Goal: Task Accomplishment & Management: Manage account settings

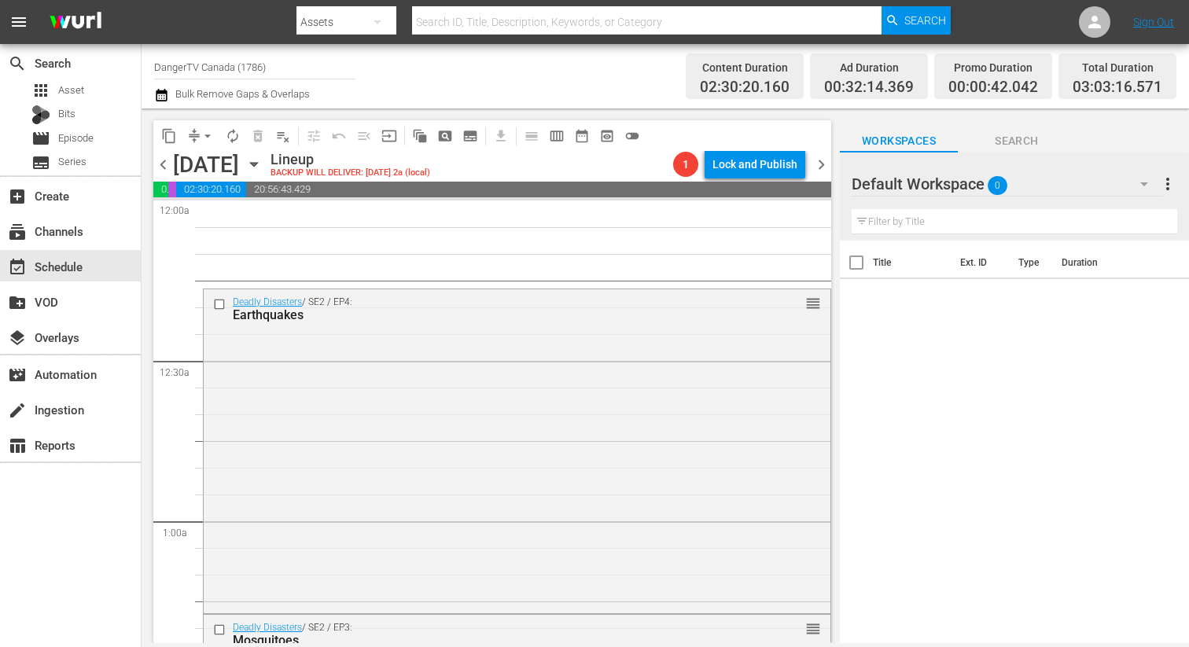
scroll to position [1026, 0]
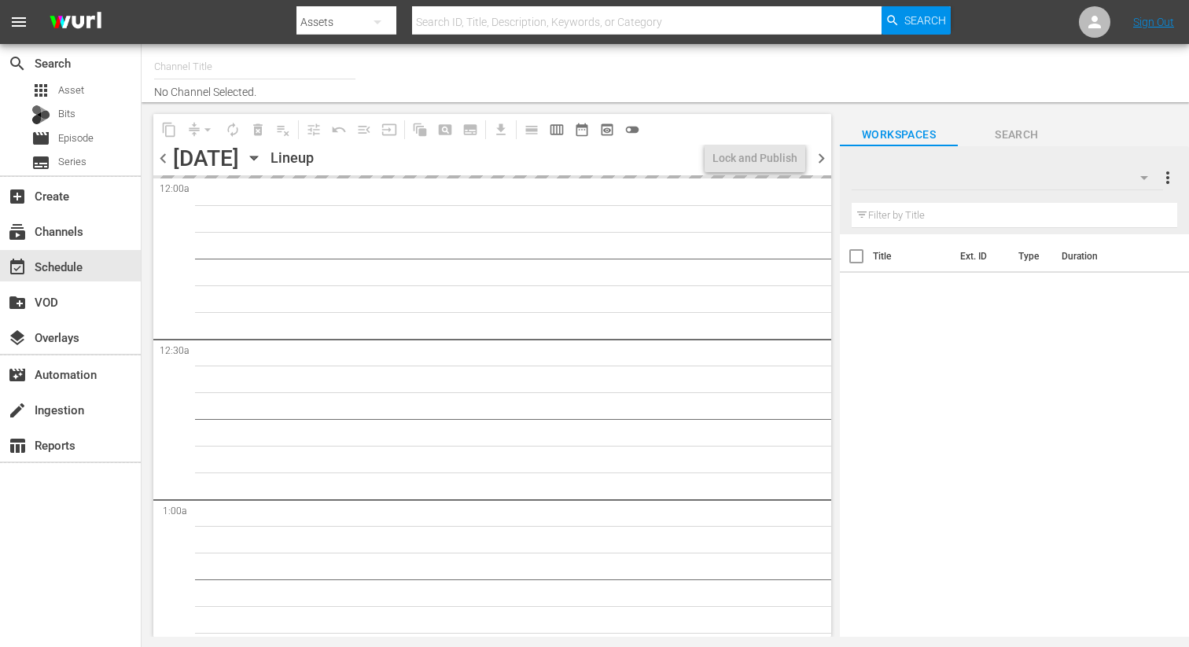
type input "DangerTV Canada (1786)"
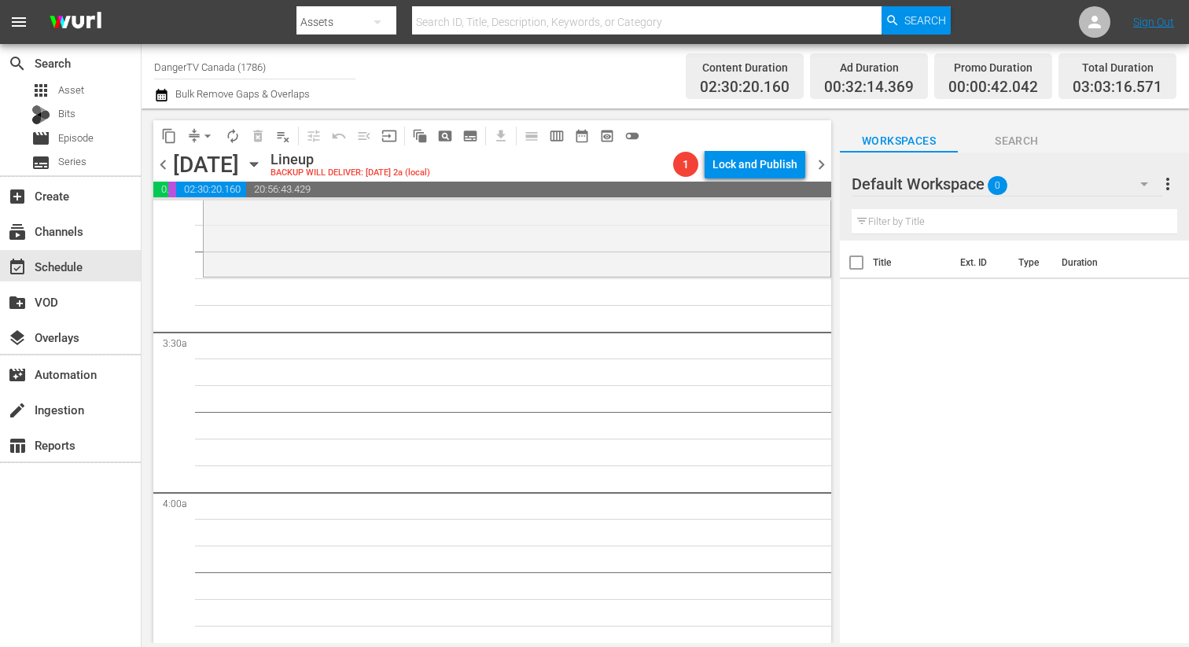
scroll to position [998, 0]
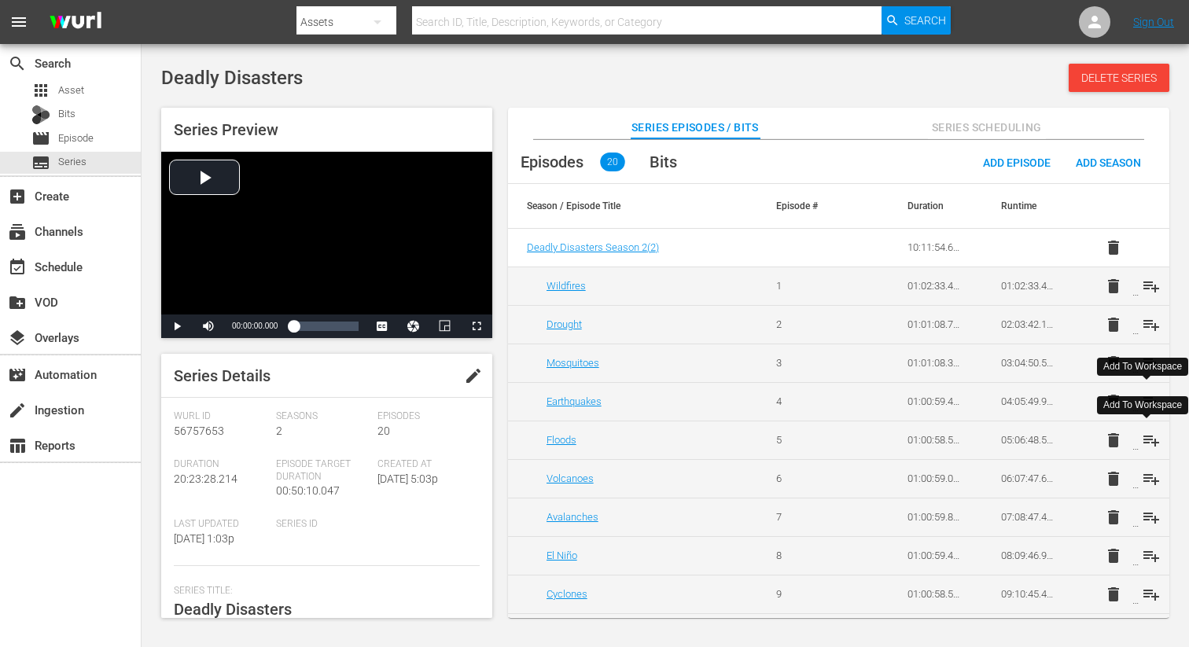
click at [1148, 439] on span "playlist_add" at bounding box center [1151, 440] width 19 height 19
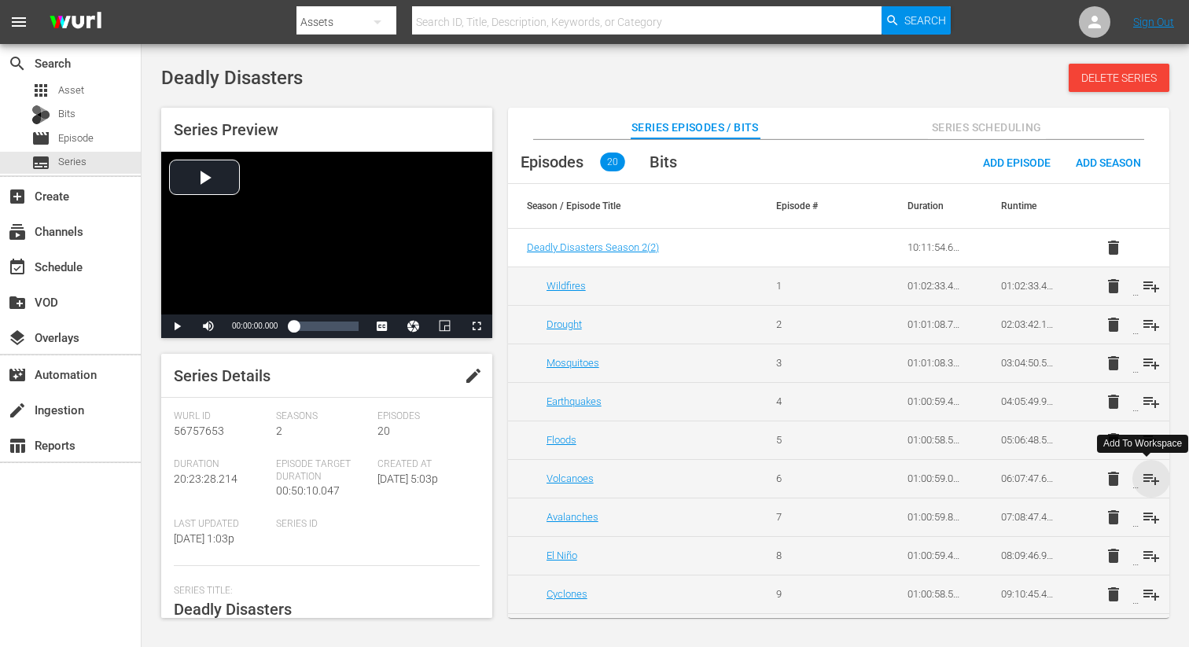
click at [1147, 483] on span "playlist_add" at bounding box center [1151, 478] width 19 height 19
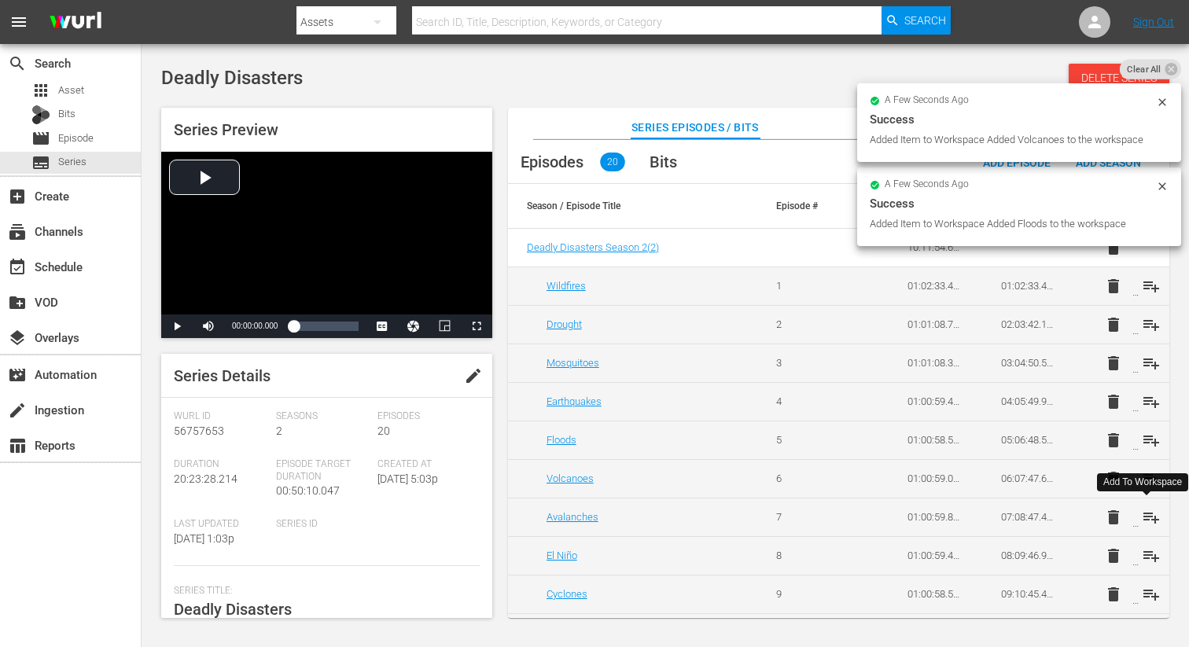
click at [1147, 516] on span "playlist_add" at bounding box center [1151, 517] width 19 height 19
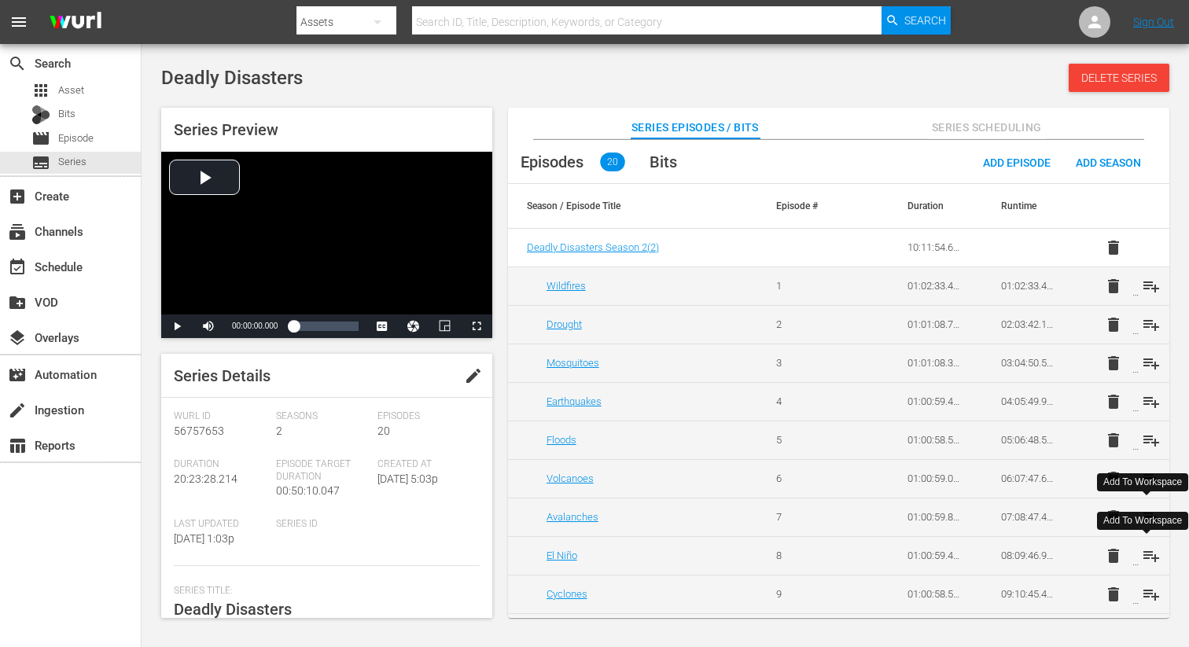
click at [1146, 552] on span "playlist_add" at bounding box center [1151, 555] width 19 height 19
click at [1148, 593] on span "playlist_add" at bounding box center [1151, 594] width 19 height 19
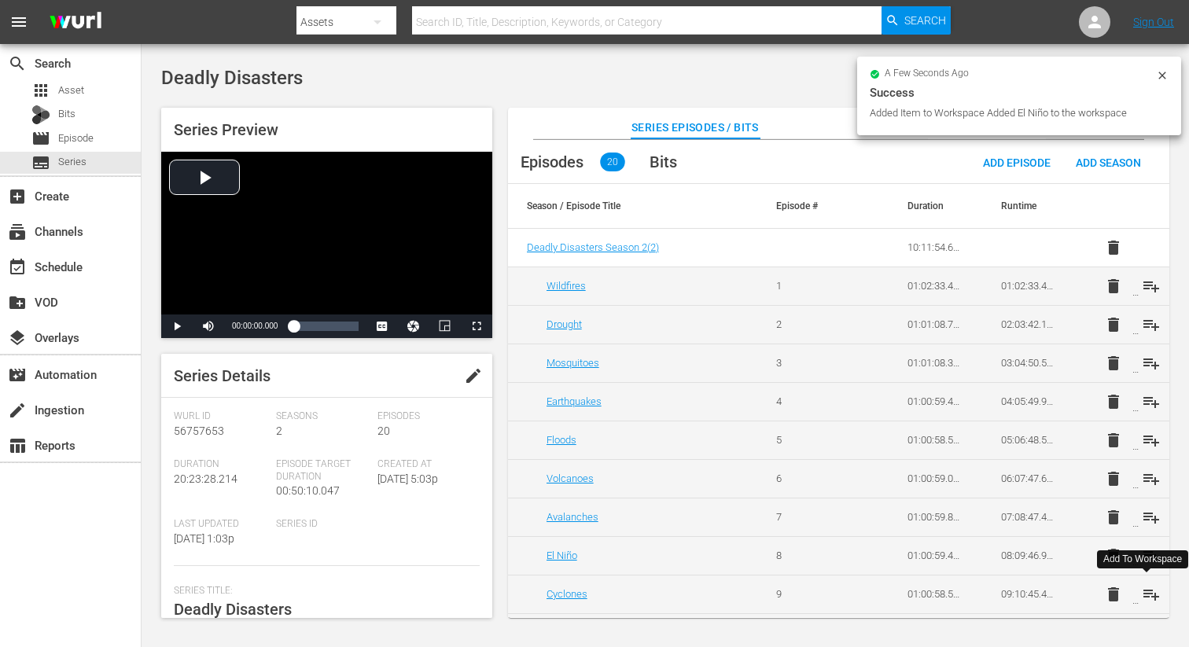
scroll to position [50, 0]
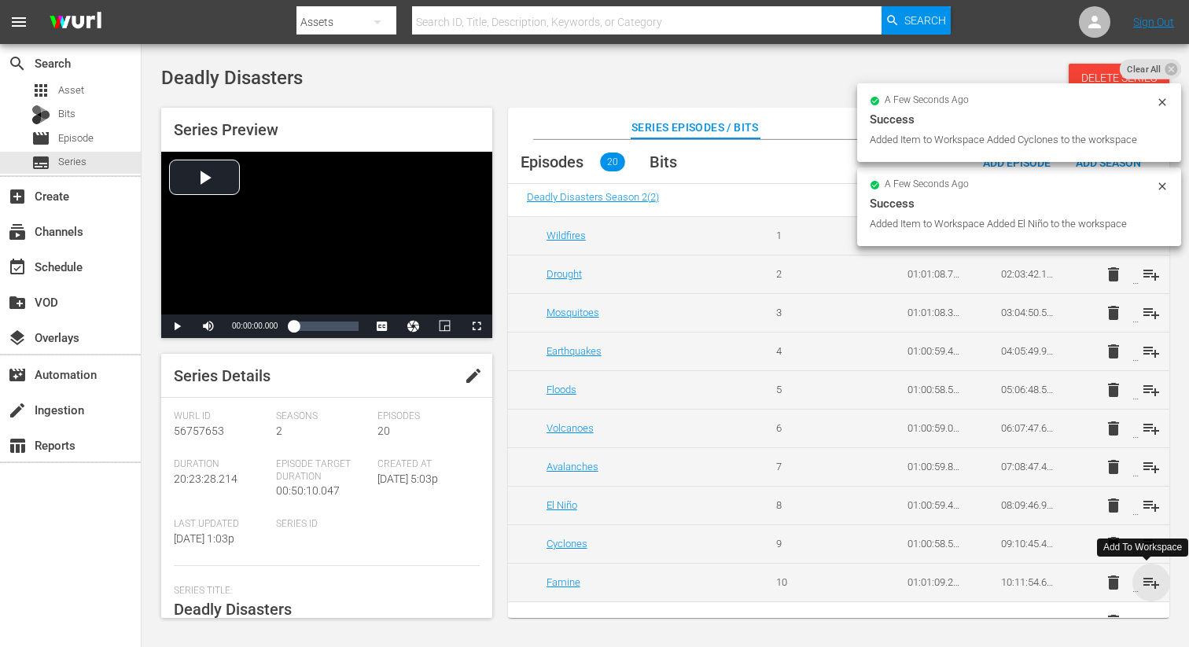
click at [1148, 586] on span "playlist_add" at bounding box center [1151, 582] width 19 height 19
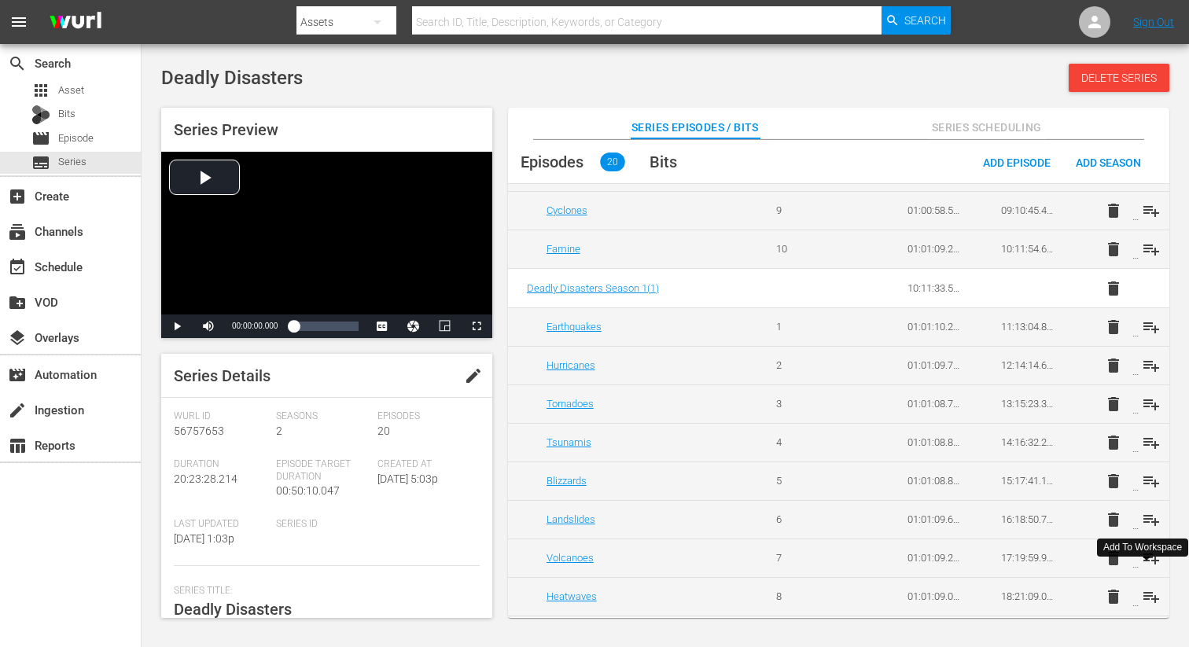
scroll to position [387, 0]
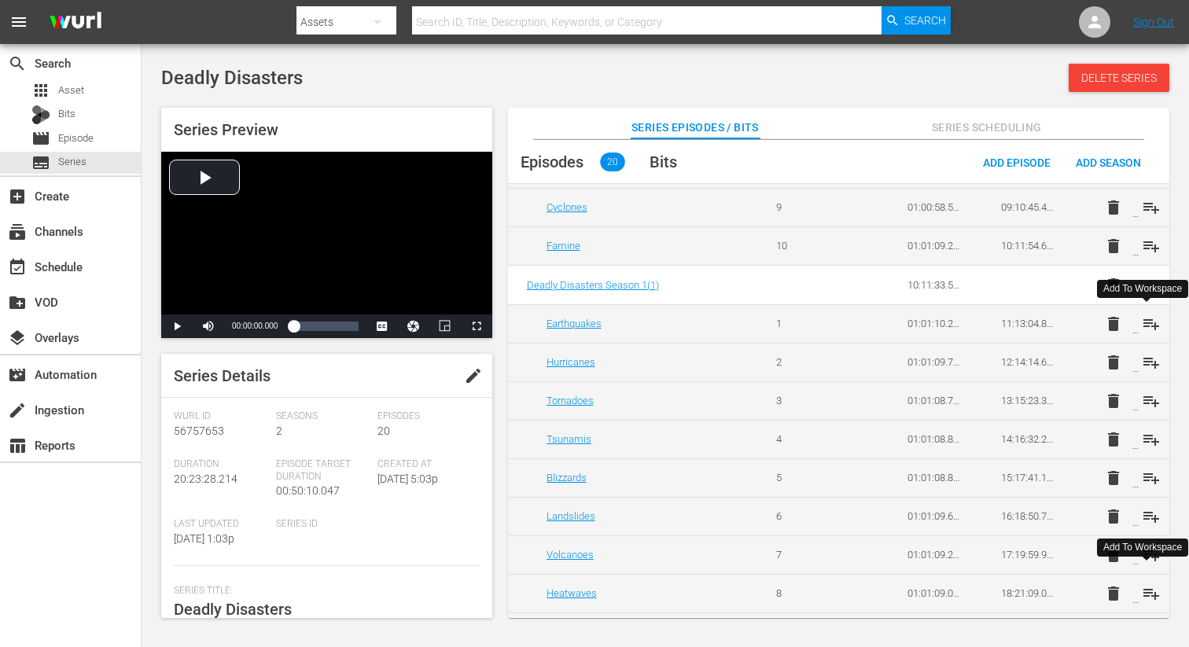
click at [1145, 320] on span "playlist_add" at bounding box center [1151, 323] width 19 height 19
drag, startPoint x: 1146, startPoint y: 360, endPoint x: 1149, endPoint y: 381, distance: 21.5
click at [1146, 360] on span "playlist_add" at bounding box center [1151, 362] width 19 height 19
click at [1149, 406] on span "playlist_add" at bounding box center [1151, 401] width 19 height 19
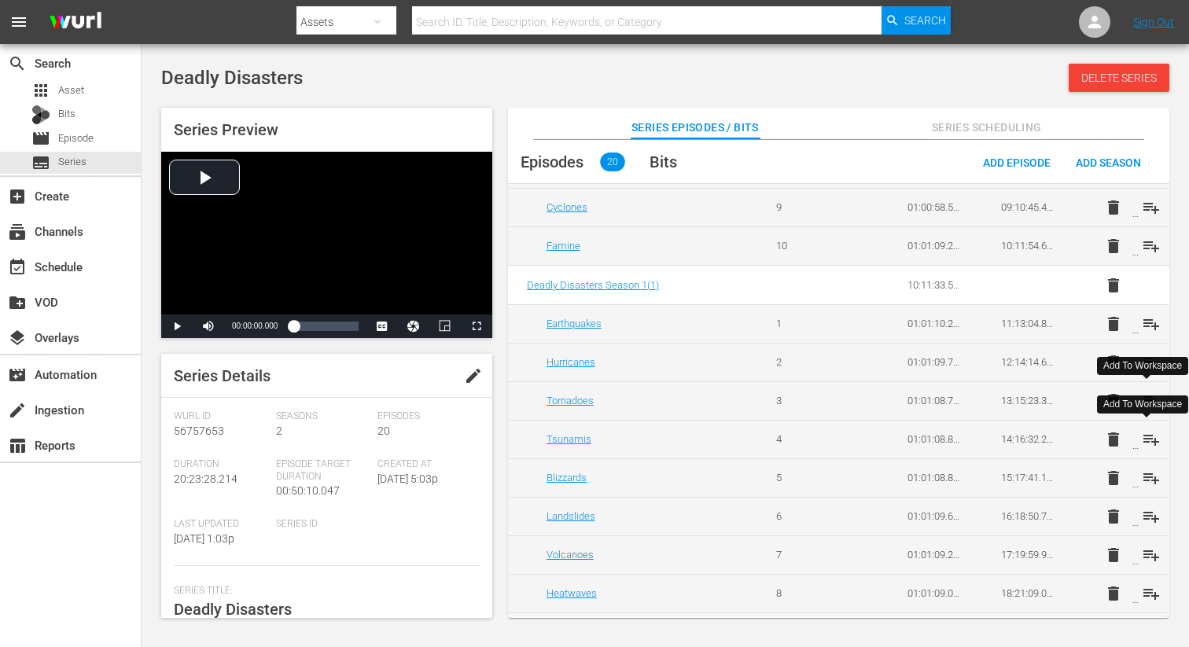
click at [1147, 441] on span "playlist_add" at bounding box center [1151, 439] width 19 height 19
click at [1149, 474] on span "playlist_add" at bounding box center [1151, 478] width 19 height 19
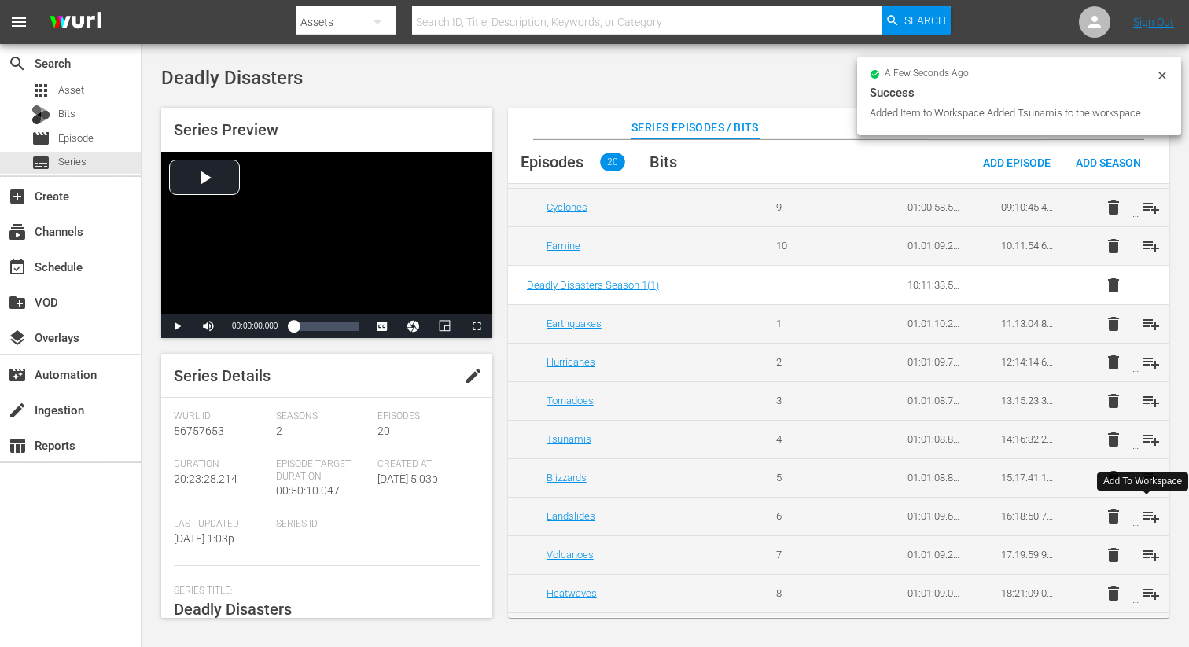
click at [1147, 516] on span "playlist_add" at bounding box center [1151, 516] width 19 height 19
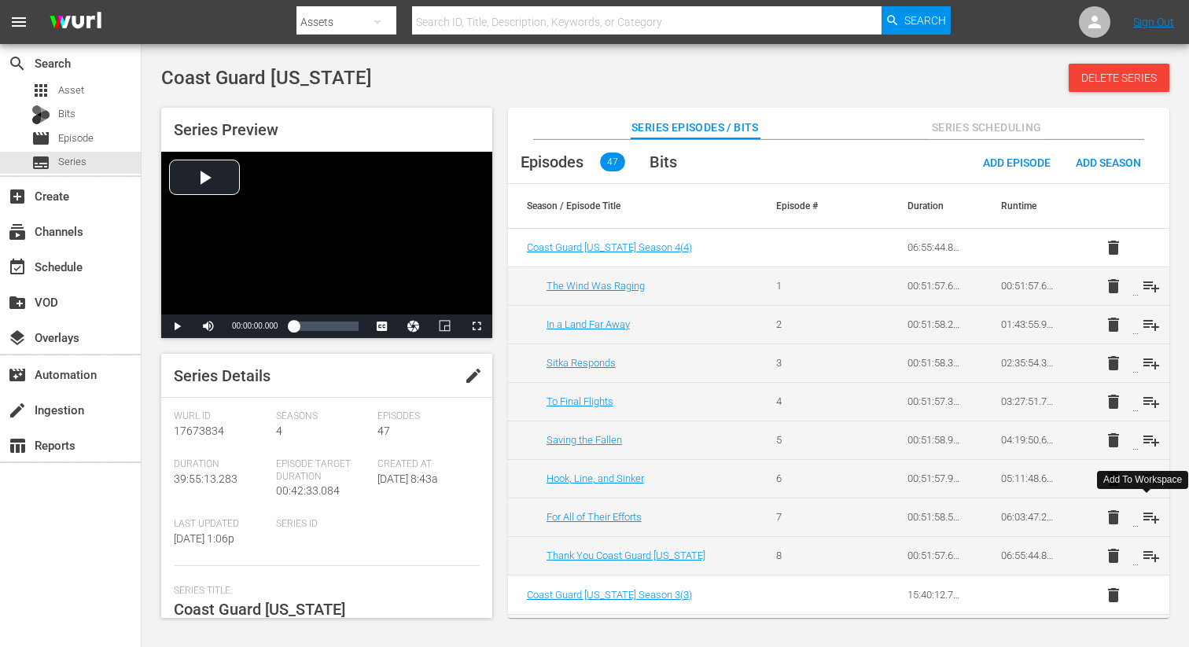
scroll to position [1274, 0]
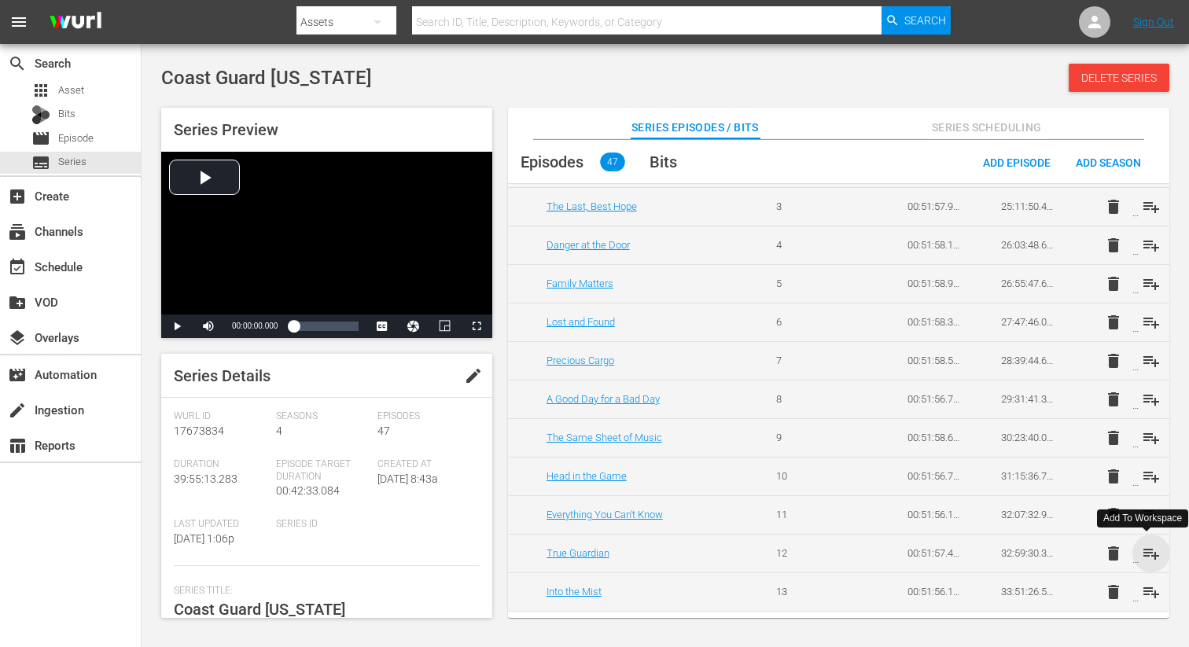
click at [1153, 555] on span "playlist_add" at bounding box center [1151, 553] width 19 height 19
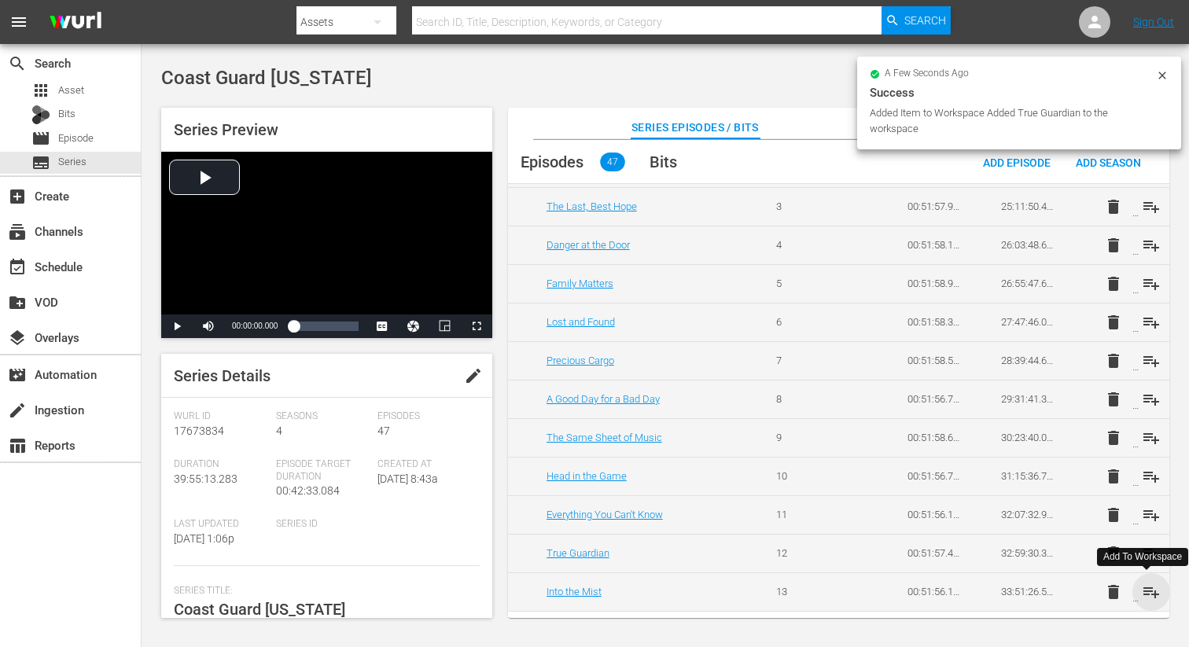
click at [1149, 594] on span "playlist_add" at bounding box center [1151, 592] width 19 height 19
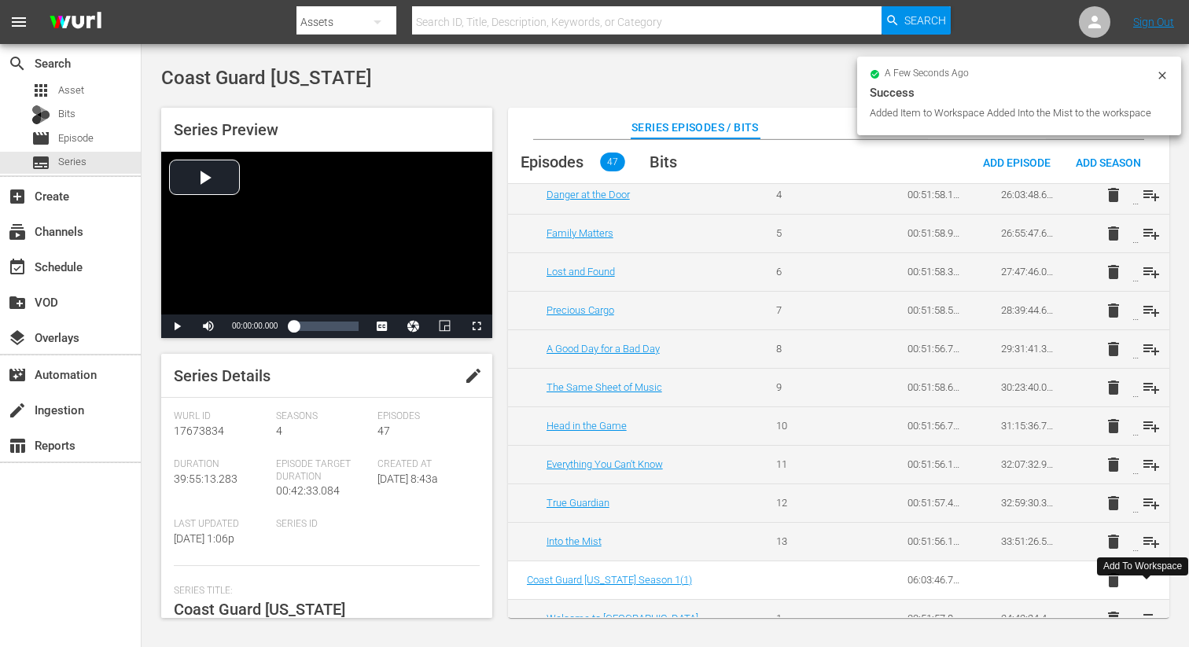
scroll to position [1403, 0]
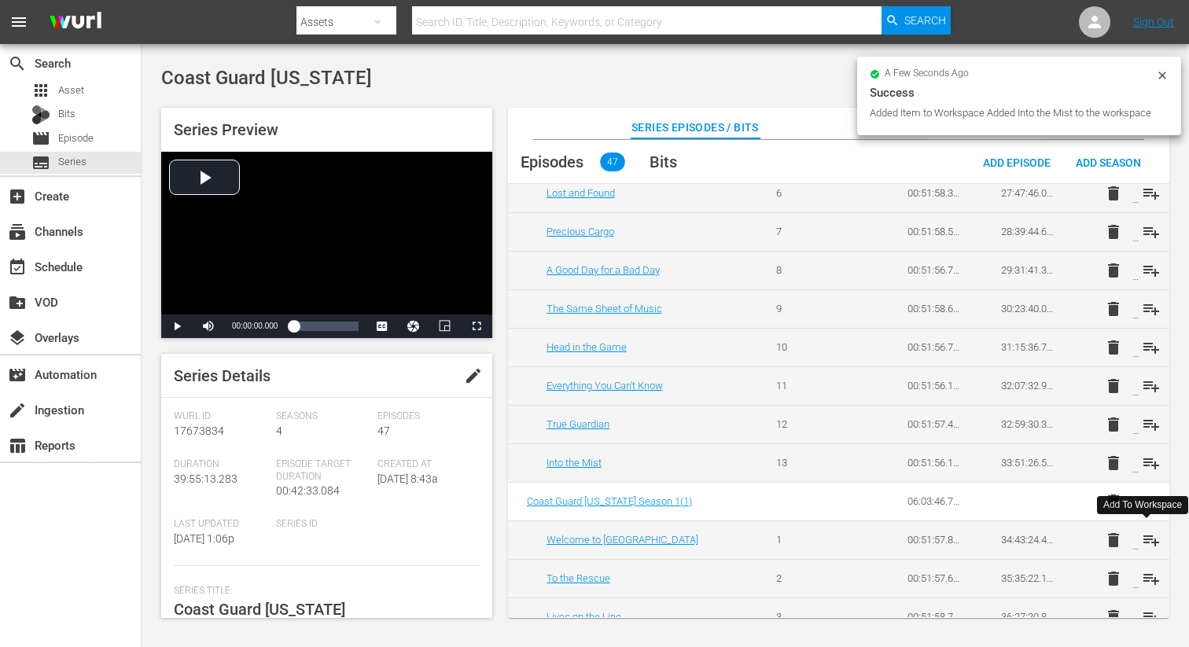
click at [1144, 535] on span "playlist_add" at bounding box center [1151, 540] width 19 height 19
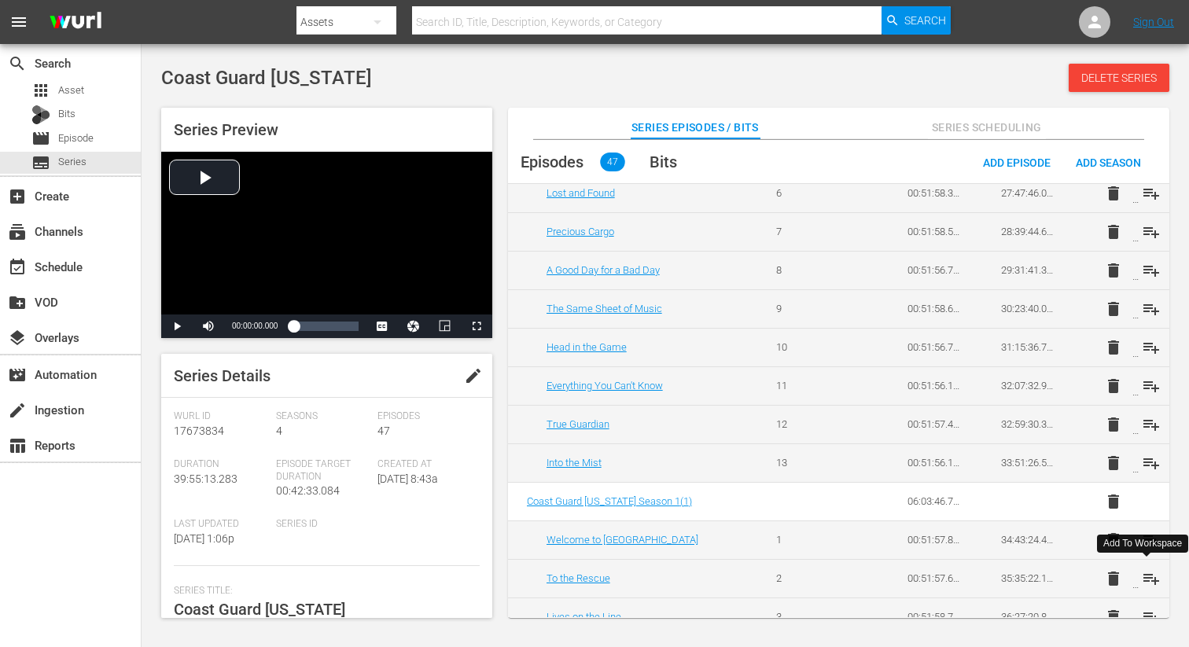
click at [1147, 580] on span "playlist_add" at bounding box center [1151, 578] width 19 height 19
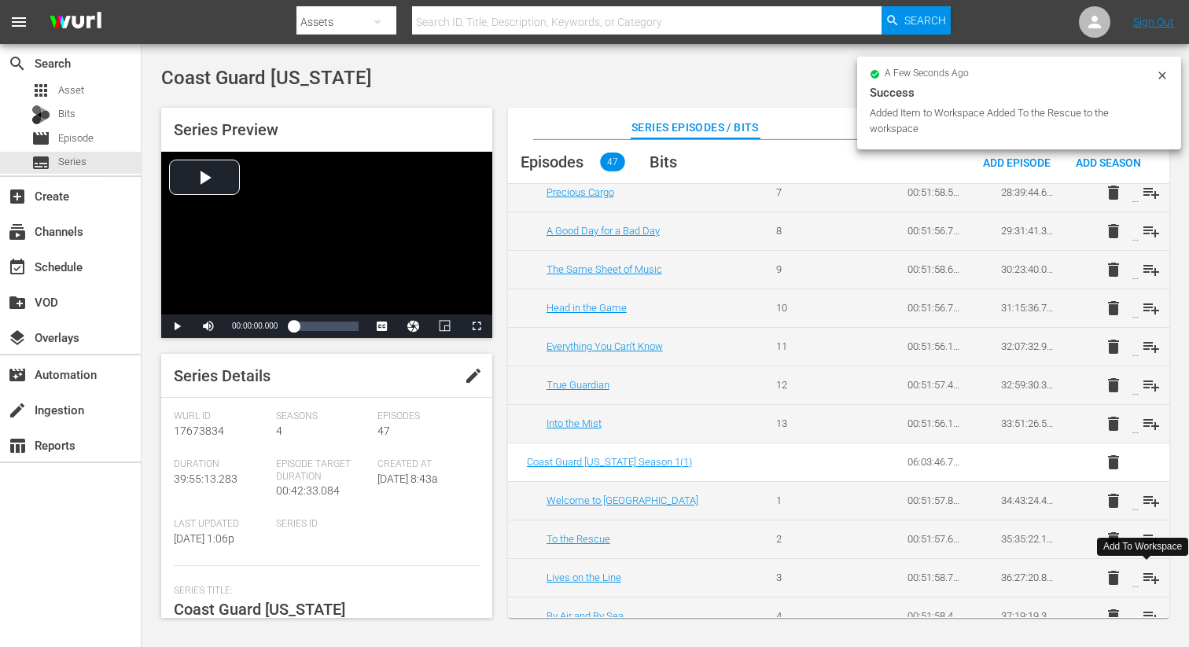
click at [1147, 580] on span "playlist_add" at bounding box center [1151, 577] width 19 height 19
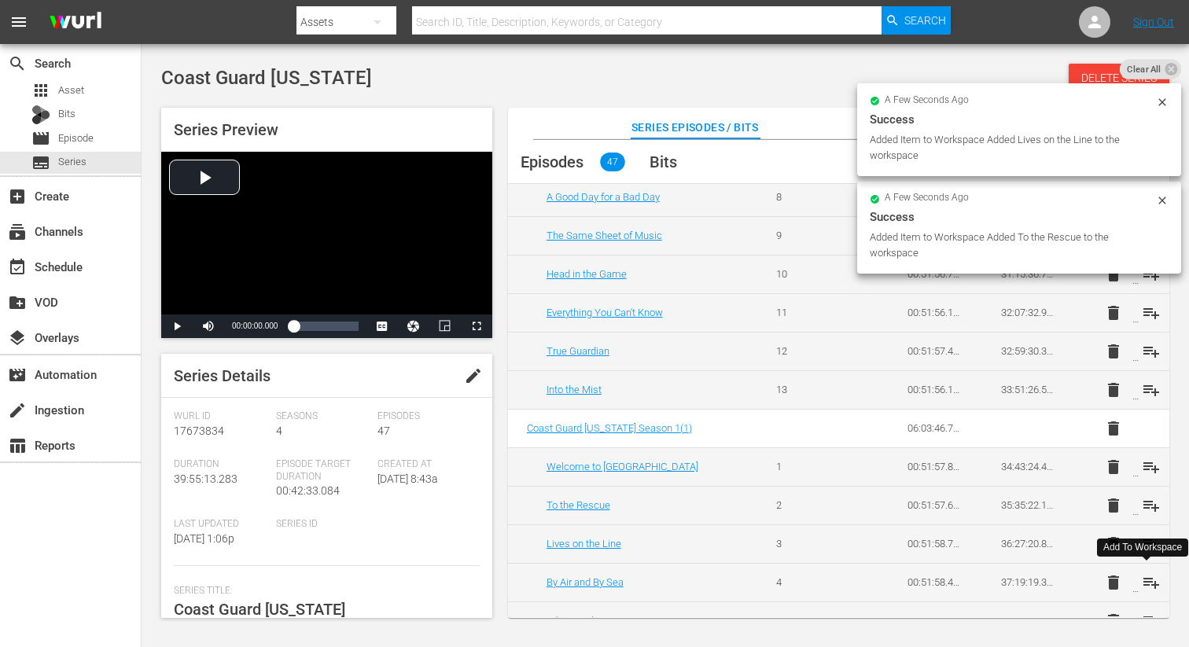
click at [1147, 580] on span "playlist_add" at bounding box center [1151, 582] width 19 height 19
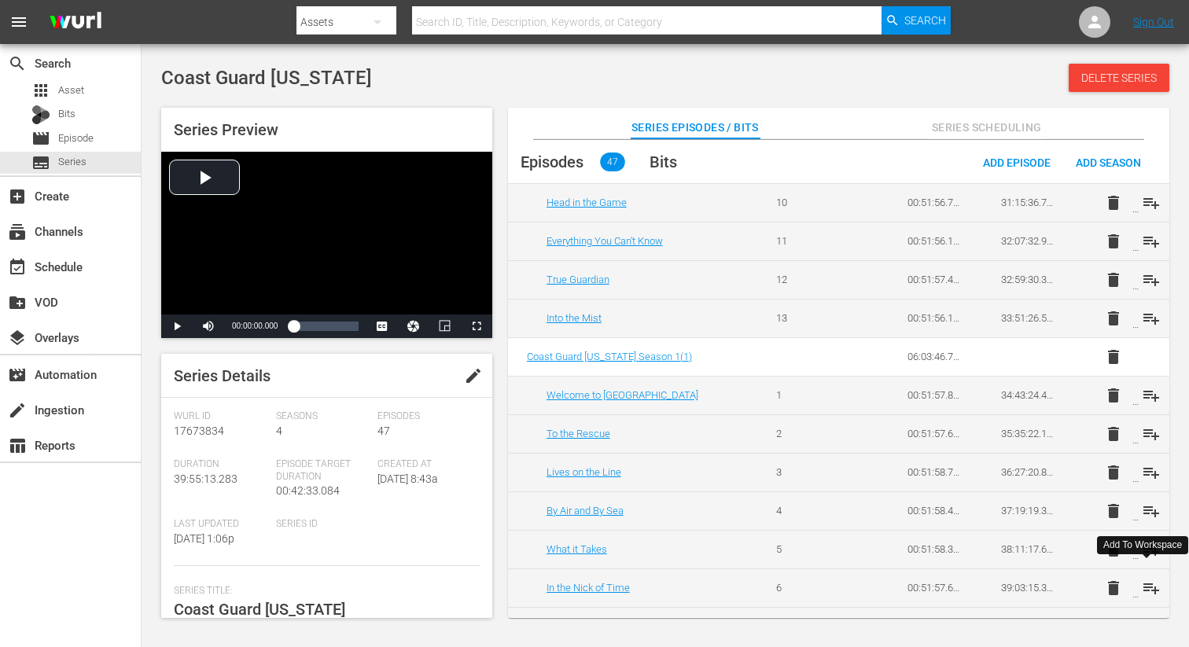
scroll to position [1577, 0]
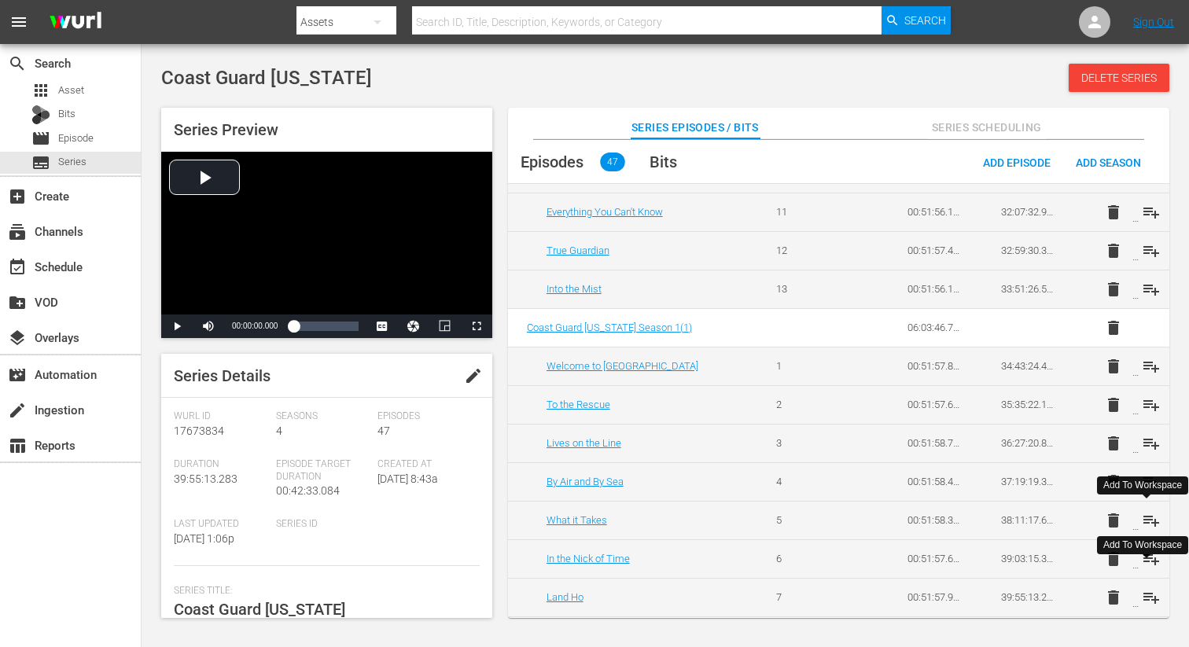
click at [1146, 516] on span "playlist_add" at bounding box center [1151, 520] width 19 height 19
click at [1144, 559] on span "playlist_add" at bounding box center [1151, 559] width 19 height 19
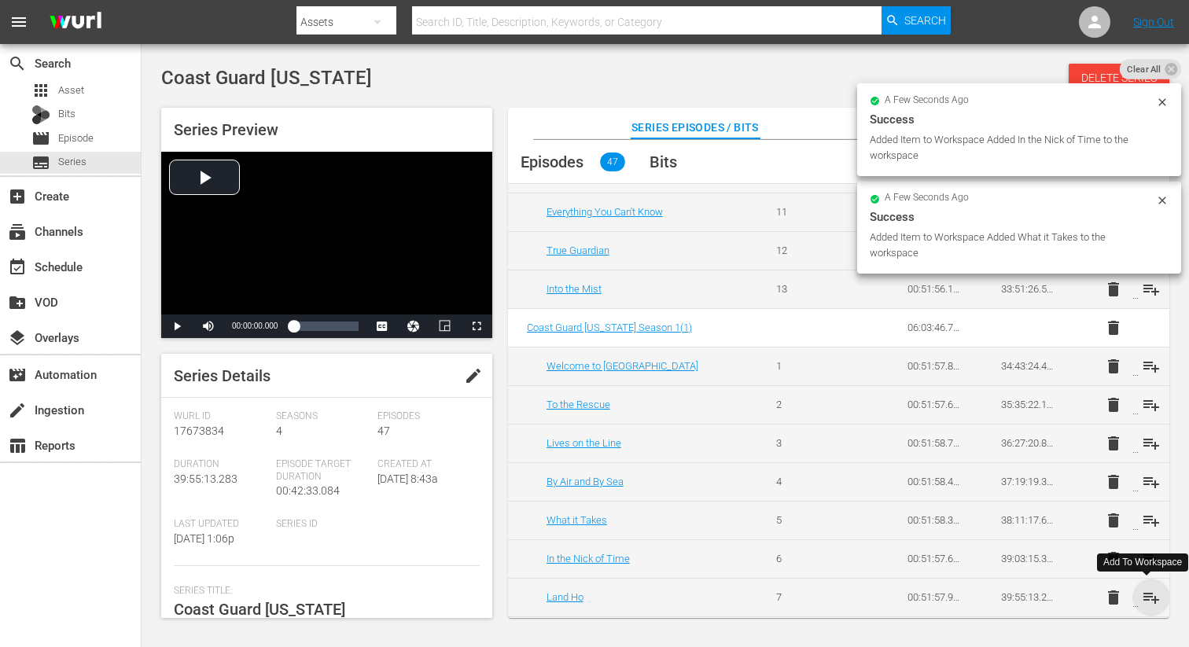
click at [1147, 596] on span "playlist_add" at bounding box center [1151, 597] width 19 height 19
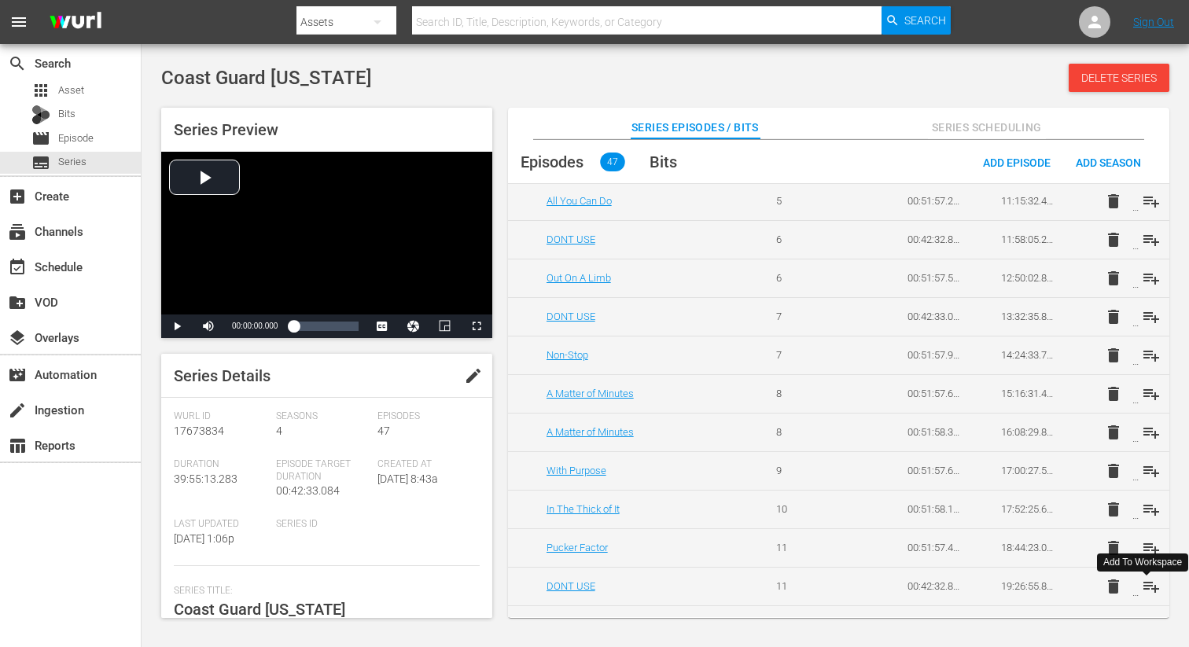
scroll to position [0, 0]
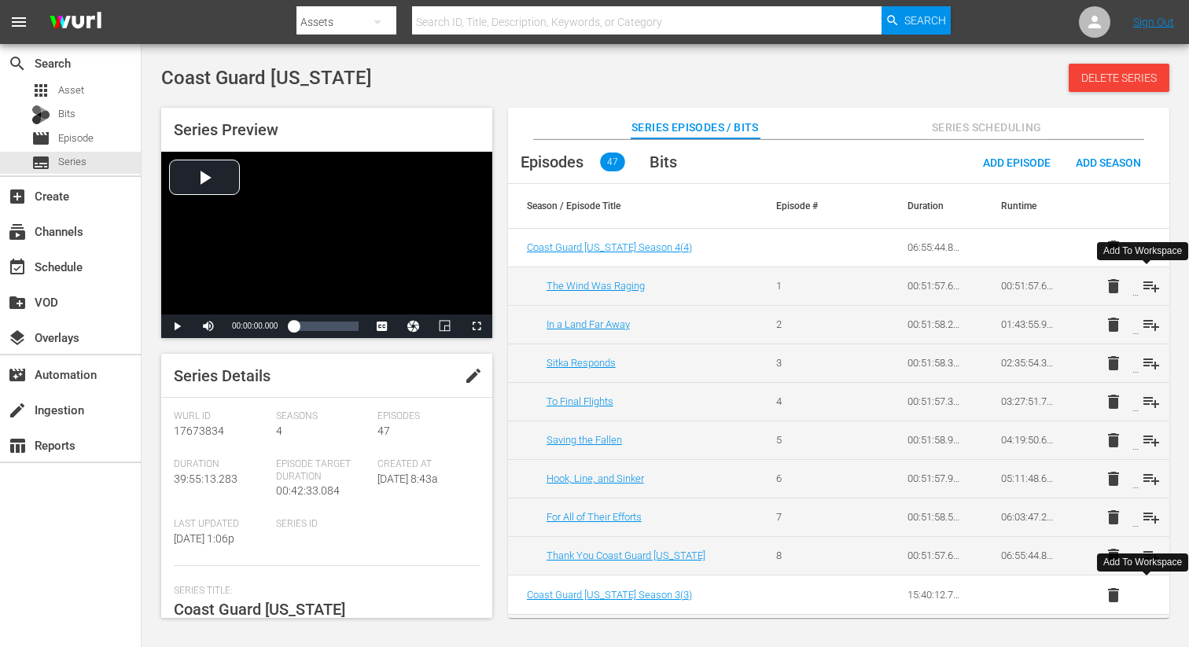
click at [1149, 282] on span "playlist_add" at bounding box center [1151, 286] width 19 height 19
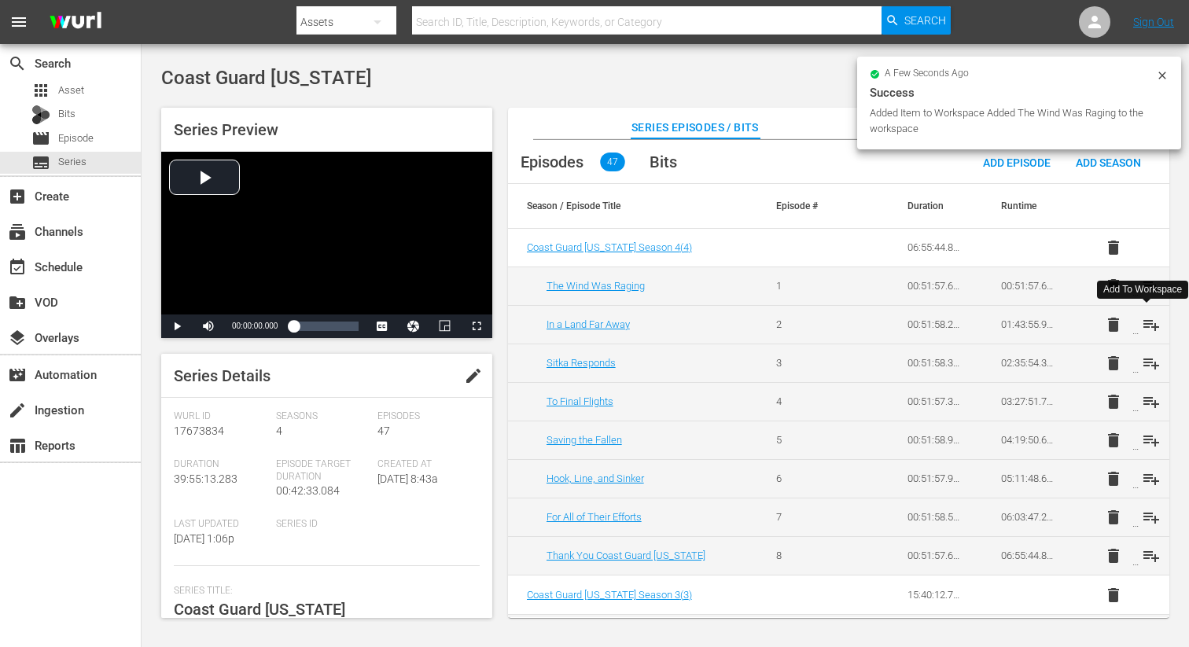
click at [1147, 322] on span "playlist_add" at bounding box center [1151, 324] width 19 height 19
click at [1145, 368] on span "playlist_add" at bounding box center [1151, 363] width 19 height 19
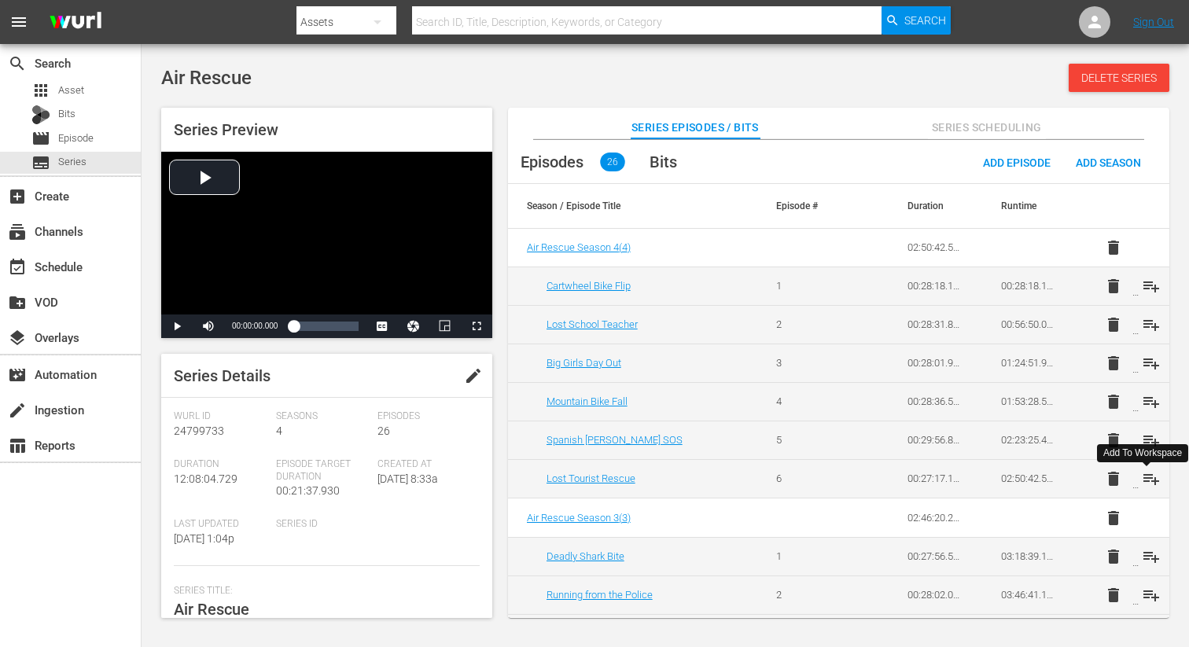
scroll to position [338, 0]
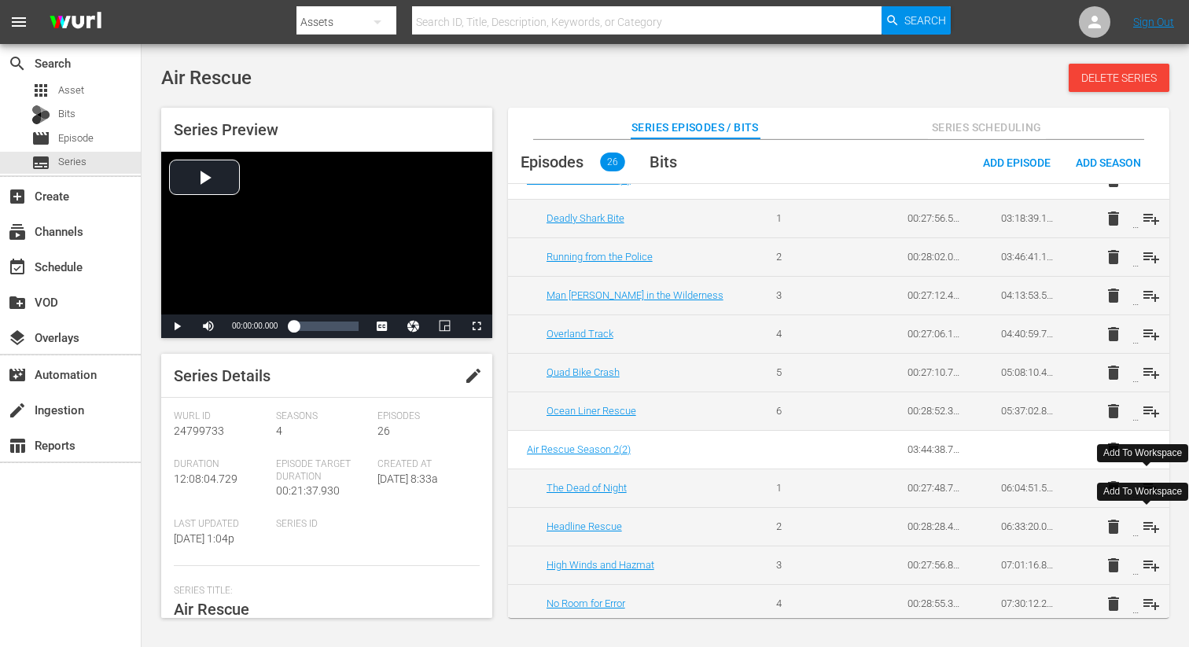
click at [1145, 525] on span "playlist_add" at bounding box center [1151, 526] width 19 height 19
click at [1146, 561] on span "playlist_add" at bounding box center [1151, 565] width 19 height 19
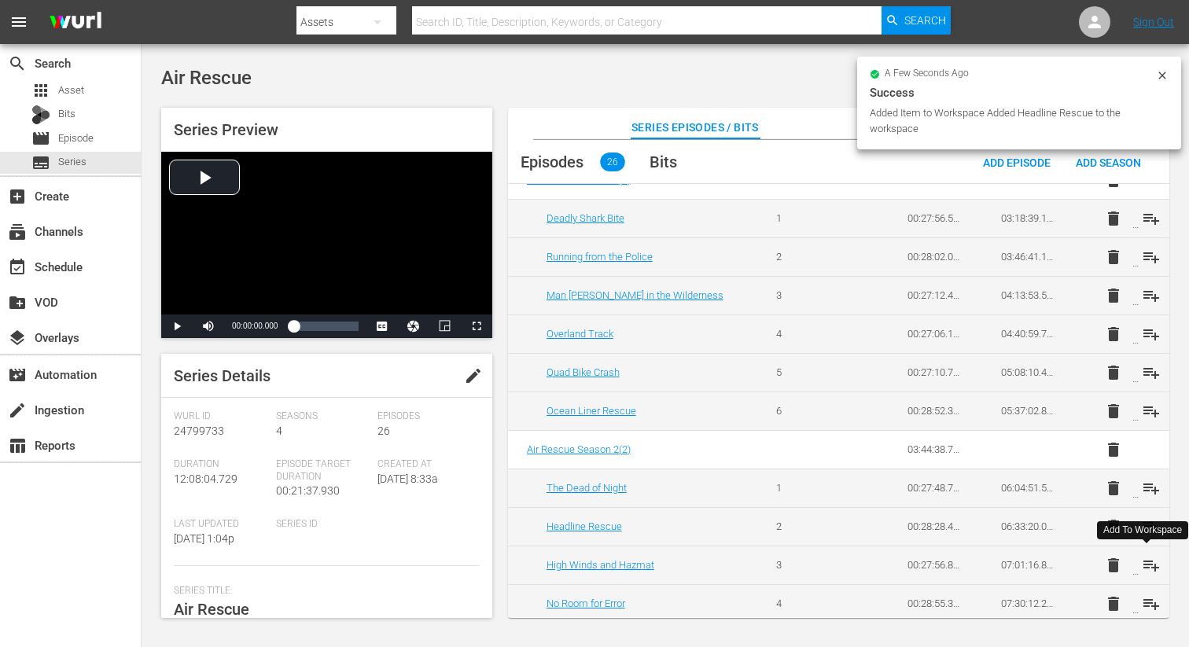
scroll to position [443, 0]
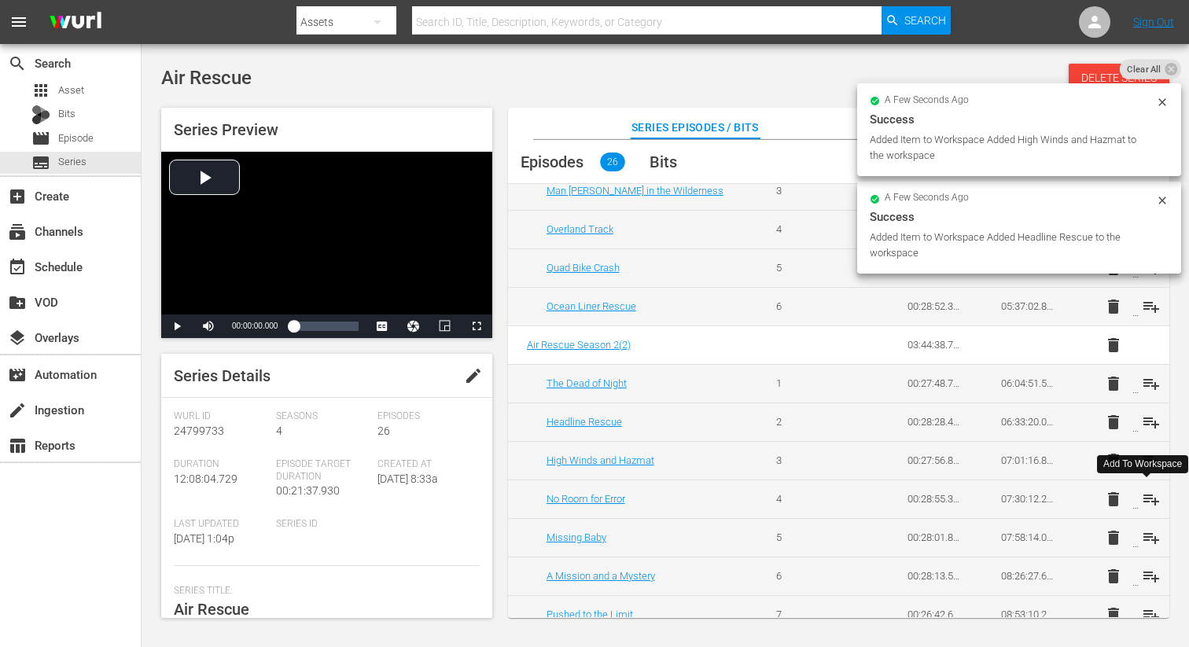
click at [1145, 498] on span "playlist_add" at bounding box center [1151, 499] width 19 height 19
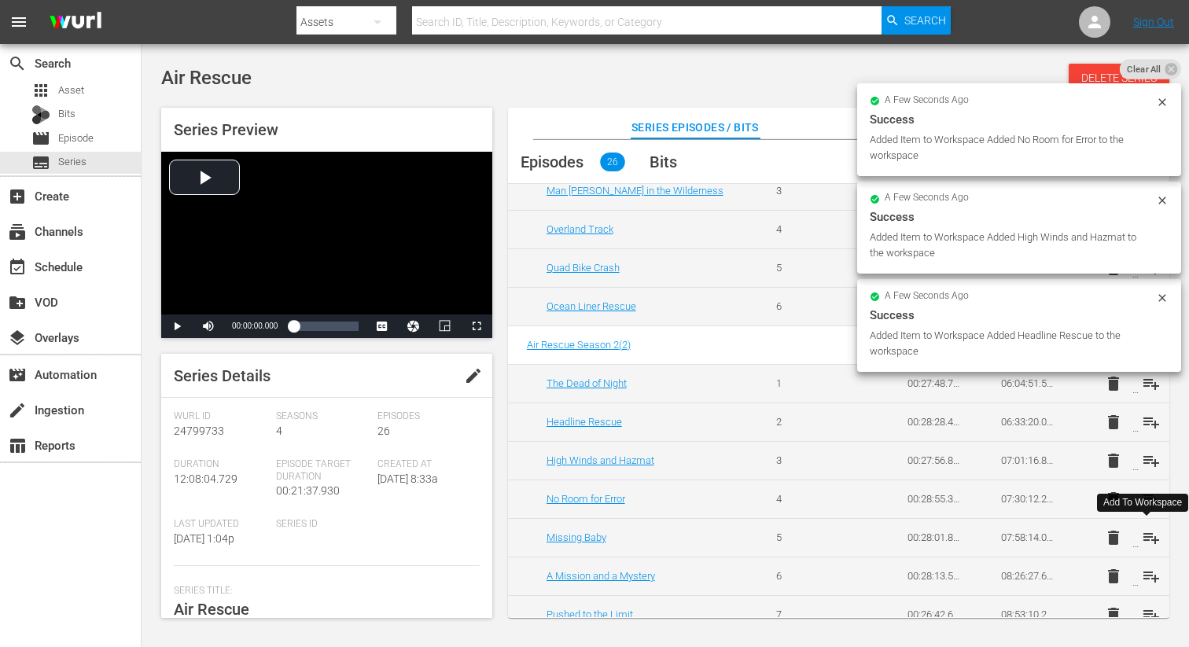
click at [1149, 533] on span "playlist_add" at bounding box center [1151, 537] width 19 height 19
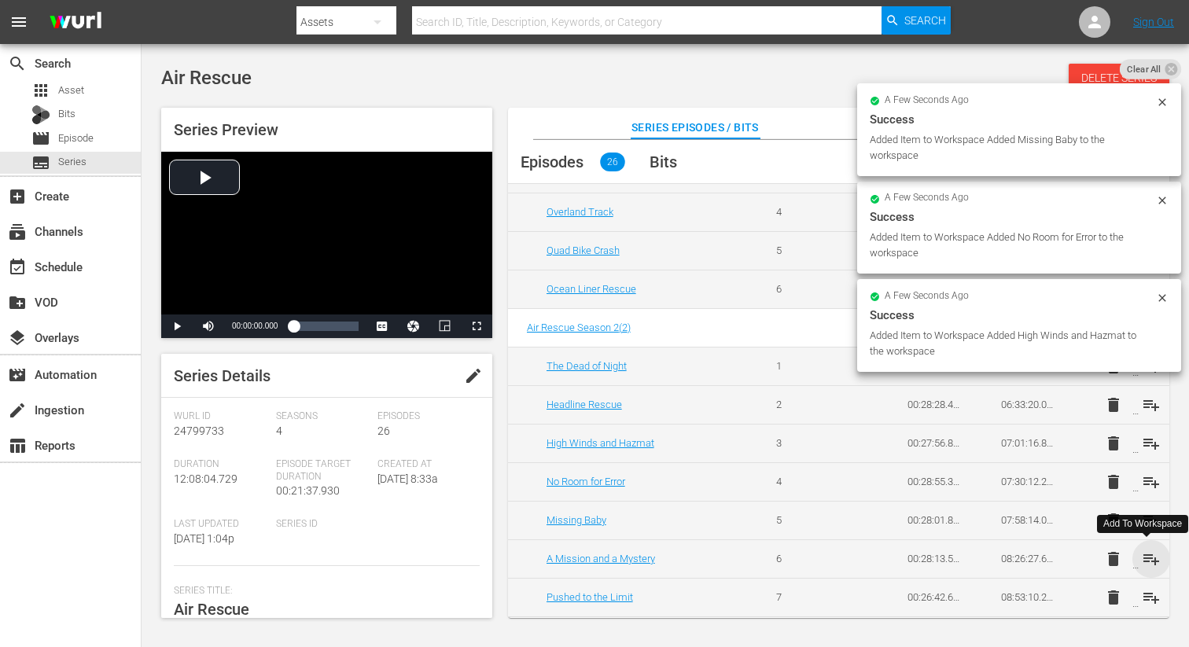
click at [1144, 554] on span "playlist_add" at bounding box center [1151, 559] width 19 height 19
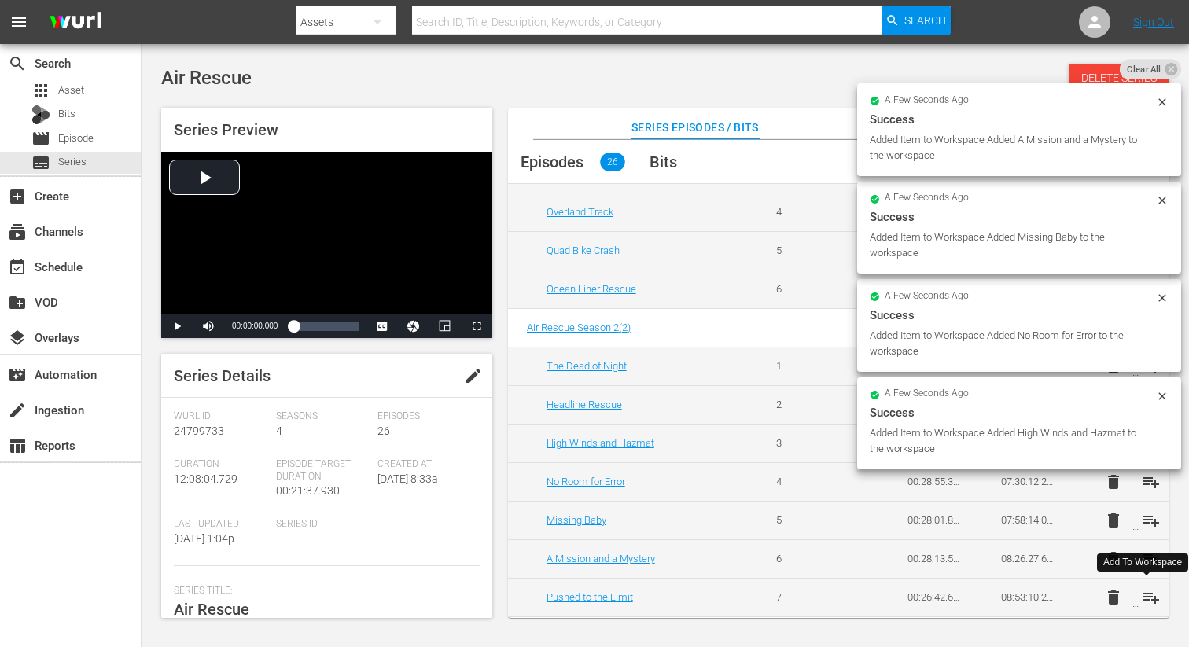
click at [1146, 597] on span "playlist_add" at bounding box center [1151, 597] width 19 height 19
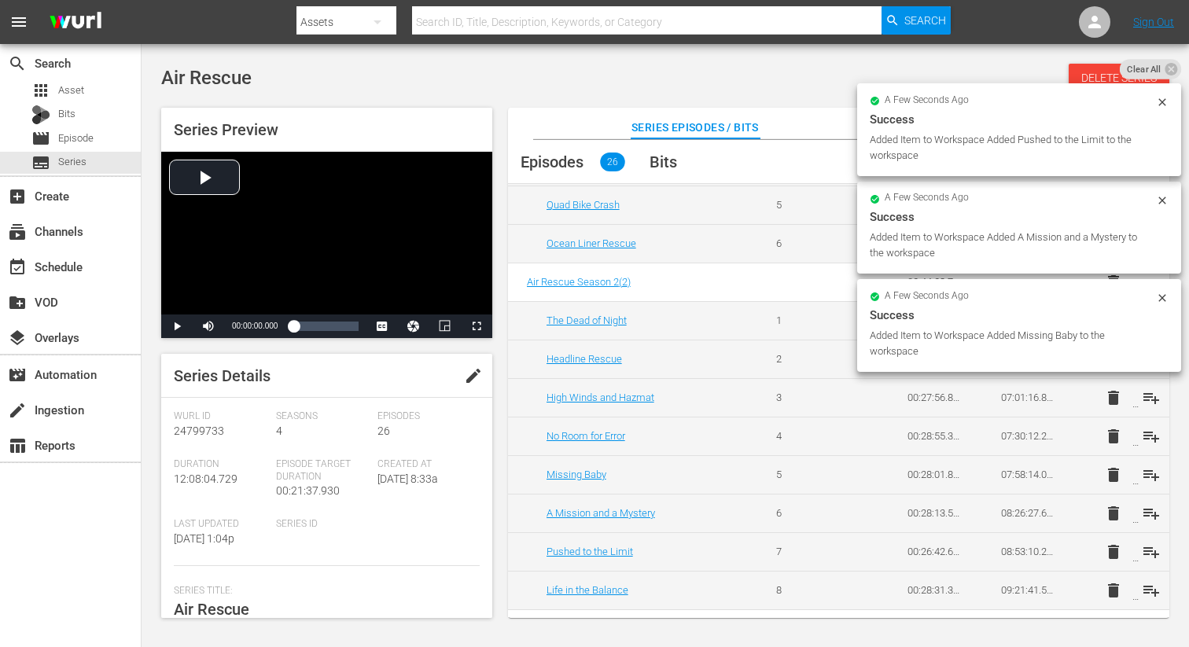
scroll to position [506, 0]
click at [1146, 592] on span "playlist_add" at bounding box center [1151, 589] width 19 height 19
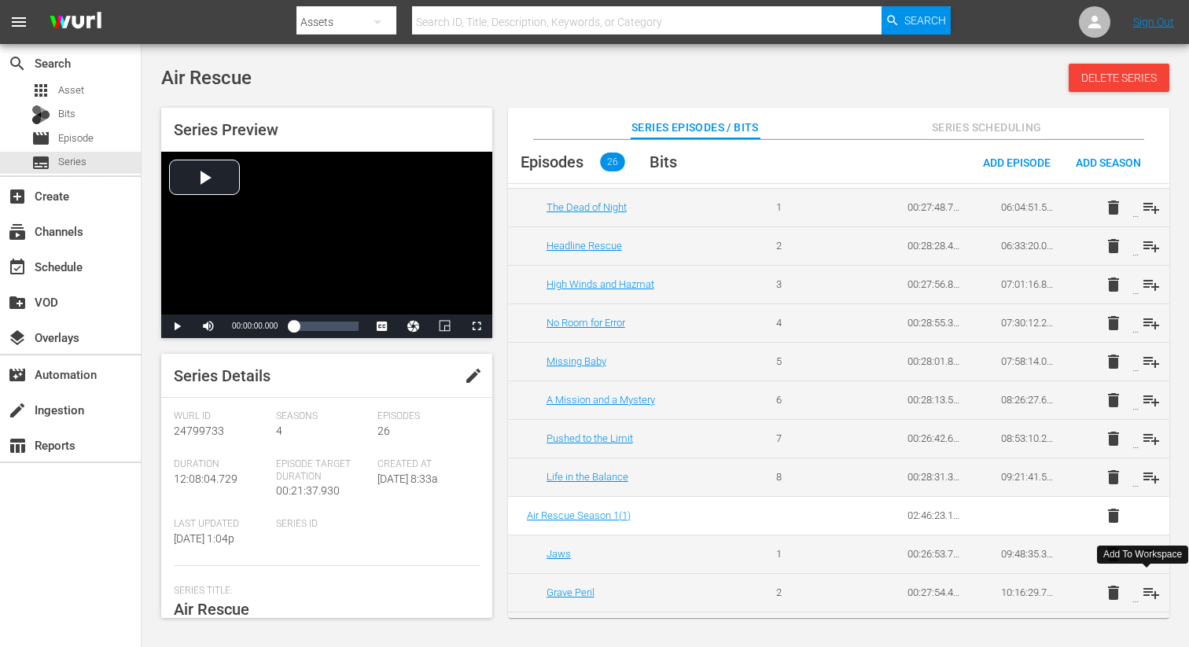
scroll to position [671, 0]
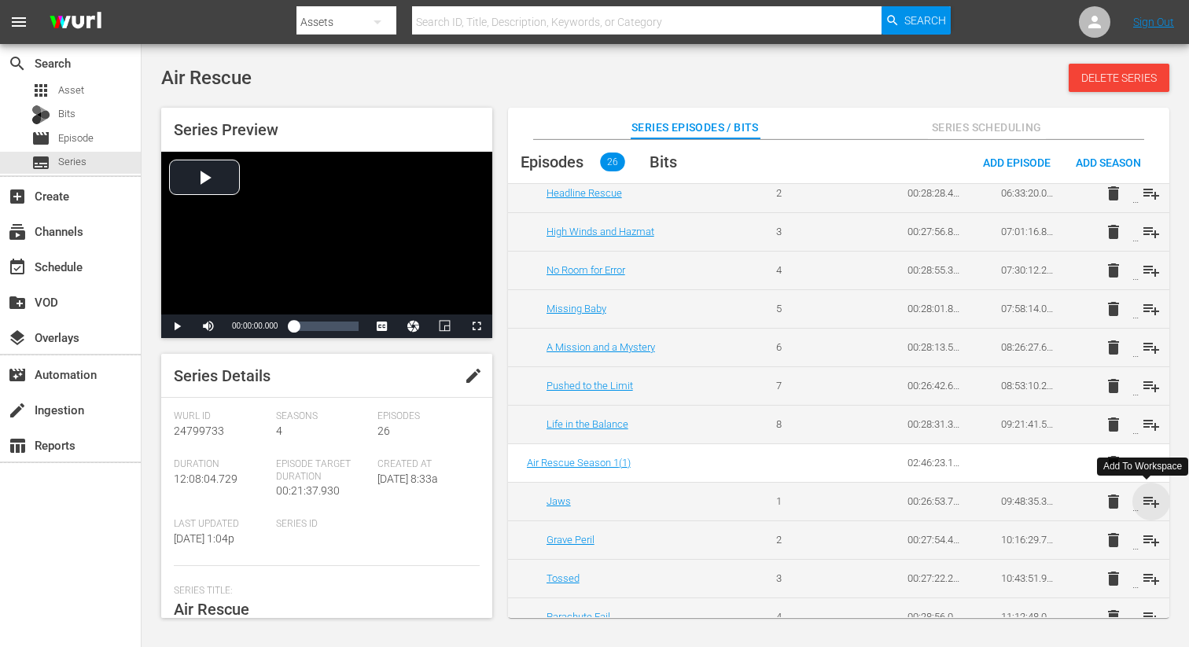
click at [1148, 502] on span "playlist_add" at bounding box center [1151, 501] width 19 height 19
click at [1149, 541] on span "playlist_add" at bounding box center [1151, 540] width 19 height 19
click at [1153, 583] on span "playlist_add" at bounding box center [1151, 578] width 19 height 19
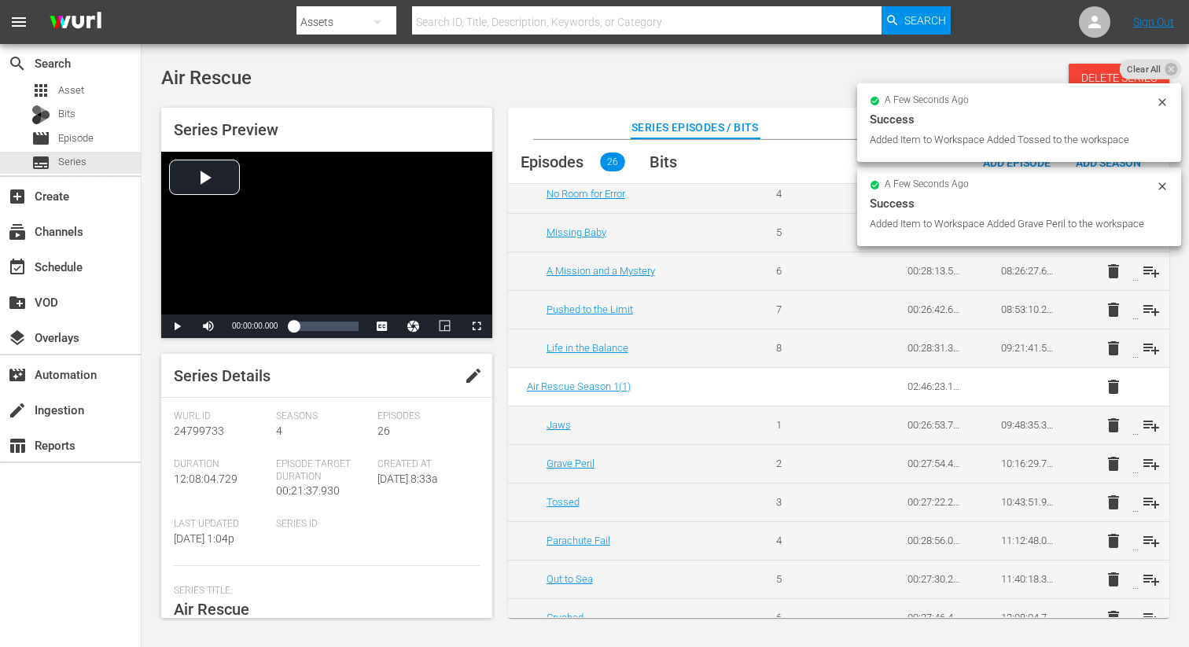
scroll to position [763, 0]
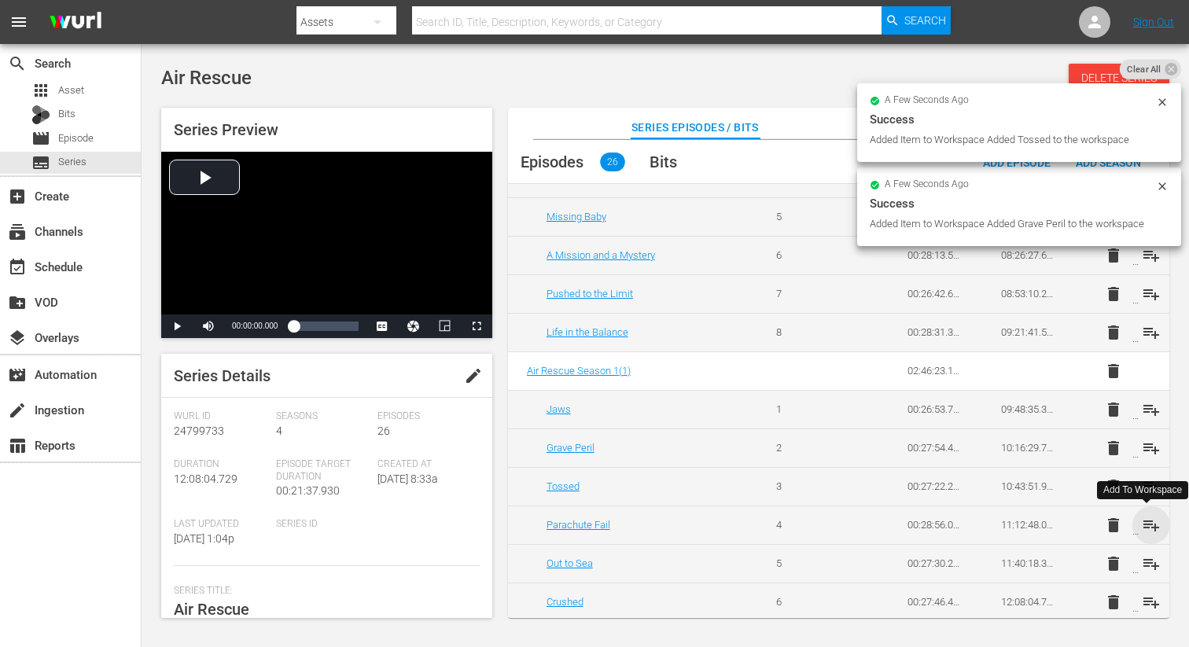
click at [1150, 528] on span "playlist_add" at bounding box center [1151, 525] width 19 height 19
click at [1149, 559] on span "playlist_add" at bounding box center [1151, 563] width 19 height 19
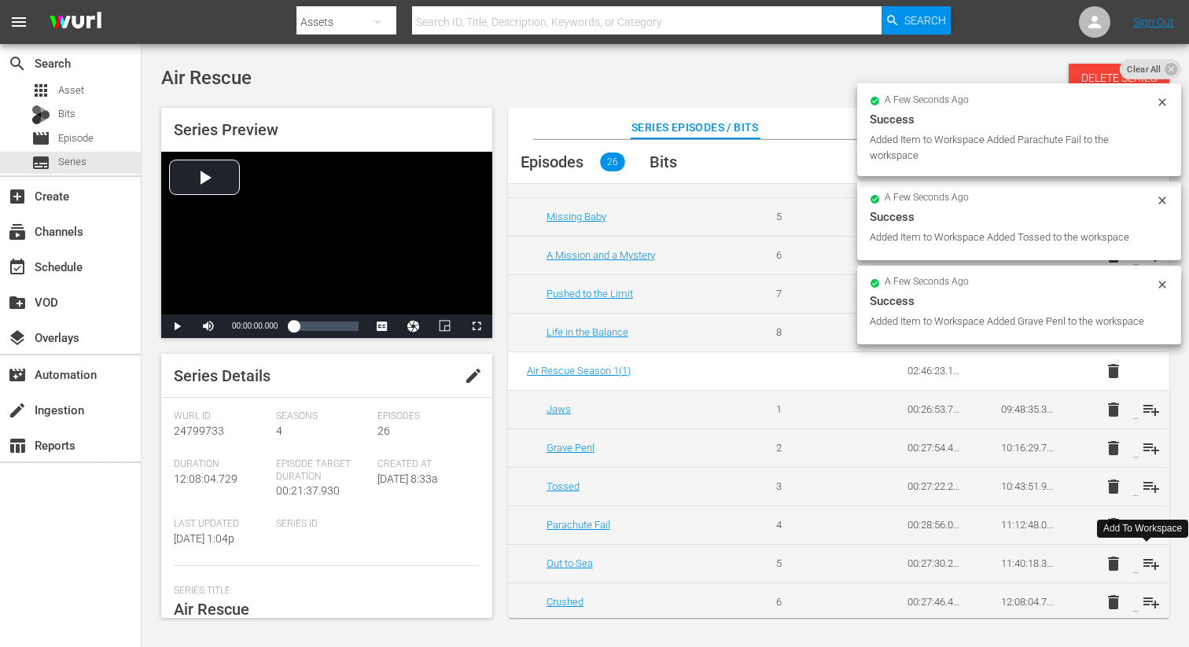
scroll to position [768, 0]
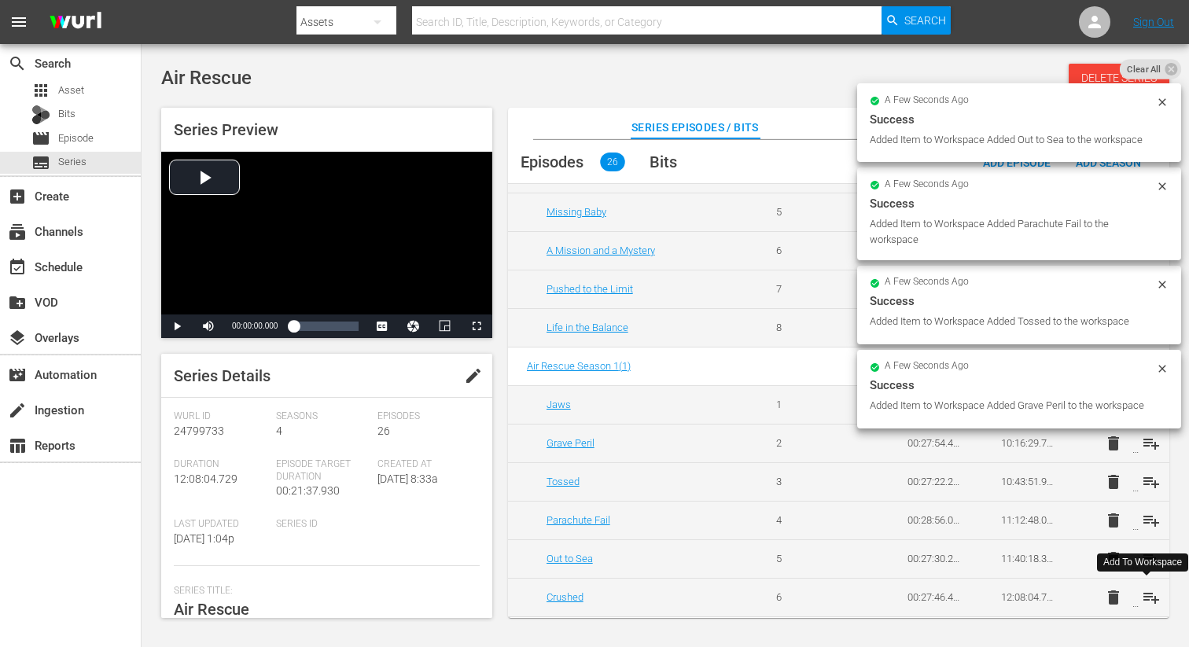
click at [1146, 595] on span "playlist_add" at bounding box center [1151, 597] width 19 height 19
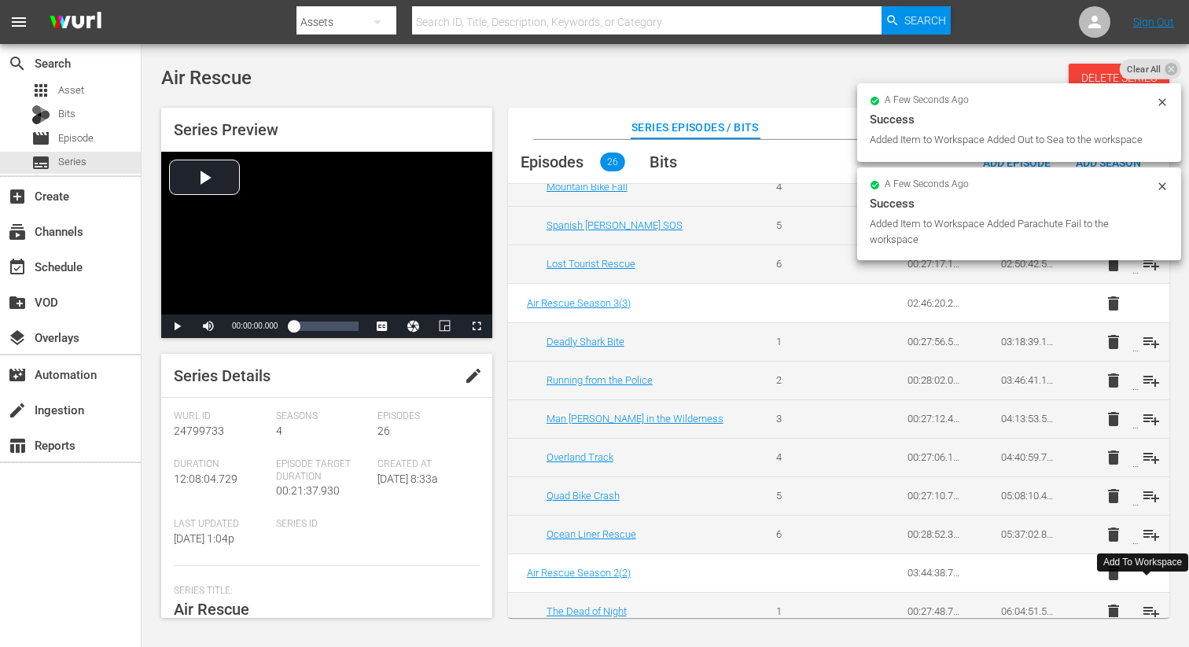
scroll to position [0, 0]
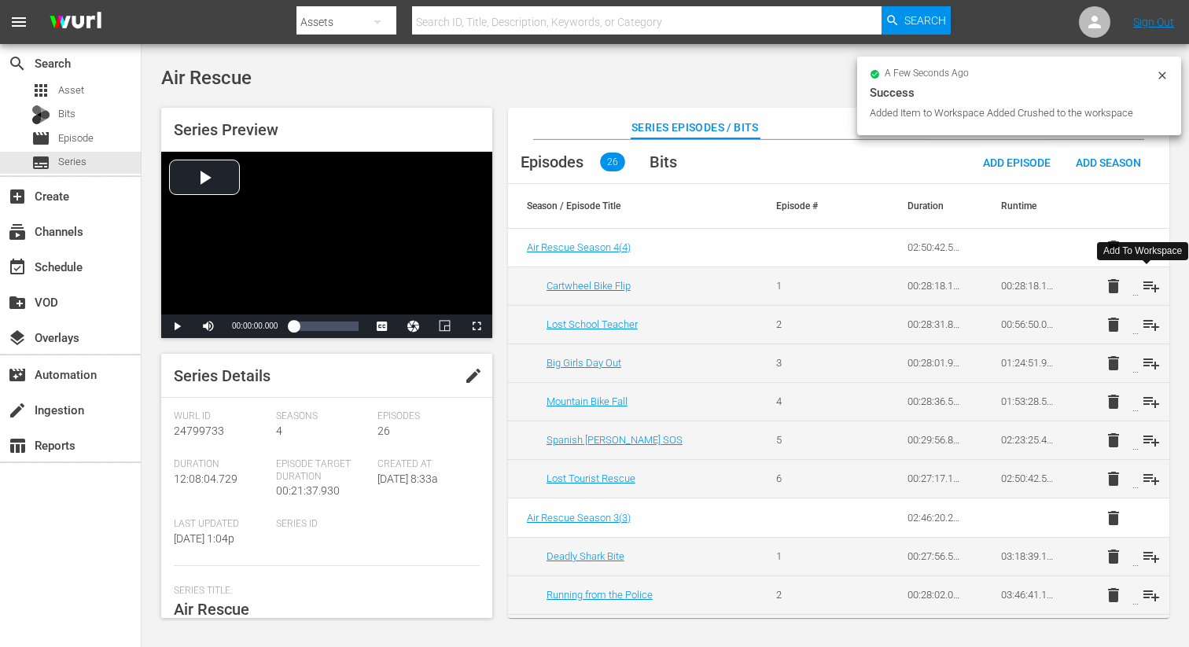
click at [1147, 289] on span "playlist_add" at bounding box center [1151, 286] width 19 height 19
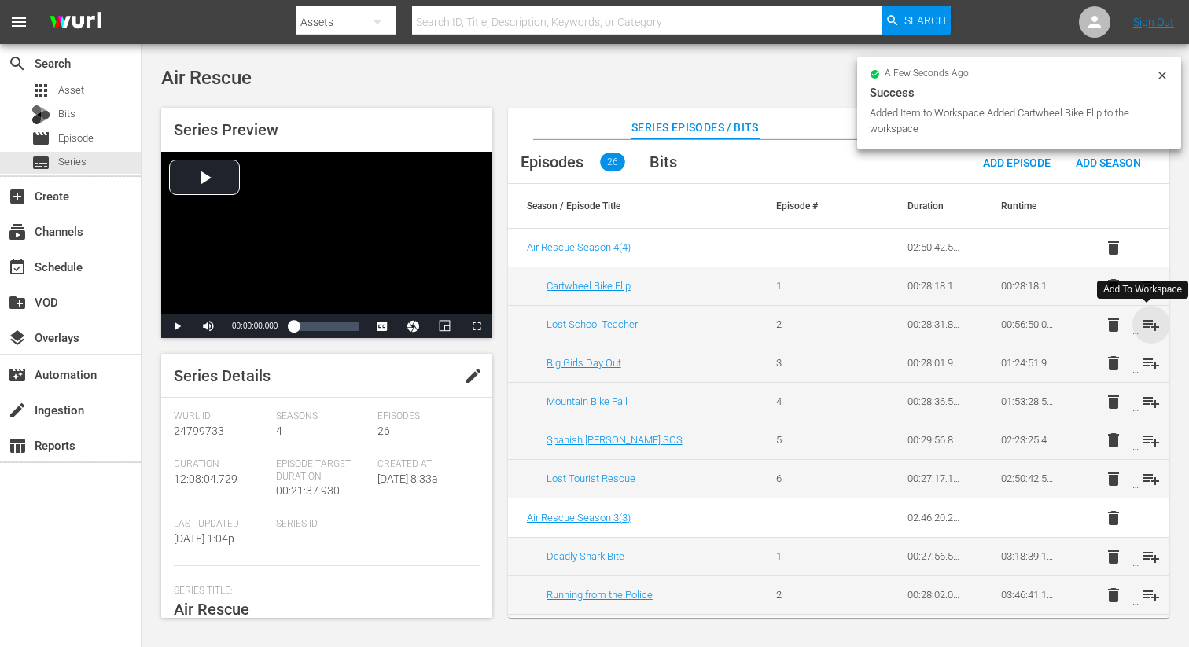
click at [1148, 325] on span "playlist_add" at bounding box center [1151, 324] width 19 height 19
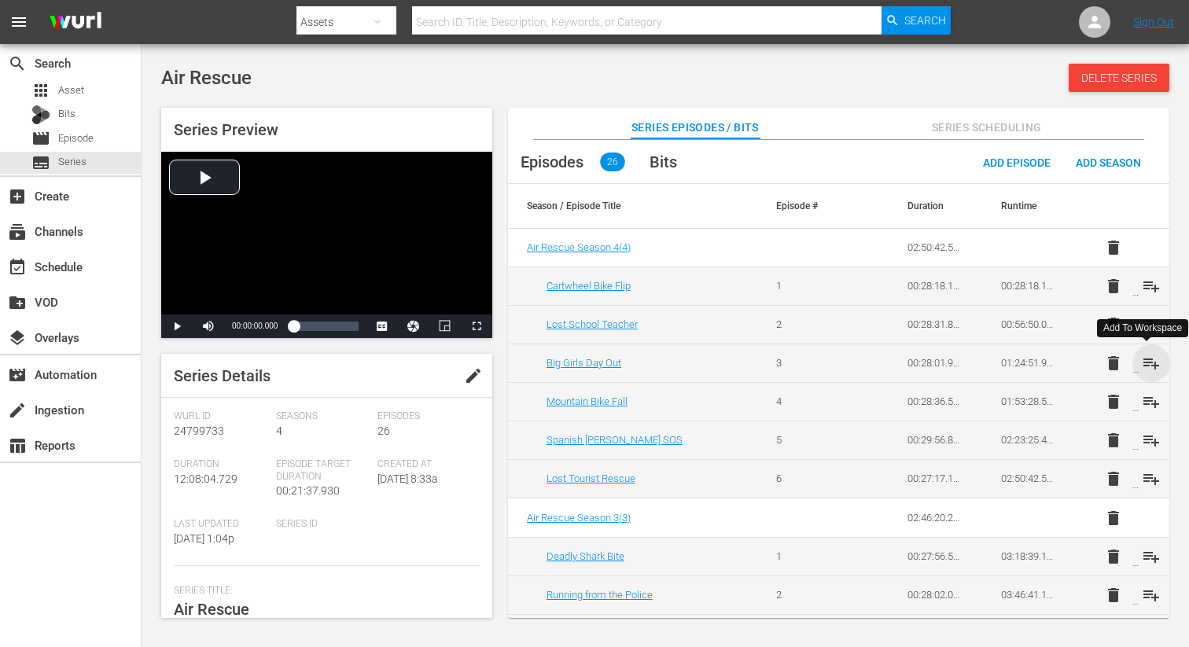
click at [1142, 359] on span "playlist_add" at bounding box center [1151, 363] width 19 height 19
drag, startPoint x: 1150, startPoint y: 402, endPoint x: 1152, endPoint y: 414, distance: 12.7
click at [1150, 402] on span "playlist_add" at bounding box center [1151, 401] width 19 height 19
click at [1149, 445] on span "playlist_add" at bounding box center [1151, 440] width 19 height 19
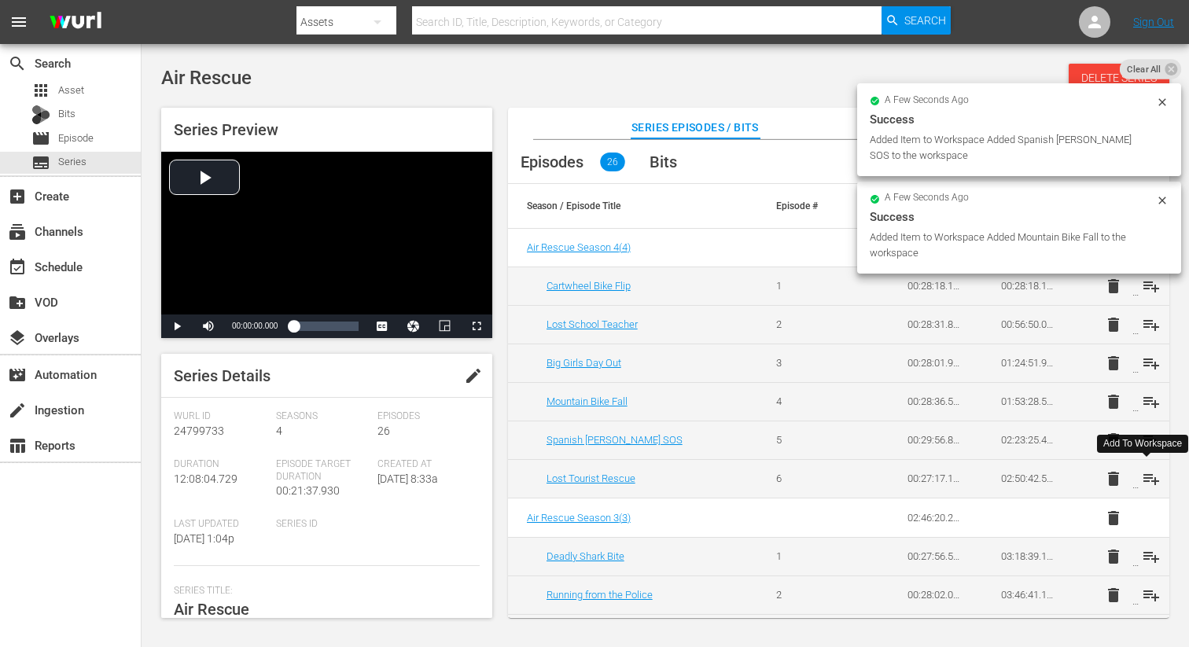
click at [1145, 476] on span "playlist_add" at bounding box center [1151, 478] width 19 height 19
click at [1149, 557] on span "playlist_add" at bounding box center [1151, 556] width 19 height 19
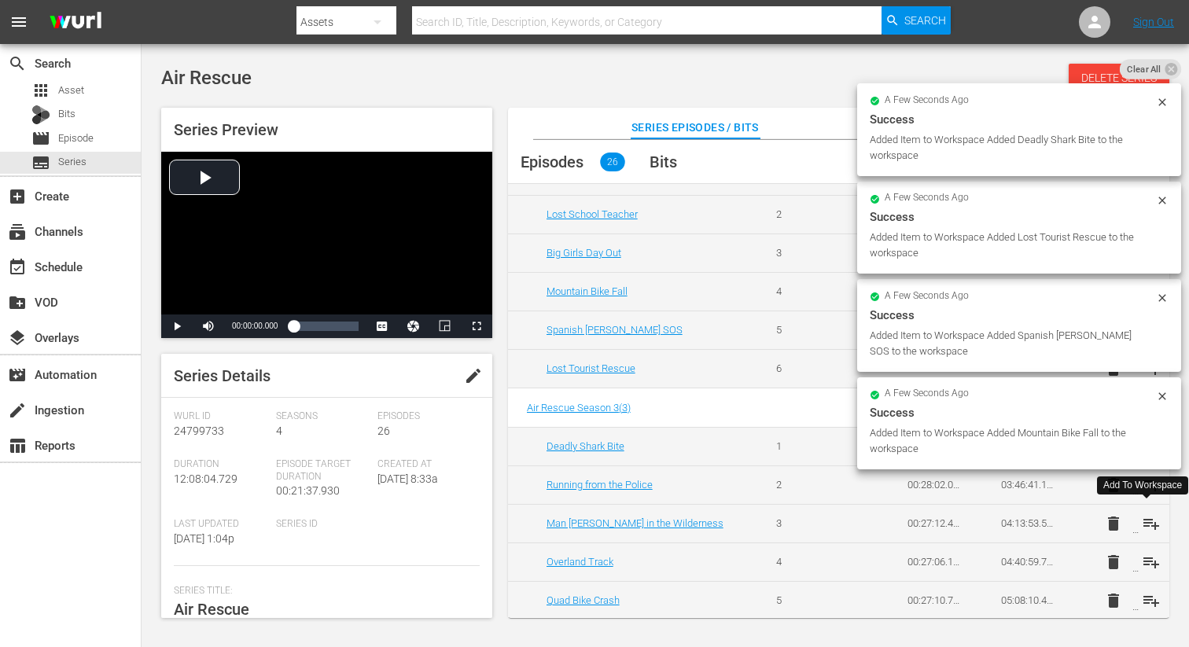
scroll to position [113, 0]
click at [1149, 482] on span "playlist_add" at bounding box center [1151, 481] width 19 height 19
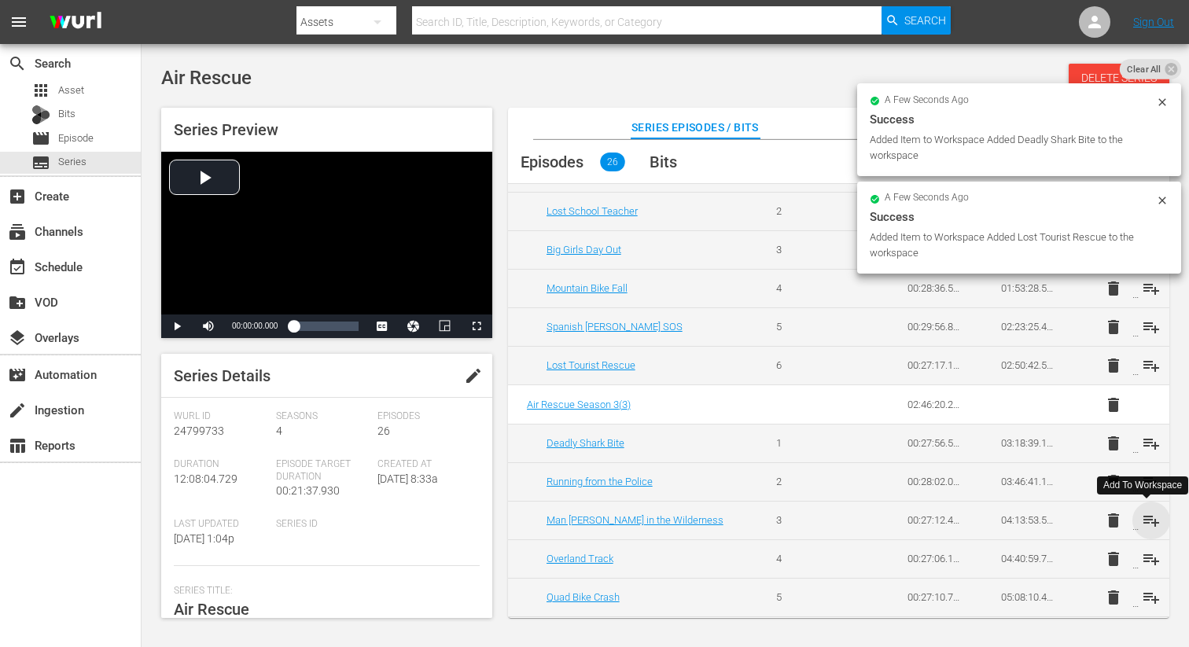
click at [1149, 521] on span "playlist_add" at bounding box center [1151, 520] width 19 height 19
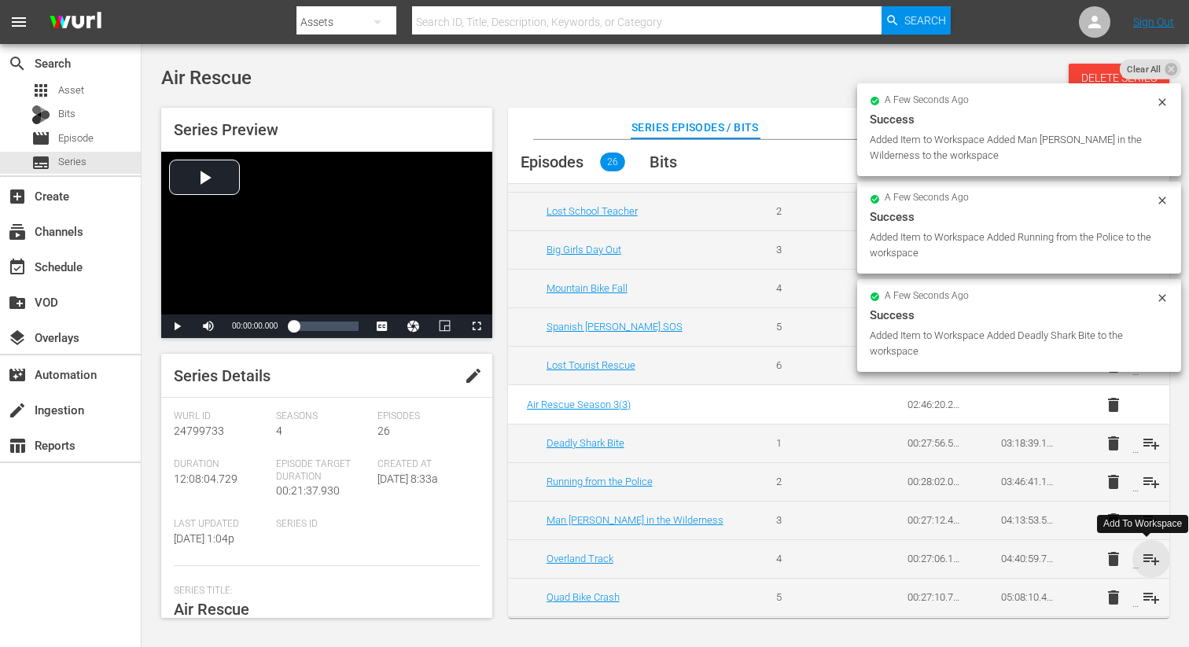
click at [1148, 565] on span "playlist_add" at bounding box center [1151, 559] width 19 height 19
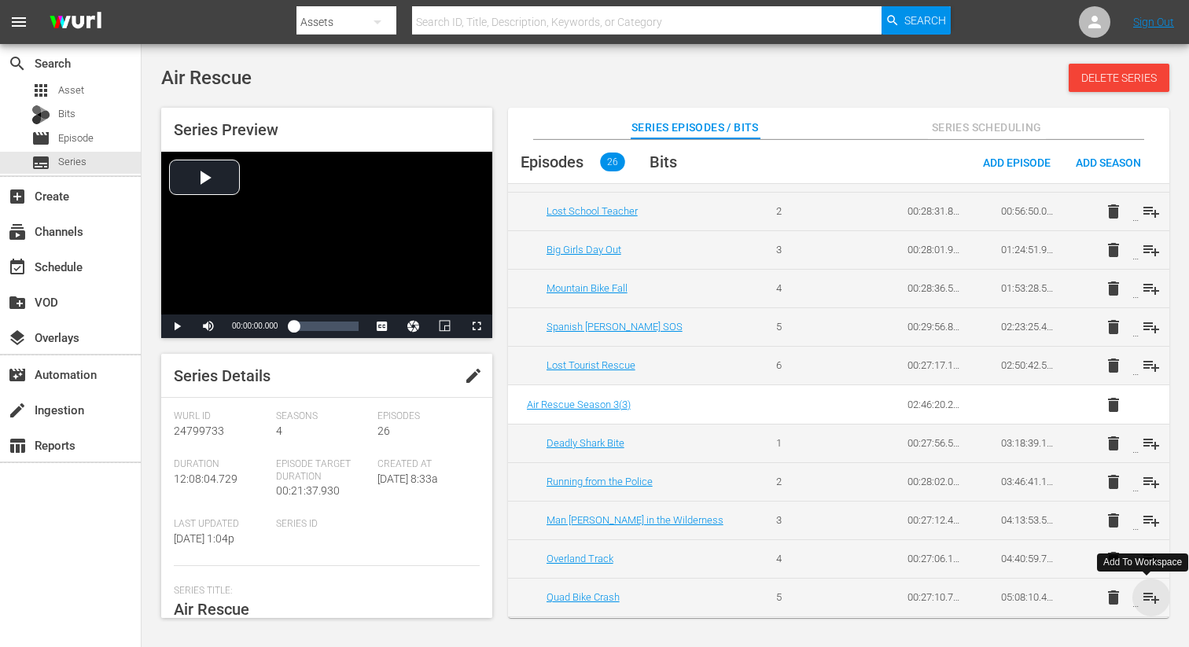
click at [1153, 595] on span "playlist_add" at bounding box center [1151, 597] width 19 height 19
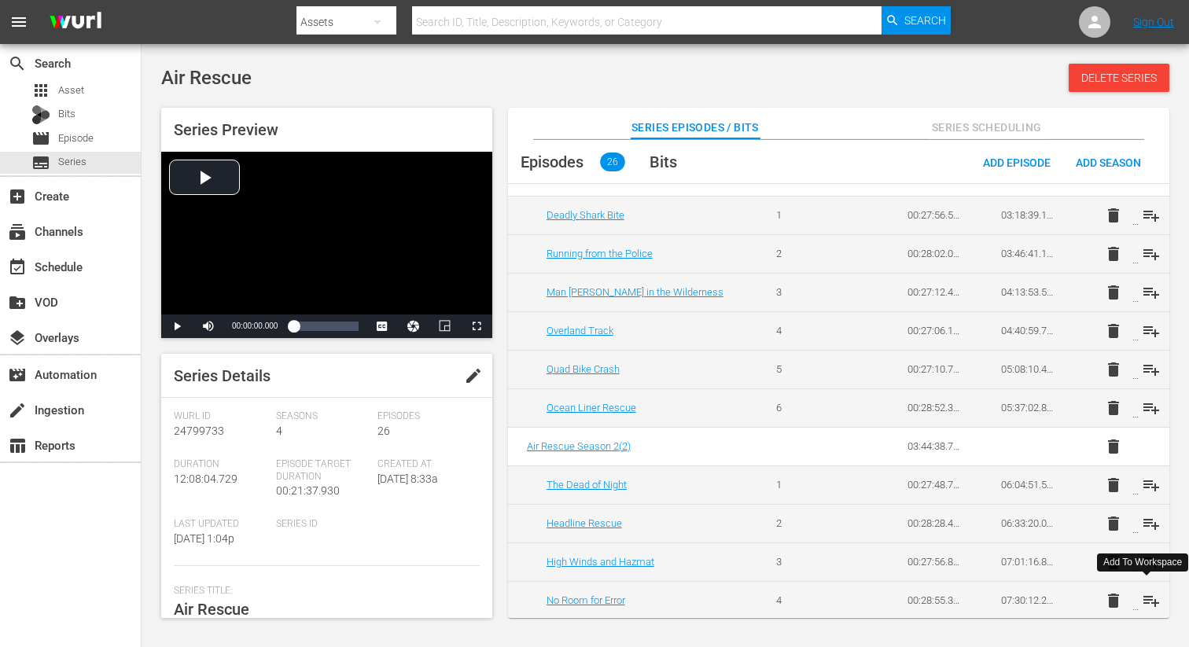
scroll to position [358, 0]
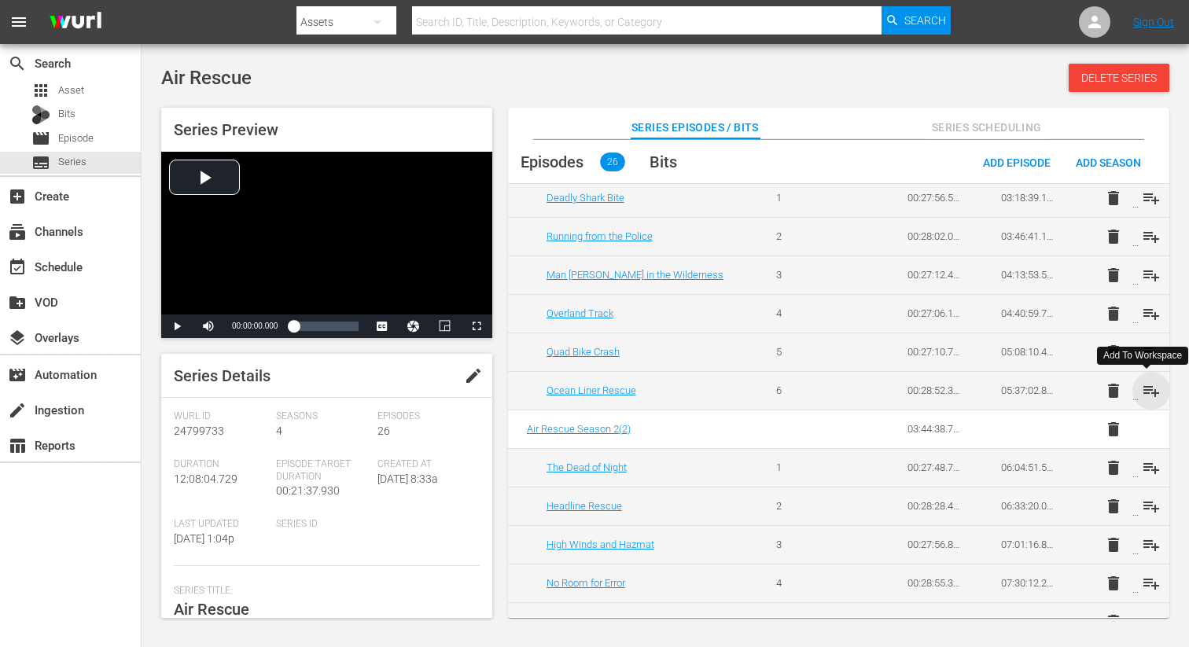
click at [1148, 392] on span "playlist_add" at bounding box center [1151, 390] width 19 height 19
click at [1148, 468] on span "playlist_add" at bounding box center [1151, 467] width 19 height 19
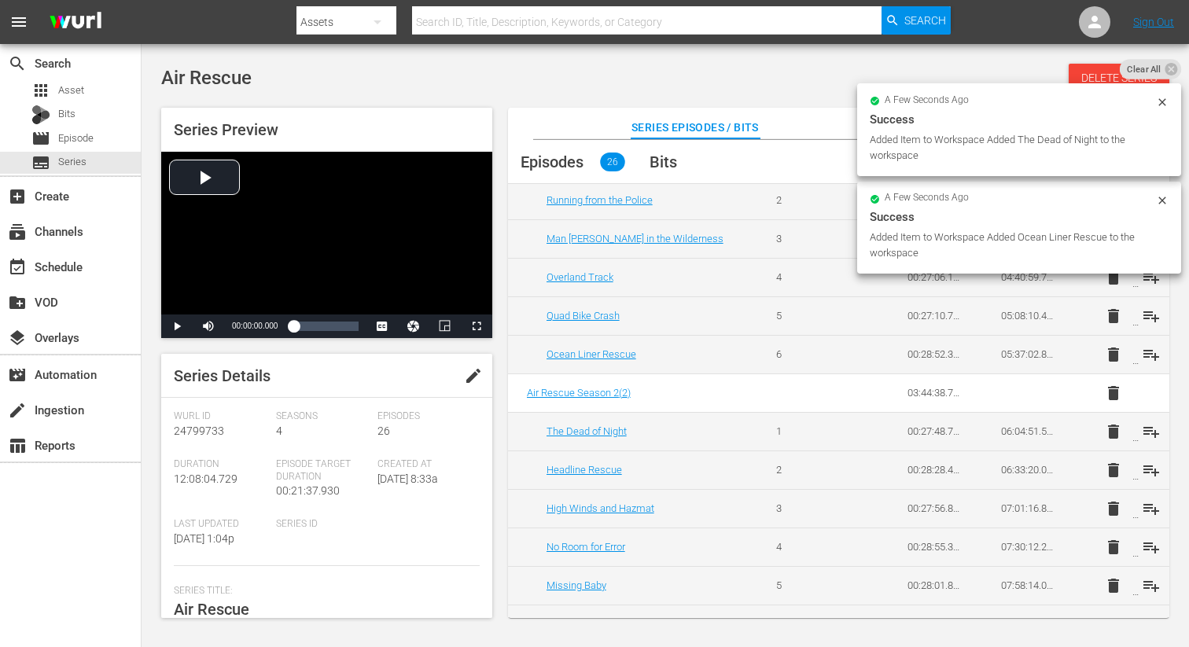
scroll to position [414, 0]
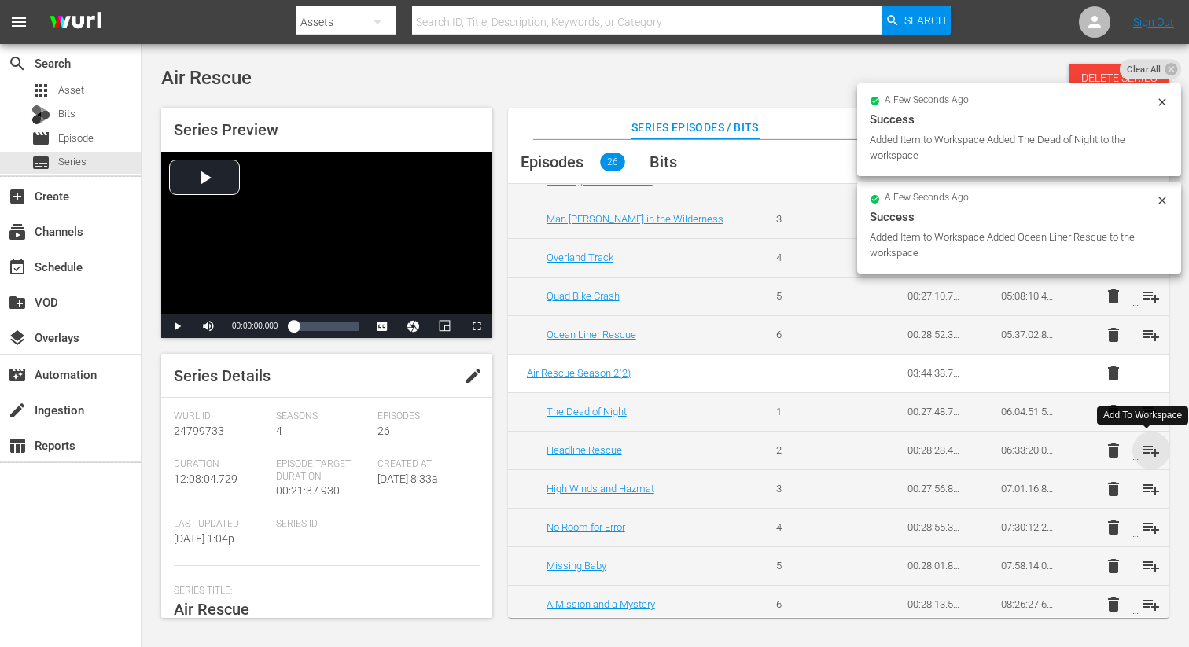
click at [1148, 450] on span "playlist_add" at bounding box center [1151, 450] width 19 height 19
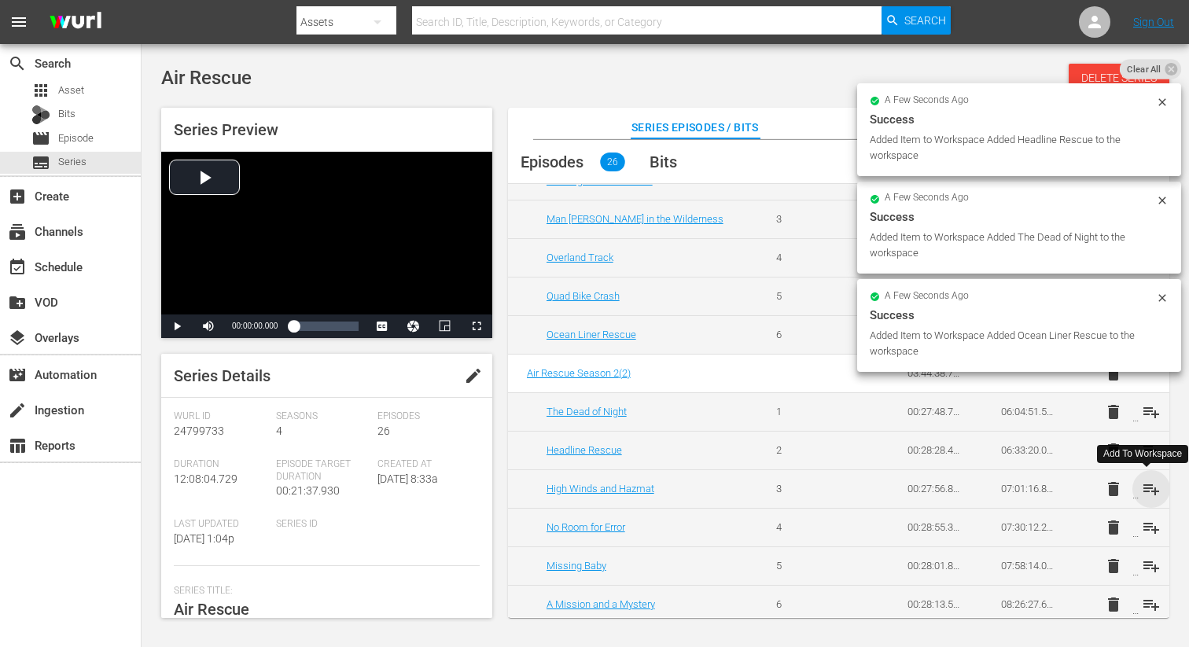
click at [1144, 484] on span "playlist_add" at bounding box center [1151, 489] width 19 height 19
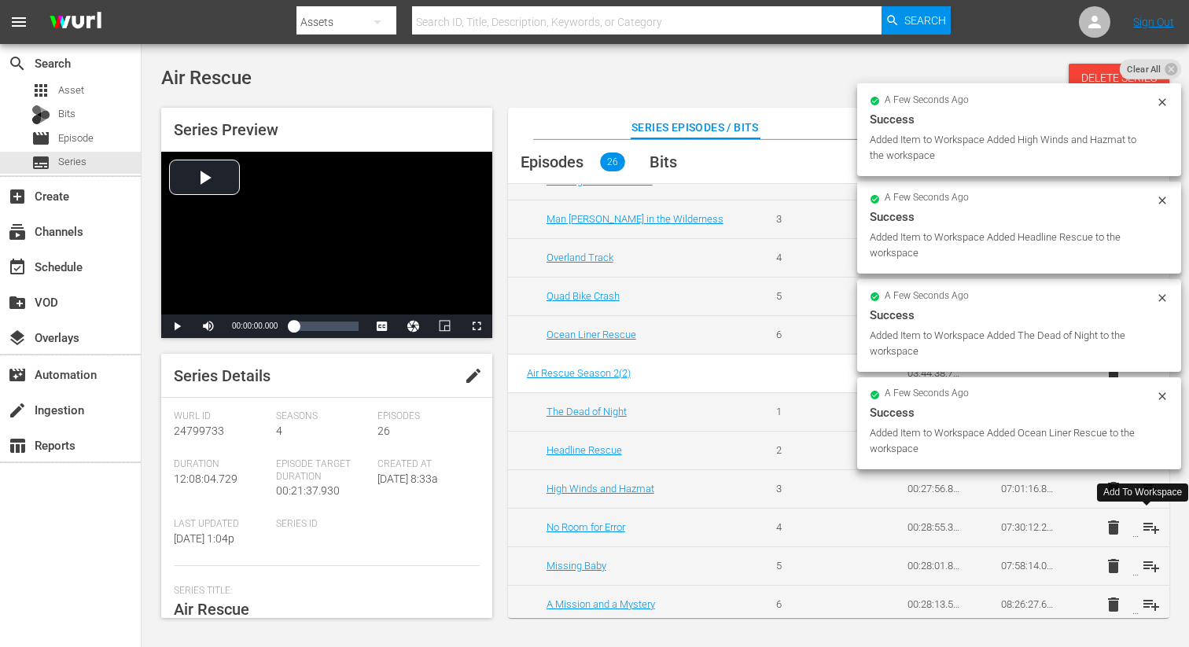
click at [1142, 528] on span "playlist_add" at bounding box center [1151, 527] width 19 height 19
click at [1142, 558] on span "playlist_add" at bounding box center [1151, 566] width 19 height 19
click at [1149, 606] on span "playlist_add" at bounding box center [1151, 604] width 19 height 19
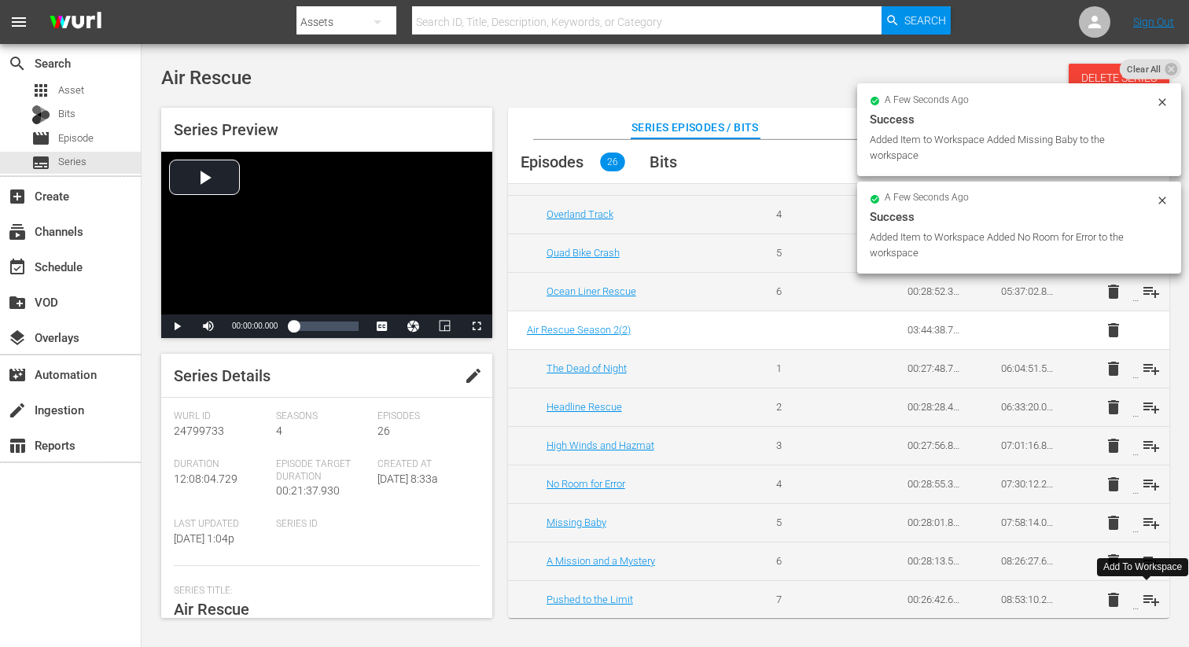
scroll to position [458, 0]
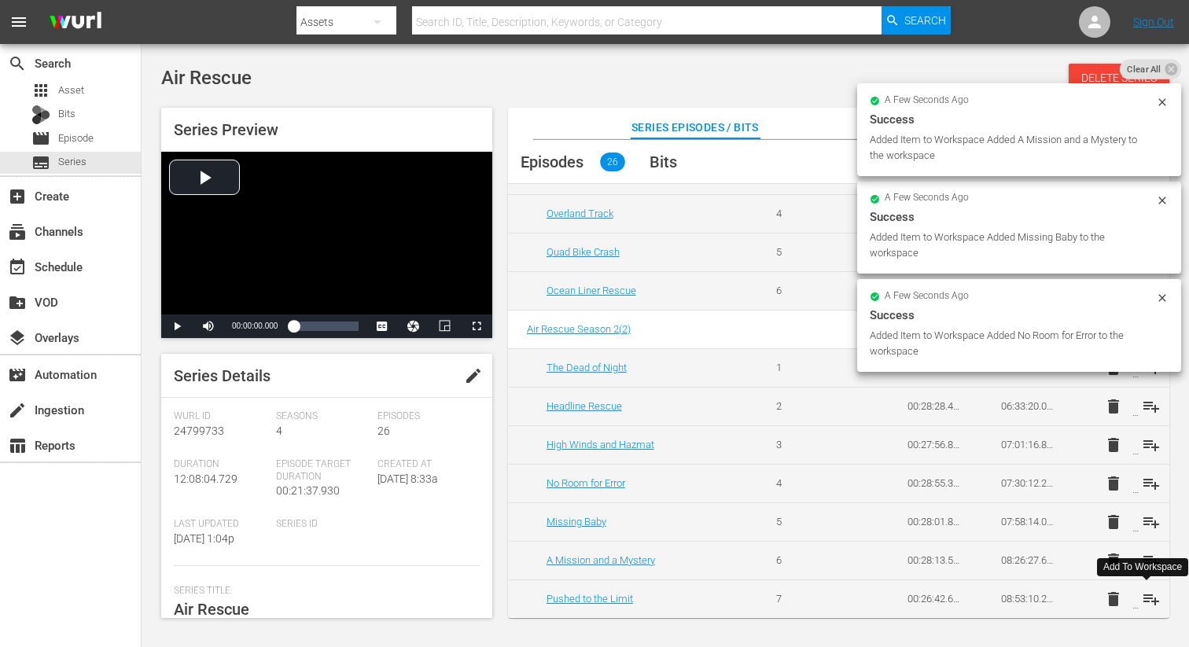
click at [1147, 603] on span "playlist_add" at bounding box center [1151, 599] width 19 height 19
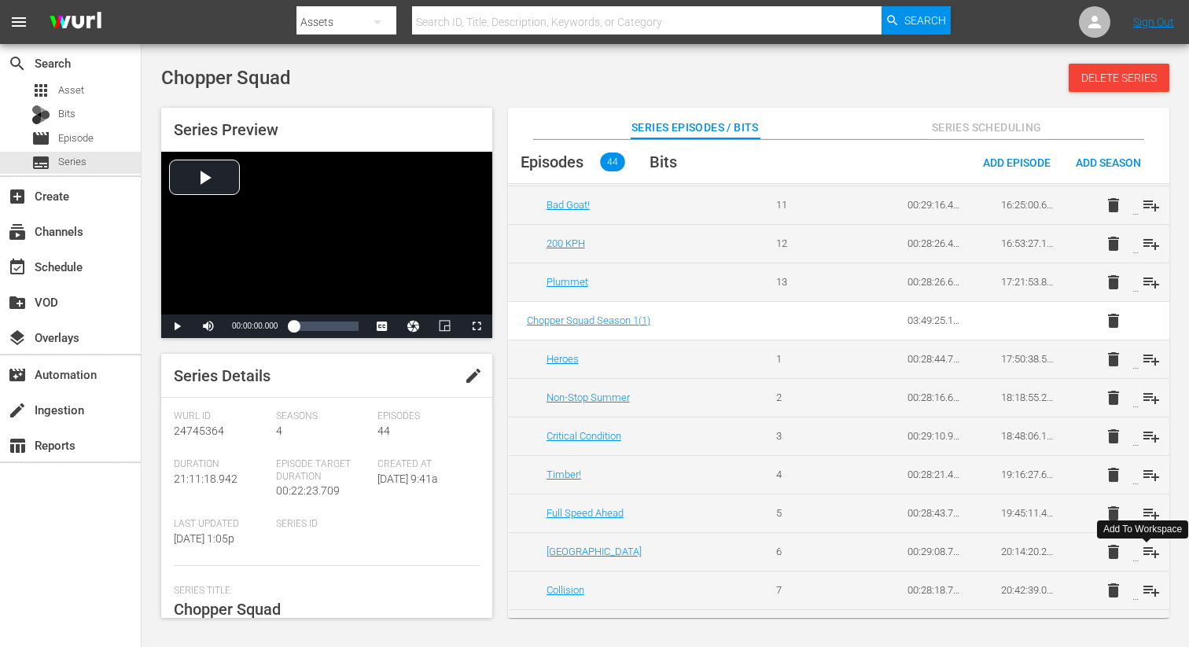
scroll to position [1461, 0]
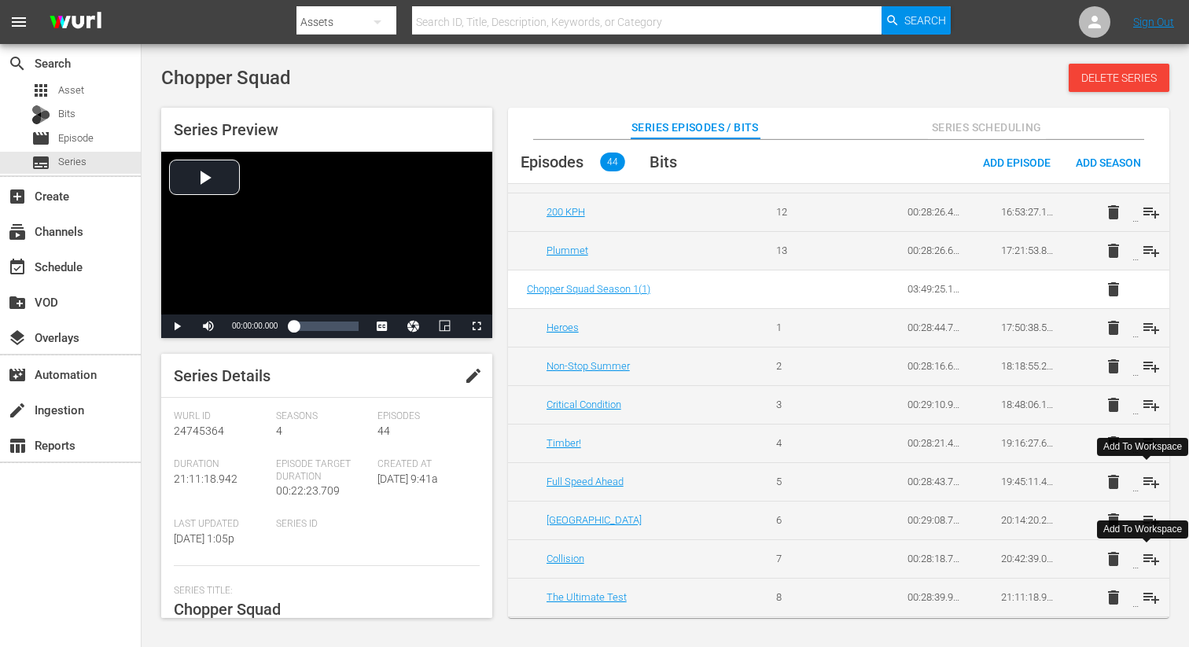
click at [1152, 483] on span "playlist_add" at bounding box center [1151, 481] width 19 height 19
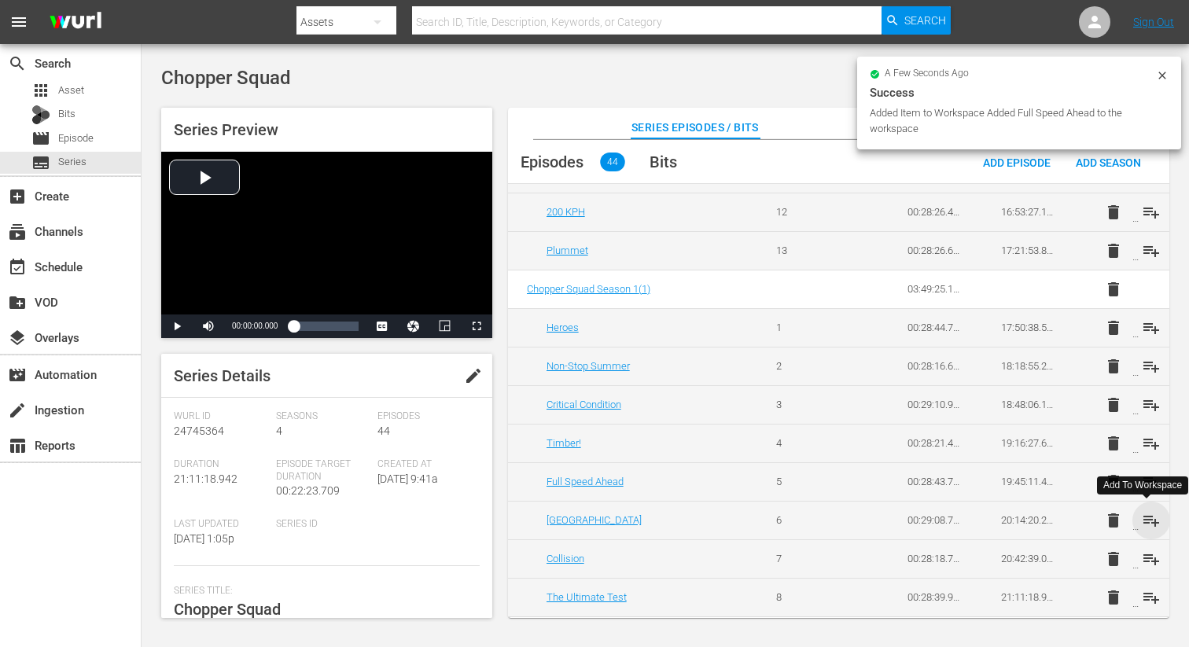
drag, startPoint x: 1150, startPoint y: 517, endPoint x: 1152, endPoint y: 534, distance: 17.4
click at [1150, 517] on span "playlist_add" at bounding box center [1151, 520] width 19 height 19
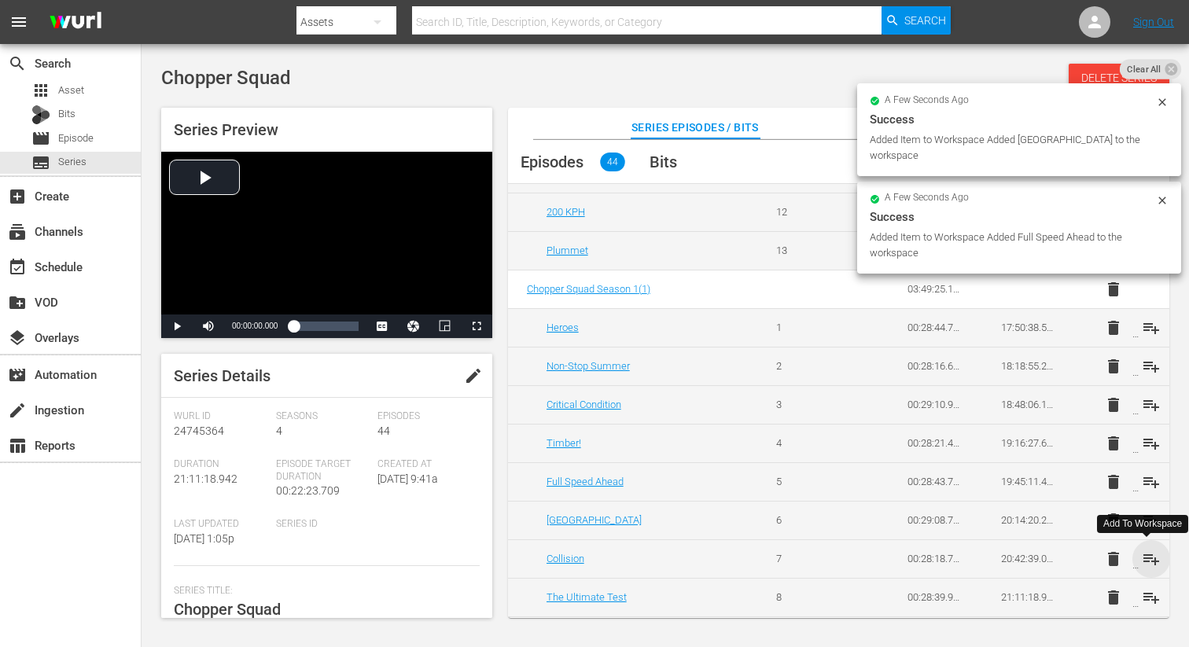
click at [1147, 555] on span "playlist_add" at bounding box center [1151, 559] width 19 height 19
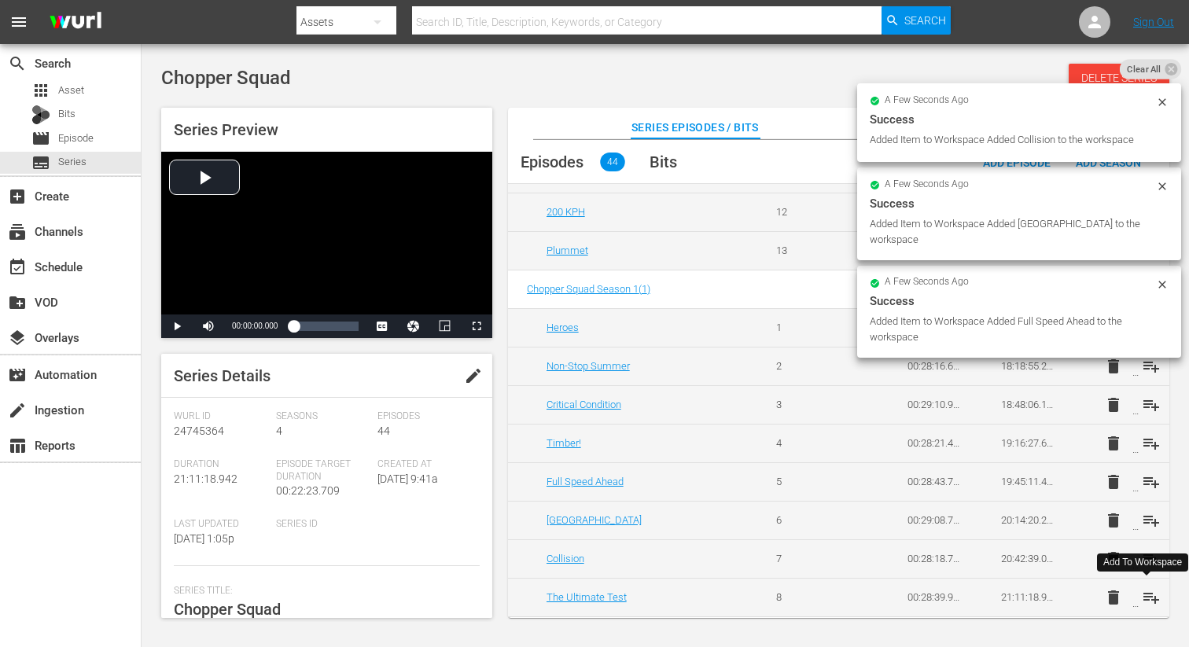
click at [1145, 599] on span "playlist_add" at bounding box center [1151, 597] width 19 height 19
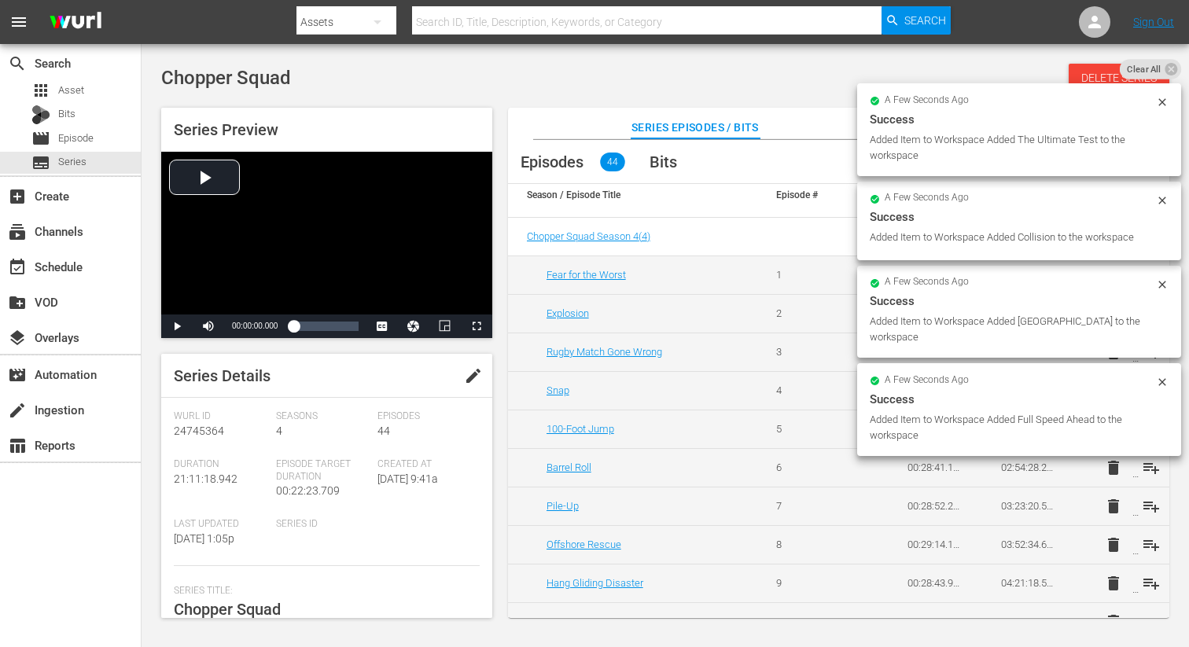
scroll to position [0, 0]
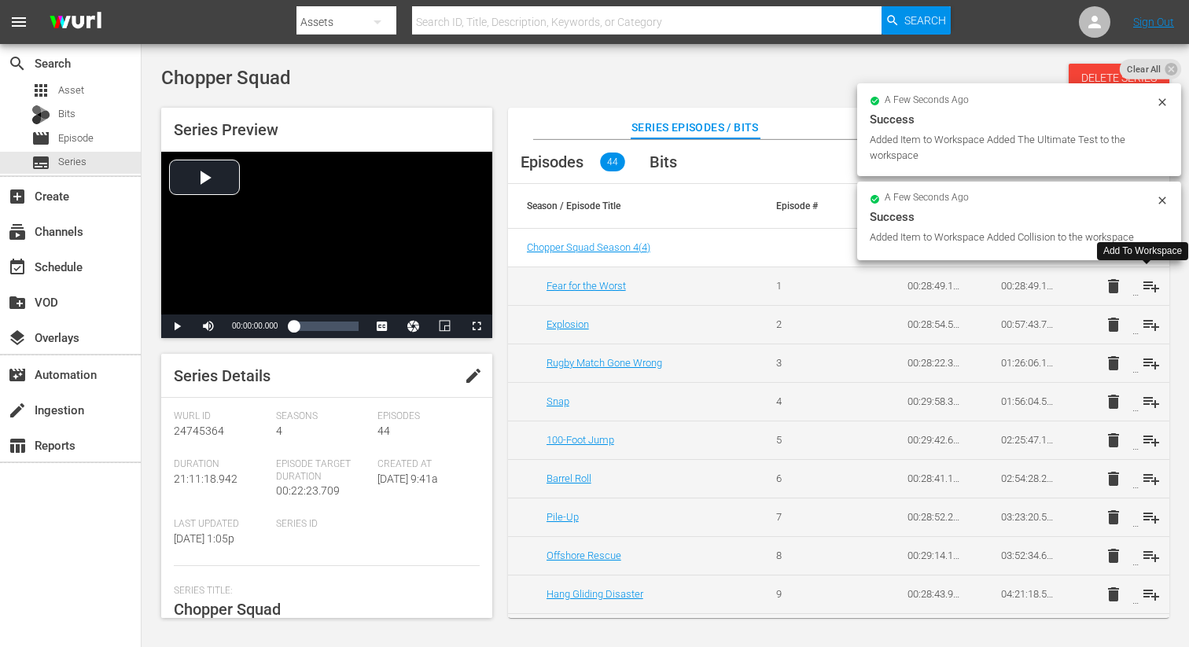
click at [1149, 289] on span "playlist_add" at bounding box center [1151, 286] width 19 height 19
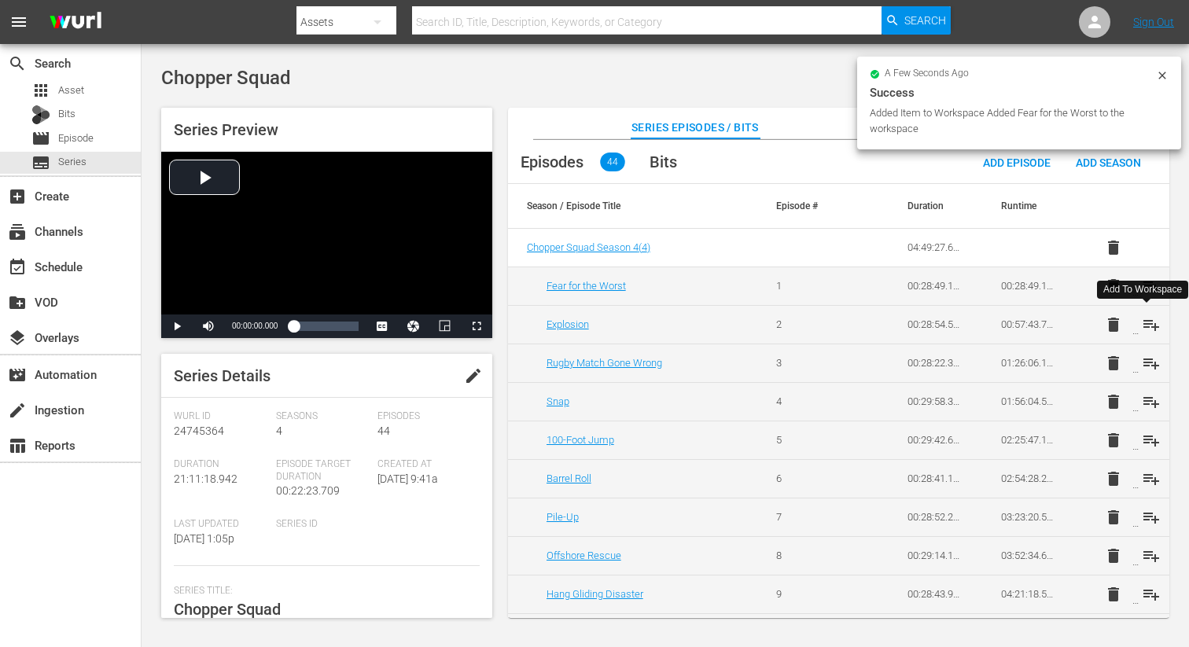
click at [1149, 325] on span "playlist_add" at bounding box center [1151, 324] width 19 height 19
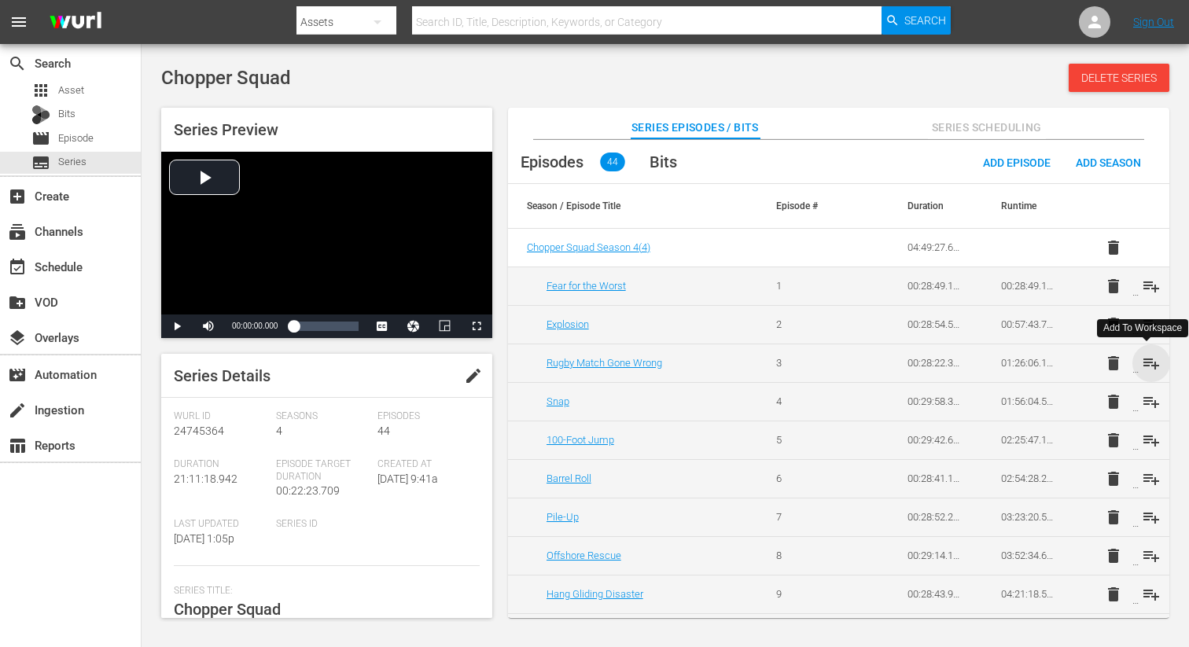
click at [1149, 359] on span "playlist_add" at bounding box center [1151, 363] width 19 height 19
click at [1145, 406] on span "playlist_add" at bounding box center [1151, 401] width 19 height 19
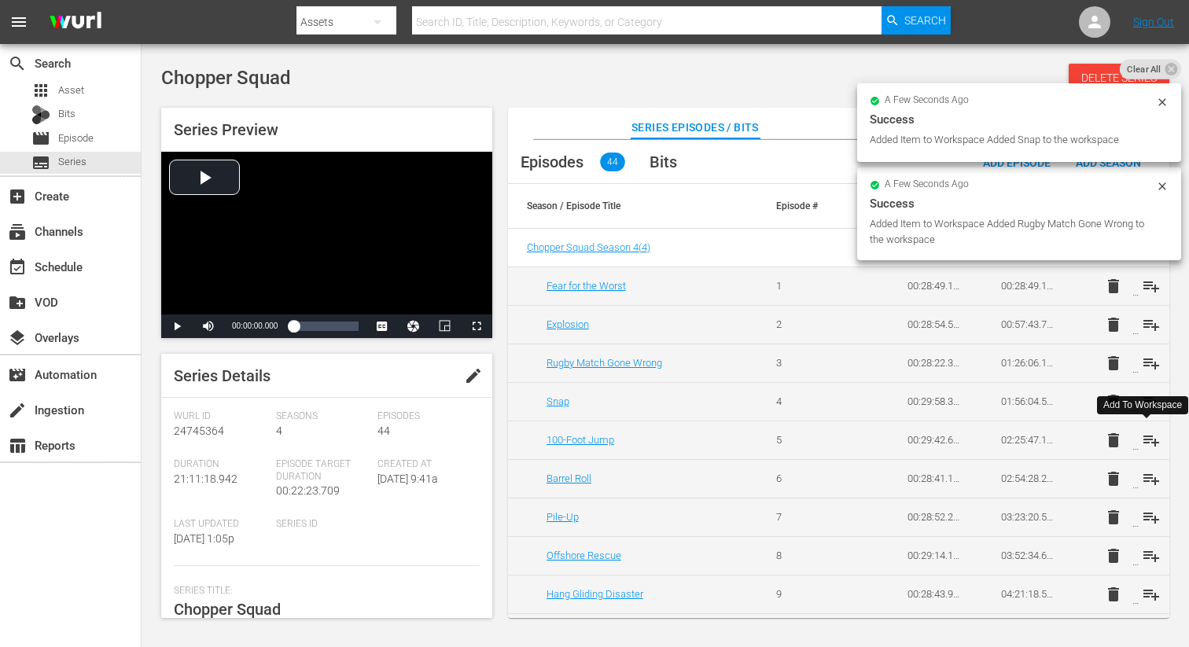
click at [1149, 439] on span "playlist_add" at bounding box center [1151, 440] width 19 height 19
click at [1147, 480] on span "playlist_add" at bounding box center [1151, 478] width 19 height 19
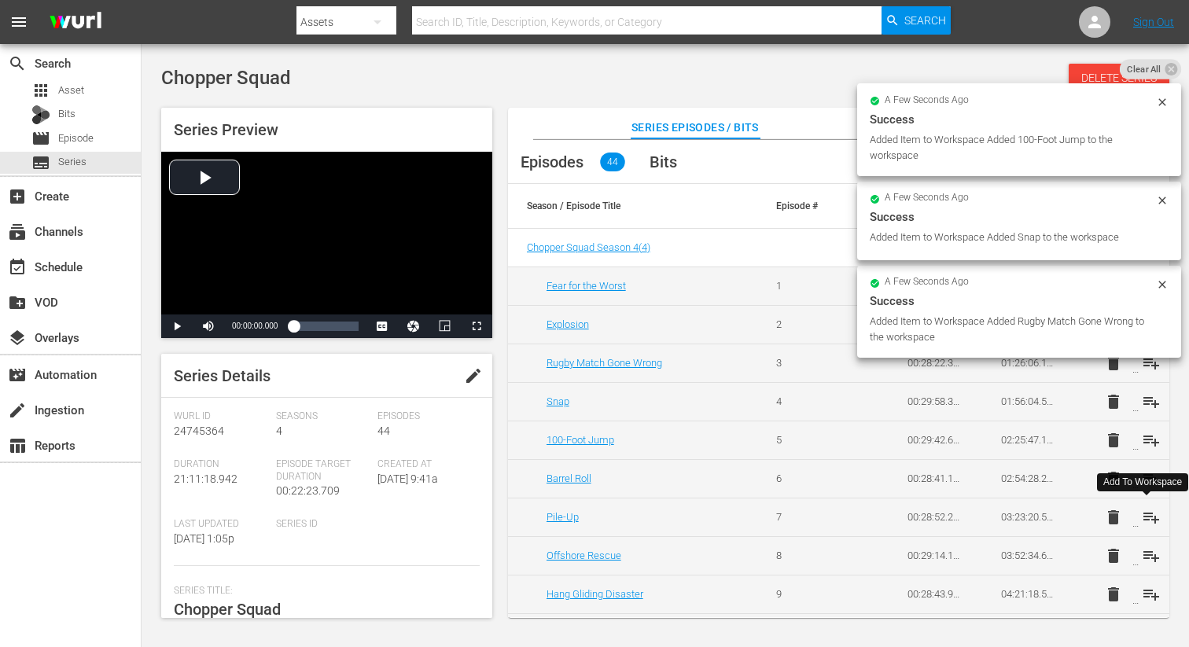
click at [1145, 521] on span "playlist_add" at bounding box center [1151, 517] width 19 height 19
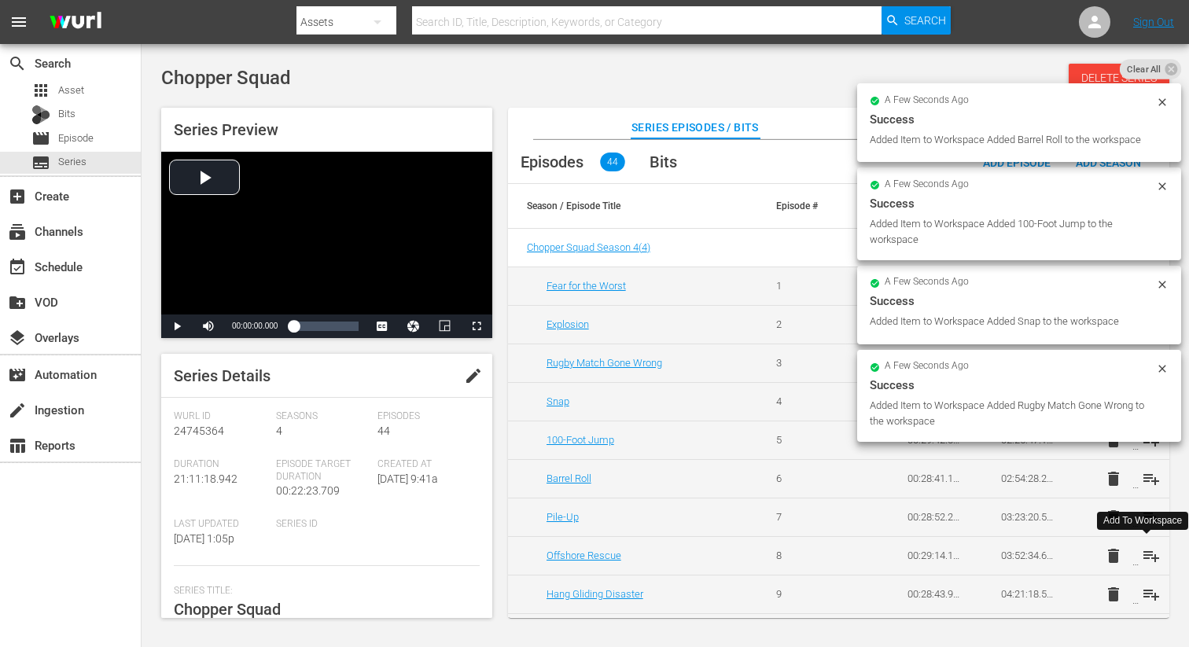
click at [1145, 555] on span "playlist_add" at bounding box center [1151, 555] width 19 height 19
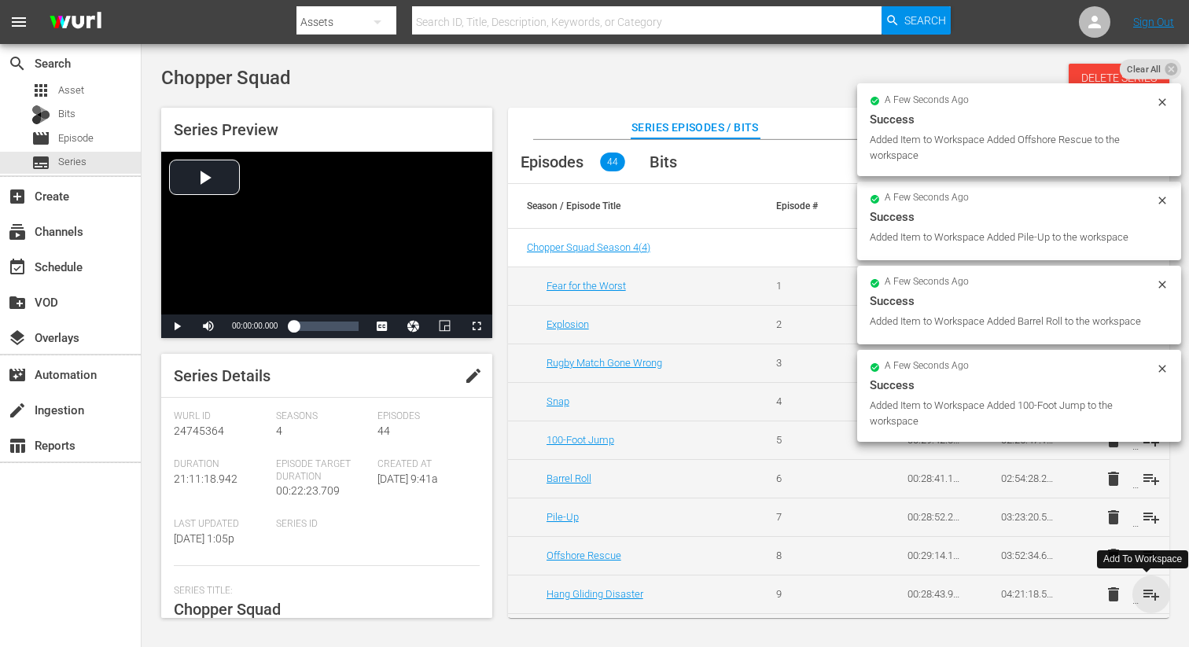
click at [1147, 597] on span "playlist_add" at bounding box center [1151, 594] width 19 height 19
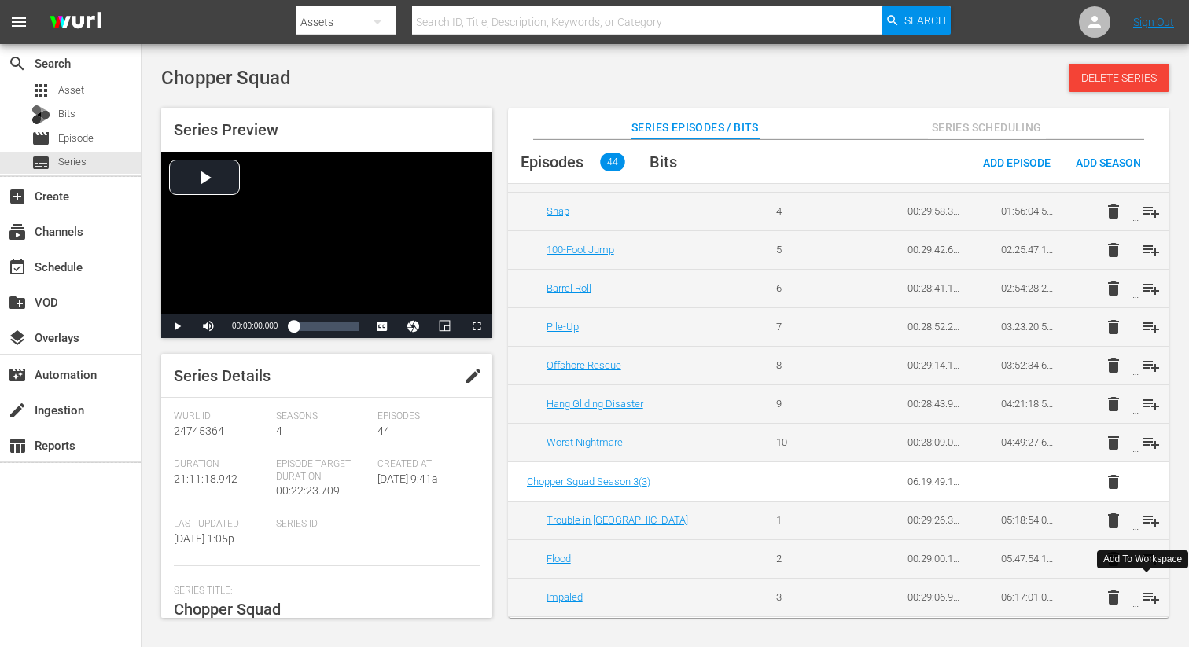
scroll to position [197, 0]
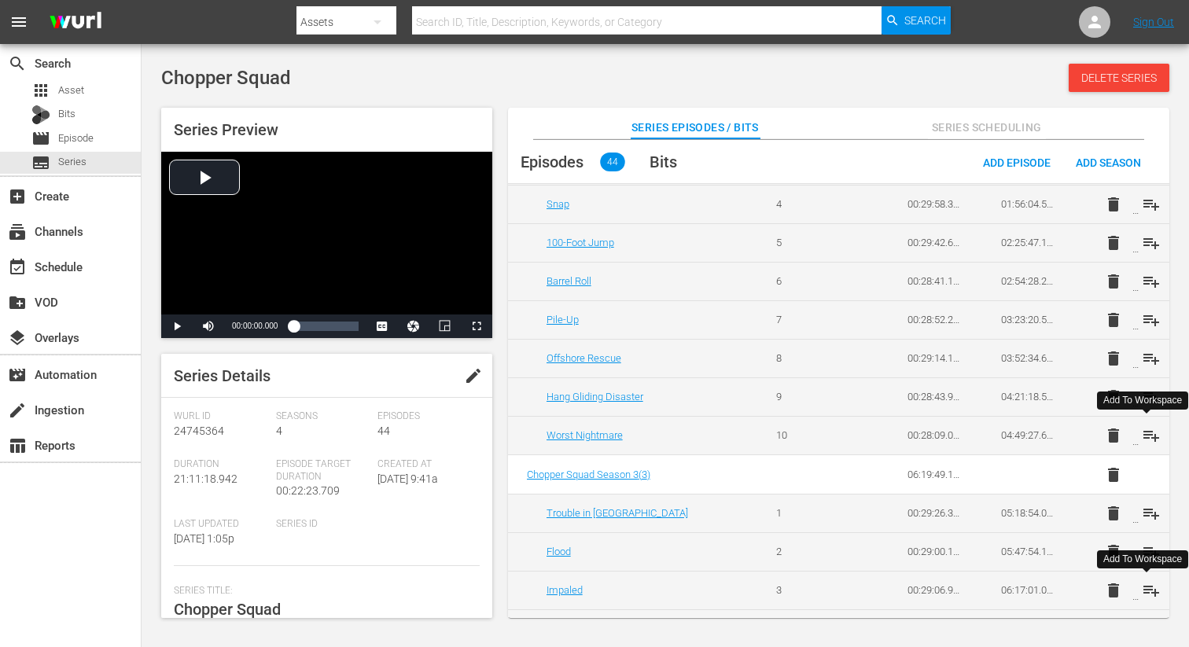
click at [1145, 438] on span "playlist_add" at bounding box center [1151, 435] width 19 height 19
click at [1145, 511] on span "playlist_add" at bounding box center [1151, 513] width 19 height 19
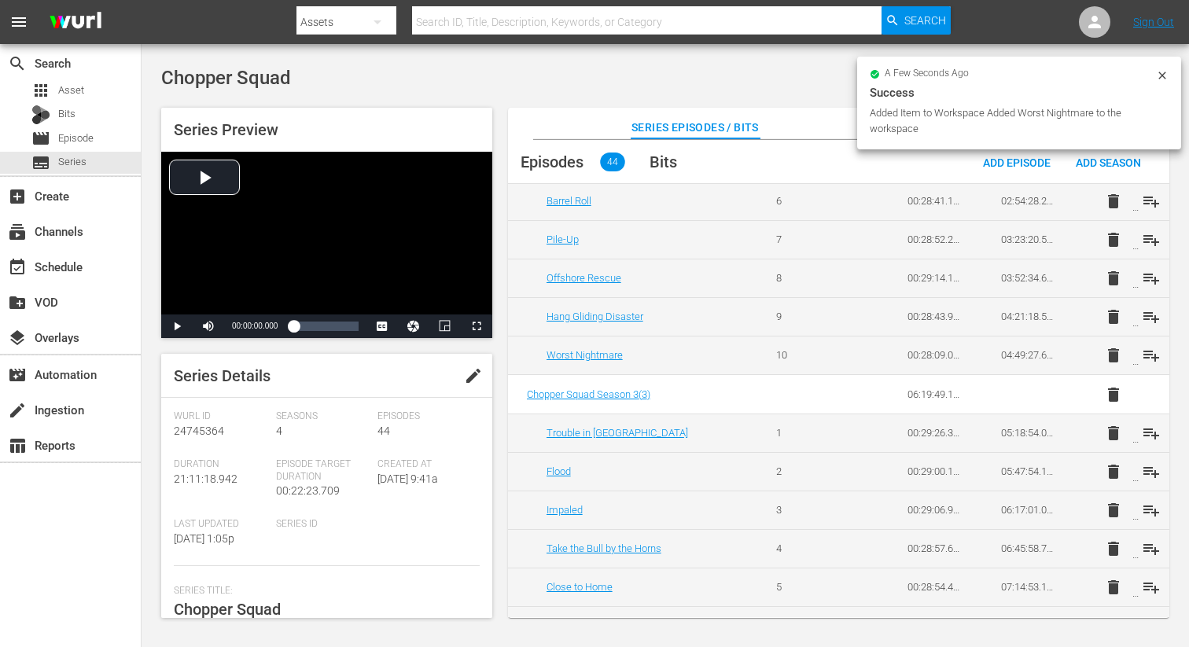
scroll to position [284, 0]
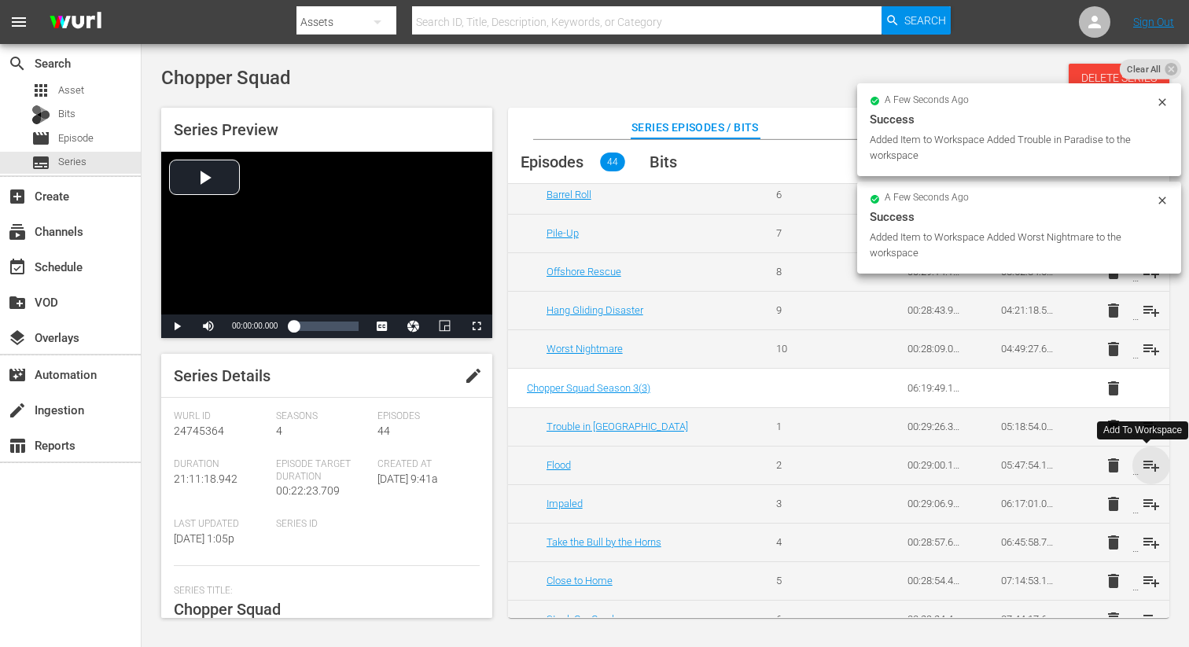
click at [1145, 462] on span "playlist_add" at bounding box center [1151, 465] width 19 height 19
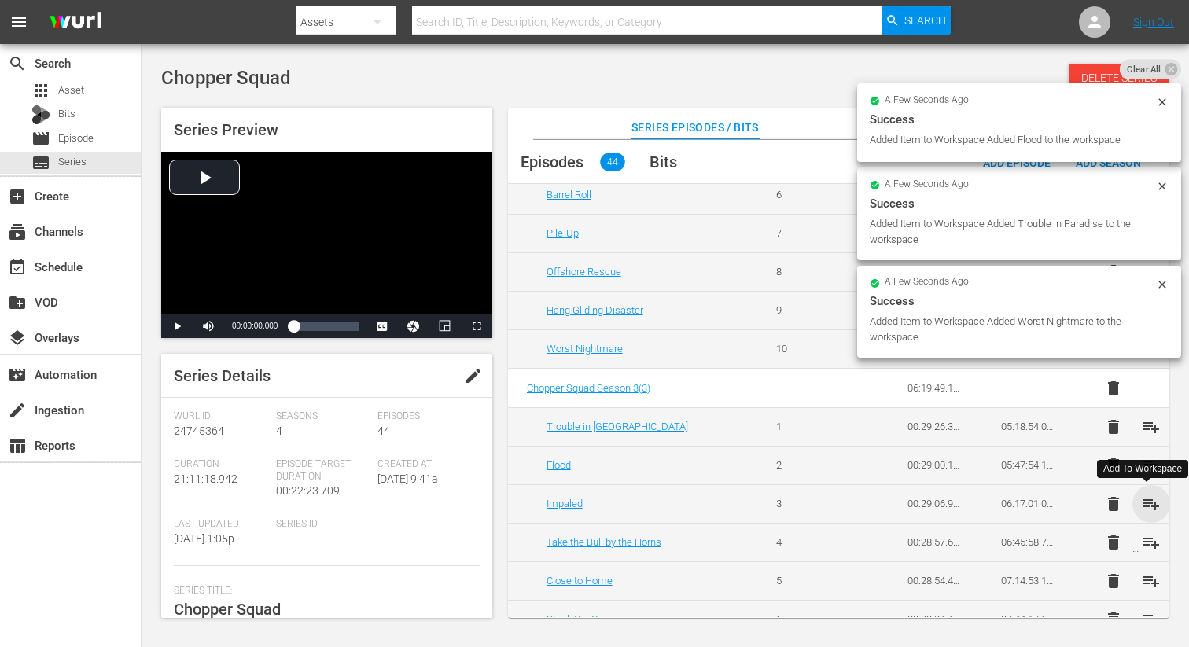
click at [1145, 507] on span "playlist_add" at bounding box center [1151, 503] width 19 height 19
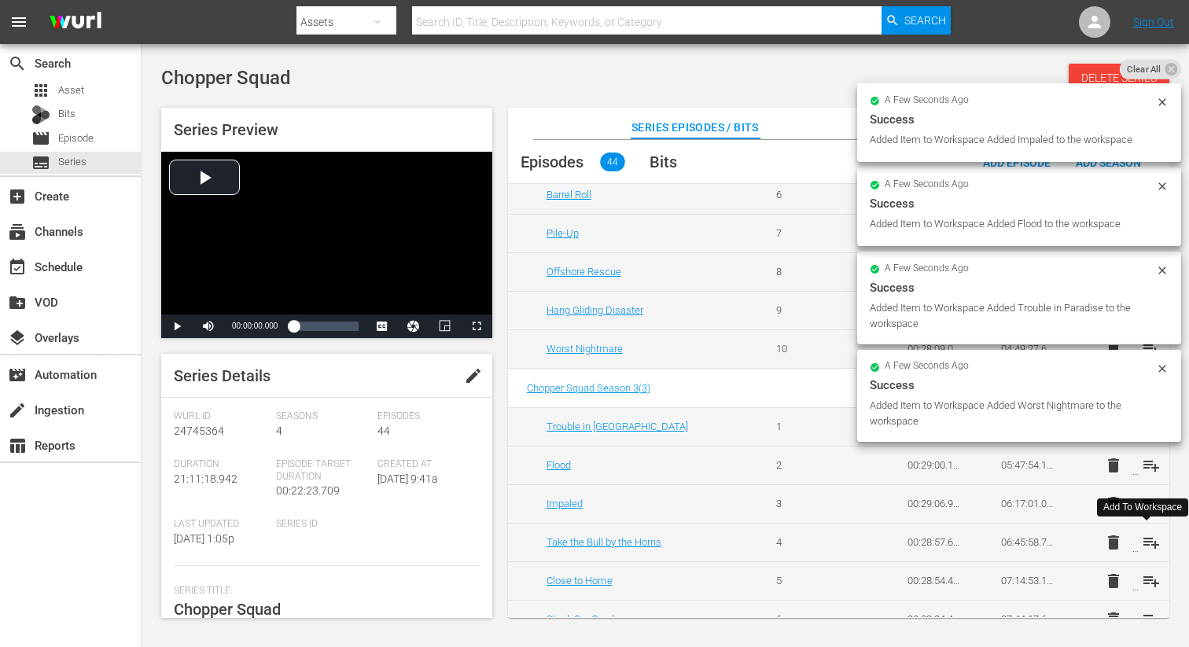
click at [1145, 541] on span "playlist_add" at bounding box center [1151, 542] width 19 height 19
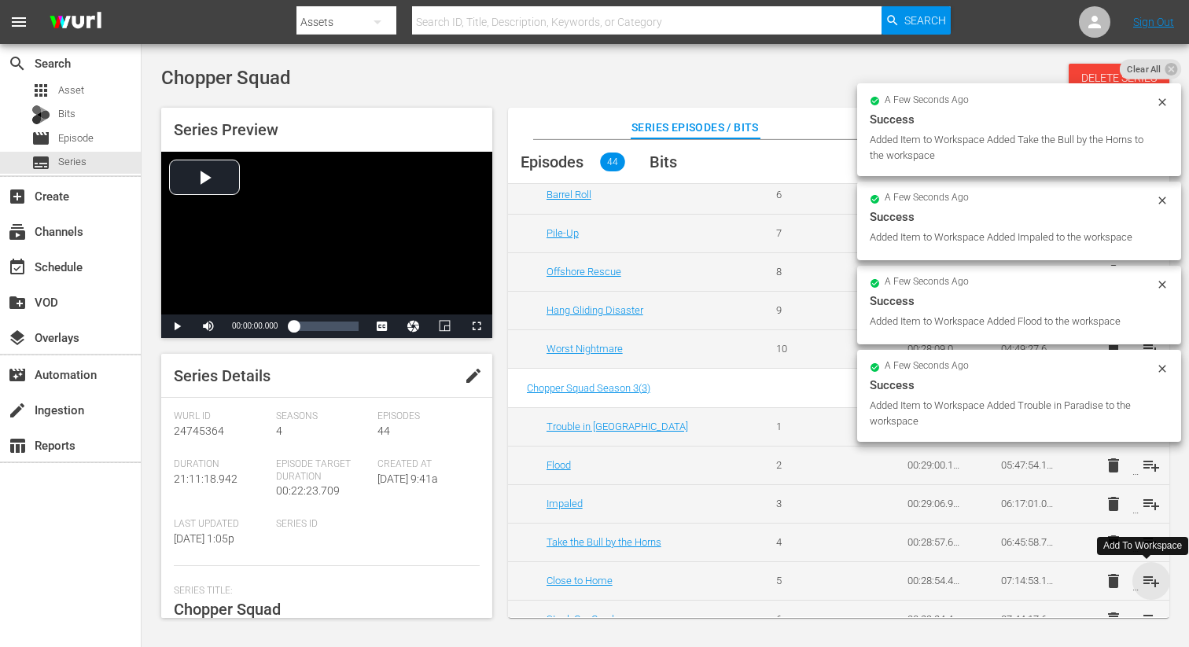
click at [1149, 583] on span "playlist_add" at bounding box center [1151, 581] width 19 height 19
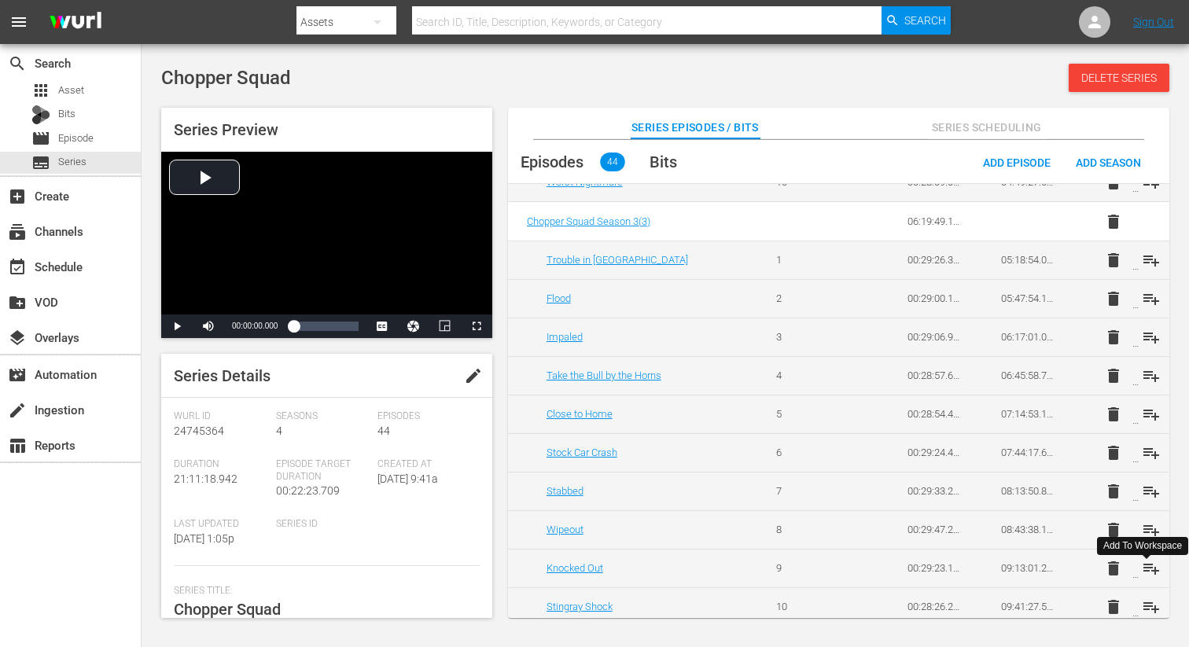
scroll to position [456, 0]
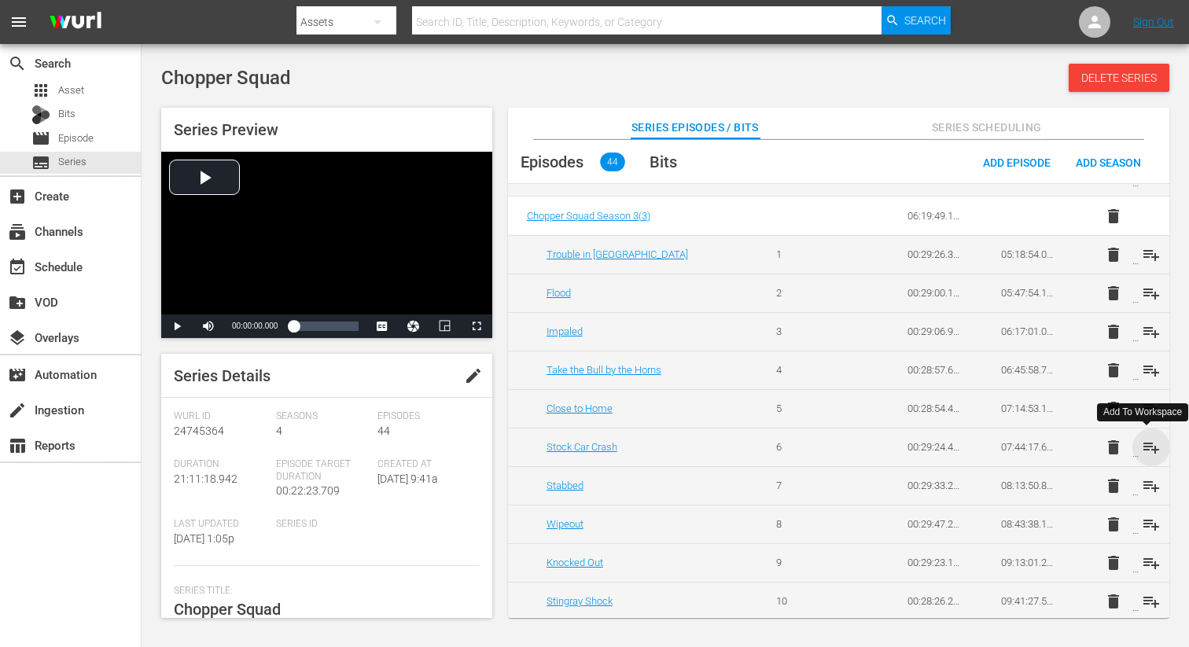
click at [1149, 449] on span "playlist_add" at bounding box center [1151, 447] width 19 height 19
click at [1146, 484] on span "playlist_add" at bounding box center [1151, 485] width 19 height 19
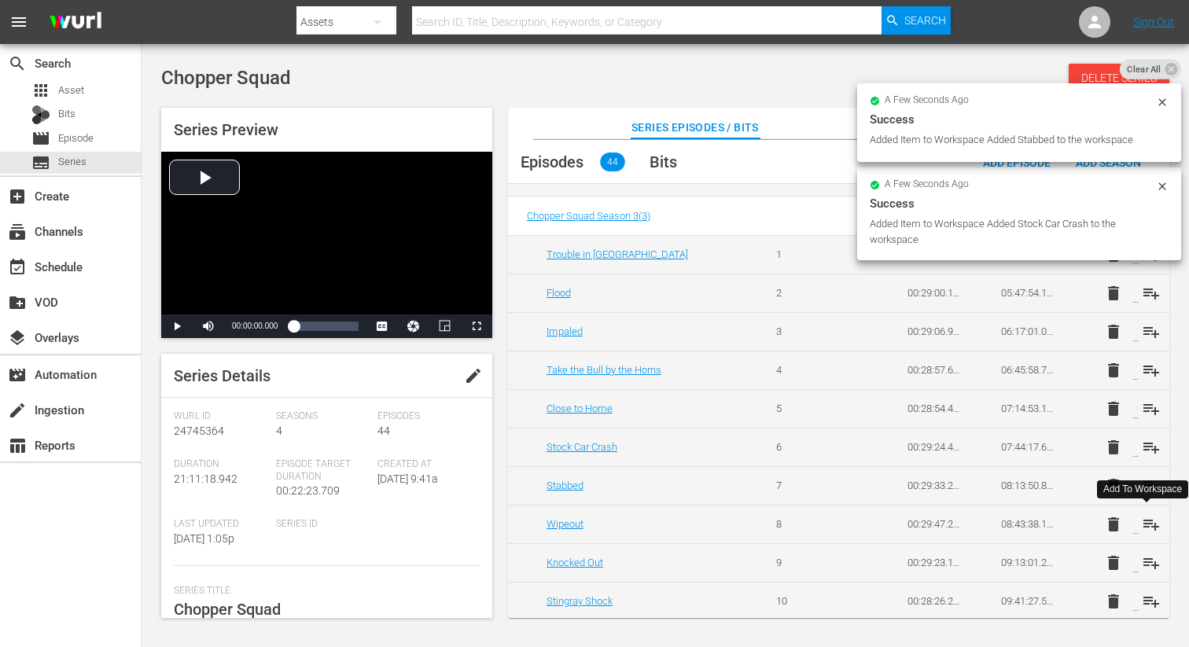
click at [1149, 523] on span "playlist_add" at bounding box center [1151, 524] width 19 height 19
click at [1145, 561] on span "playlist_add" at bounding box center [1151, 562] width 19 height 19
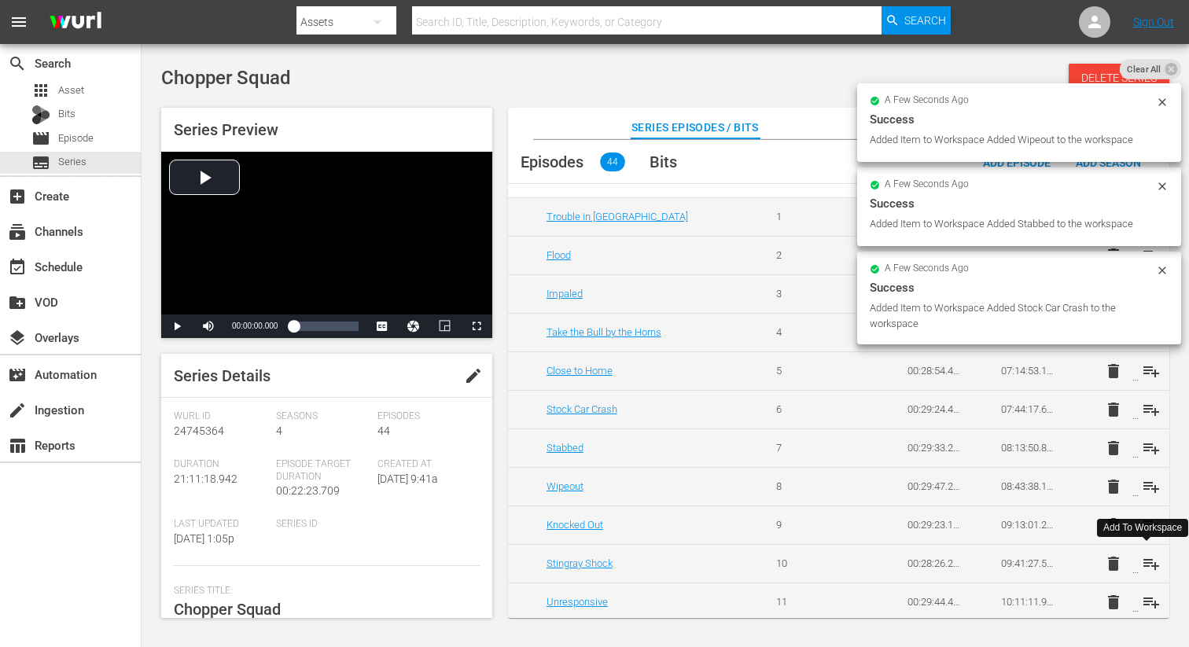
scroll to position [524, 0]
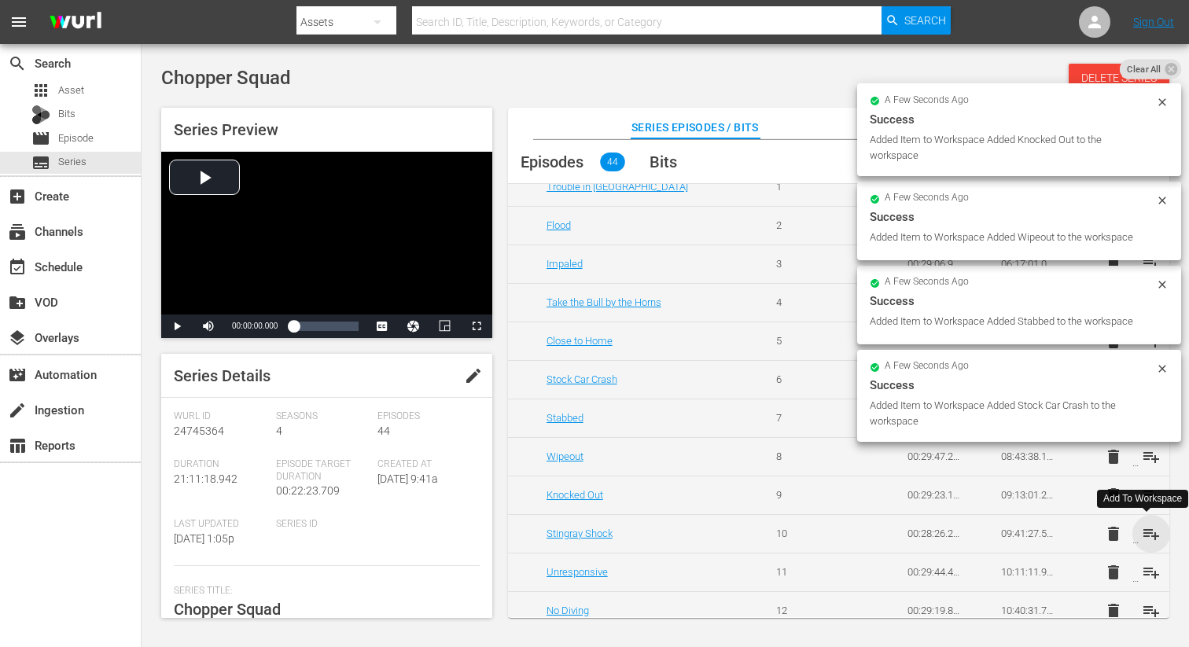
drag, startPoint x: 1149, startPoint y: 531, endPoint x: 1150, endPoint y: 571, distance: 40.1
click at [1149, 531] on span "playlist_add" at bounding box center [1151, 533] width 19 height 19
click at [1149, 573] on span "playlist_add" at bounding box center [1151, 572] width 19 height 19
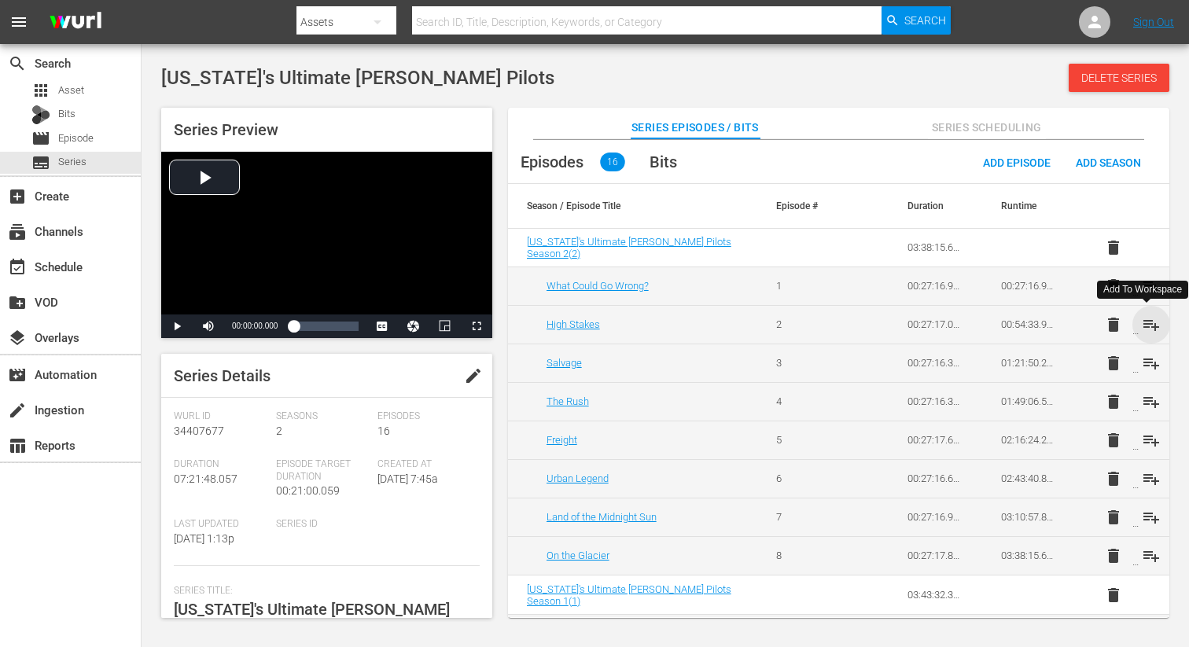
click at [1146, 325] on span "playlist_add" at bounding box center [1151, 324] width 19 height 19
click at [1144, 364] on span "playlist_add" at bounding box center [1151, 363] width 19 height 19
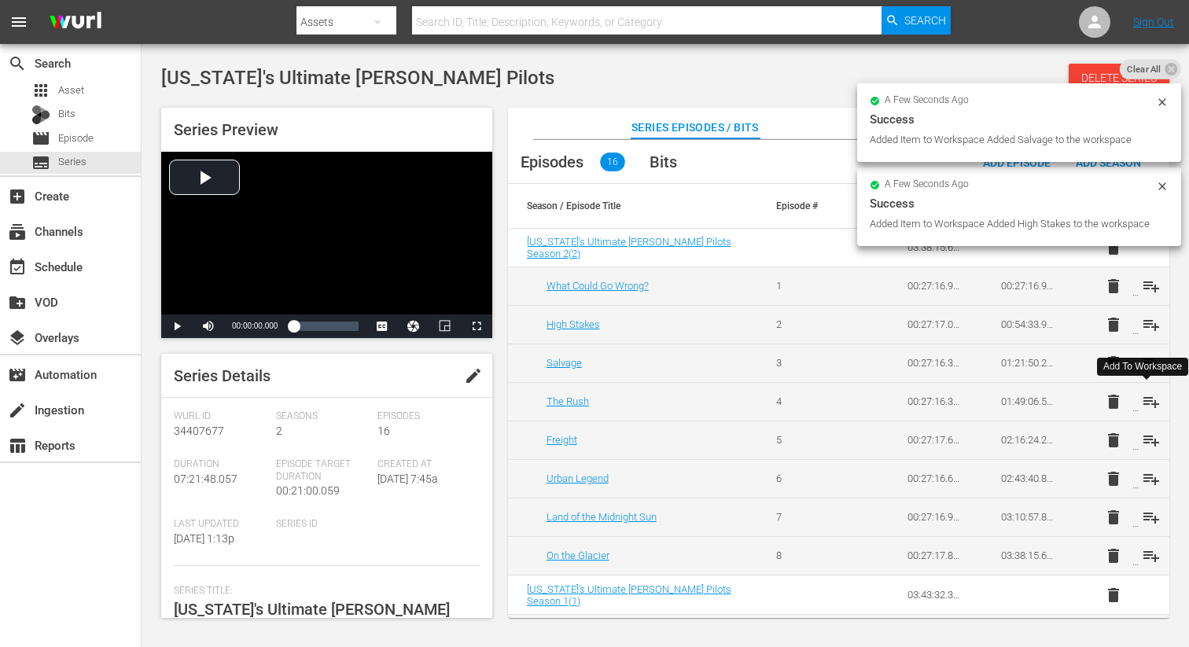
click at [1145, 399] on span "playlist_add" at bounding box center [1151, 401] width 19 height 19
click at [1150, 445] on span "playlist_add" at bounding box center [1151, 440] width 19 height 19
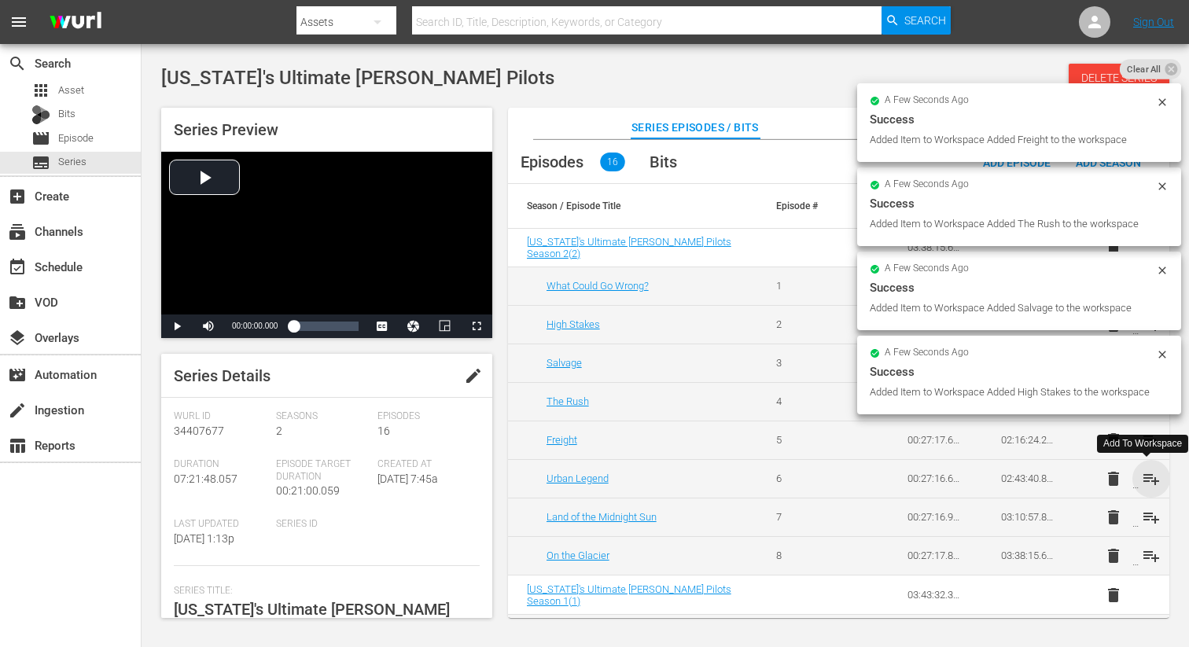
click at [1147, 473] on span "playlist_add" at bounding box center [1151, 478] width 19 height 19
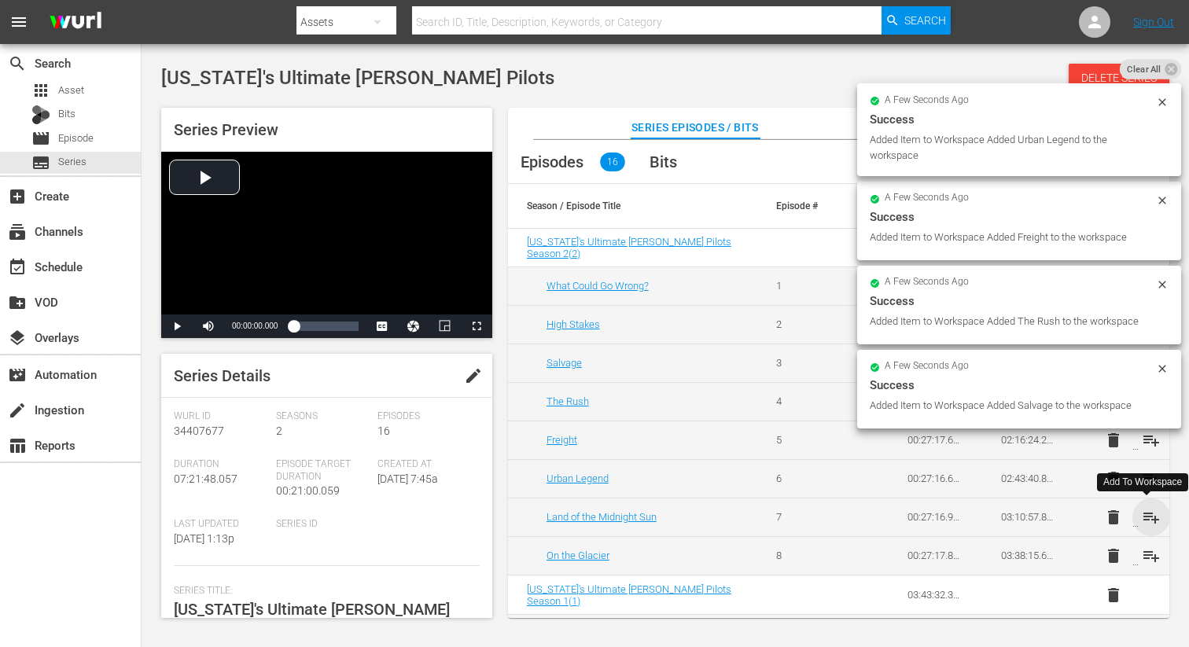
click at [1145, 517] on span "playlist_add" at bounding box center [1151, 517] width 19 height 19
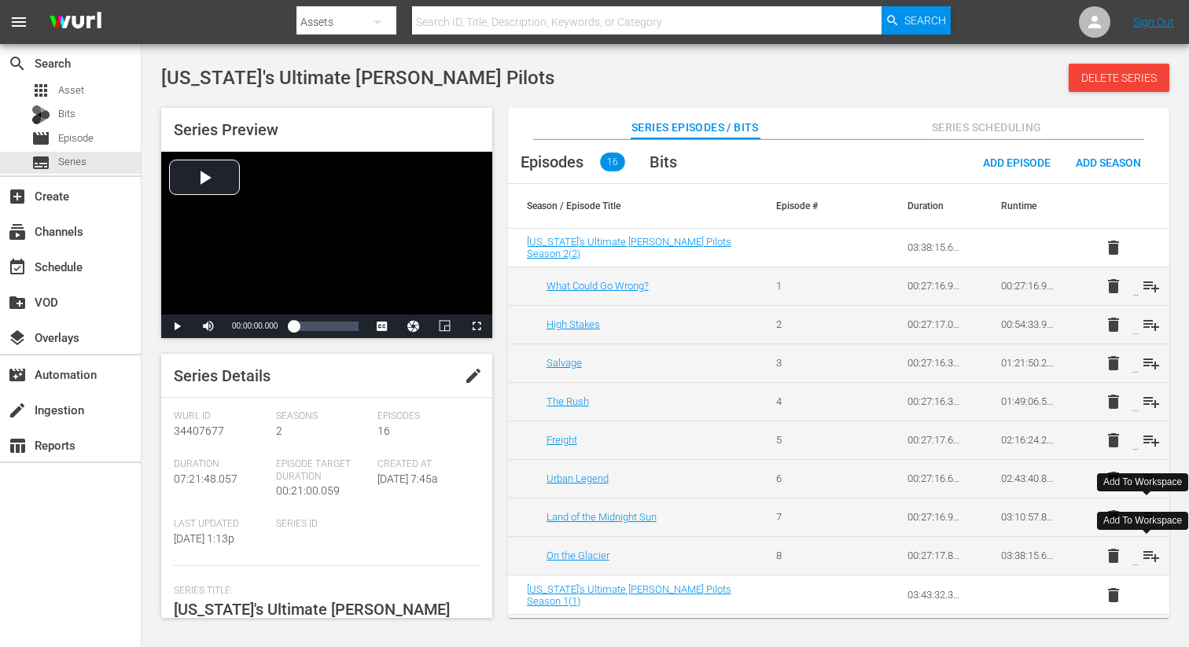
click at [1144, 552] on span "playlist_add" at bounding box center [1151, 555] width 19 height 19
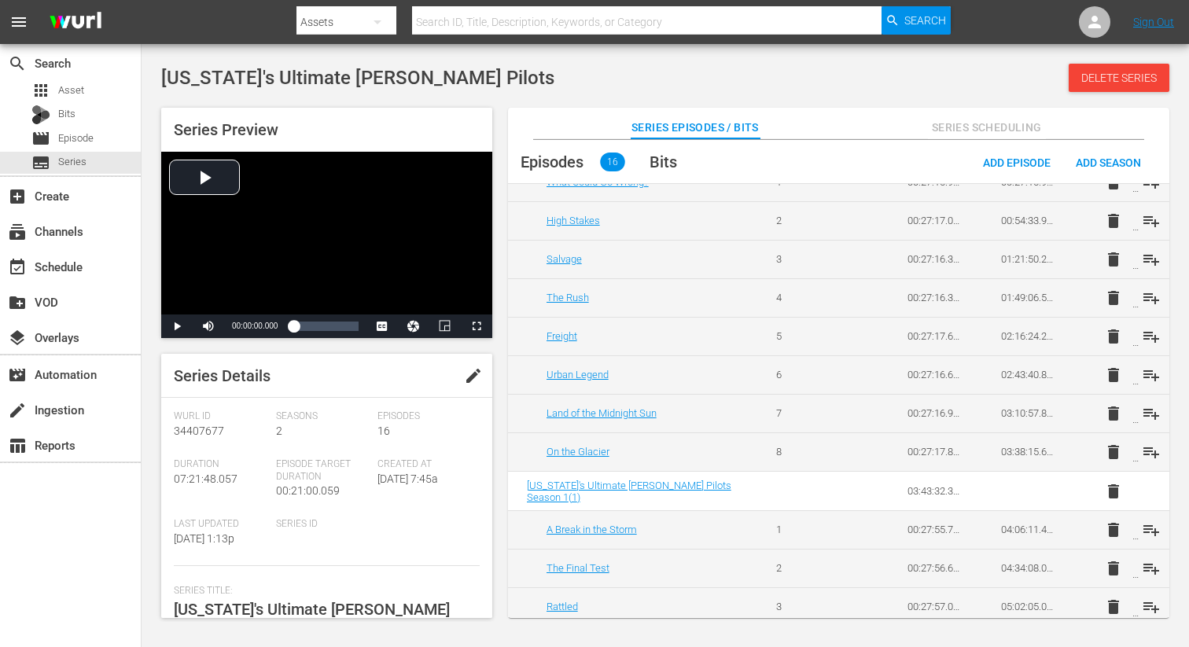
scroll to position [162, 0]
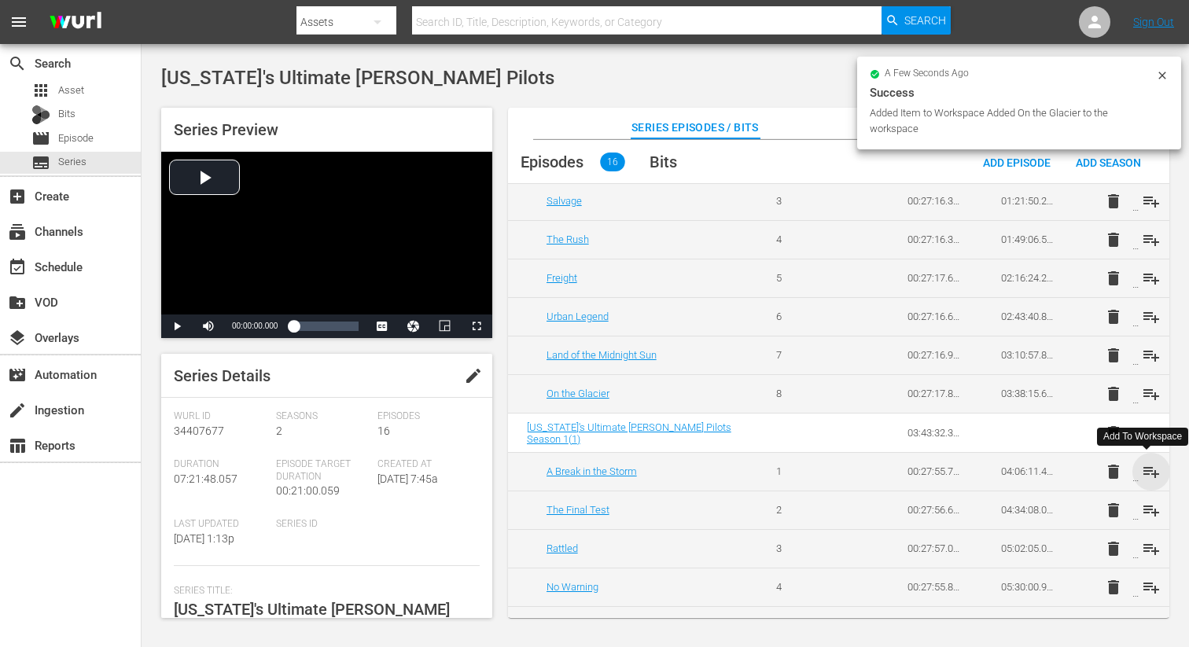
click at [1144, 467] on span "playlist_add" at bounding box center [1151, 471] width 19 height 19
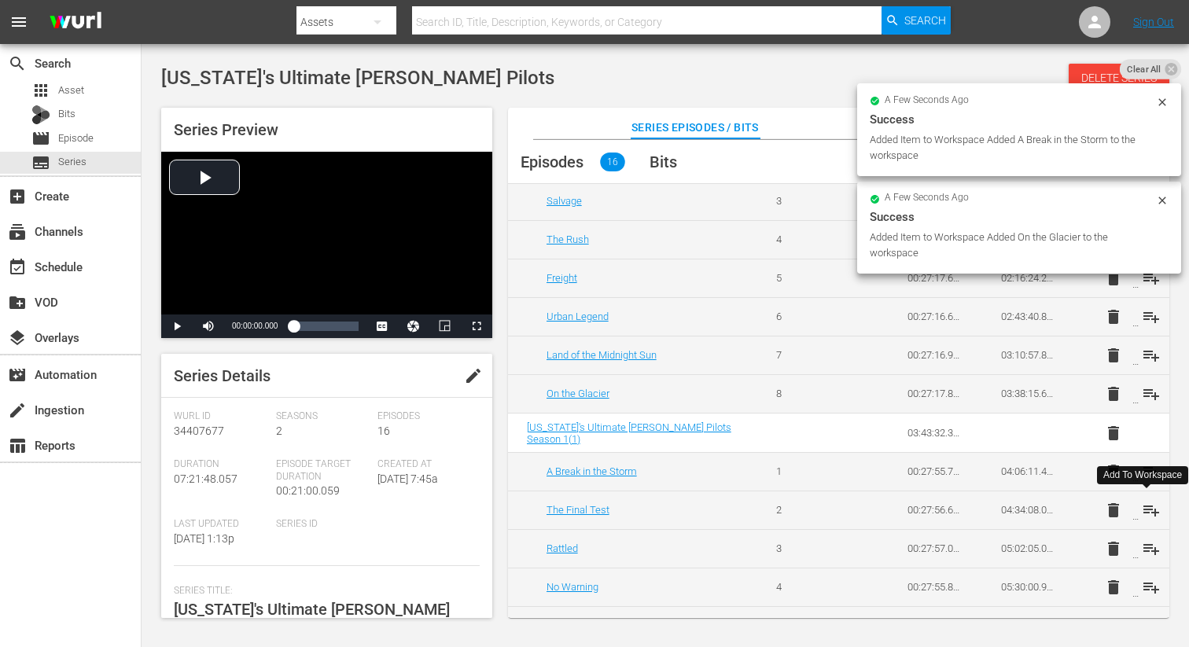
click at [1147, 506] on span "playlist_add" at bounding box center [1151, 510] width 19 height 19
click at [1143, 546] on span "playlist_add" at bounding box center [1151, 548] width 19 height 19
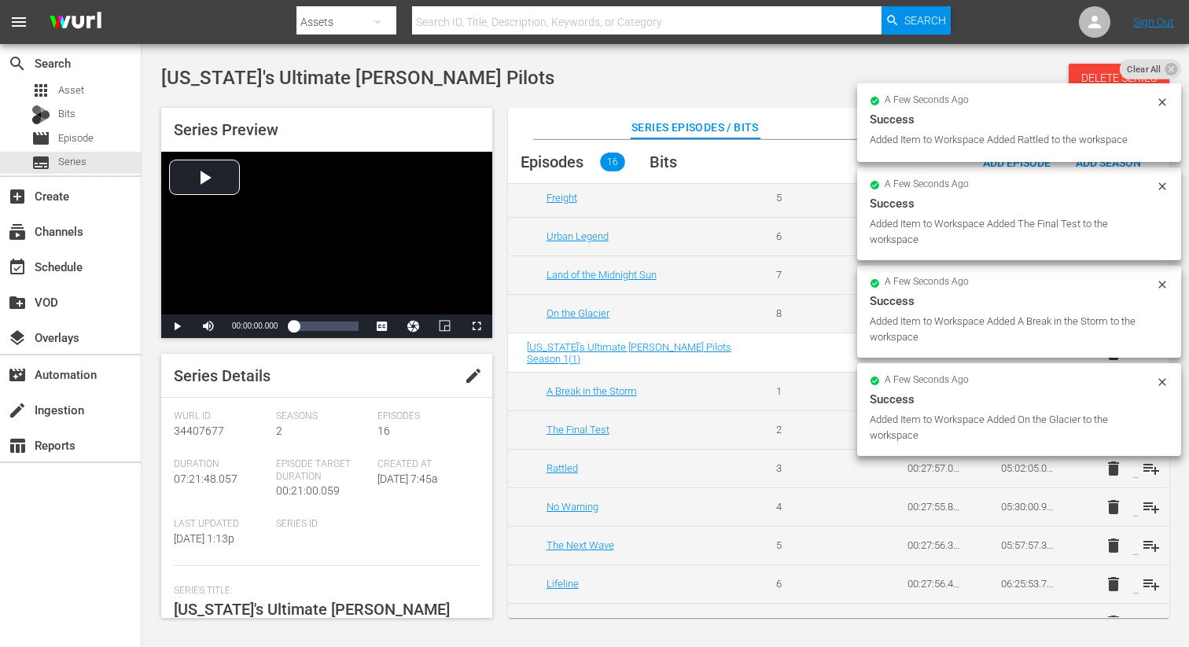
scroll to position [306, 0]
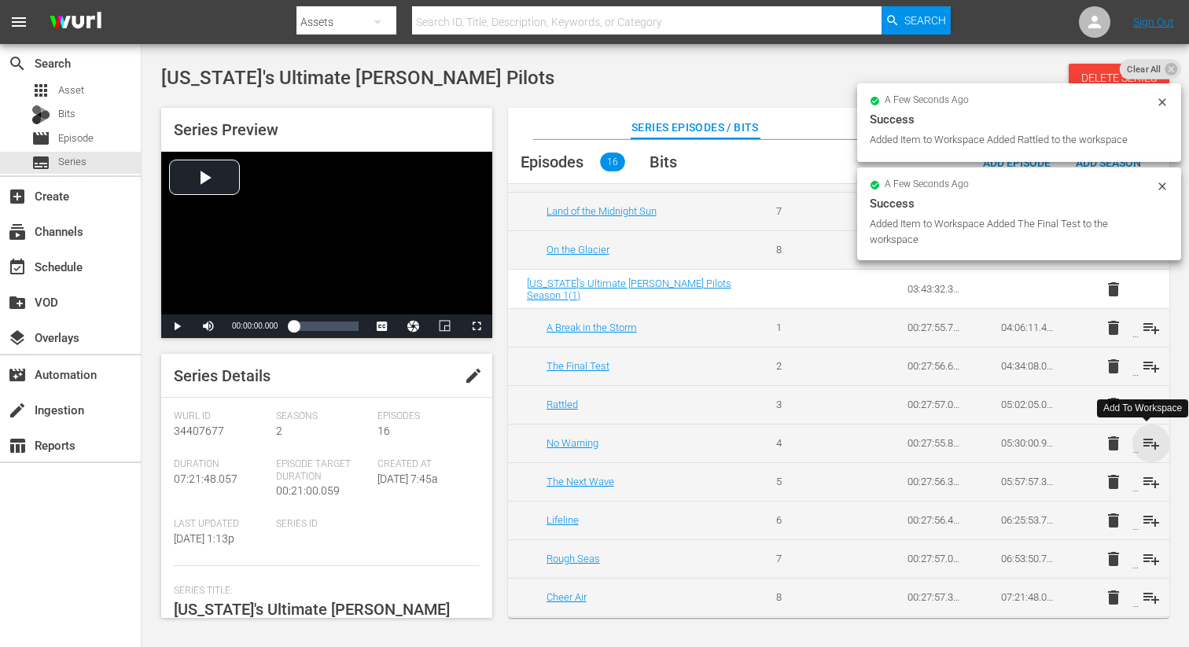
click at [1143, 445] on span "playlist_add" at bounding box center [1151, 443] width 19 height 19
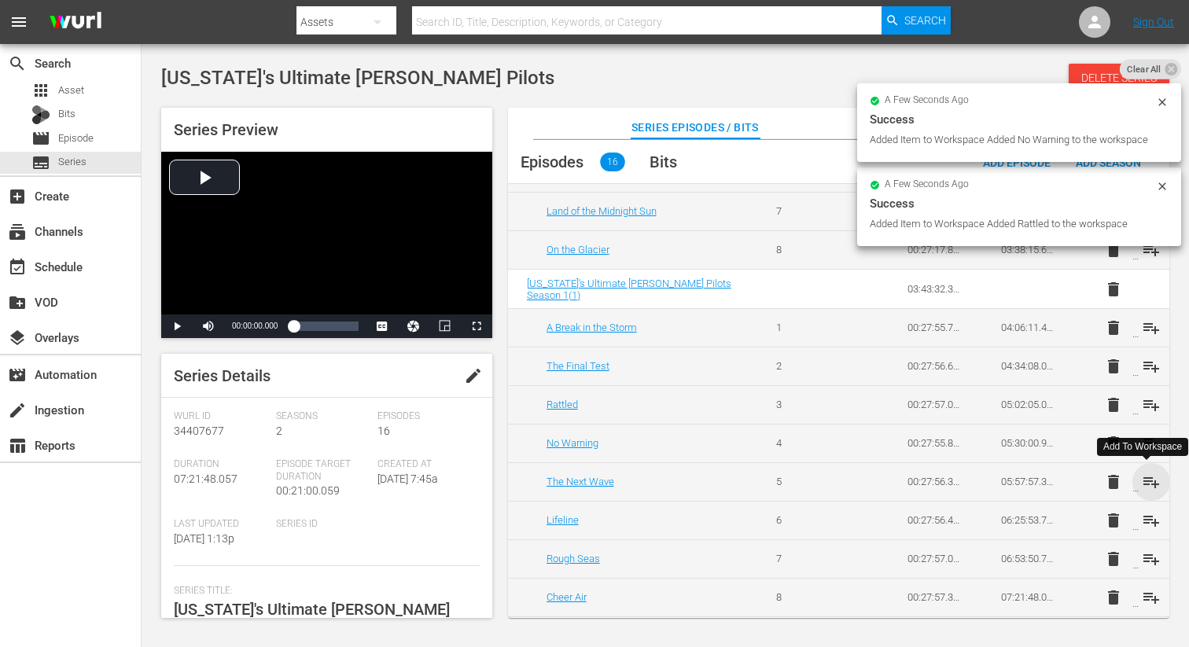
click at [1145, 480] on span "playlist_add" at bounding box center [1151, 481] width 19 height 19
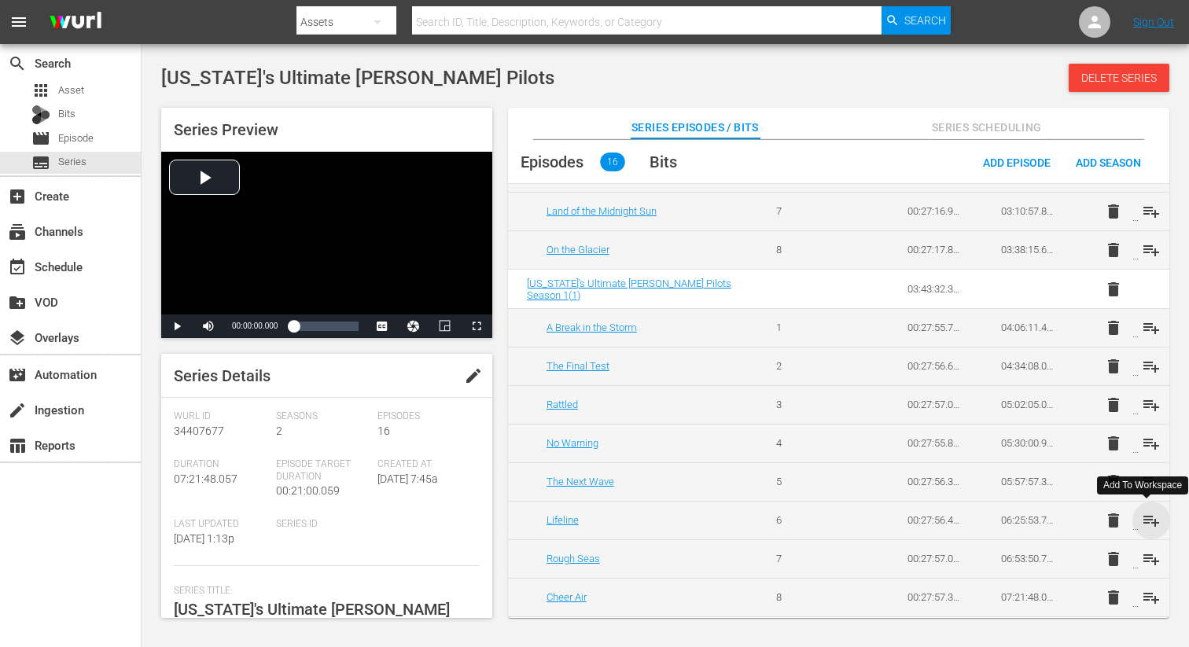
click at [1149, 520] on span "playlist_add" at bounding box center [1151, 520] width 19 height 19
click at [1153, 558] on span "playlist_add" at bounding box center [1151, 559] width 19 height 19
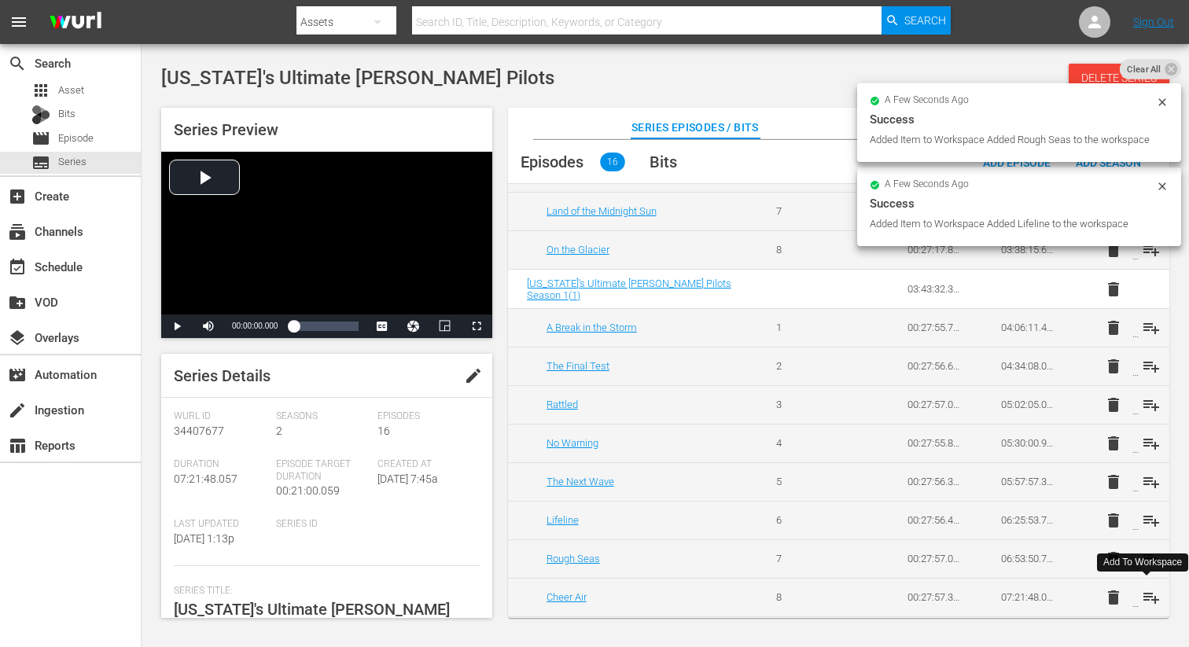
click at [1142, 599] on span "playlist_add" at bounding box center [1151, 597] width 19 height 19
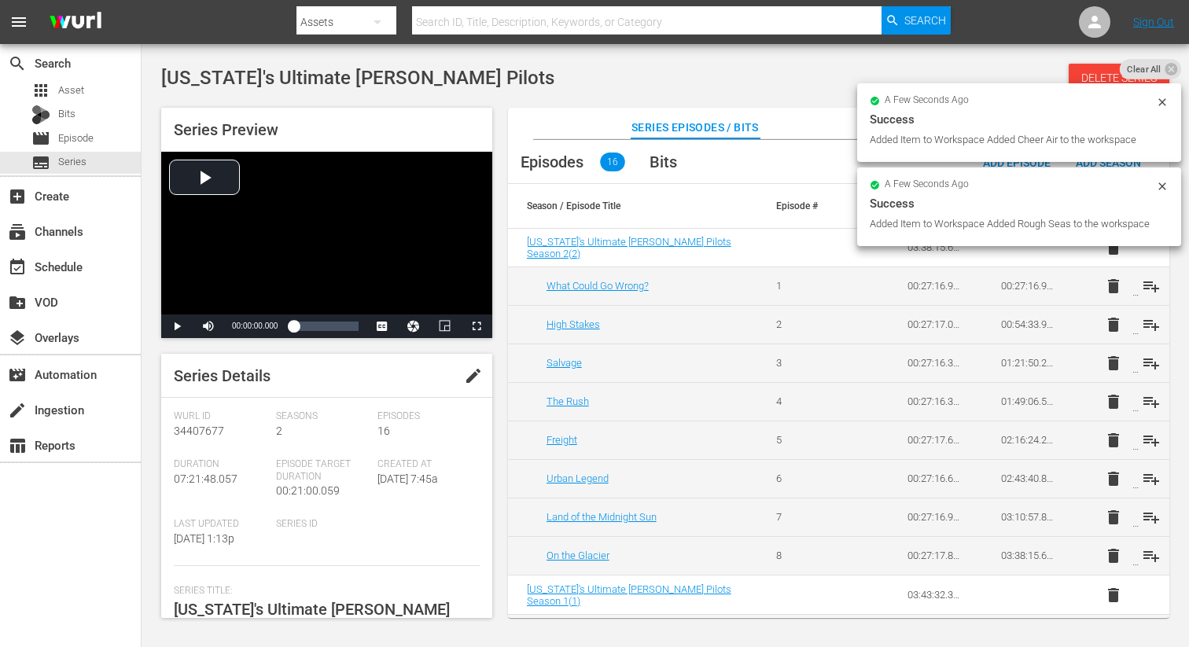
click at [1163, 270] on td "delete playlist_add" at bounding box center [1122, 286] width 94 height 39
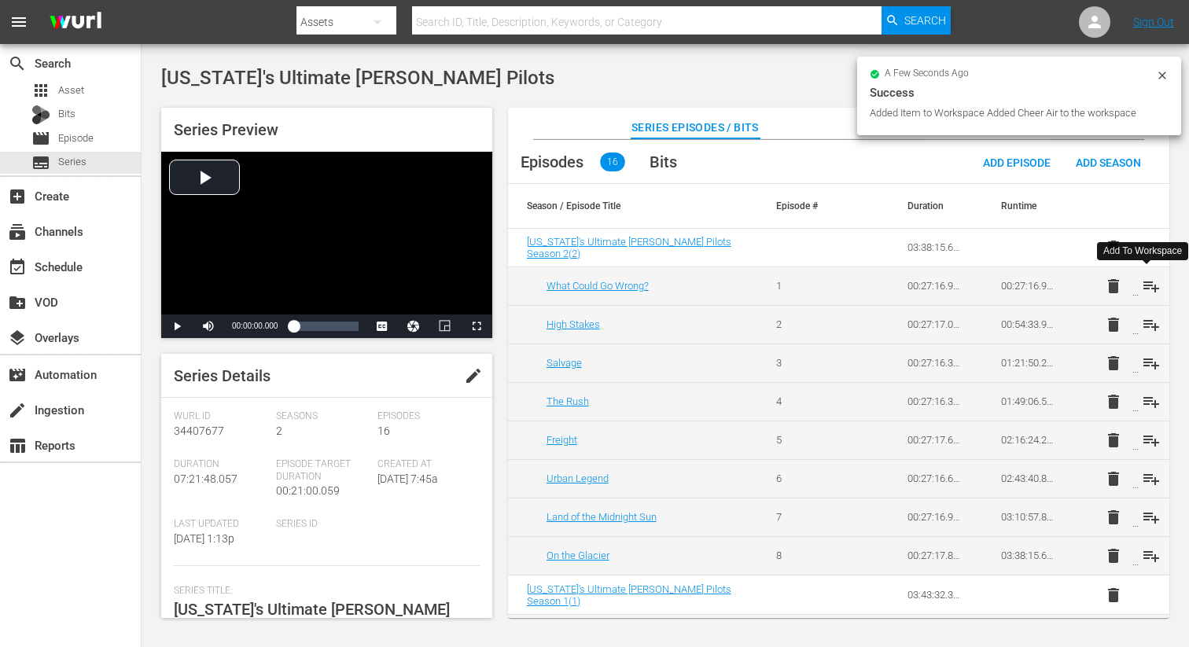
click at [1150, 285] on span "playlist_add" at bounding box center [1151, 286] width 19 height 19
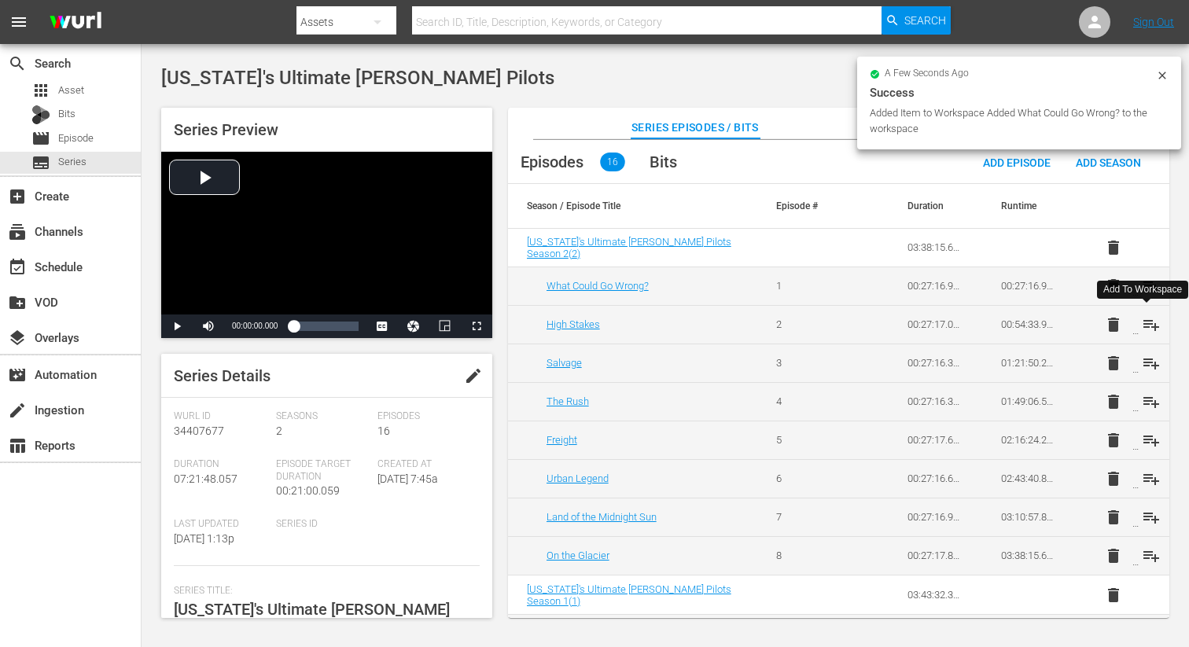
click at [1144, 326] on span "playlist_add" at bounding box center [1151, 324] width 19 height 19
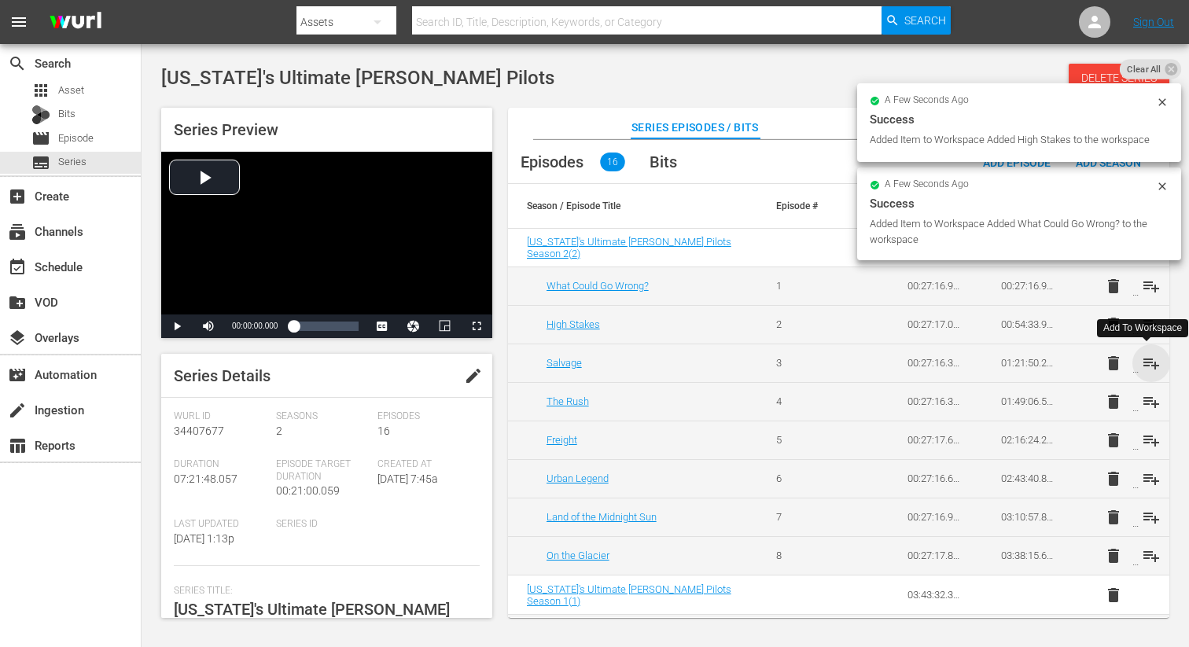
click at [1143, 366] on span "playlist_add" at bounding box center [1151, 363] width 19 height 19
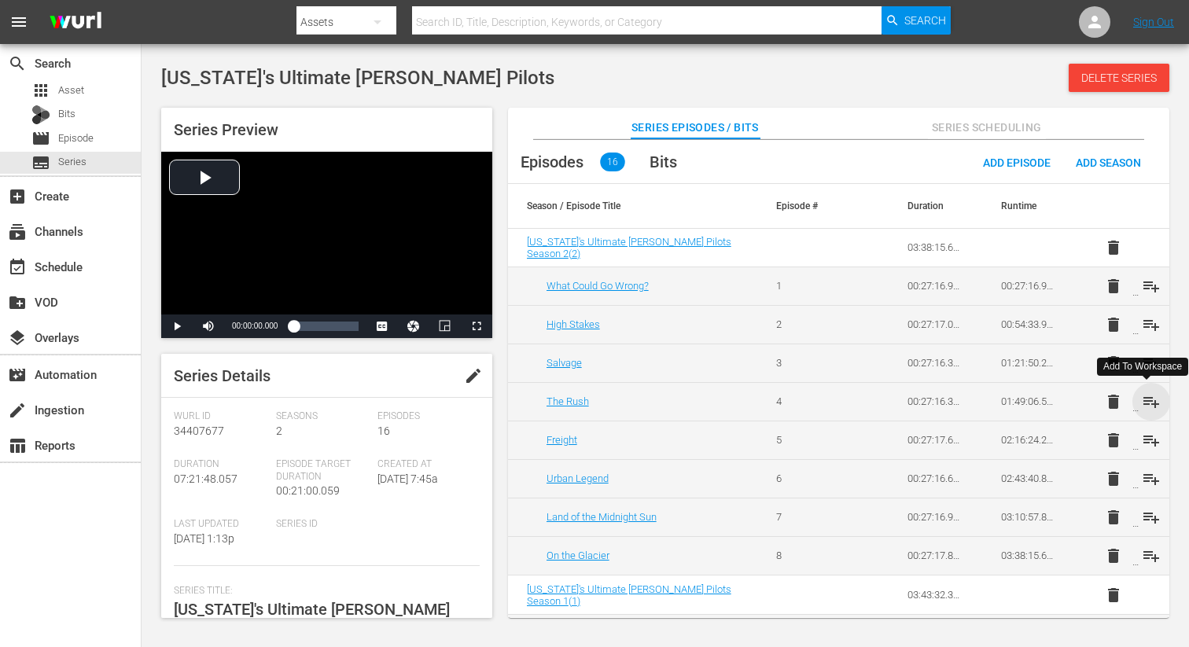
click at [1149, 403] on span "playlist_add" at bounding box center [1151, 401] width 19 height 19
click at [1145, 436] on span "playlist_add" at bounding box center [1151, 440] width 19 height 19
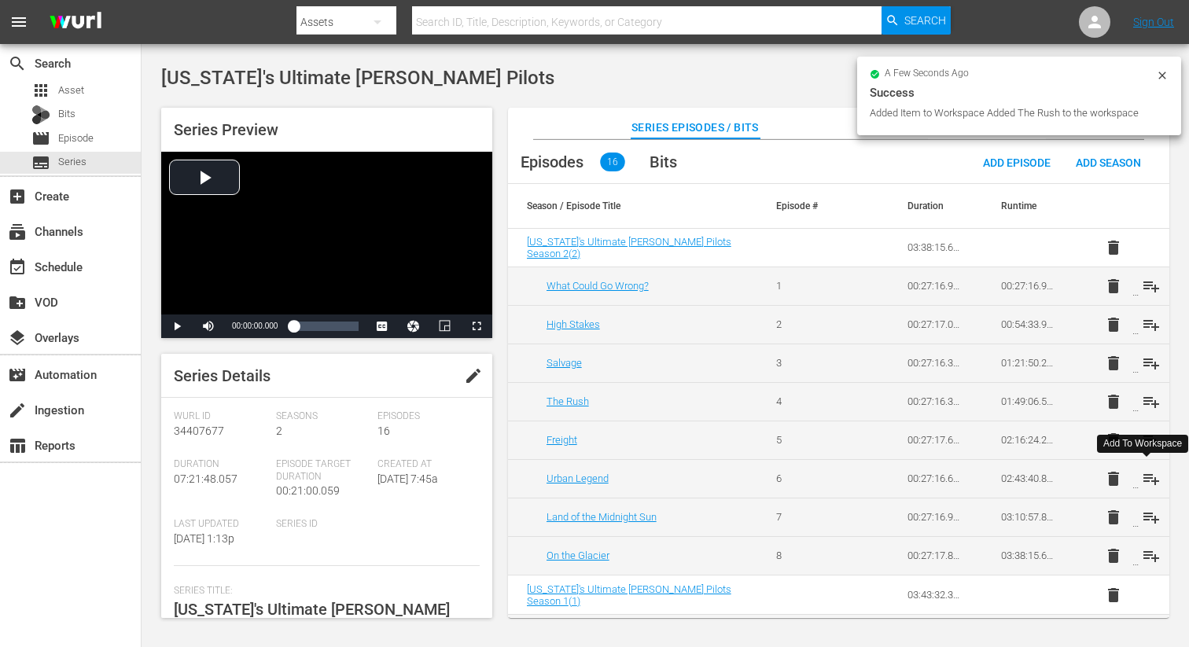
click at [1145, 480] on span "playlist_add" at bounding box center [1151, 478] width 19 height 19
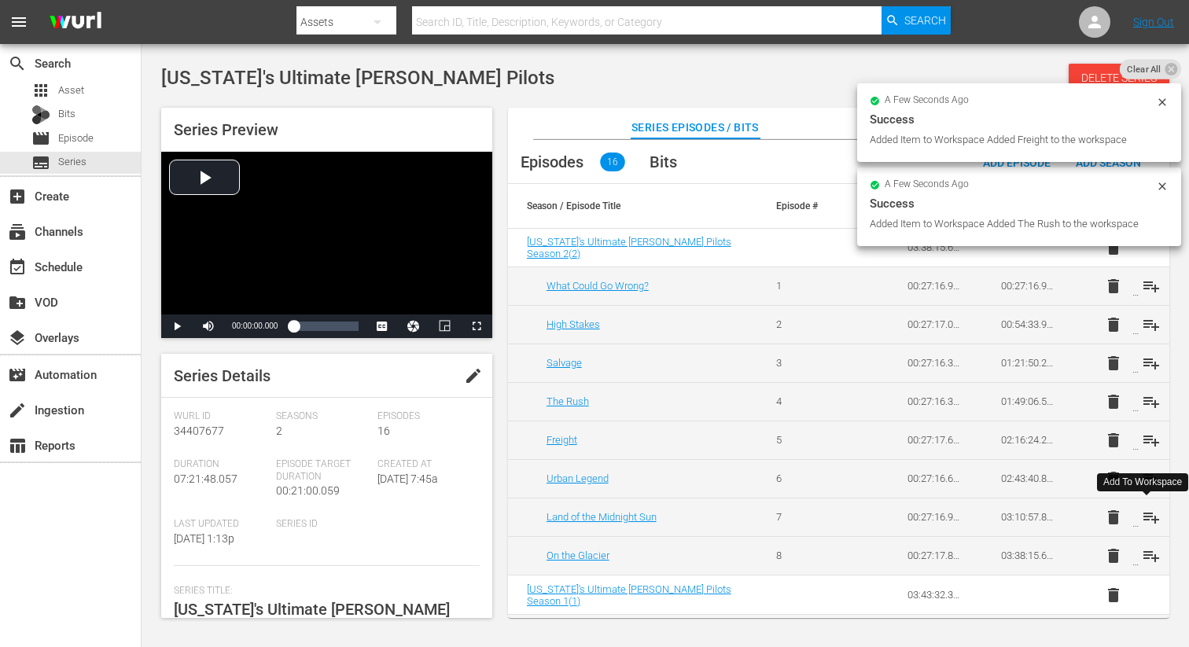
click at [1145, 513] on span "playlist_add" at bounding box center [1151, 517] width 19 height 19
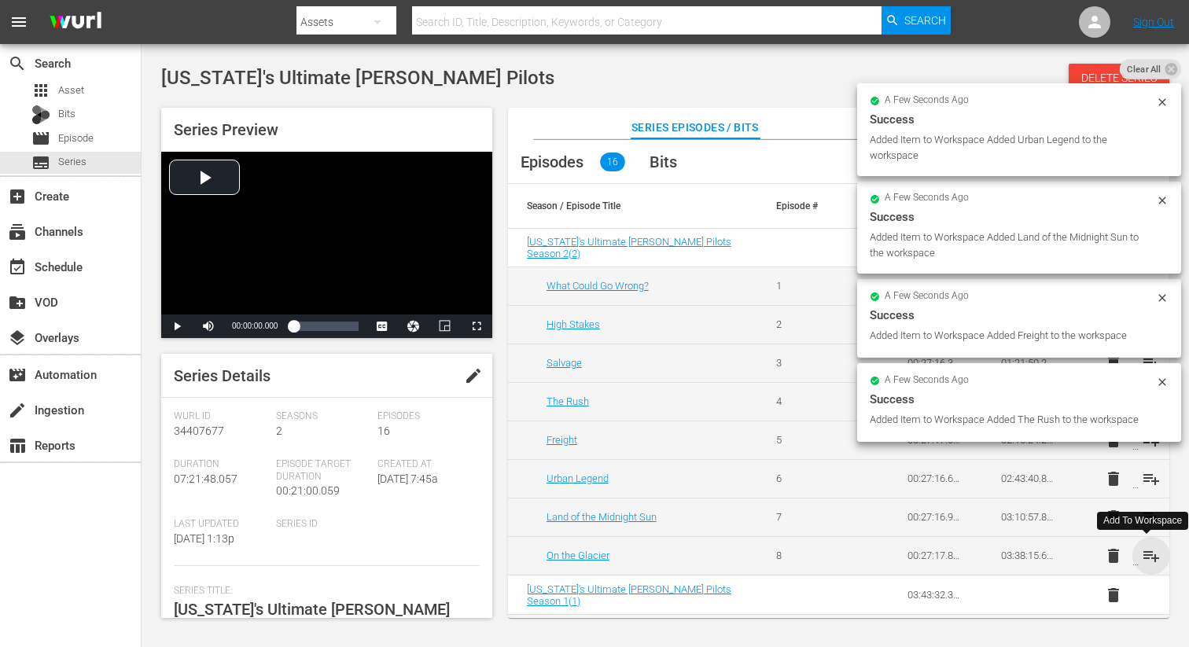
click at [1145, 557] on span "playlist_add" at bounding box center [1151, 555] width 19 height 19
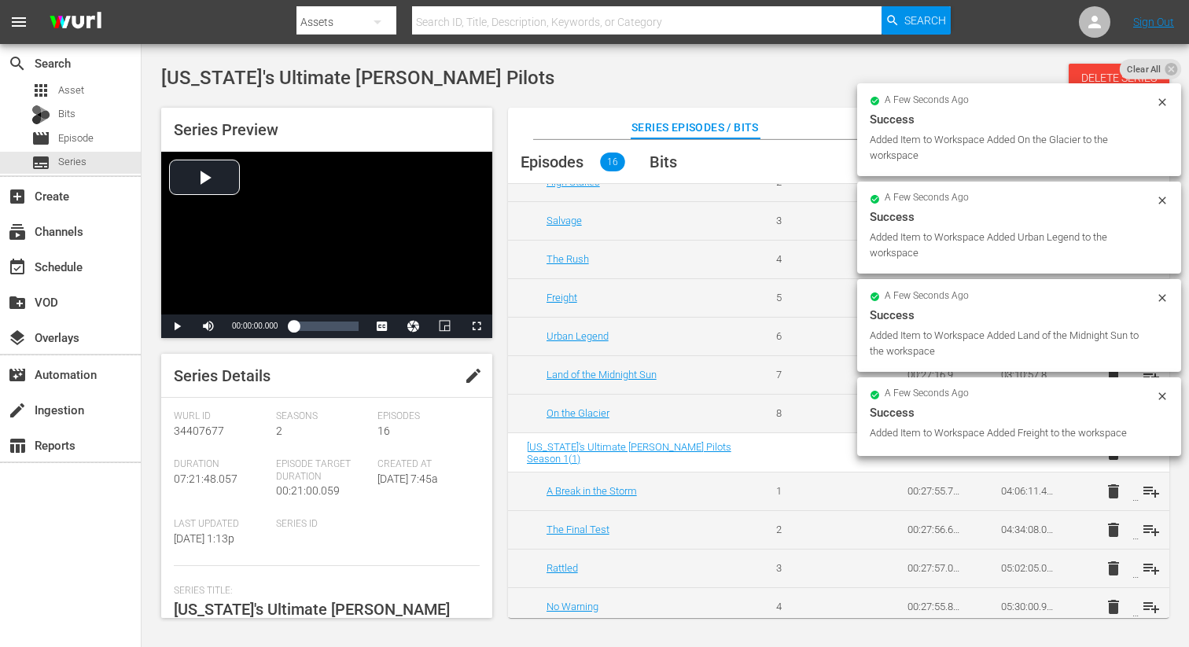
scroll to position [141, 0]
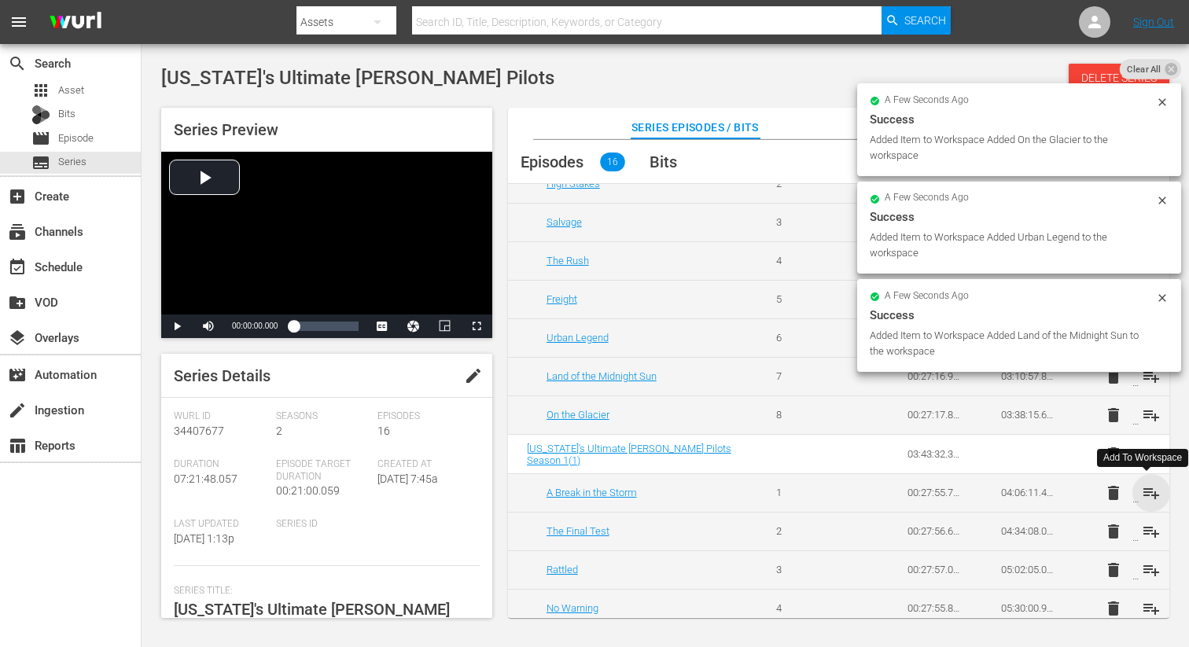
click at [1142, 493] on span "playlist_add" at bounding box center [1151, 492] width 19 height 19
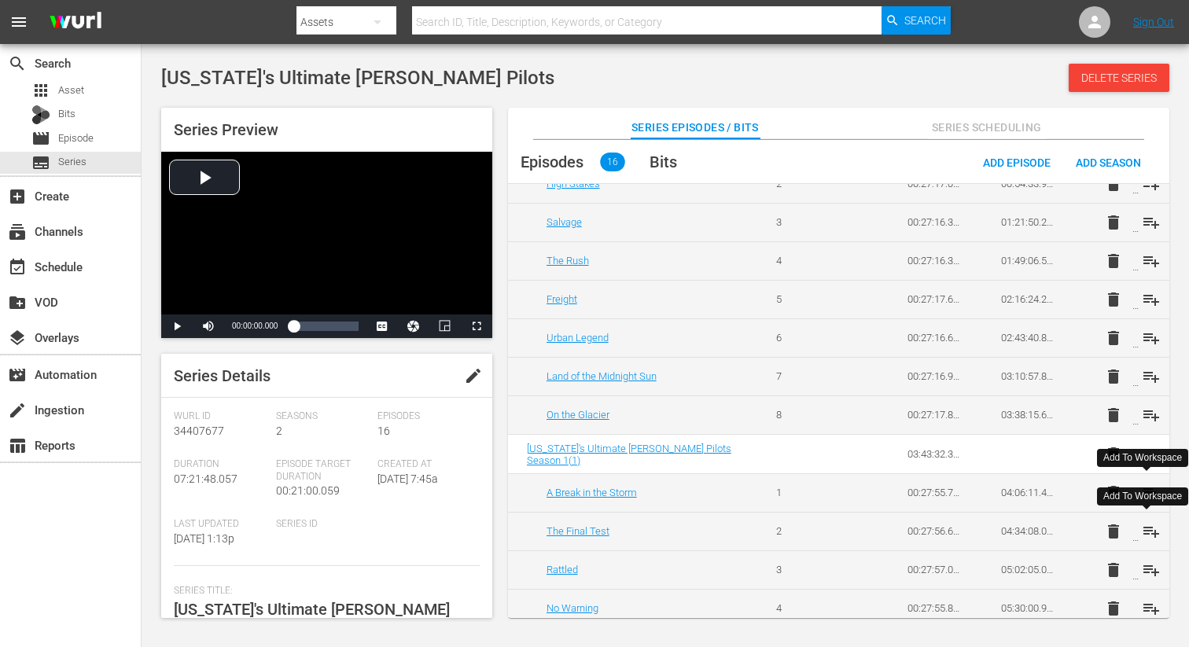
click at [1143, 531] on span "playlist_add" at bounding box center [1151, 531] width 19 height 19
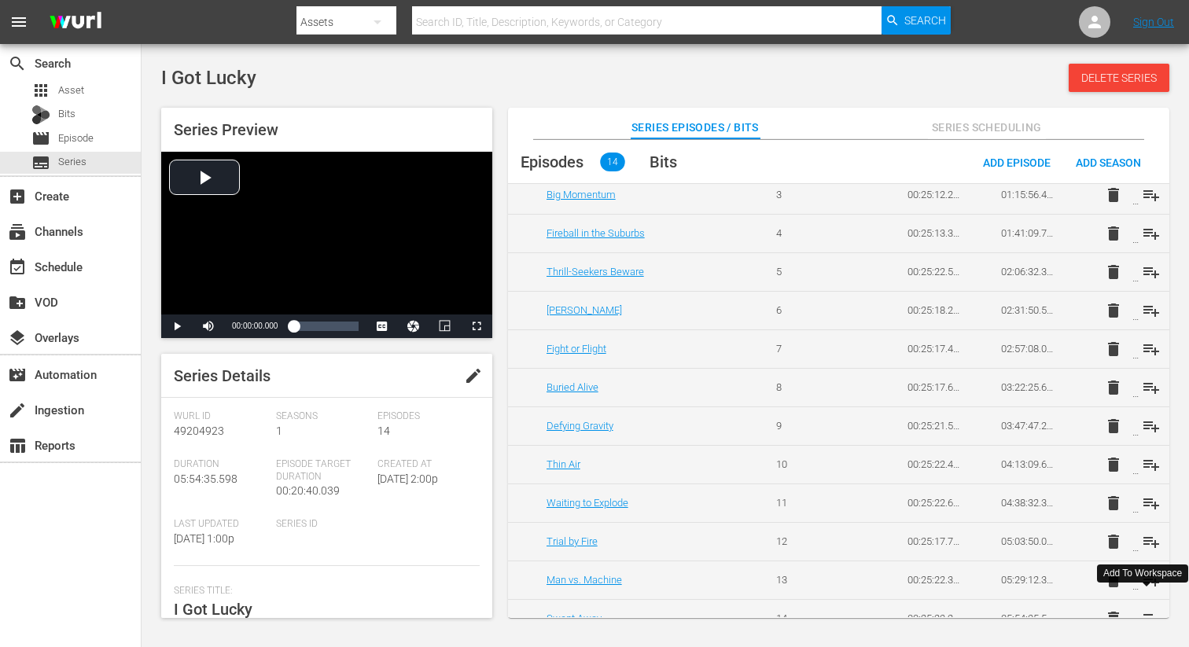
scroll to position [189, 0]
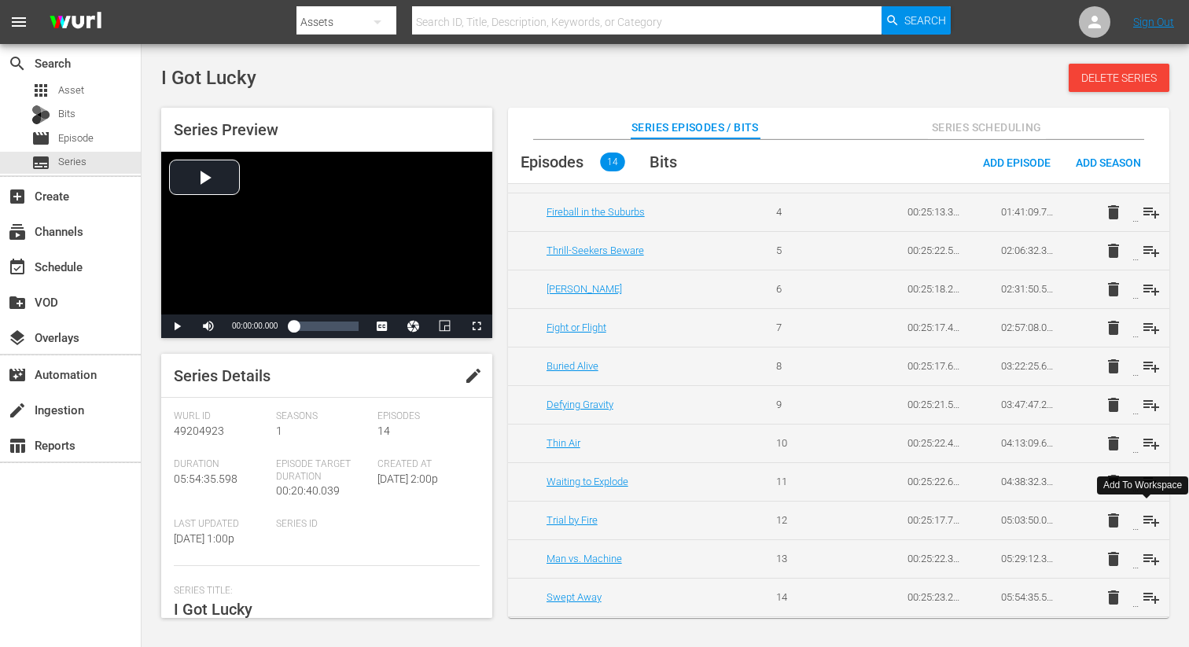
click at [1144, 515] on span "playlist_add" at bounding box center [1151, 520] width 19 height 19
click at [1149, 558] on span "playlist_add" at bounding box center [1151, 559] width 19 height 19
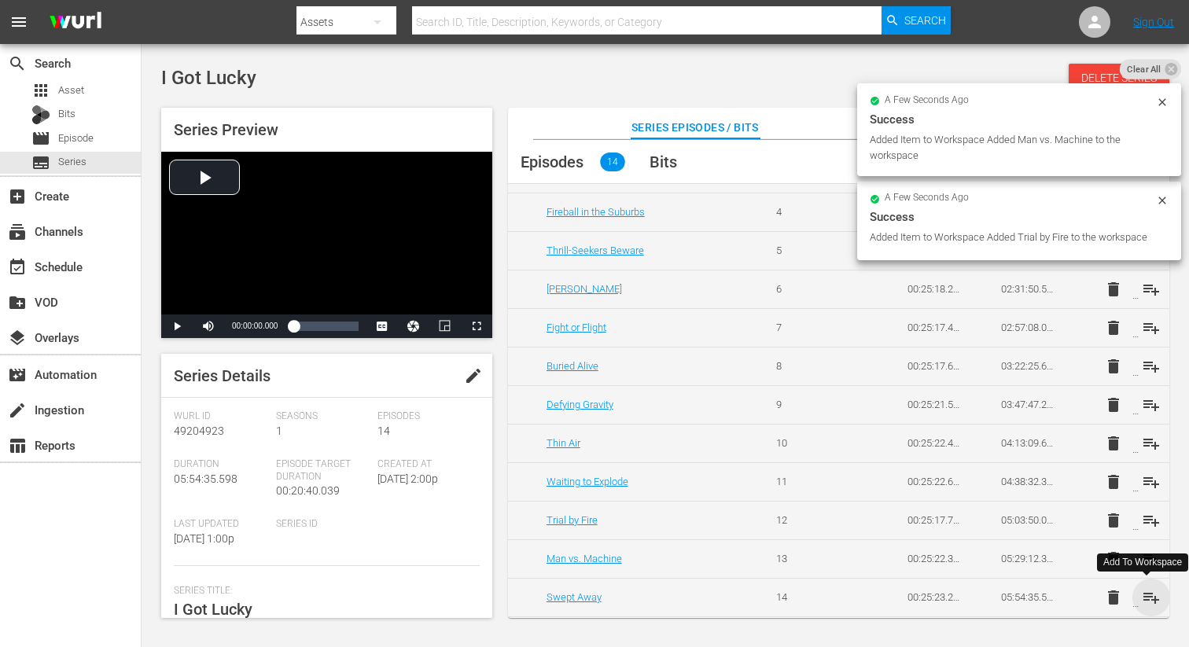
click at [1148, 595] on span "playlist_add" at bounding box center [1151, 597] width 19 height 19
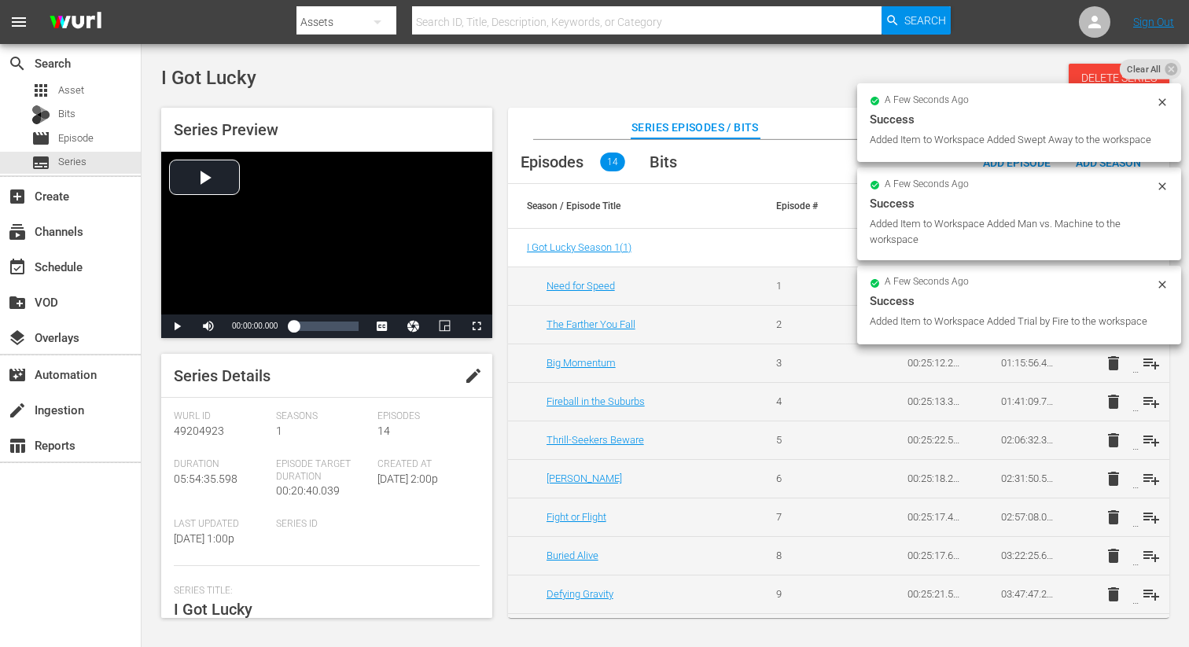
click at [1163, 291] on icon at bounding box center [1162, 284] width 13 height 13
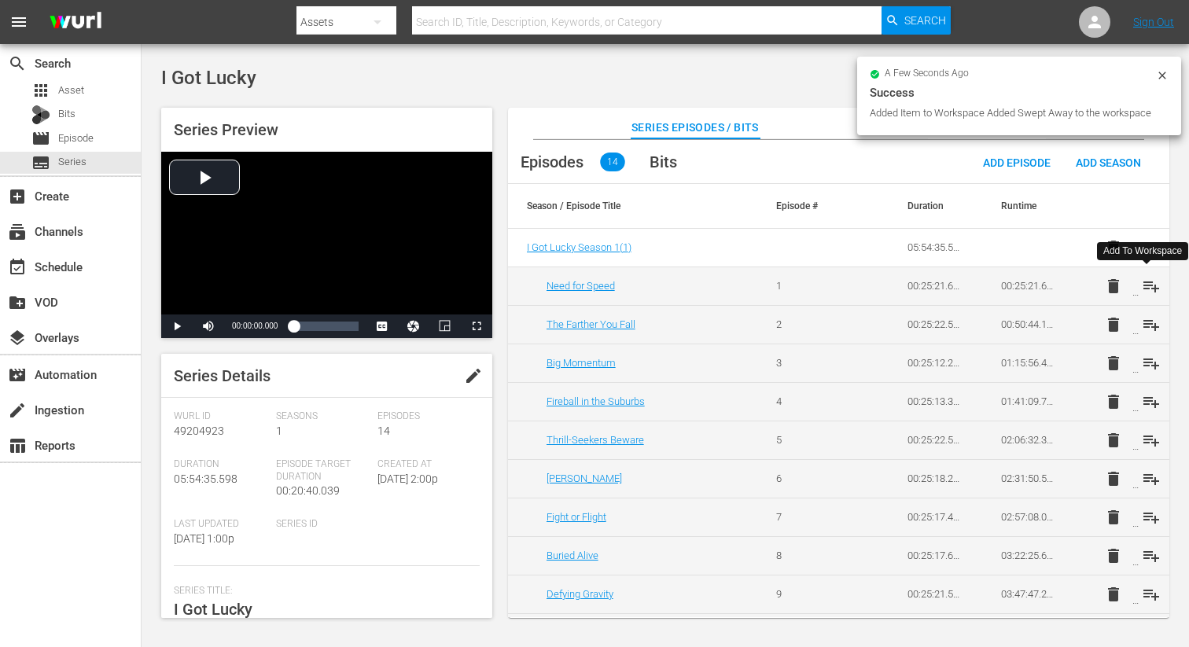
click at [1148, 285] on span "playlist_add" at bounding box center [1151, 286] width 19 height 19
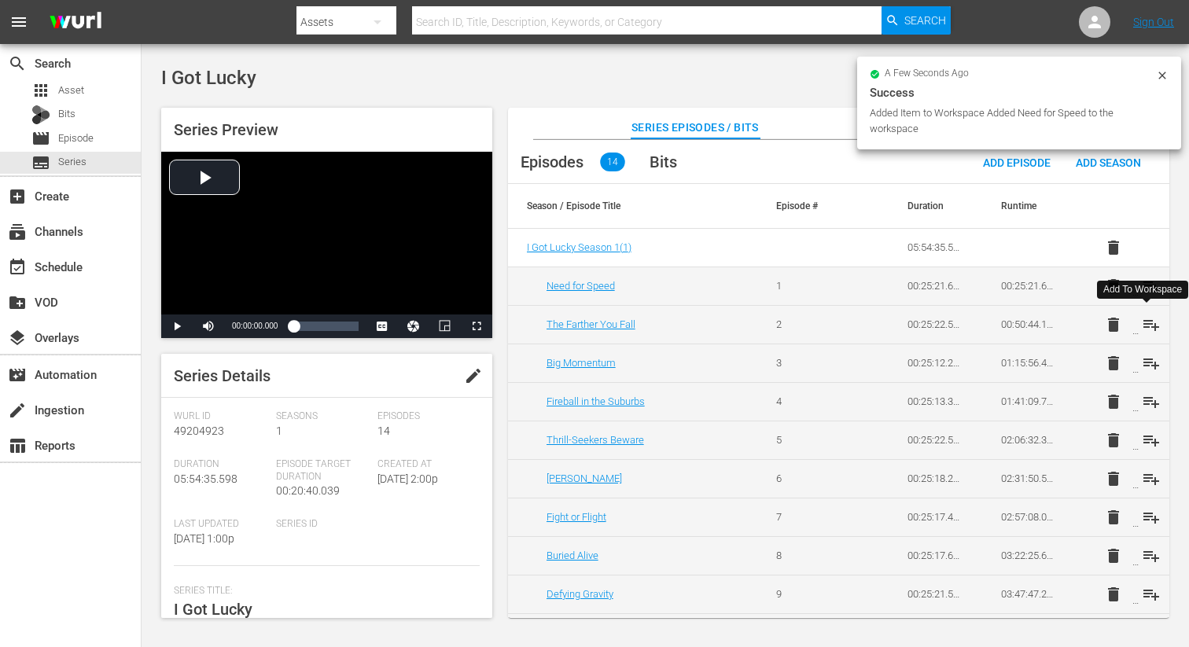
click at [1148, 324] on span "playlist_add" at bounding box center [1151, 324] width 19 height 19
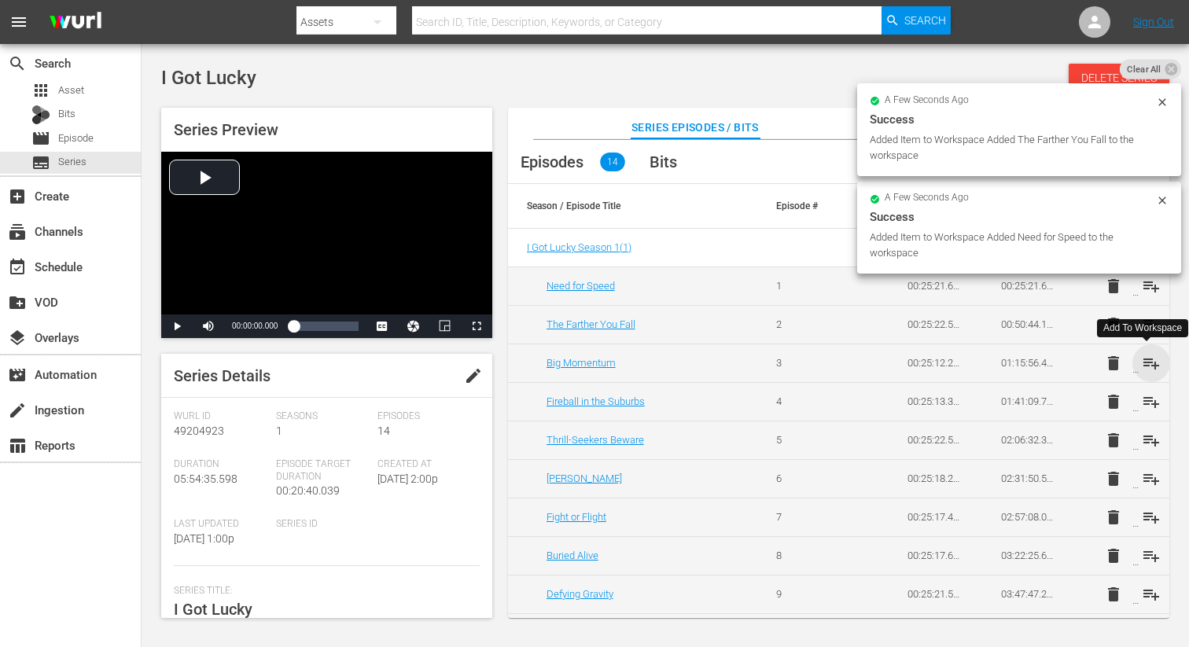
click at [1145, 360] on span "playlist_add" at bounding box center [1151, 363] width 19 height 19
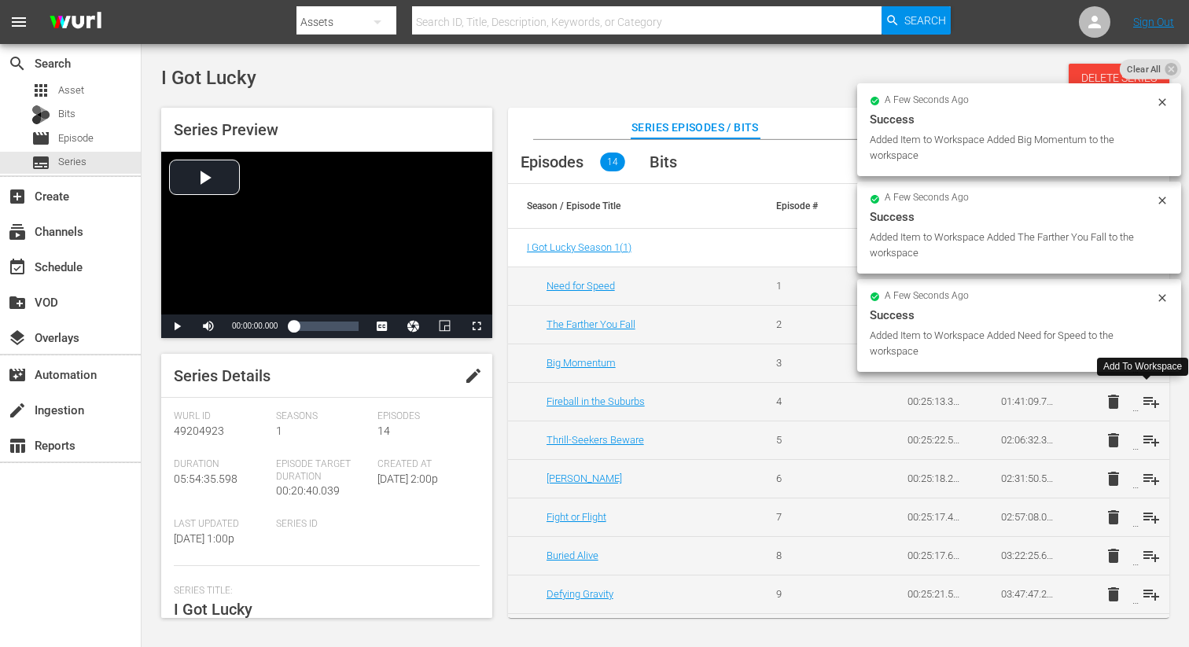
click at [1149, 403] on span "playlist_add" at bounding box center [1151, 401] width 19 height 19
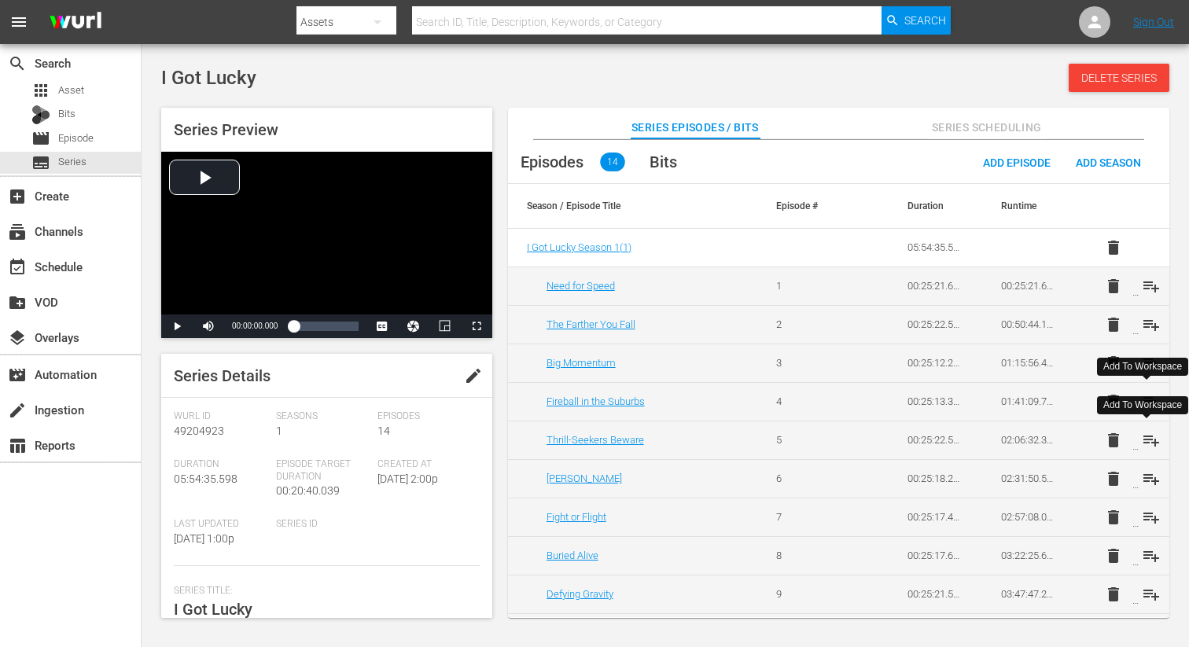
click at [1149, 439] on span "playlist_add" at bounding box center [1151, 440] width 19 height 19
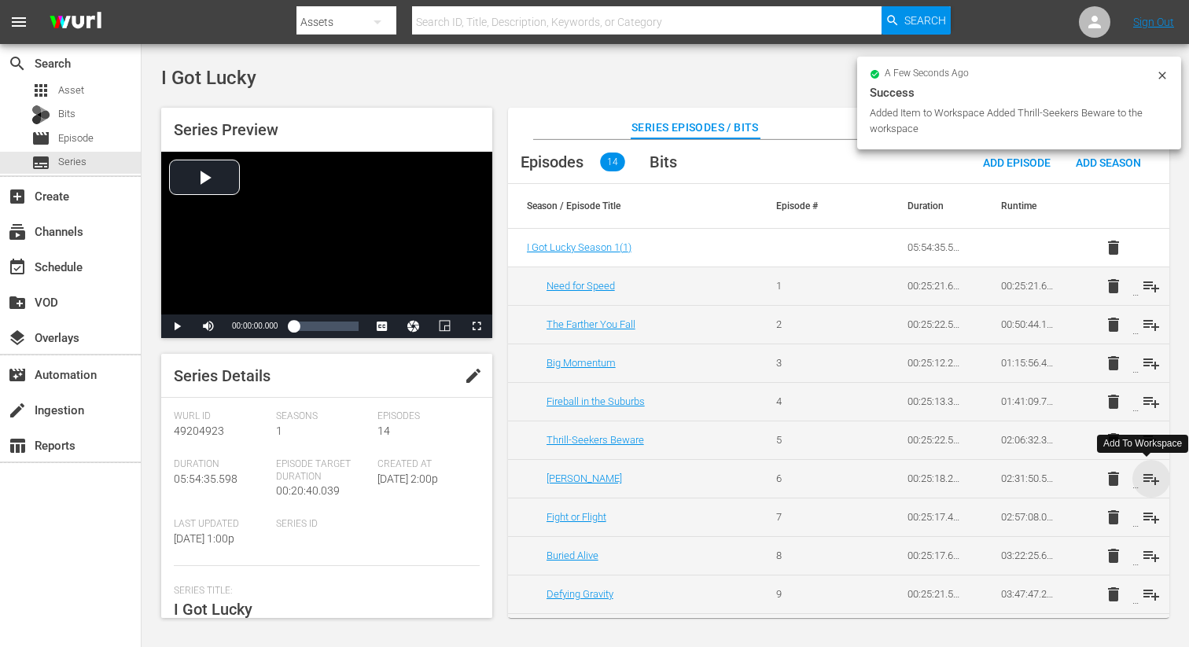
click at [1150, 473] on span "playlist_add" at bounding box center [1151, 478] width 19 height 19
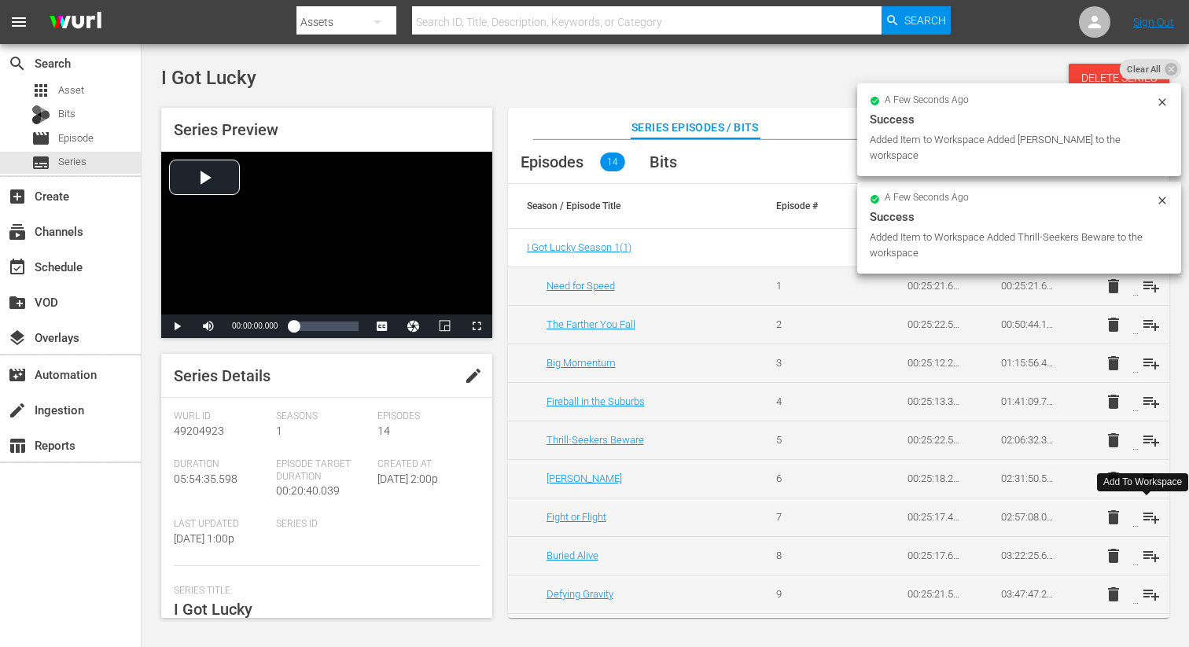
click at [1146, 514] on span "playlist_add" at bounding box center [1151, 517] width 19 height 19
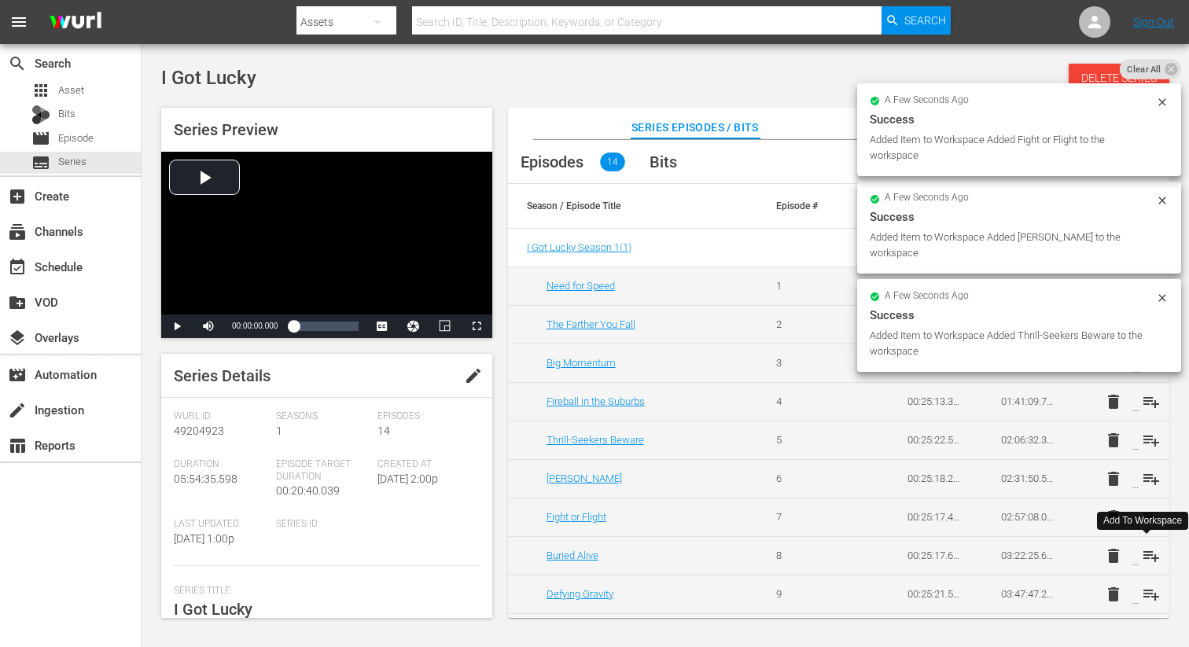
click at [1145, 554] on span "playlist_add" at bounding box center [1151, 555] width 19 height 19
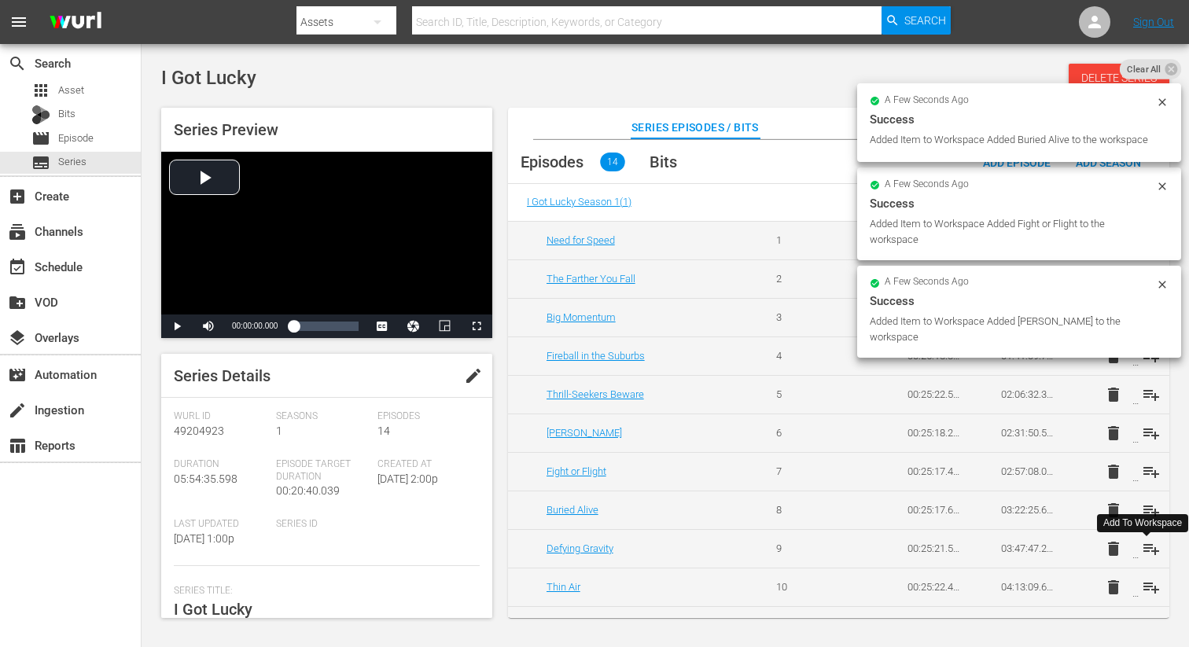
scroll to position [48, 0]
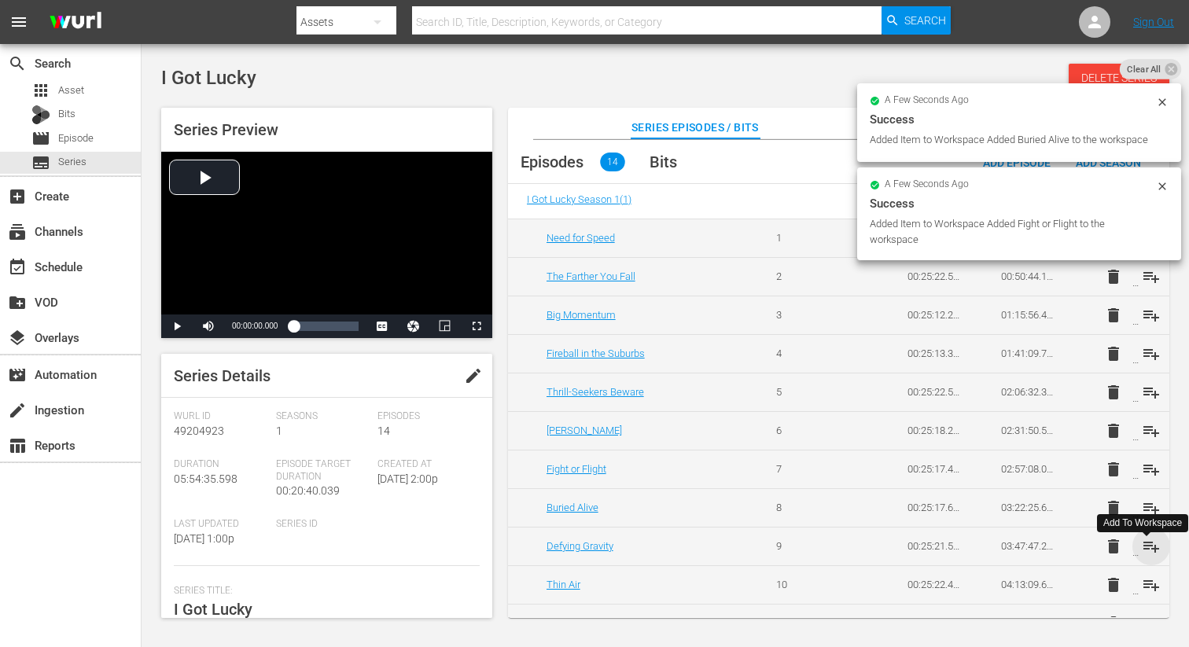
click at [1146, 546] on span "playlist_add" at bounding box center [1151, 546] width 19 height 19
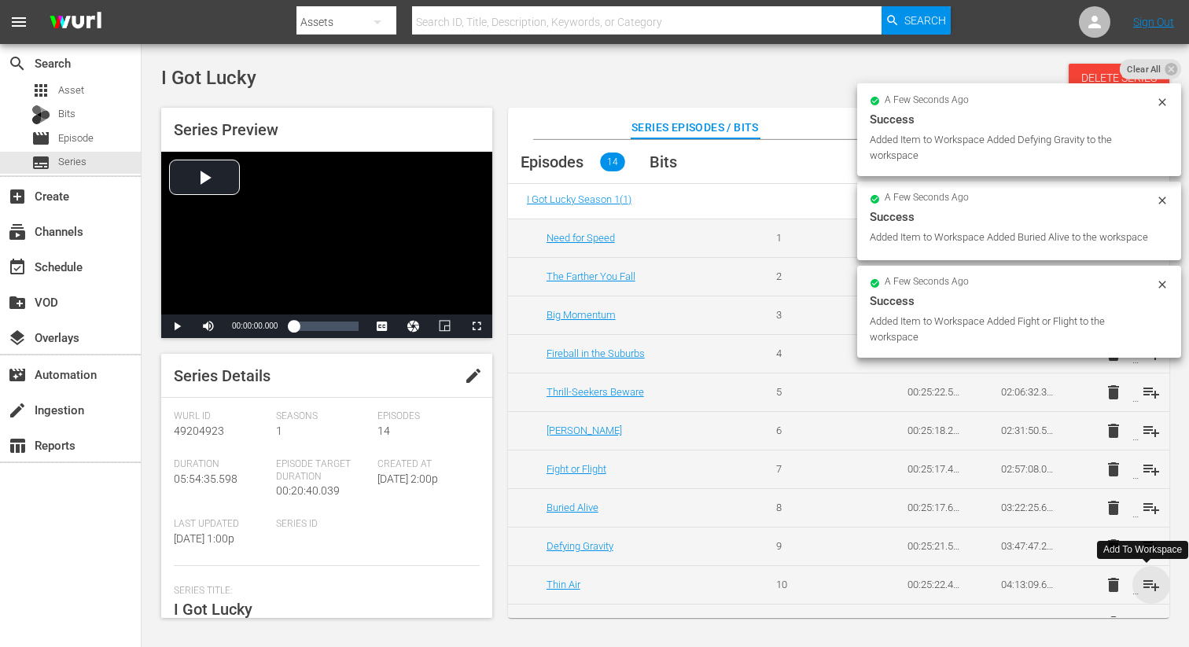
click at [1145, 582] on span "playlist_add" at bounding box center [1151, 584] width 19 height 19
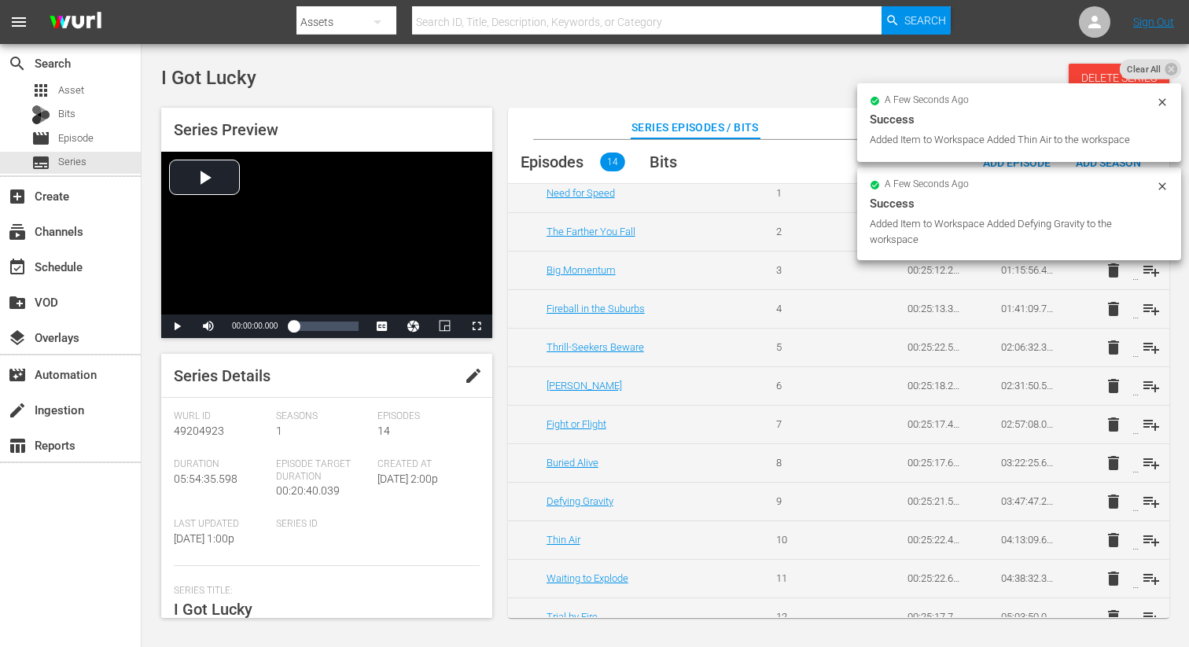
scroll to position [97, 0]
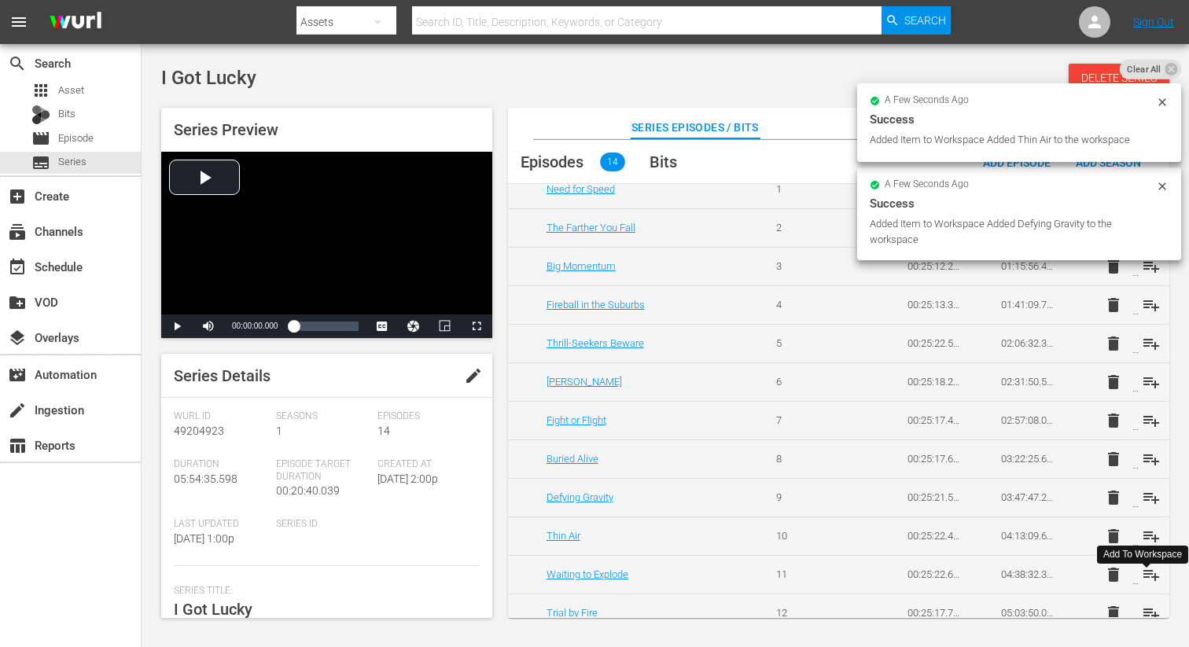
click at [1146, 579] on span "playlist_add" at bounding box center [1151, 574] width 19 height 19
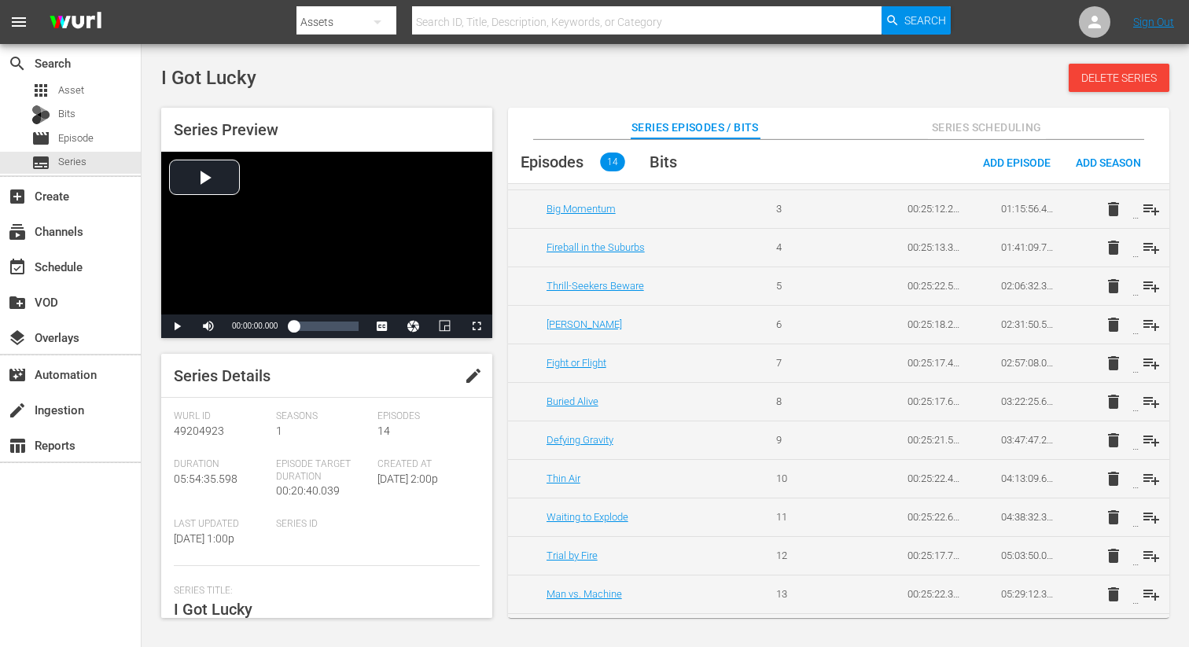
scroll to position [189, 0]
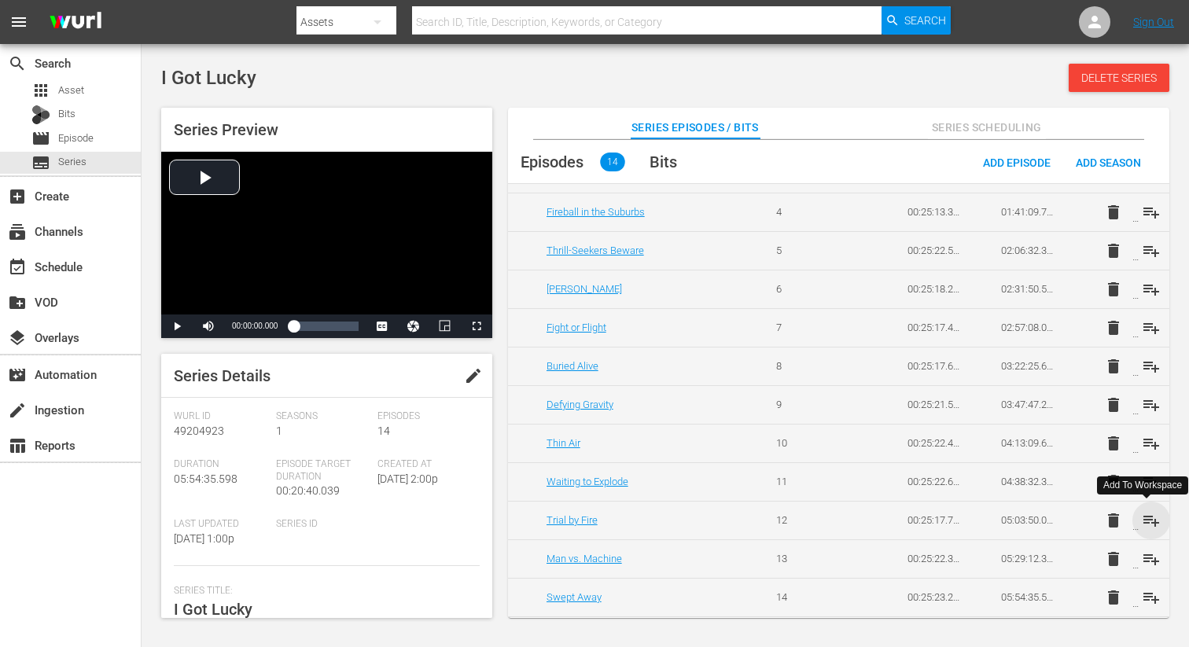
click at [1148, 521] on span "playlist_add" at bounding box center [1151, 520] width 19 height 19
click at [1145, 557] on span "playlist_add" at bounding box center [1151, 559] width 19 height 19
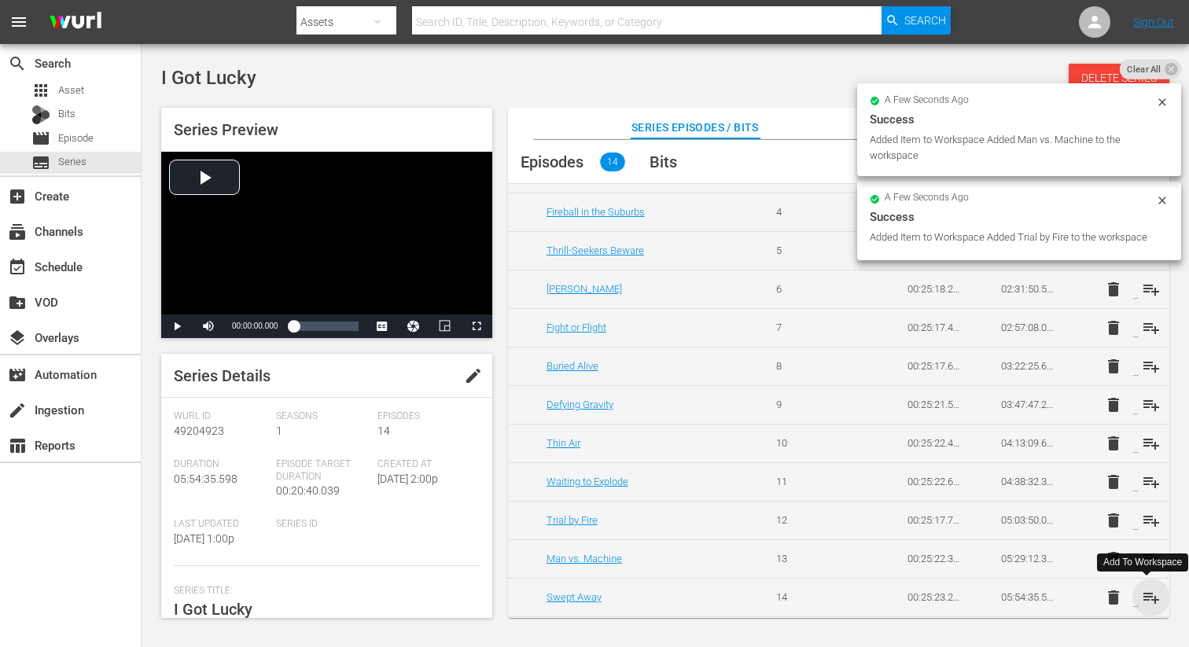
click at [1149, 601] on span "playlist_add" at bounding box center [1151, 597] width 19 height 19
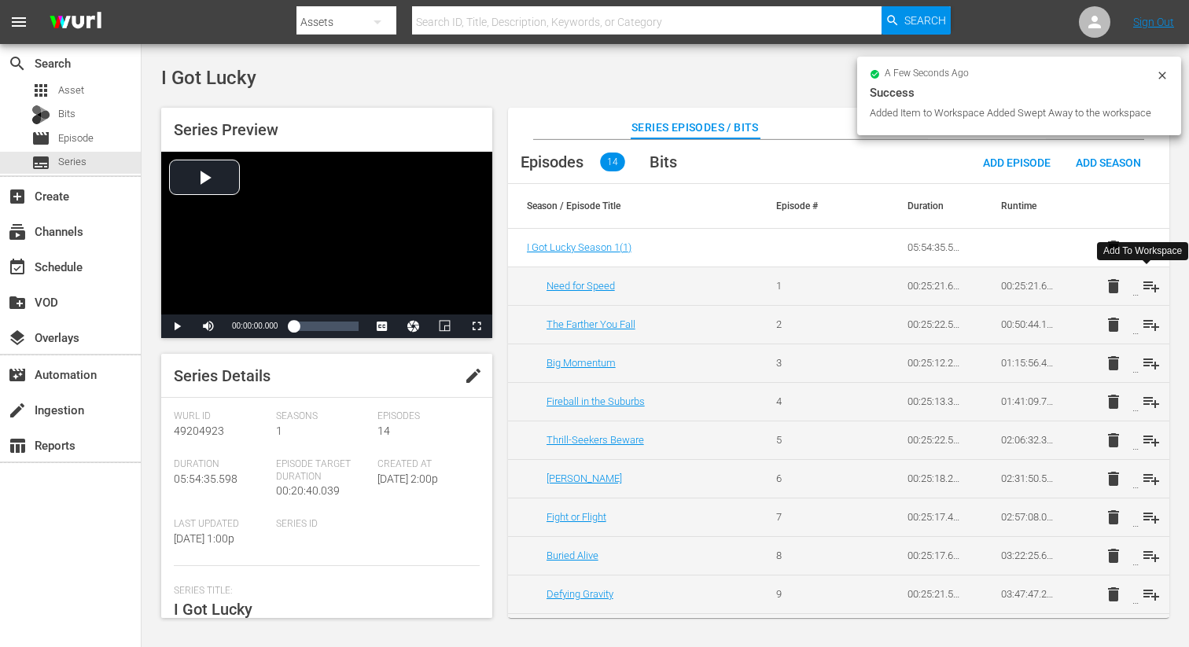
click at [1145, 288] on span "playlist_add" at bounding box center [1151, 286] width 19 height 19
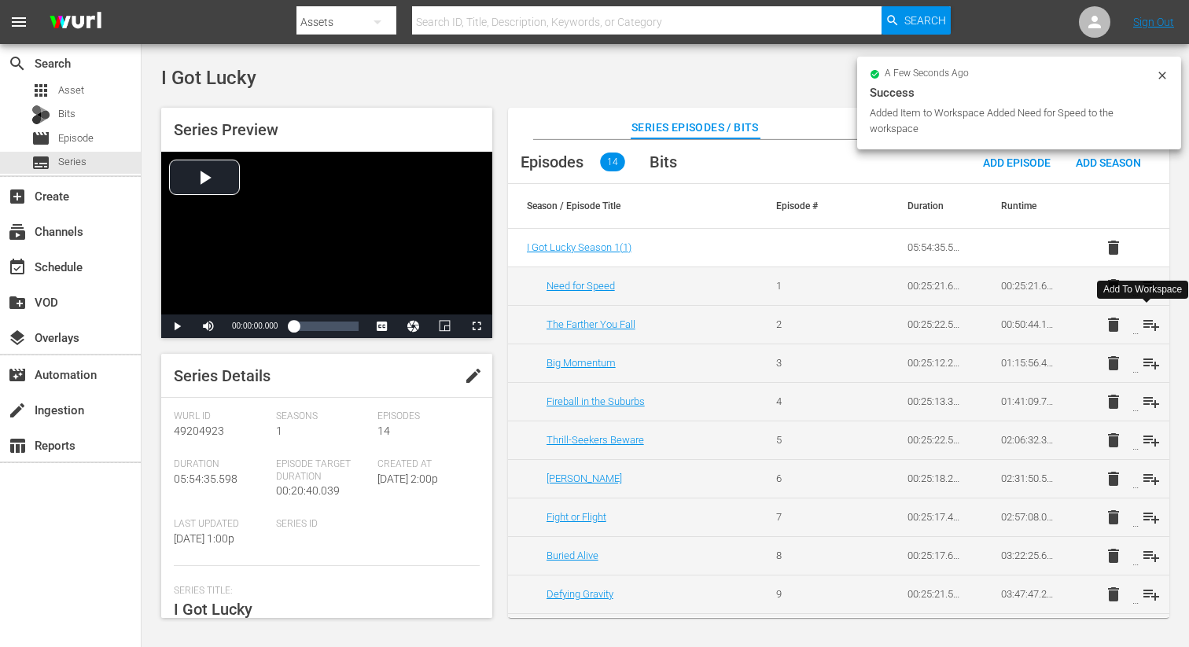
click at [1142, 325] on span "playlist_add" at bounding box center [1151, 324] width 19 height 19
click at [1144, 361] on span "playlist_add" at bounding box center [1151, 363] width 19 height 19
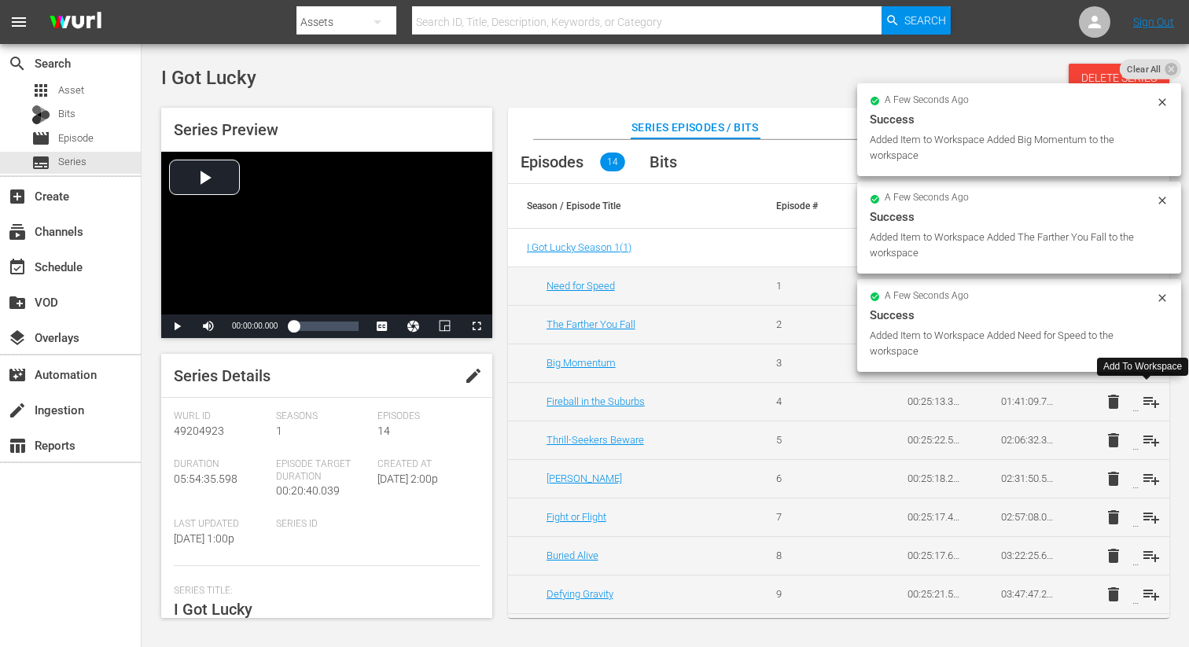
click at [1146, 403] on span "playlist_add" at bounding box center [1151, 401] width 19 height 19
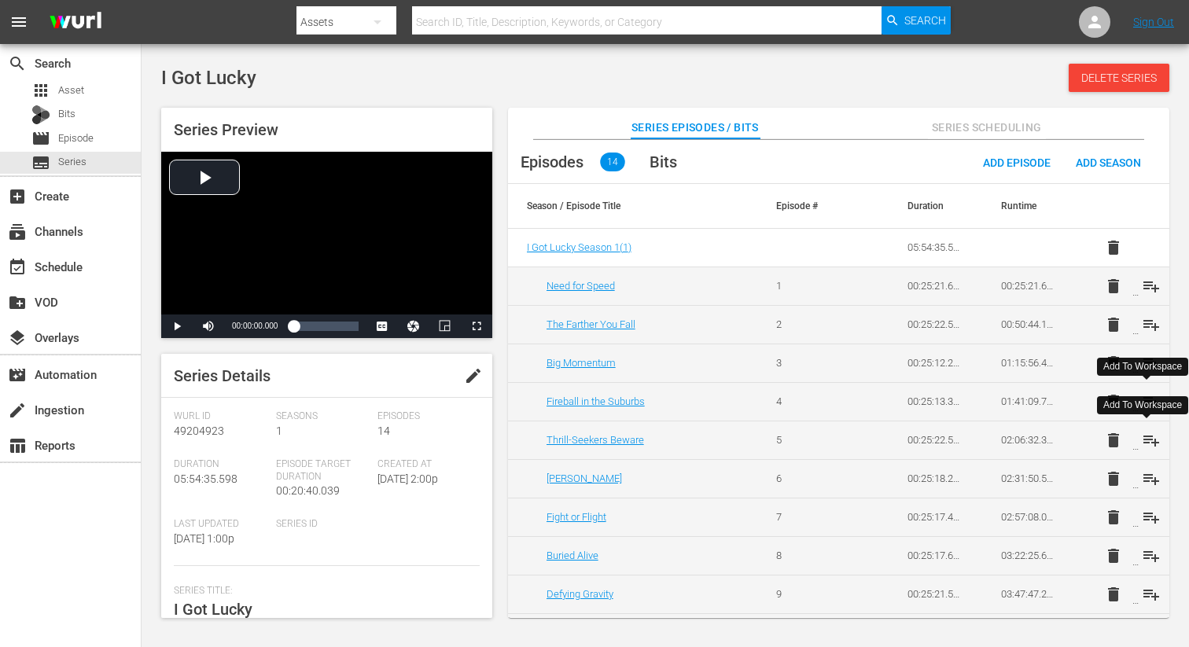
click at [1146, 438] on span "playlist_add" at bounding box center [1151, 440] width 19 height 19
click at [1144, 487] on span "playlist_add" at bounding box center [1151, 478] width 19 height 19
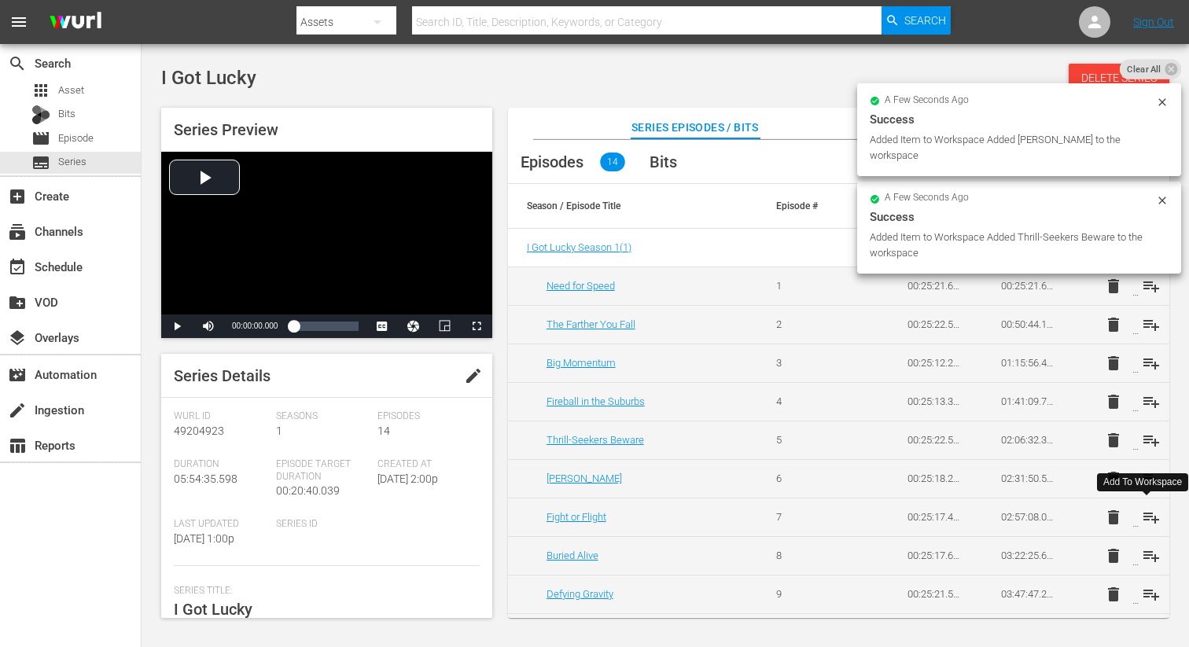
drag, startPoint x: 1145, startPoint y: 512, endPoint x: 1155, endPoint y: 527, distance: 17.7
click at [1145, 512] on span "playlist_add" at bounding box center [1151, 517] width 19 height 19
click at [1149, 554] on span "playlist_add" at bounding box center [1151, 555] width 19 height 19
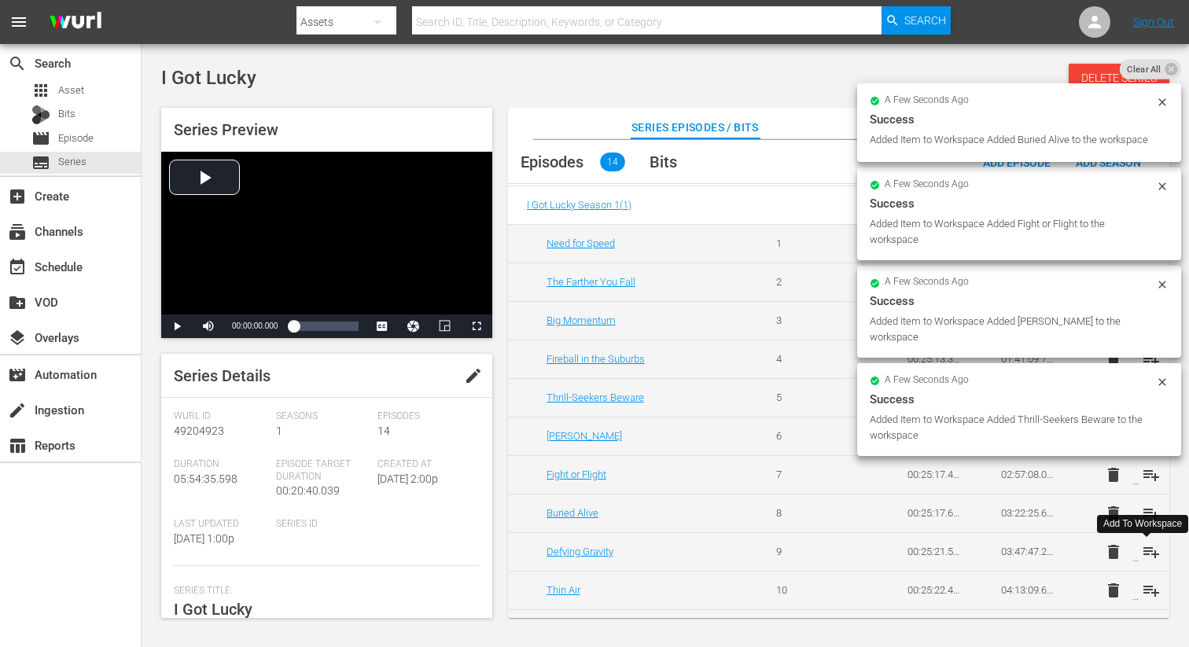
scroll to position [48, 0]
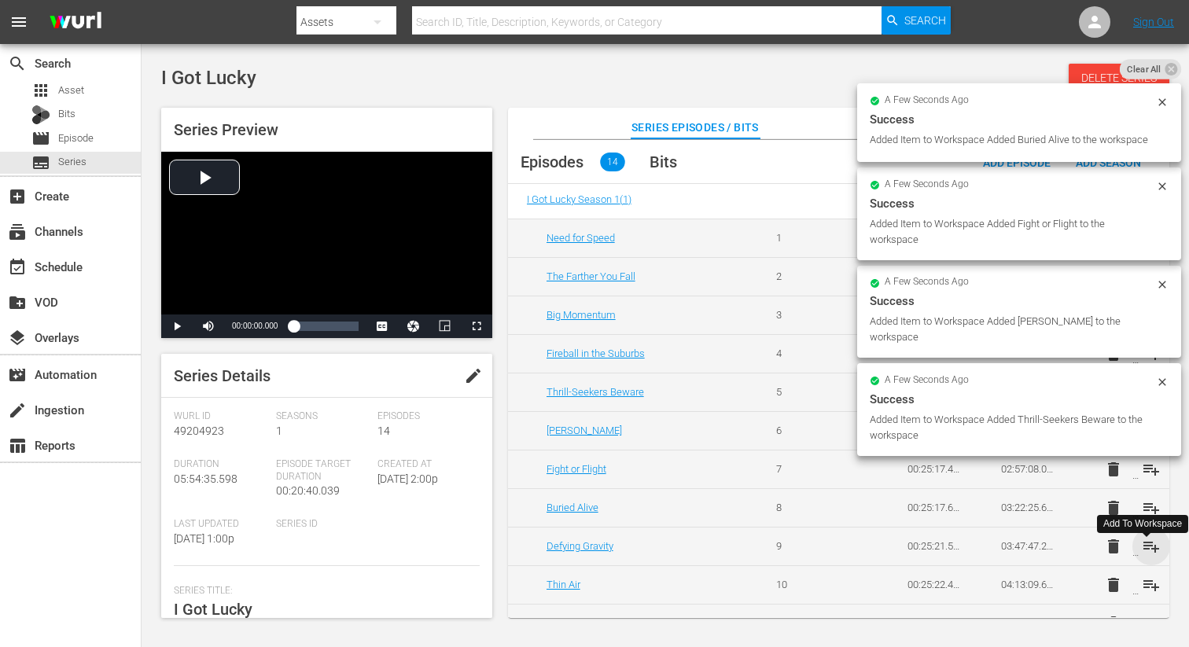
click at [1149, 546] on span "playlist_add" at bounding box center [1151, 546] width 19 height 19
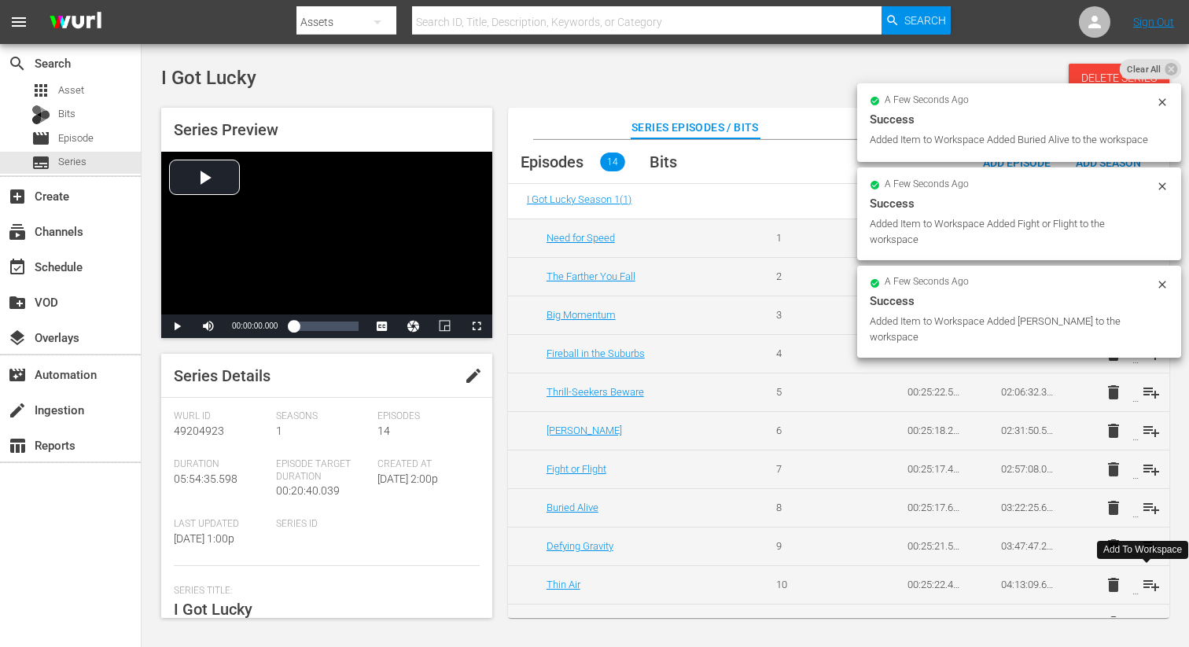
click at [1144, 586] on span "playlist_add" at bounding box center [1151, 584] width 19 height 19
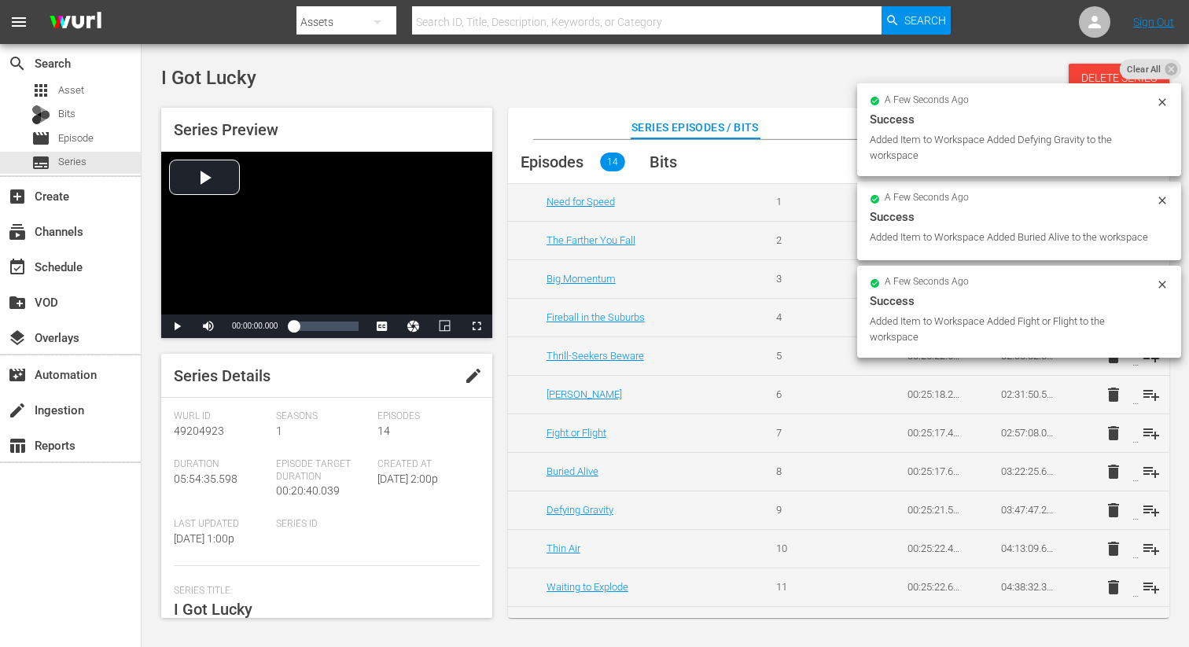
scroll to position [86, 0]
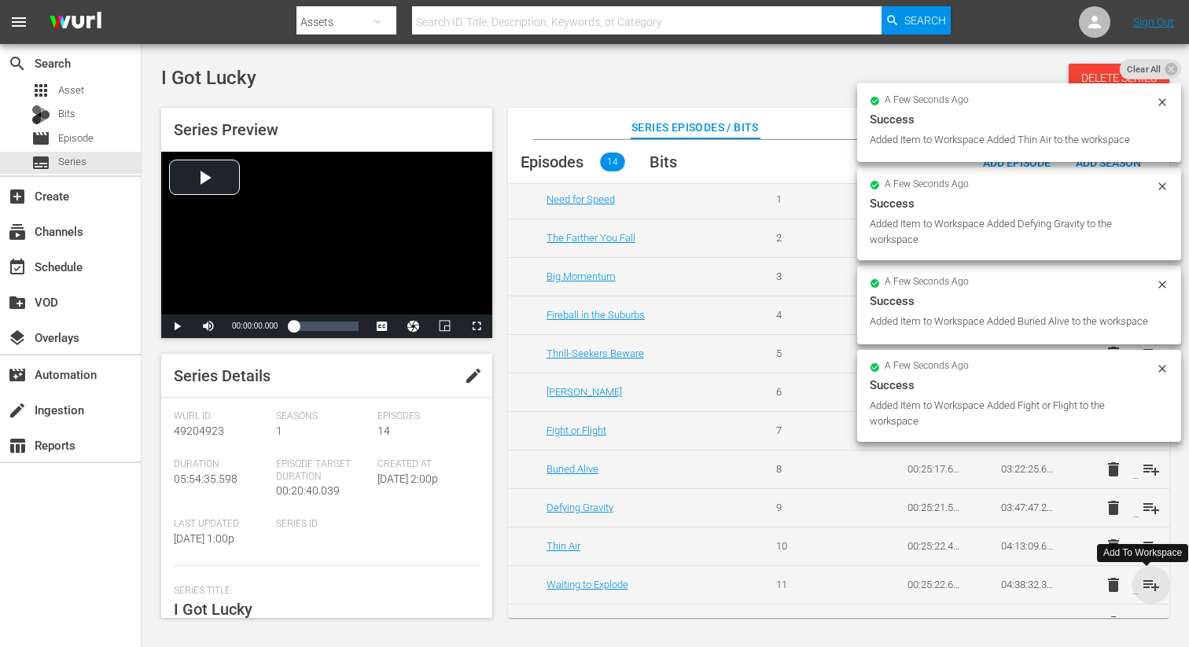
click at [1146, 585] on span "playlist_add" at bounding box center [1151, 584] width 19 height 19
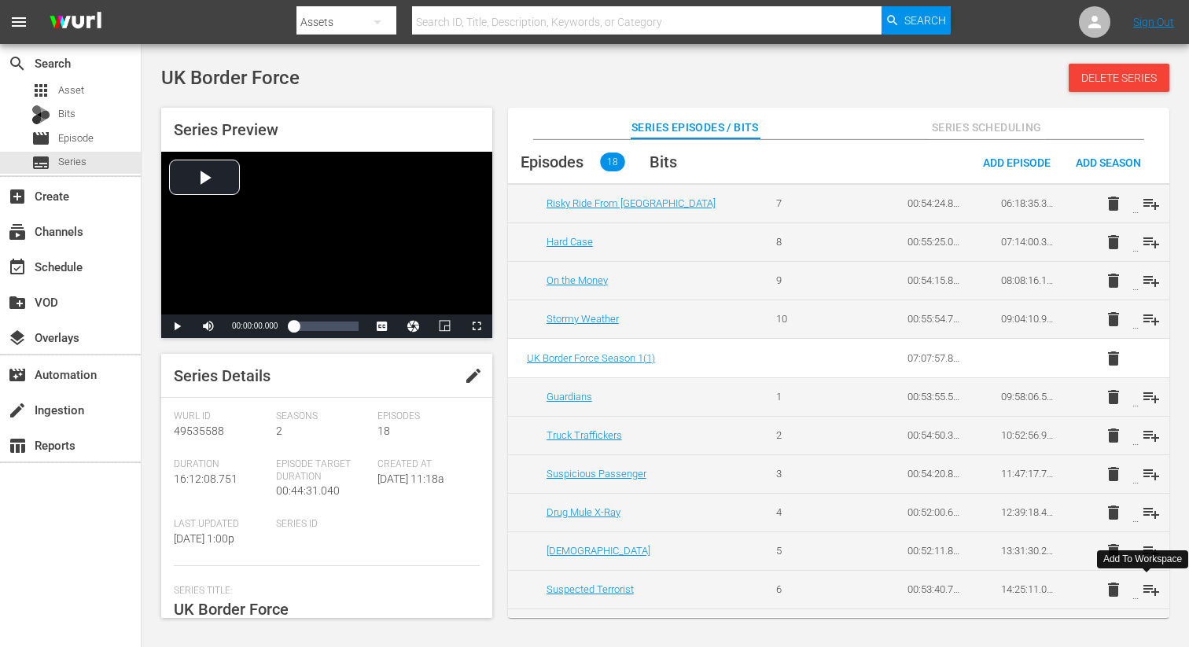
scroll to position [317, 0]
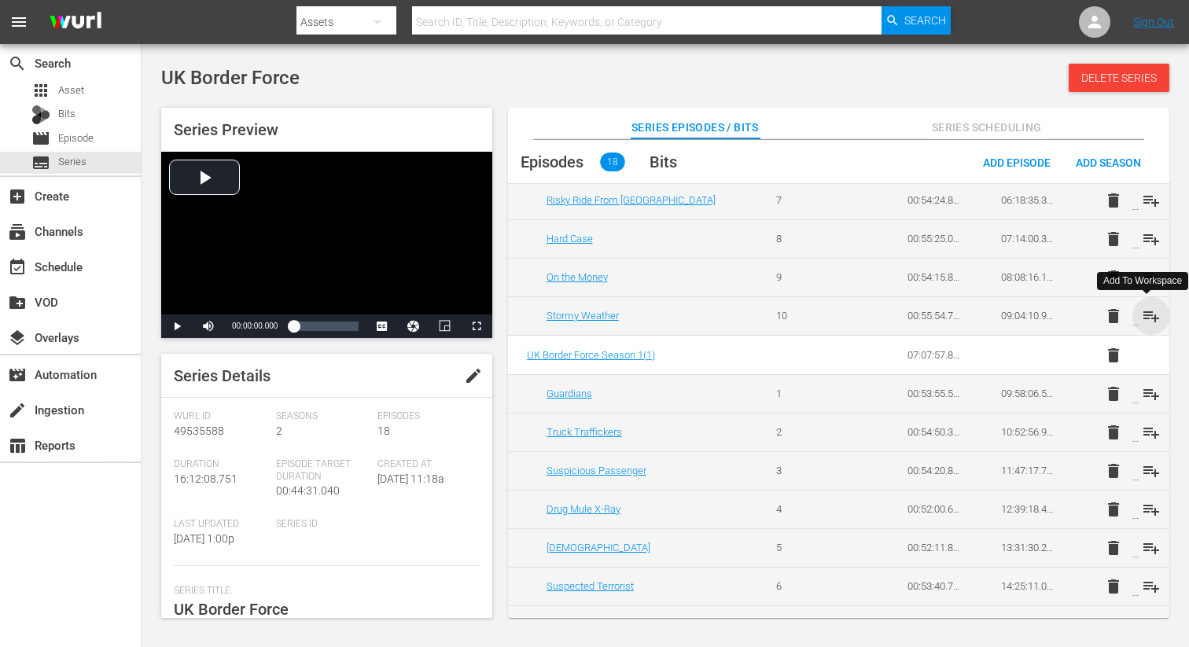
click at [1148, 314] on span "playlist_add" at bounding box center [1151, 316] width 19 height 19
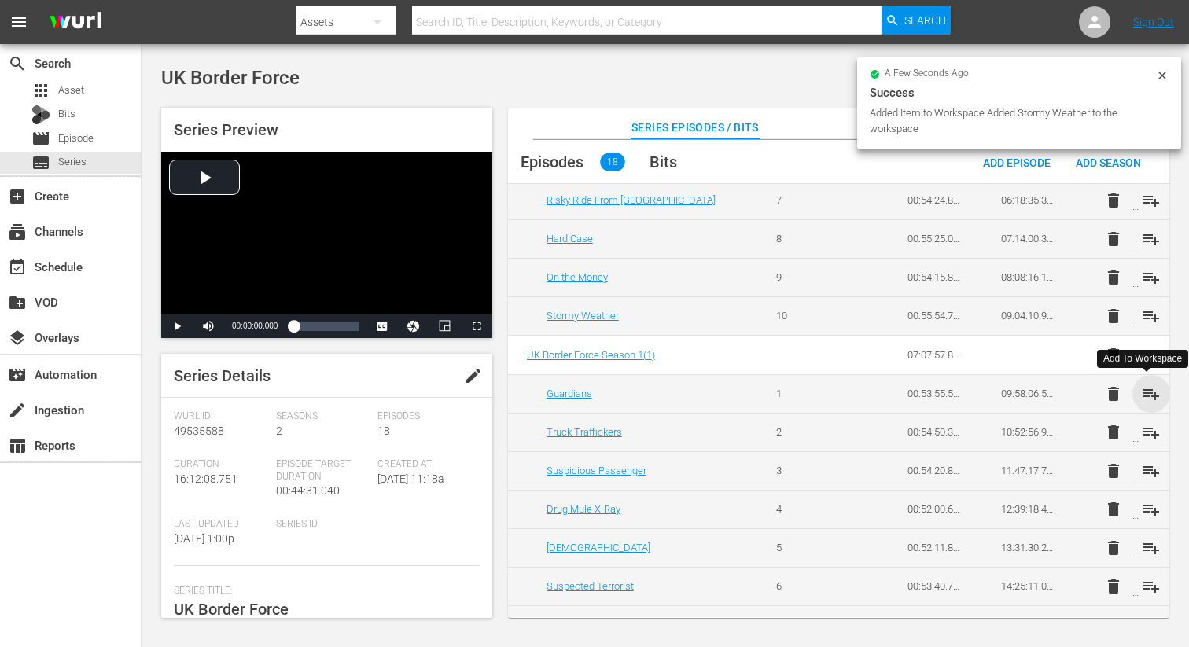
click at [1142, 390] on span "playlist_add" at bounding box center [1151, 393] width 19 height 19
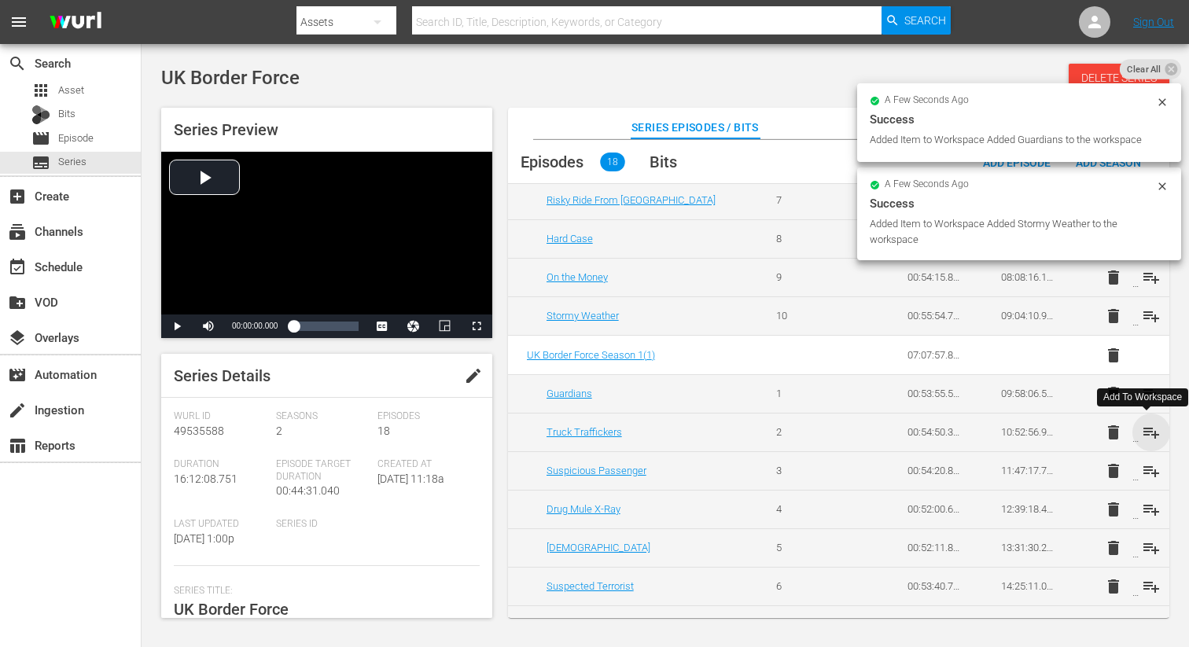
click at [1147, 437] on span "playlist_add" at bounding box center [1151, 432] width 19 height 19
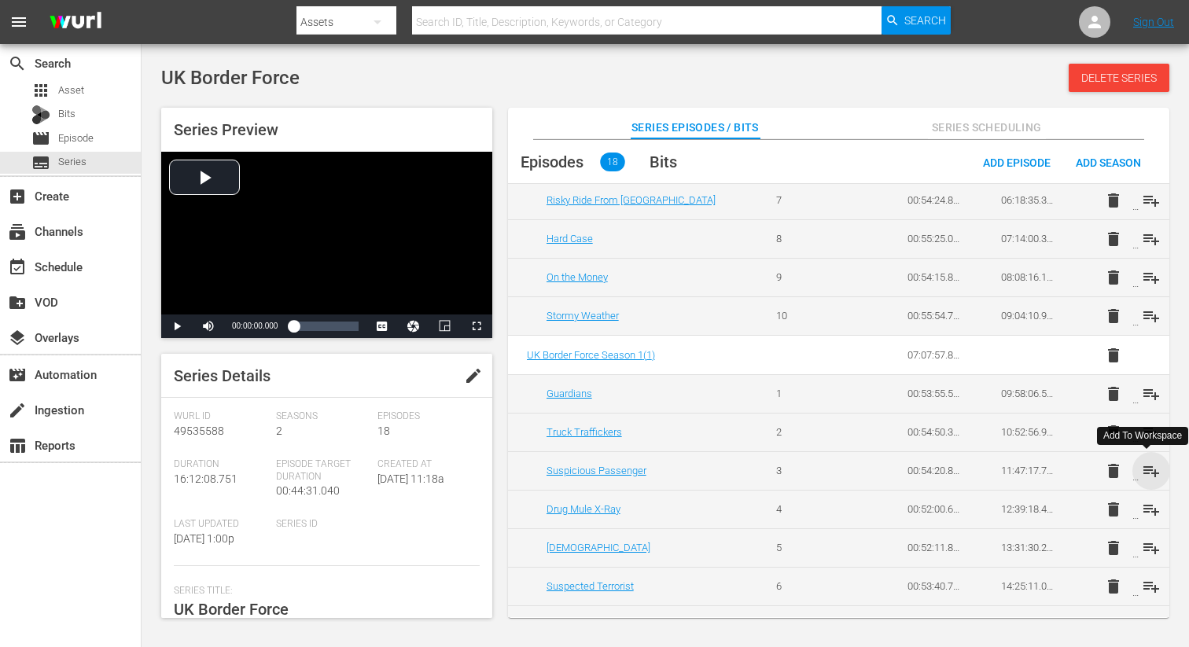
click at [1153, 472] on span "playlist_add" at bounding box center [1151, 470] width 19 height 19
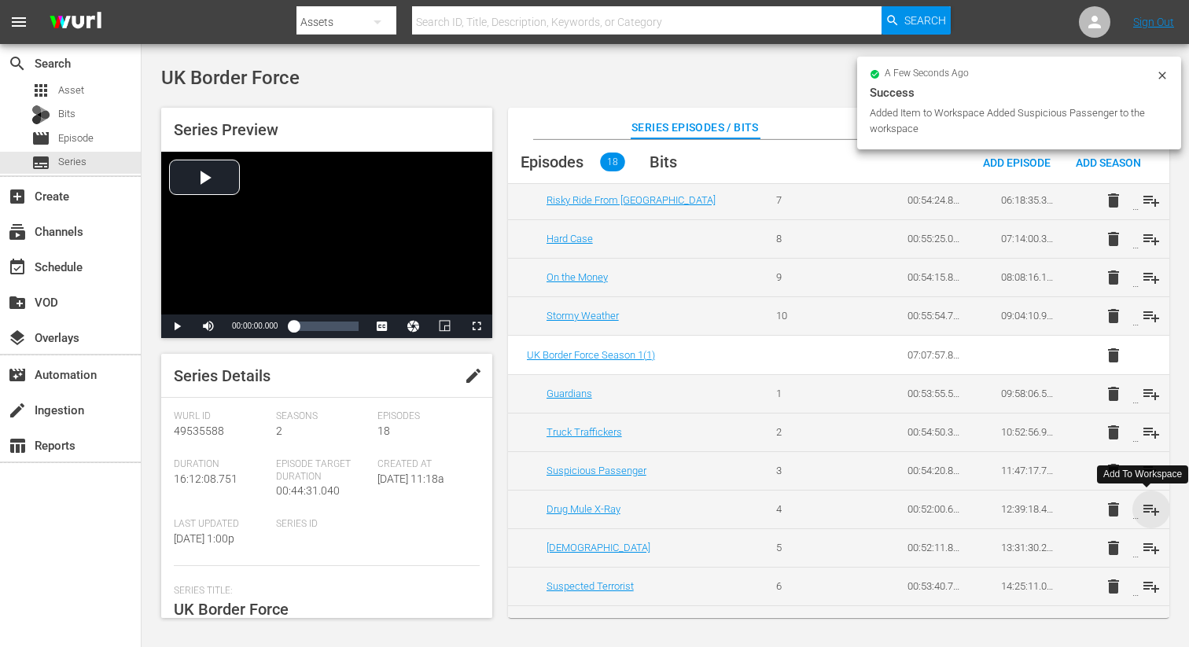
click at [1146, 507] on span "playlist_add" at bounding box center [1151, 509] width 19 height 19
click at [1147, 551] on span "playlist_add" at bounding box center [1151, 548] width 19 height 19
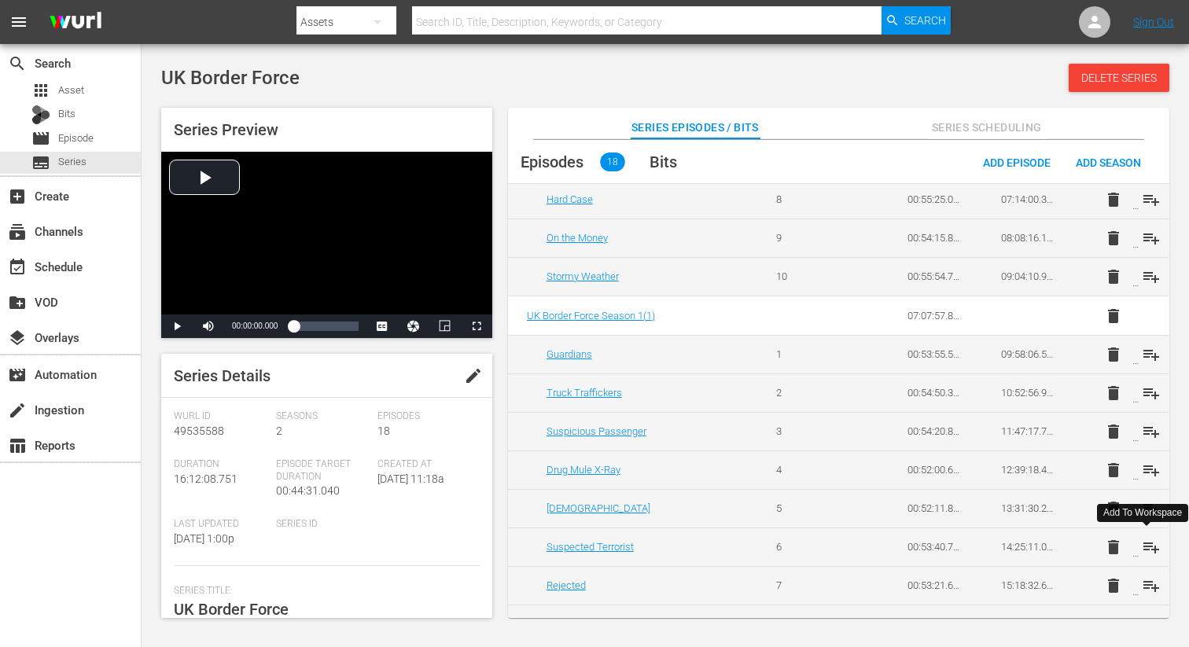
scroll to position [383, 0]
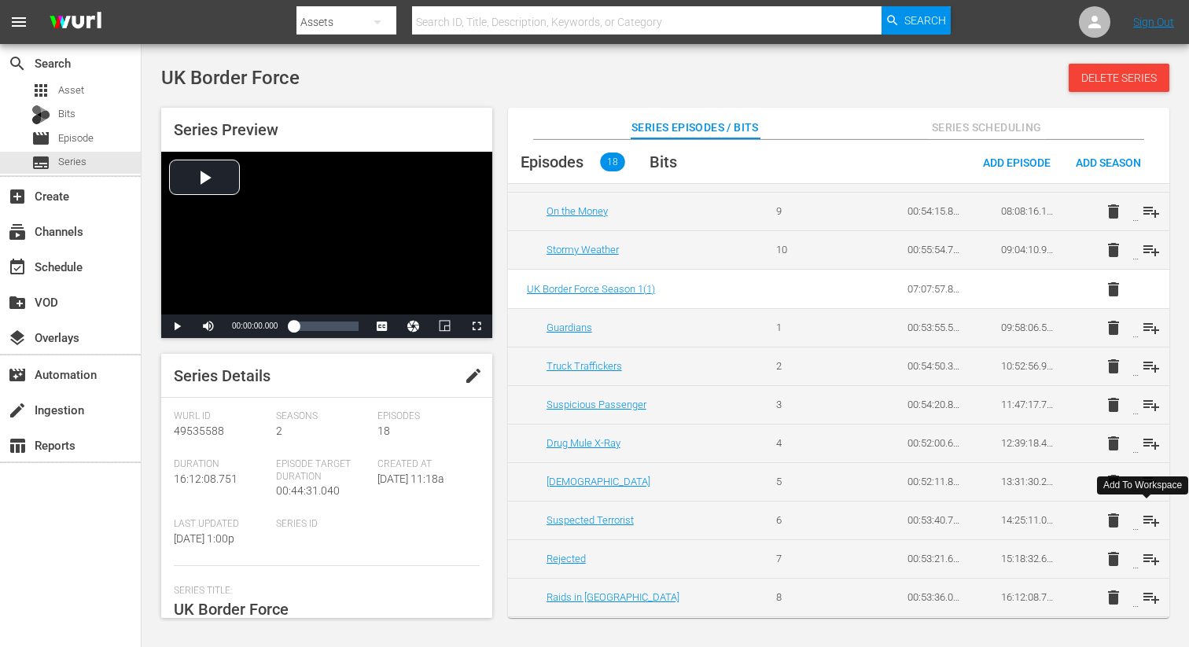
drag, startPoint x: 1141, startPoint y: 529, endPoint x: 1145, endPoint y: 517, distance: 12.4
click at [1142, 528] on td "delete playlist_add" at bounding box center [1122, 520] width 94 height 39
click at [1145, 514] on span "playlist_add" at bounding box center [1151, 520] width 19 height 19
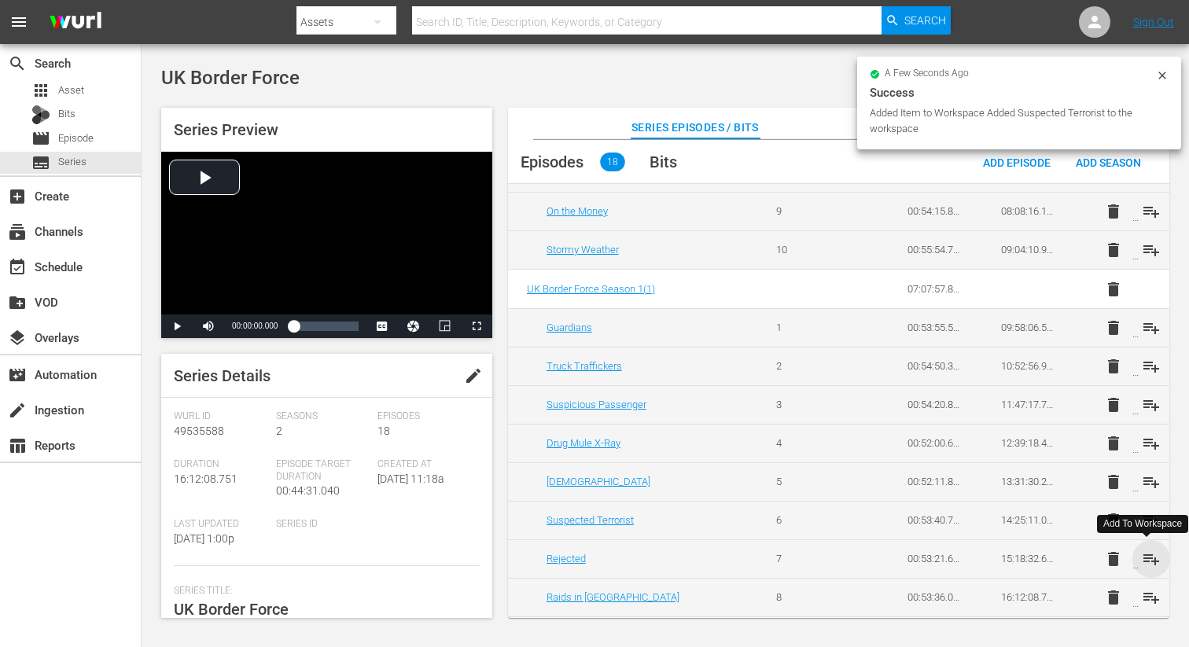
click at [1146, 561] on span "playlist_add" at bounding box center [1151, 559] width 19 height 19
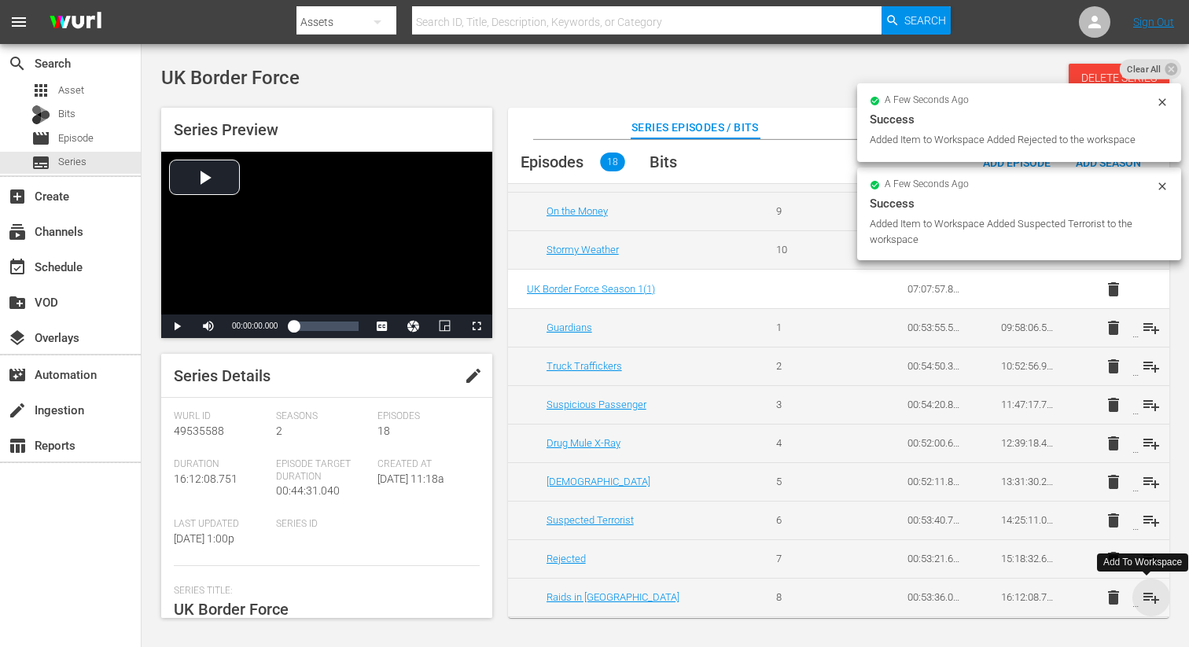
click at [1150, 598] on span "playlist_add" at bounding box center [1151, 597] width 19 height 19
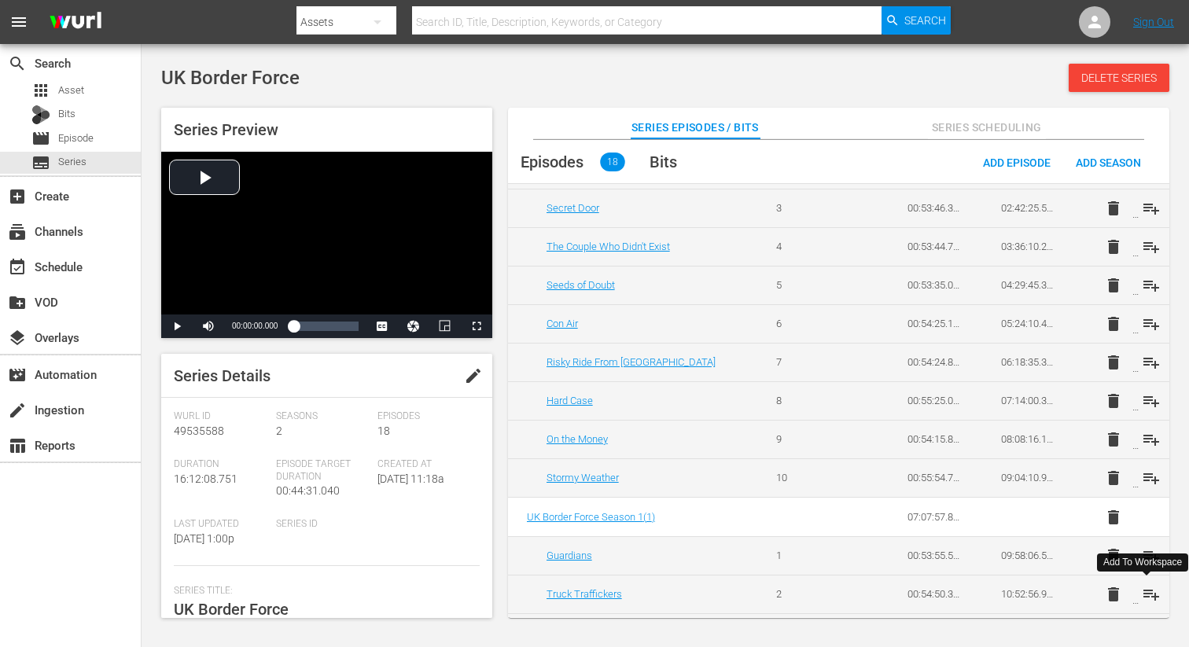
scroll to position [0, 0]
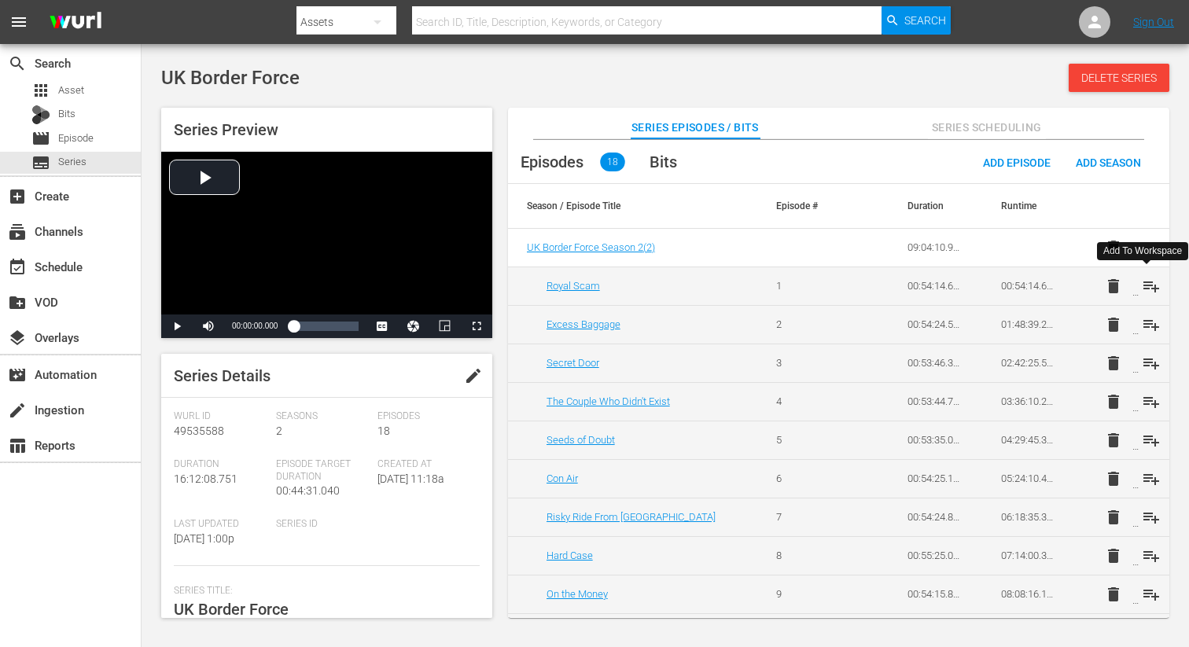
click at [1149, 283] on span "playlist_add" at bounding box center [1151, 286] width 19 height 19
click at [1149, 326] on span "playlist_add" at bounding box center [1151, 324] width 19 height 19
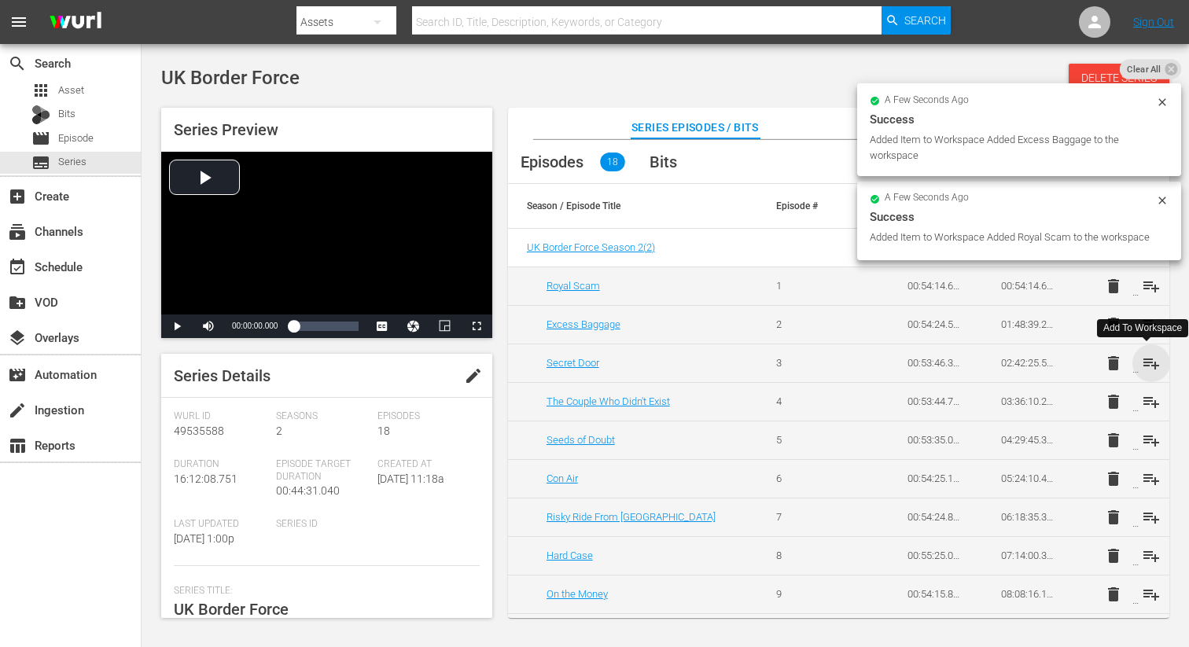
click at [1148, 358] on span "playlist_add" at bounding box center [1151, 363] width 19 height 19
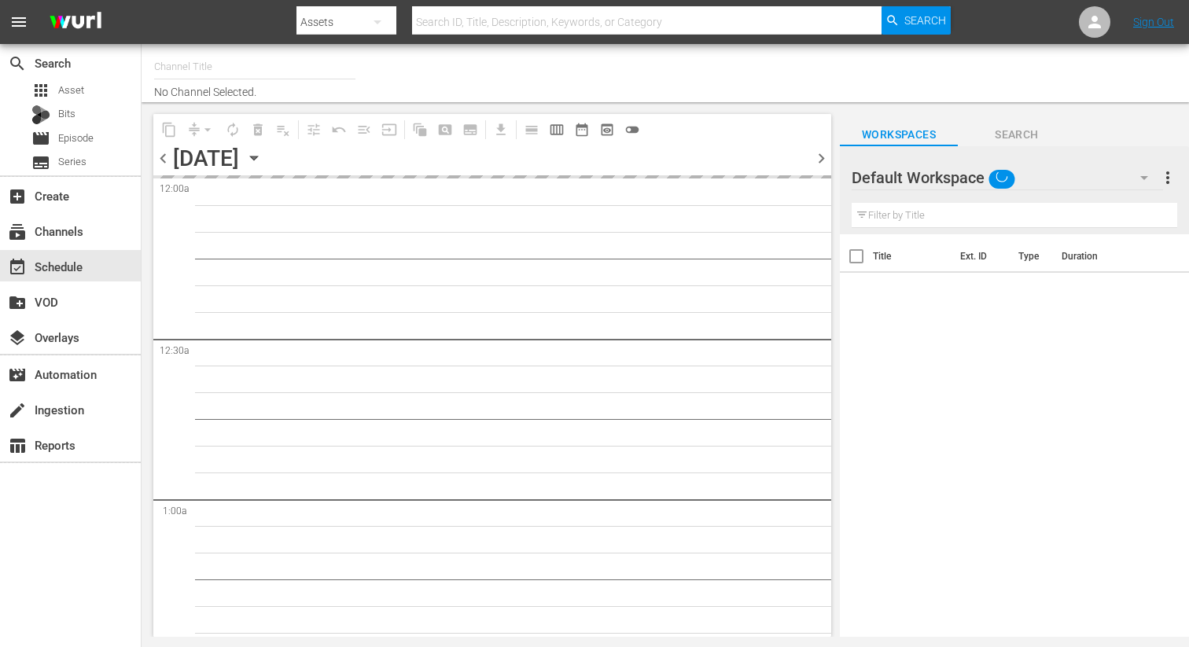
type input "DangerTV Canada (1786)"
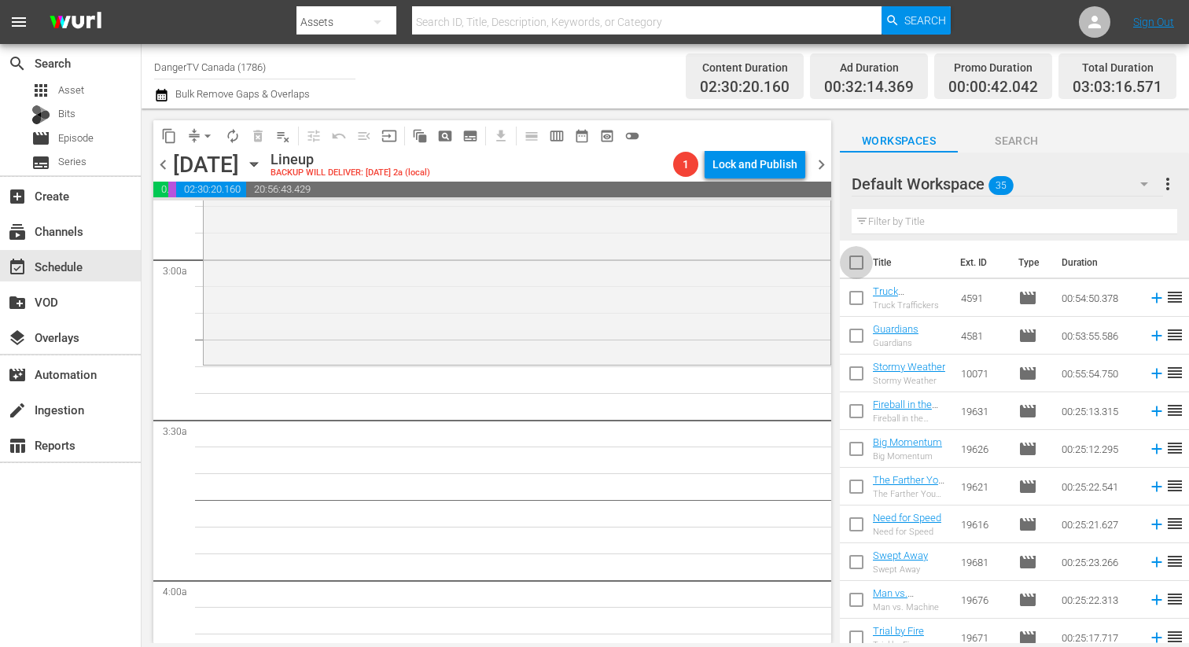
click at [855, 261] on input "checkbox" at bounding box center [856, 265] width 33 height 33
checkbox input "true"
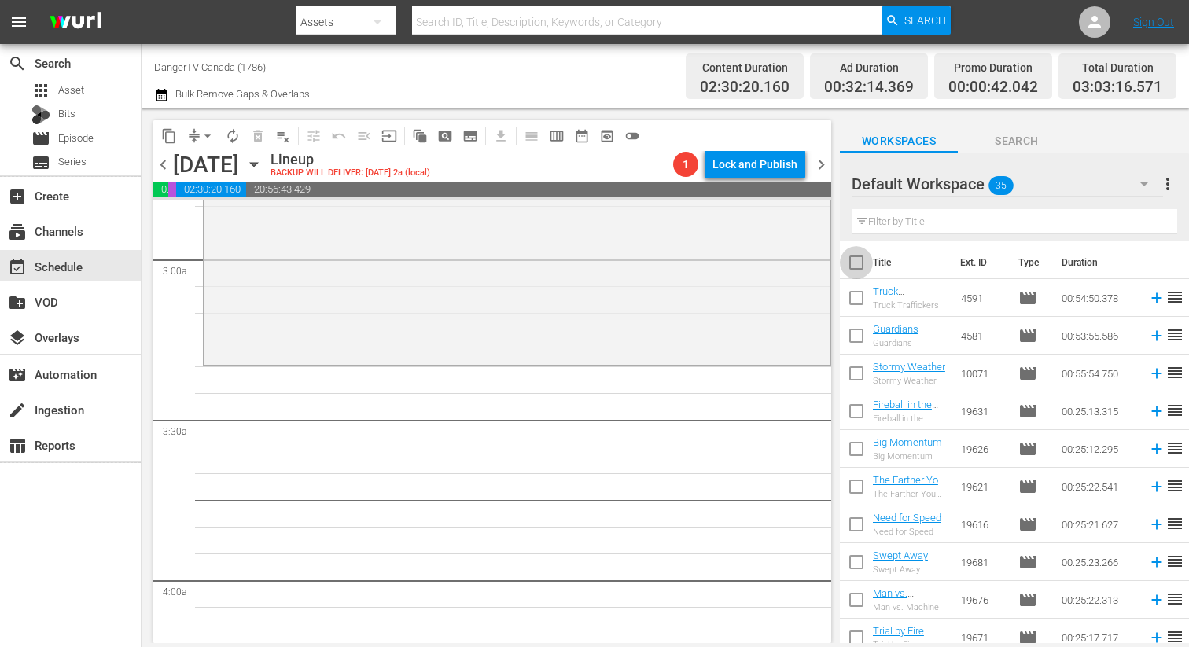
checkbox input "true"
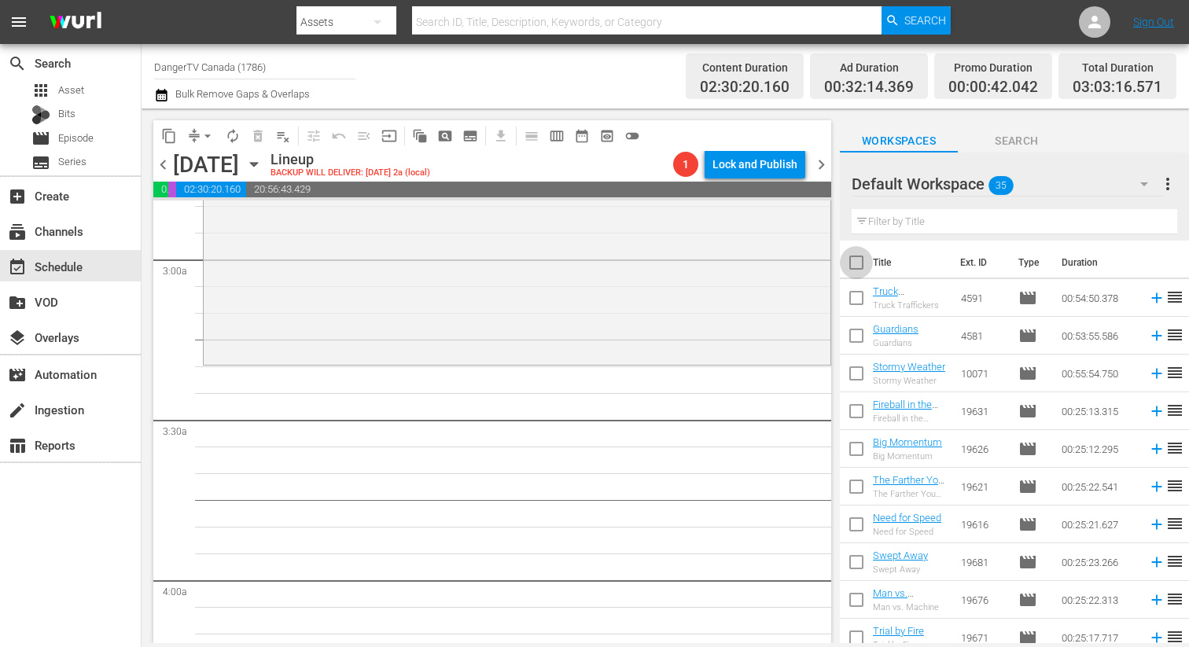
checkbox input "true"
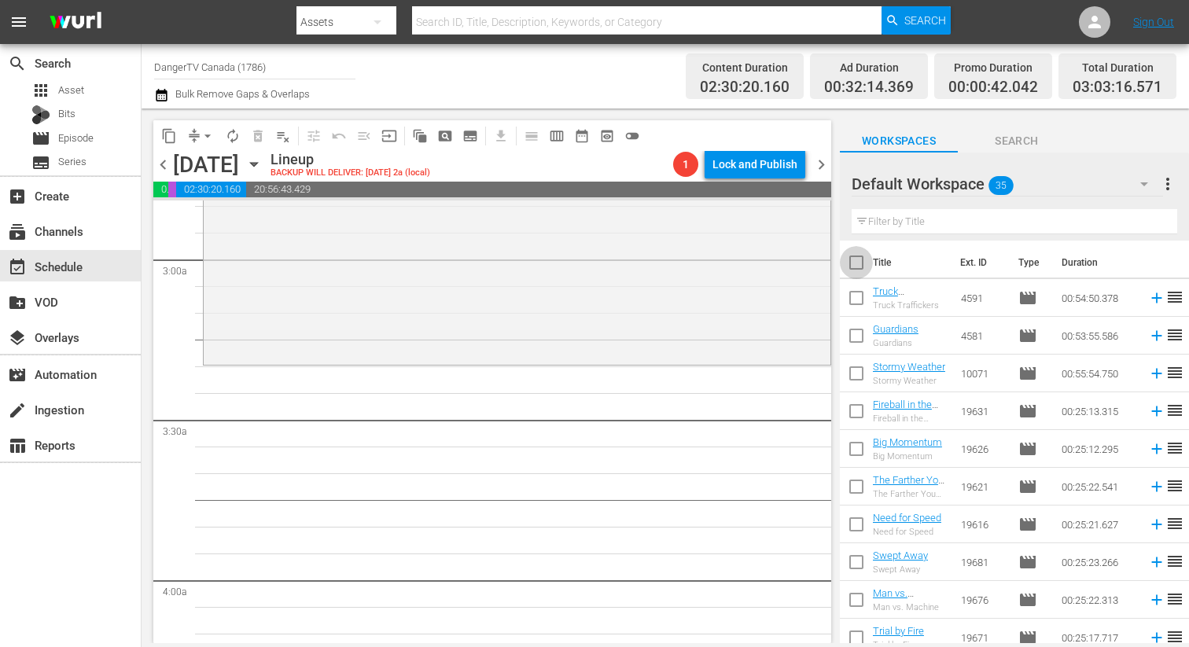
checkbox input "true"
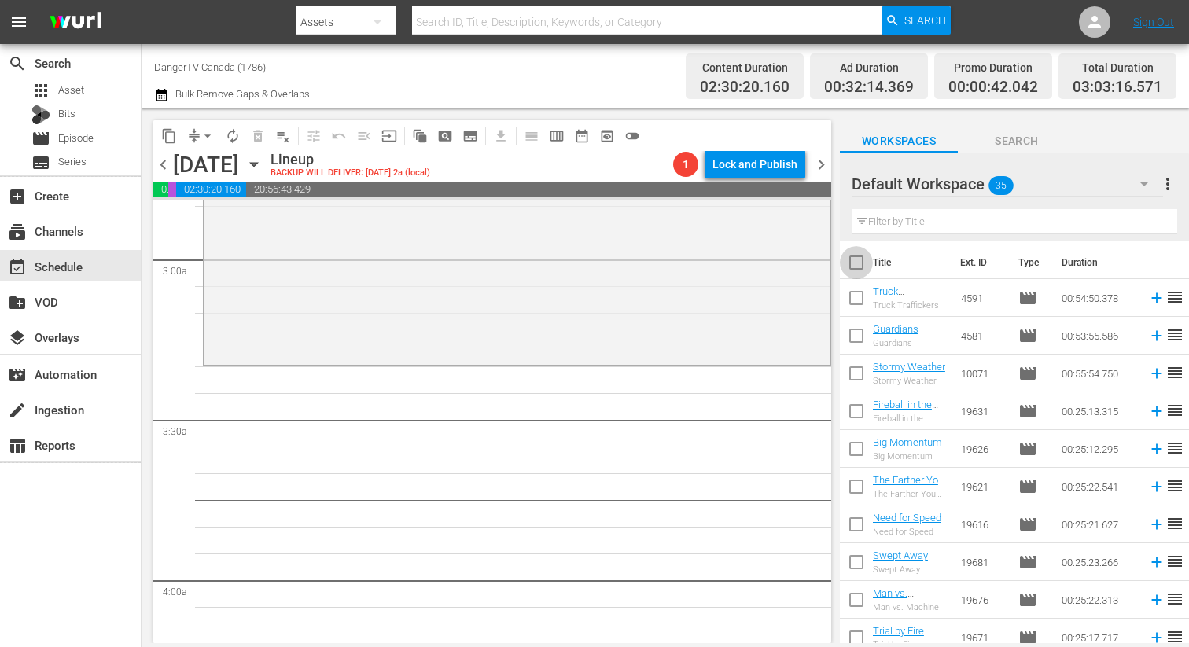
checkbox input "true"
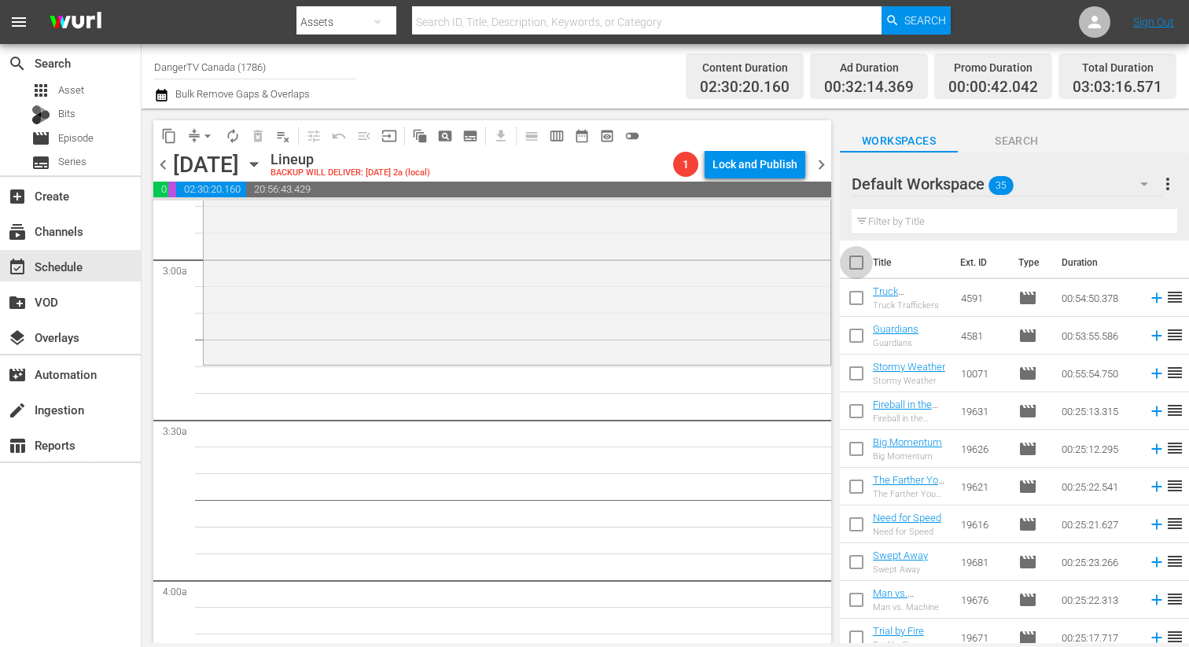
checkbox input "true"
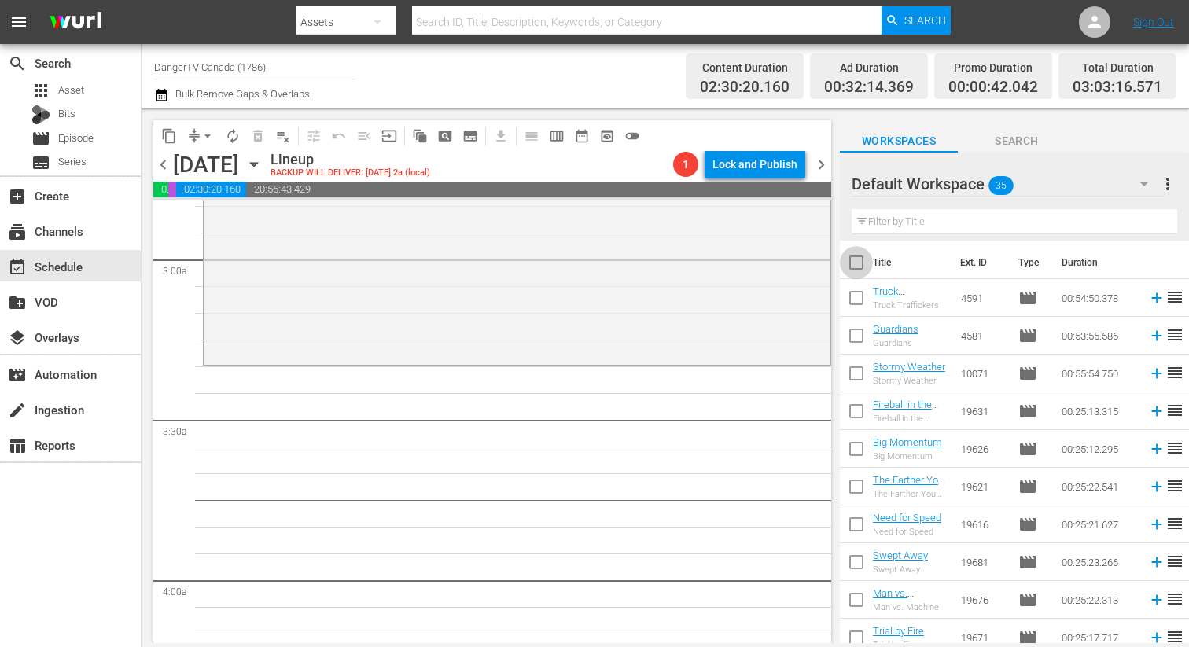
checkbox input "true"
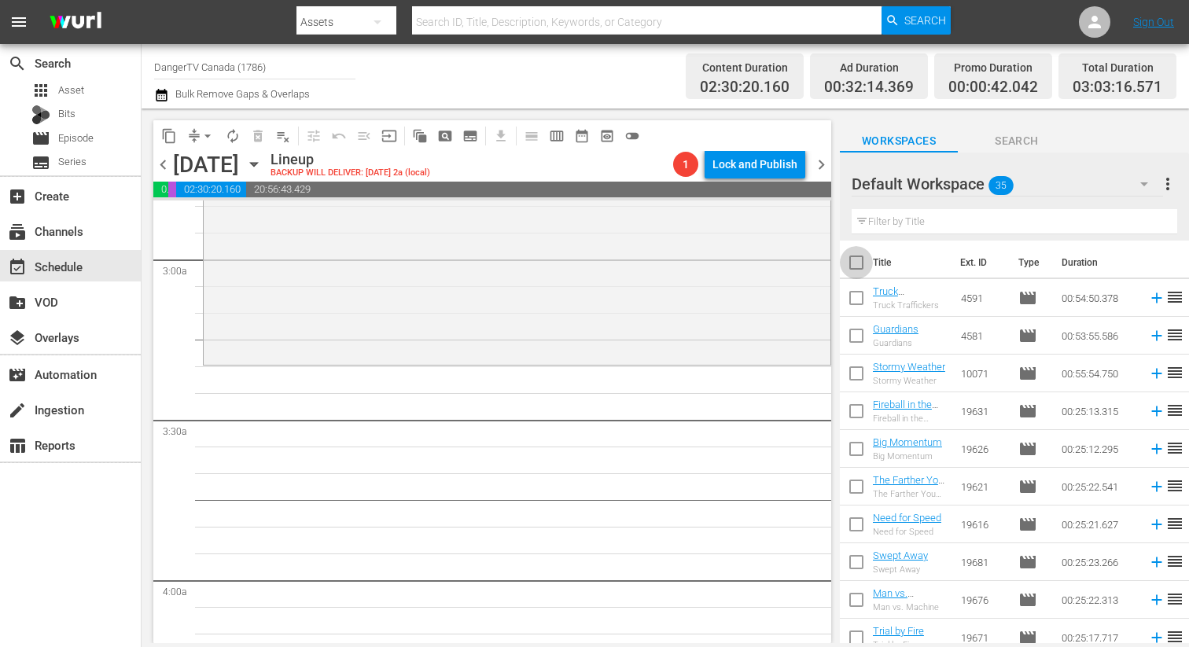
checkbox input "true"
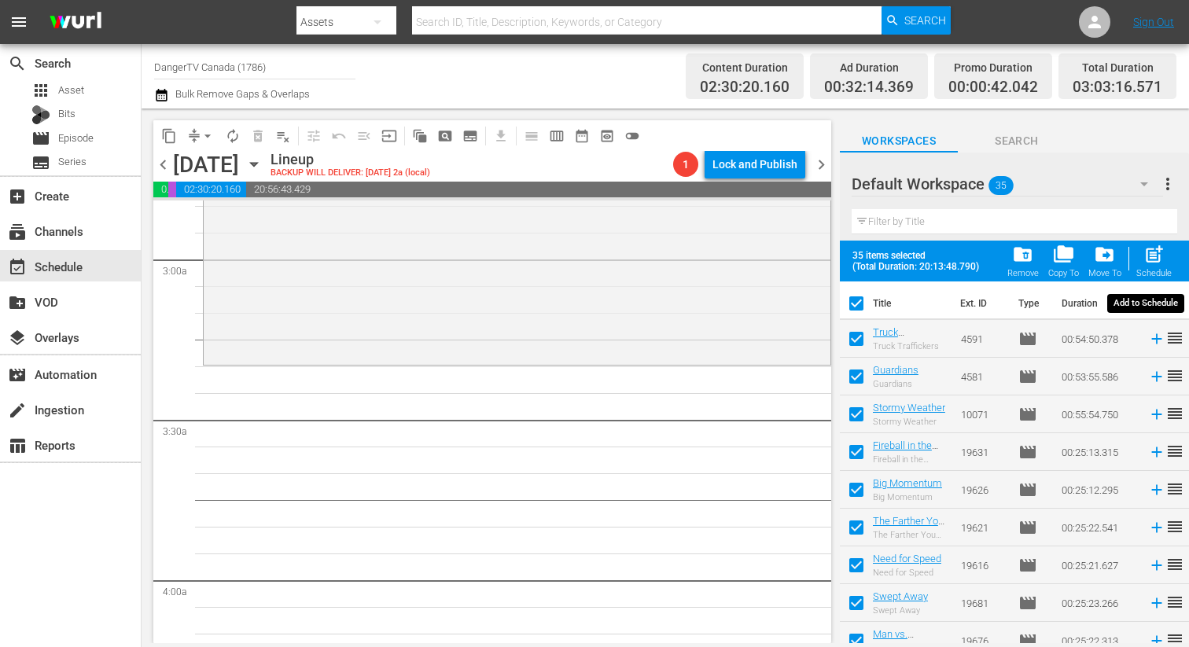
click at [1152, 253] on span "post_add" at bounding box center [1153, 254] width 21 height 21
checkbox input "false"
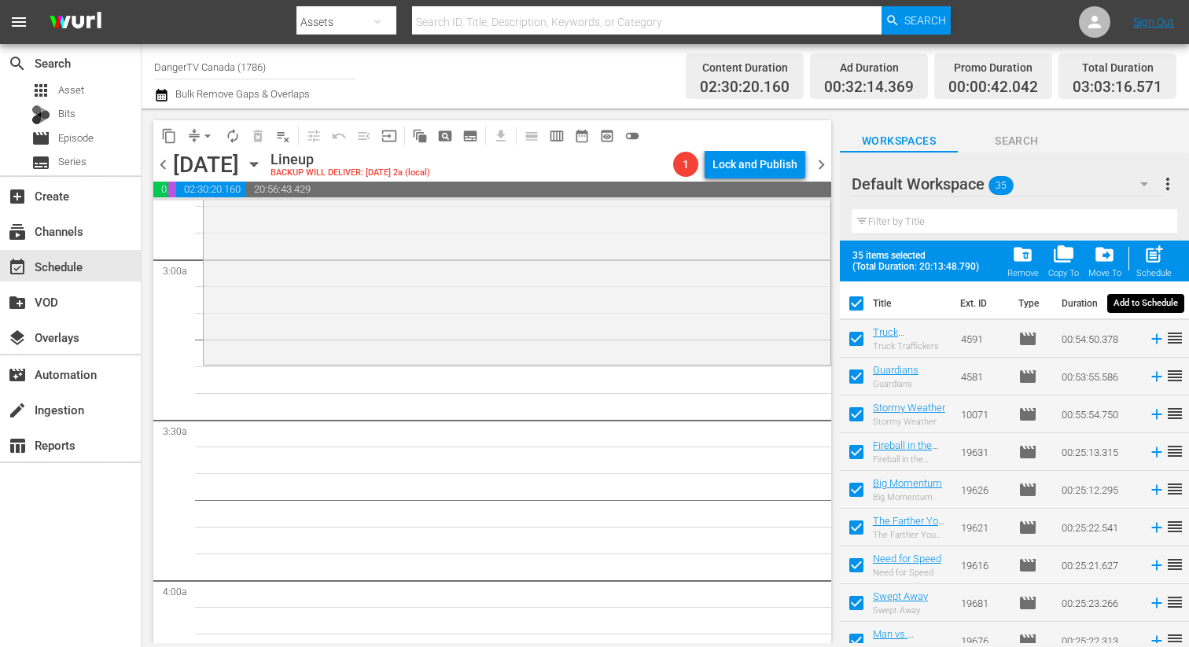
checkbox input "false"
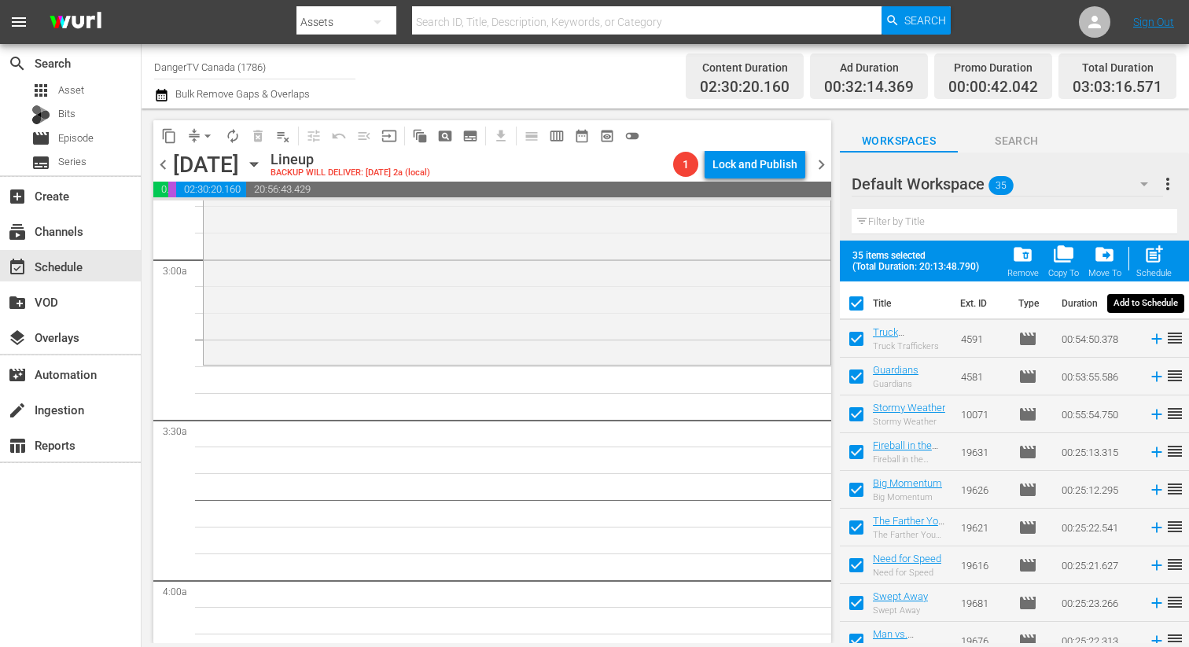
checkbox input "false"
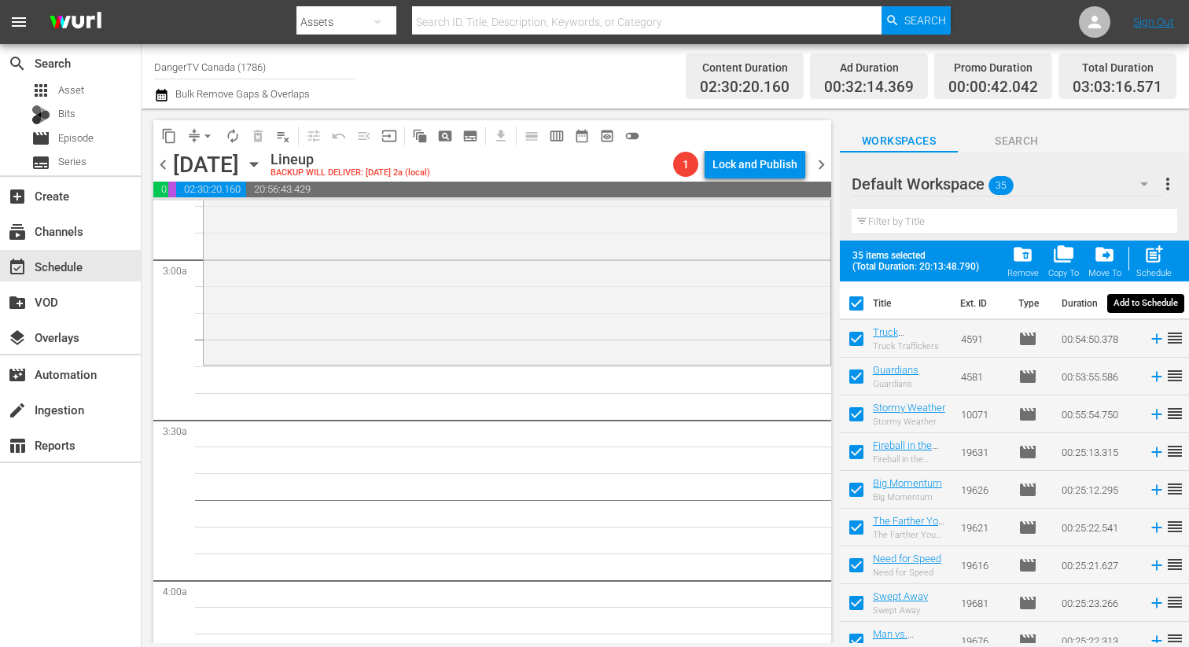
checkbox input "false"
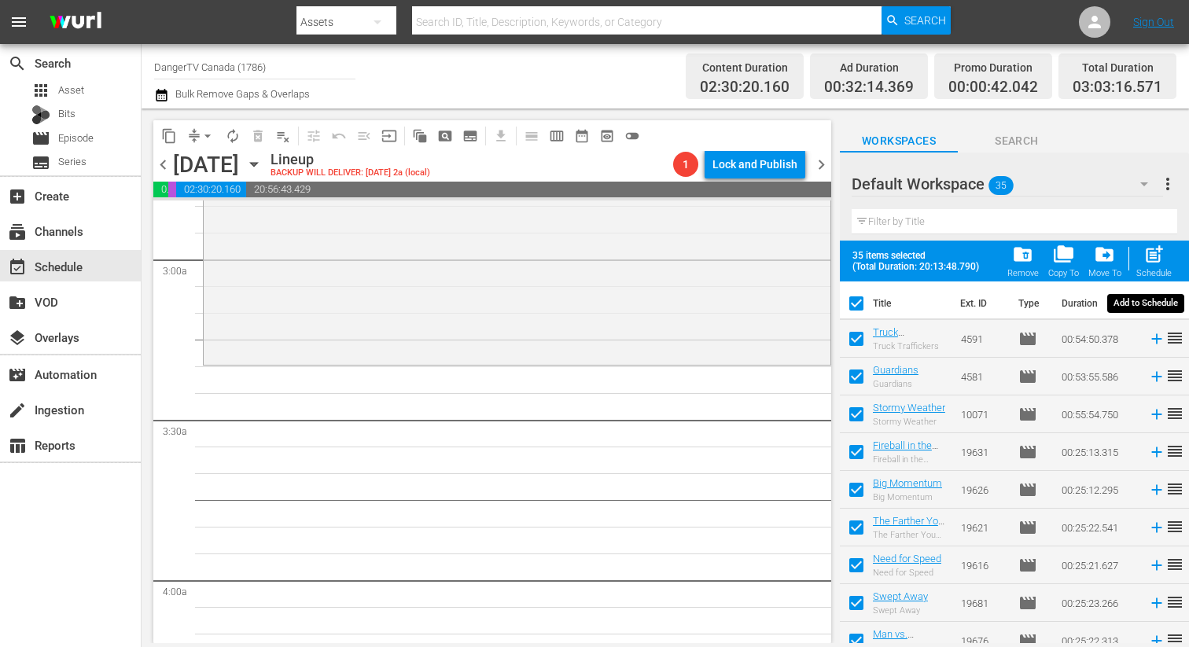
checkbox input "false"
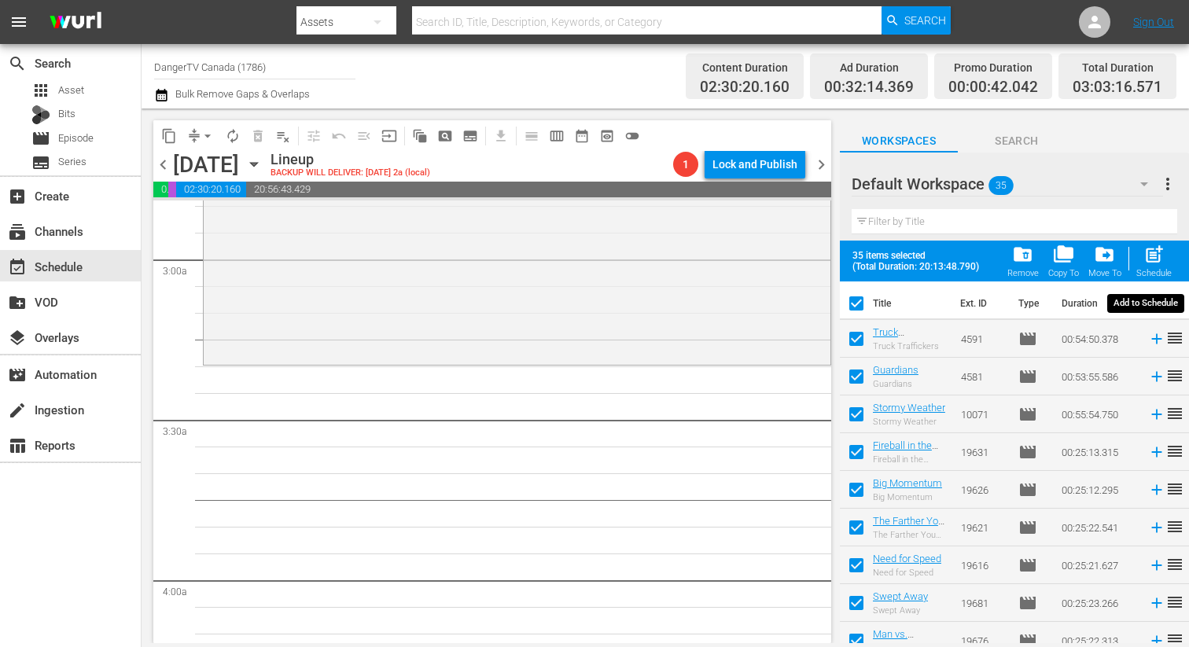
checkbox input "false"
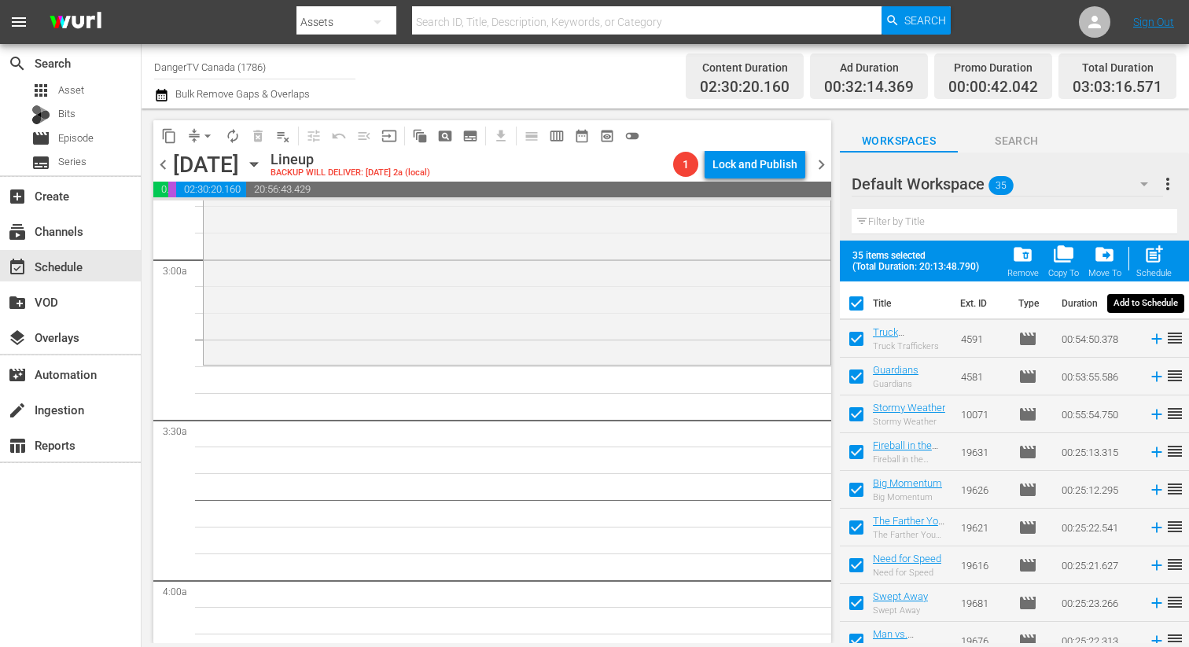
checkbox input "false"
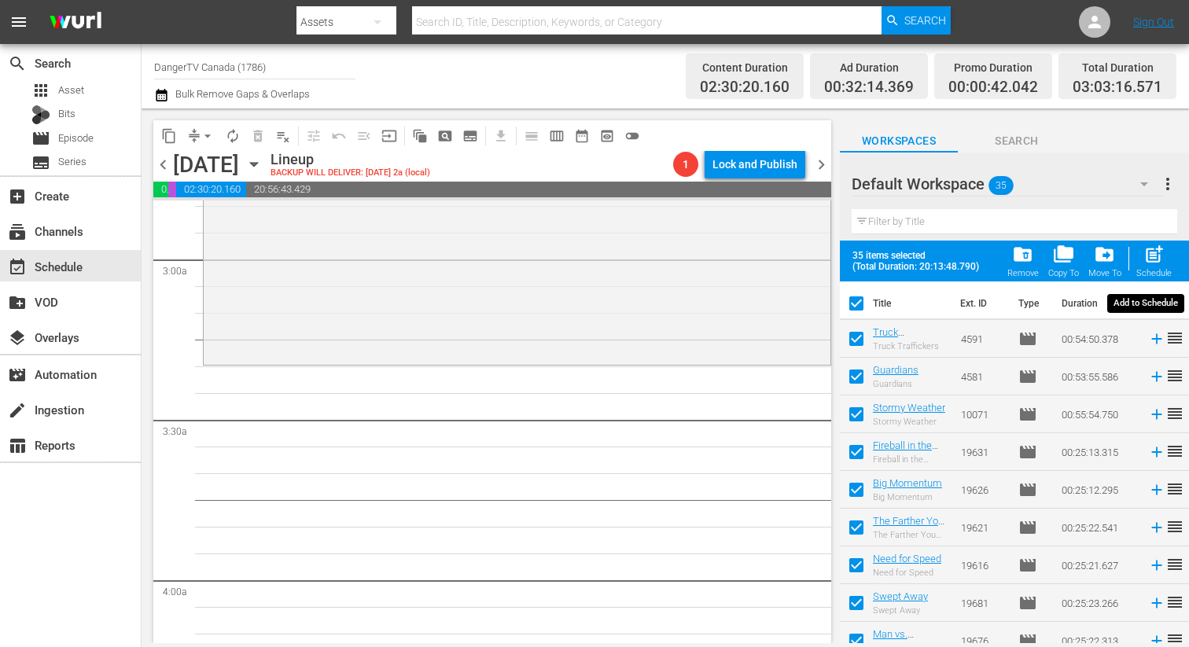
checkbox input "false"
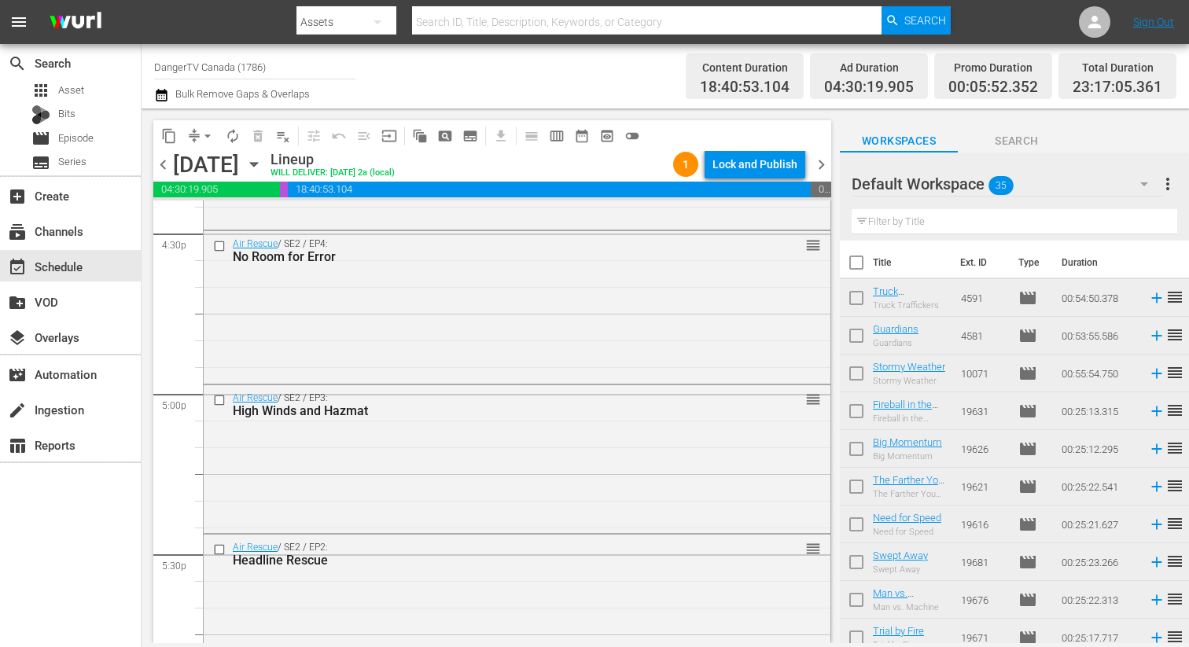
scroll to position [5219, 0]
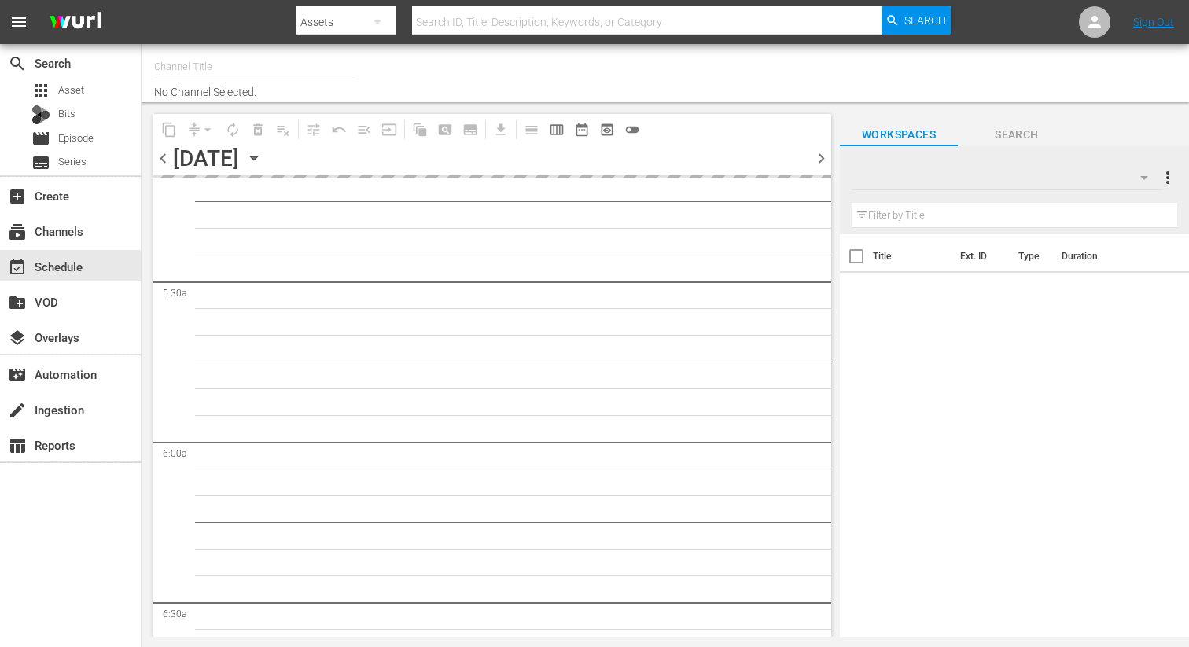
type input "DangerTV Canada (1786)"
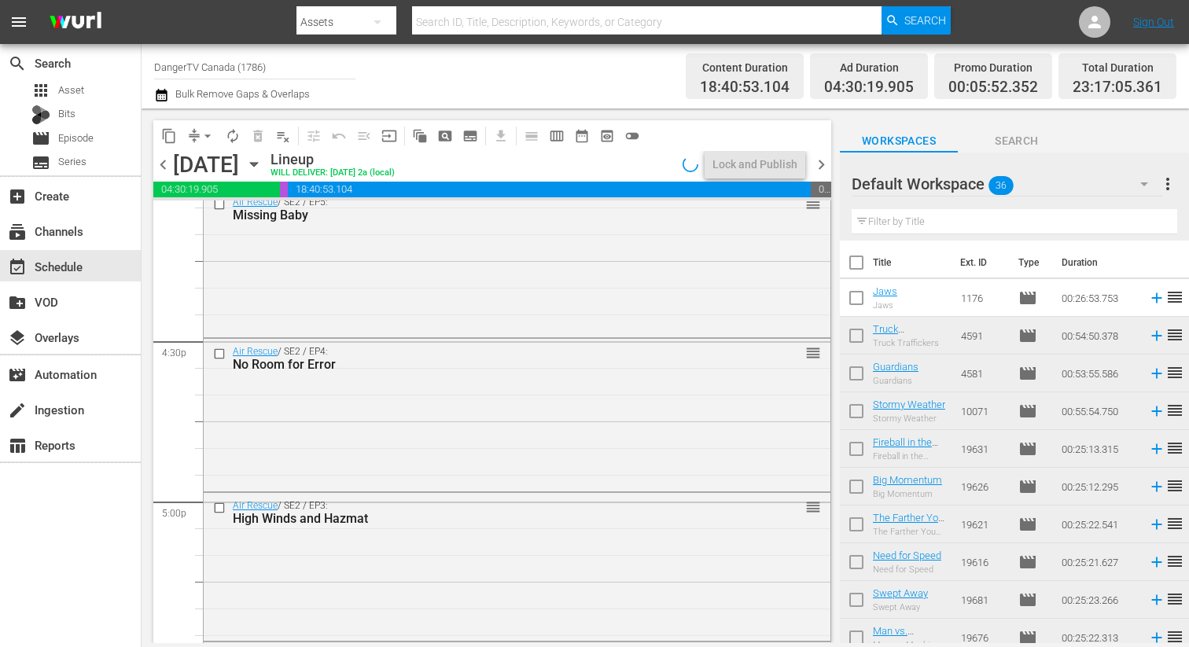
scroll to position [5163, 0]
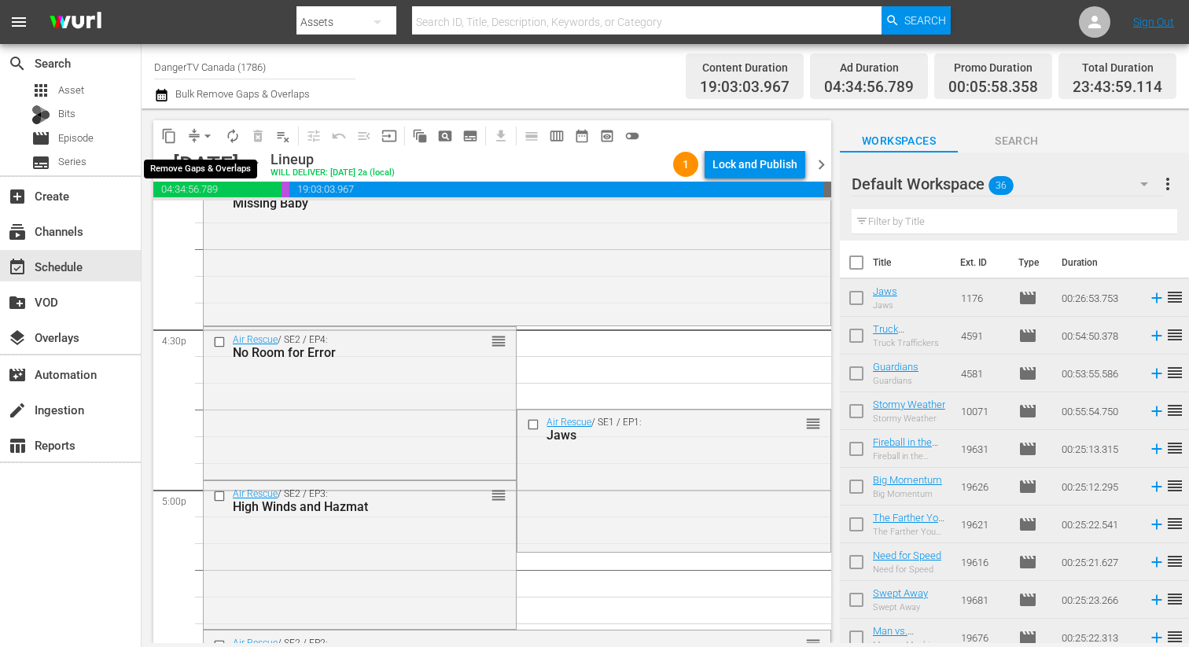
click at [206, 136] on span "arrow_drop_down" at bounding box center [208, 136] width 16 height 16
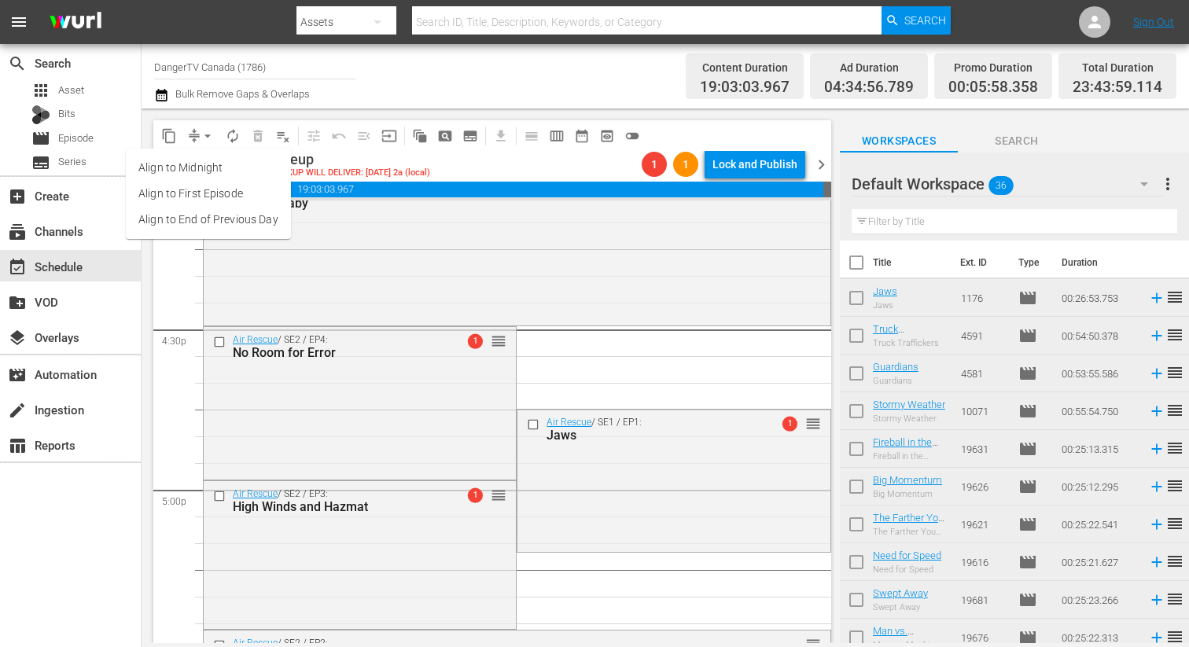
click at [228, 225] on li "Align to End of Previous Day" at bounding box center [208, 220] width 165 height 26
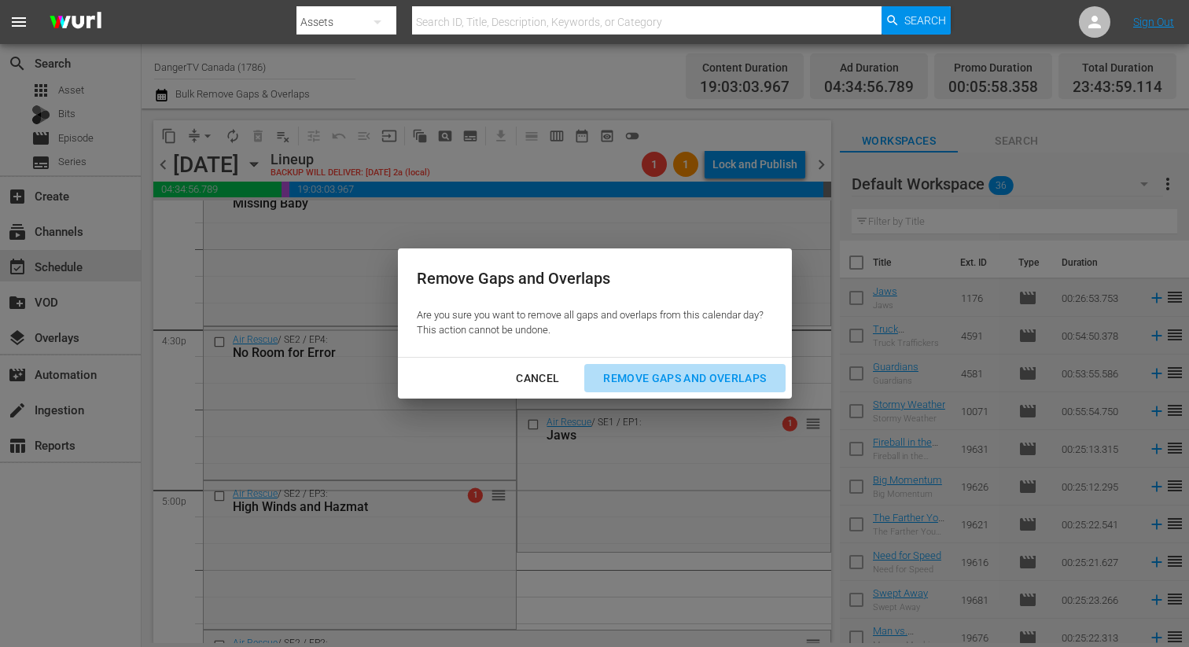
click at [723, 377] on div "Remove Gaps and Overlaps" at bounding box center [684, 379] width 188 height 20
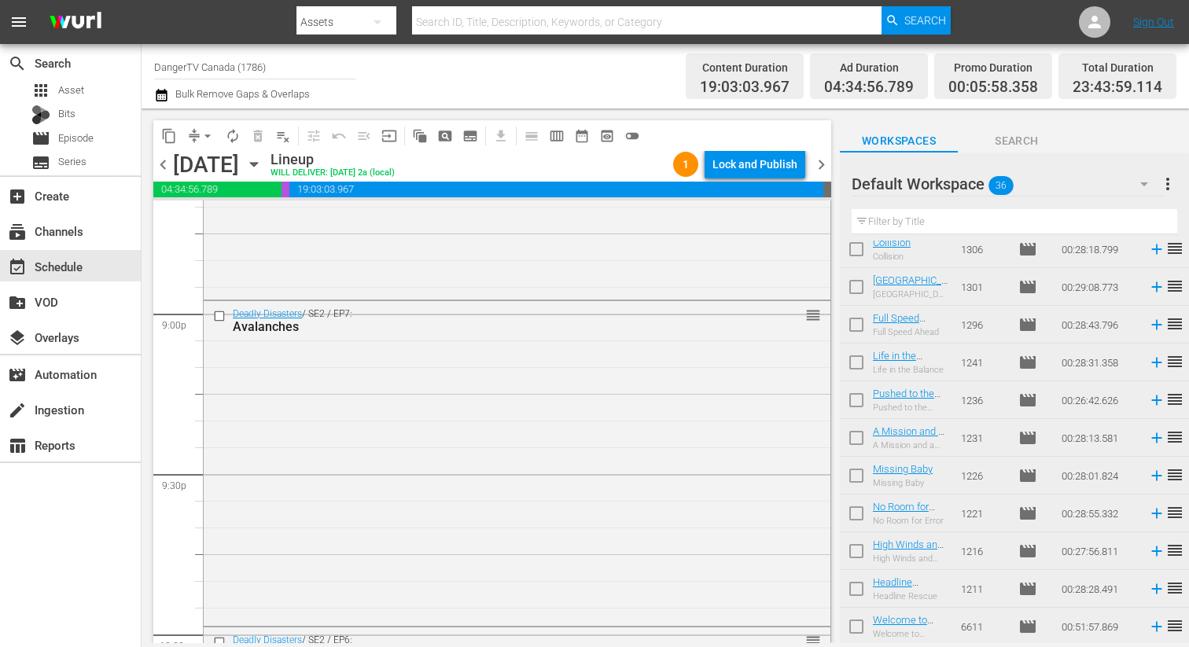
scroll to position [992, 0]
click at [857, 548] on input "checkbox" at bounding box center [856, 554] width 33 height 33
checkbox input "true"
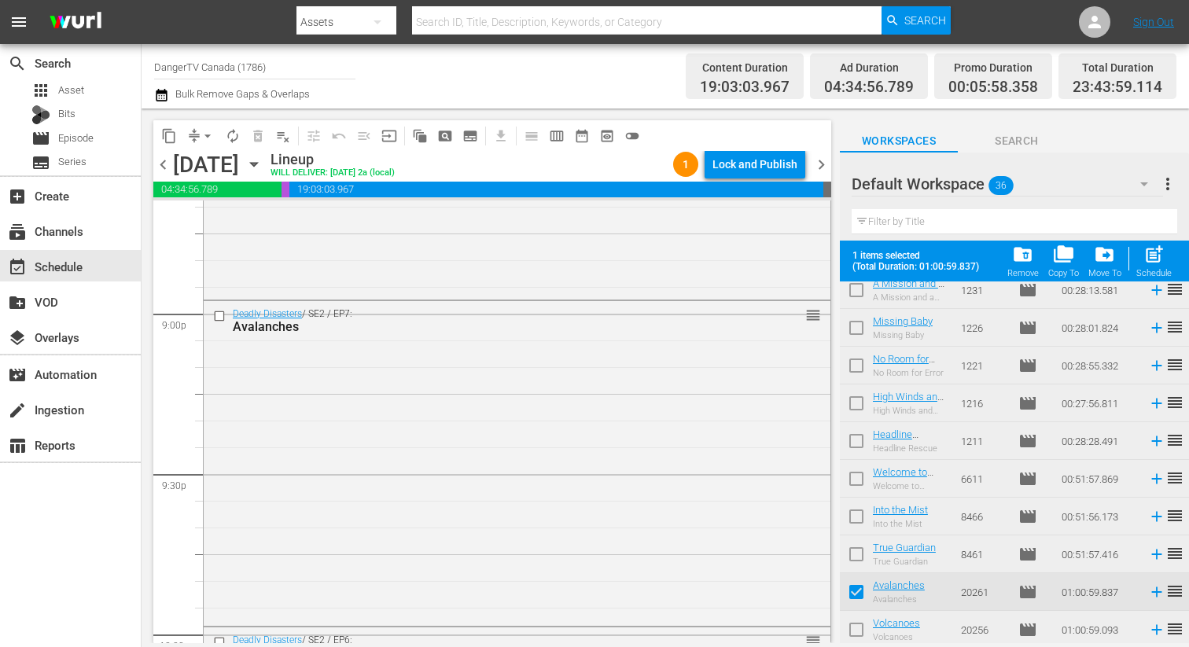
scroll to position [1033, 0]
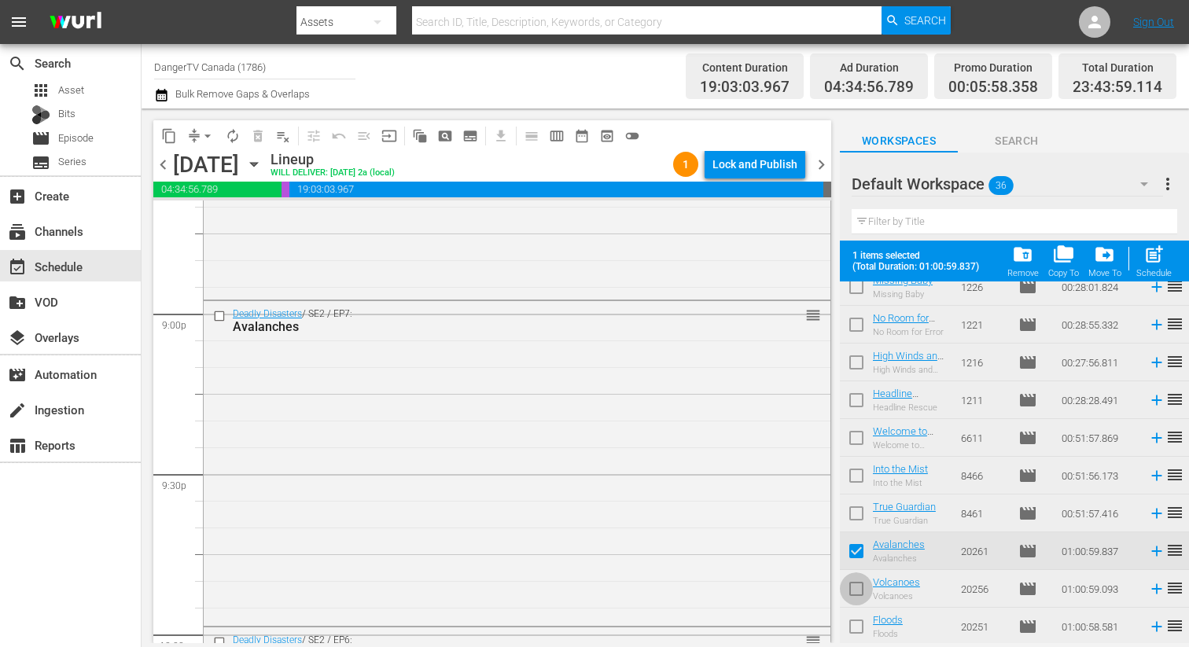
click at [858, 586] on input "checkbox" at bounding box center [856, 591] width 33 height 33
checkbox input "true"
click at [851, 623] on input "checkbox" at bounding box center [856, 629] width 33 height 33
checkbox input "true"
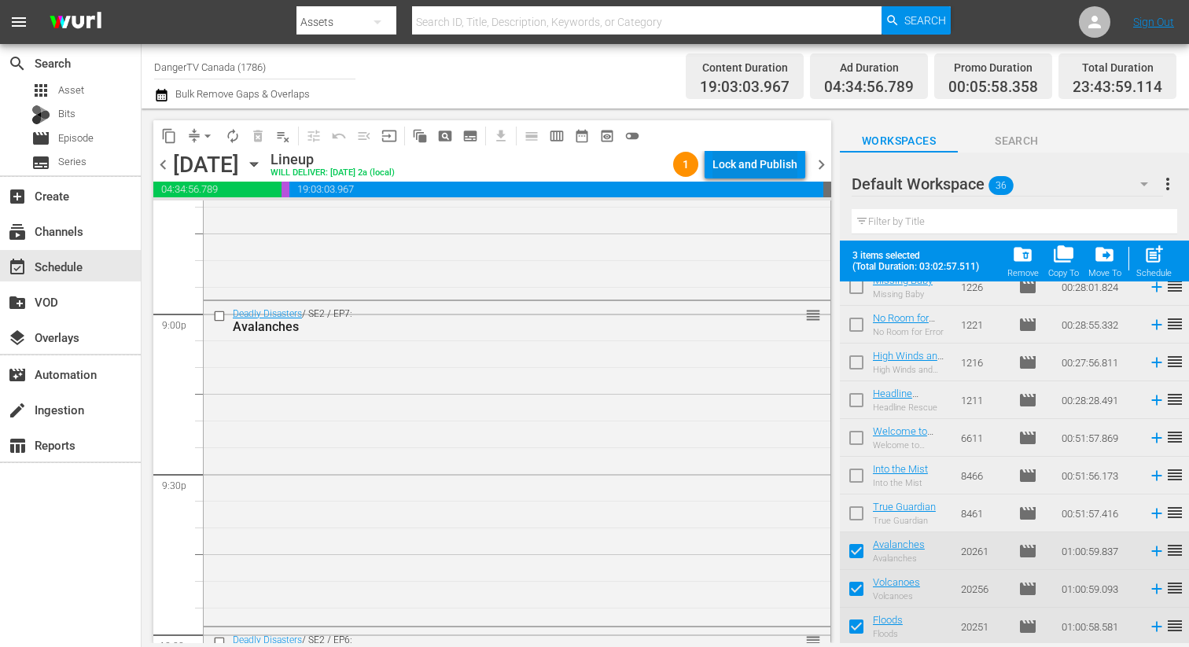
click at [752, 160] on div "Lock and Publish" at bounding box center [754, 164] width 85 height 28
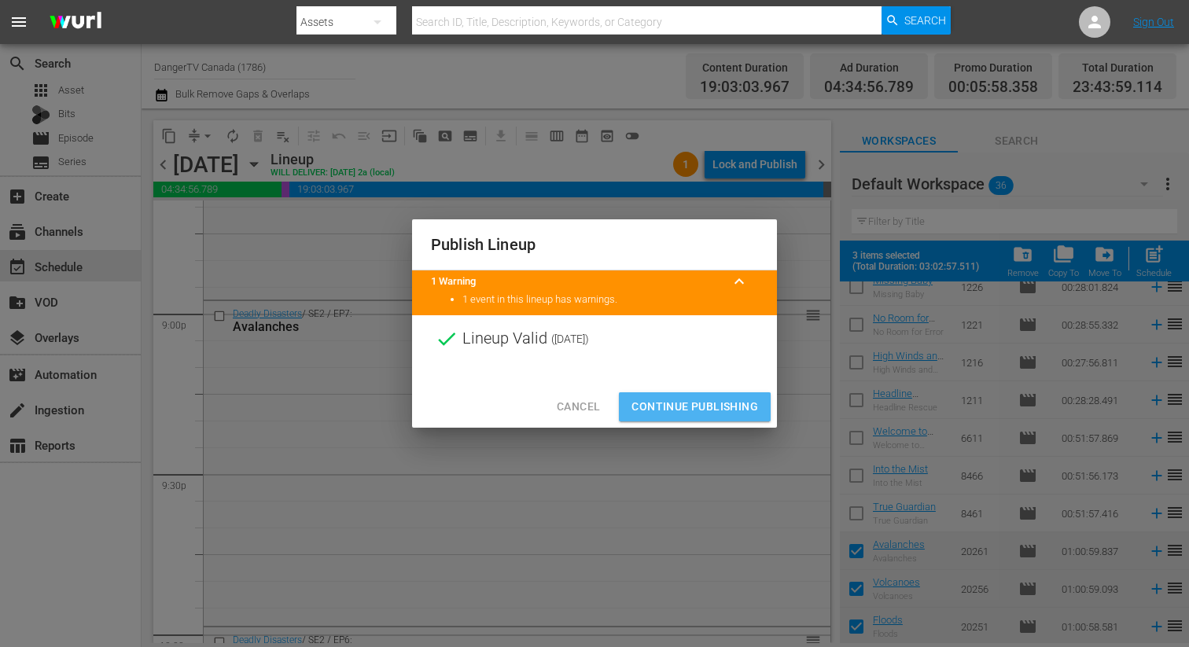
click at [689, 410] on span "Continue Publishing" at bounding box center [694, 407] width 127 height 20
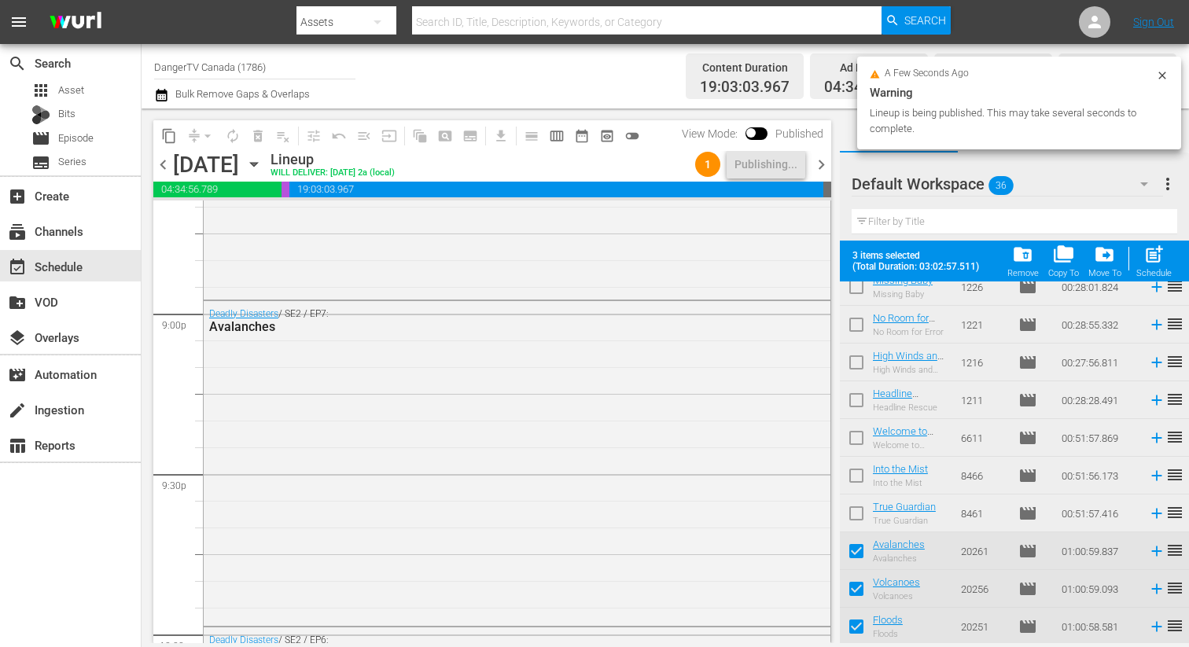
click at [818, 166] on span "chevron_right" at bounding box center [821, 165] width 20 height 20
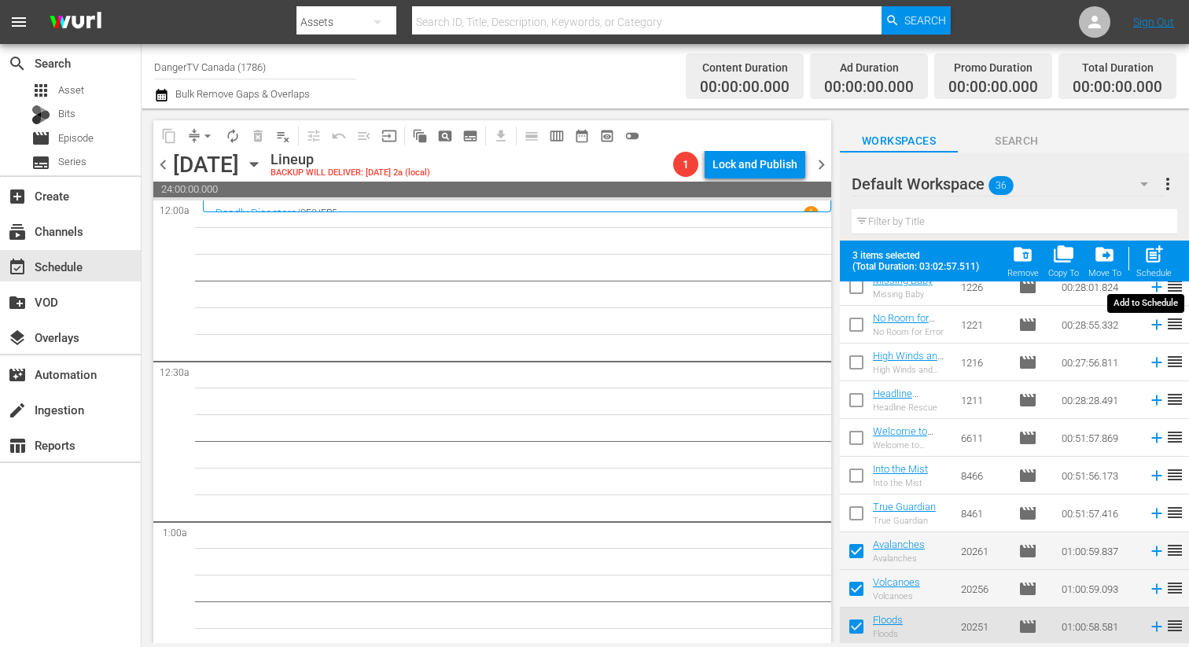
click at [1153, 258] on span "post_add" at bounding box center [1153, 254] width 21 height 21
checkbox input "false"
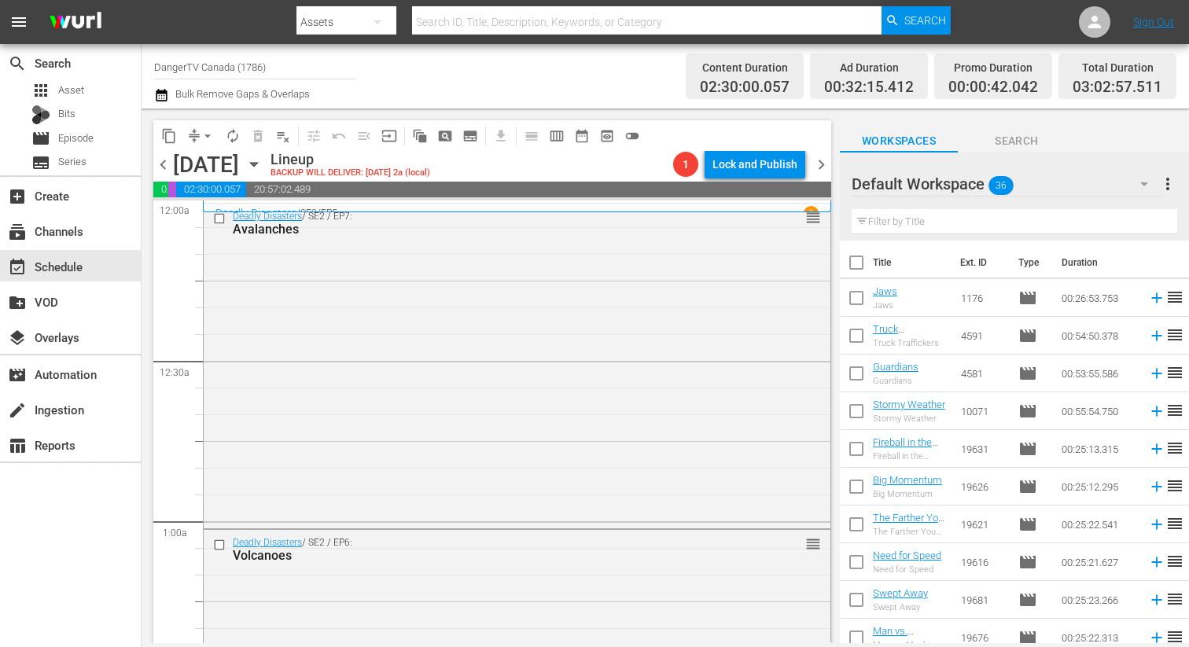
click at [856, 267] on input "checkbox" at bounding box center [856, 265] width 33 height 33
checkbox input "true"
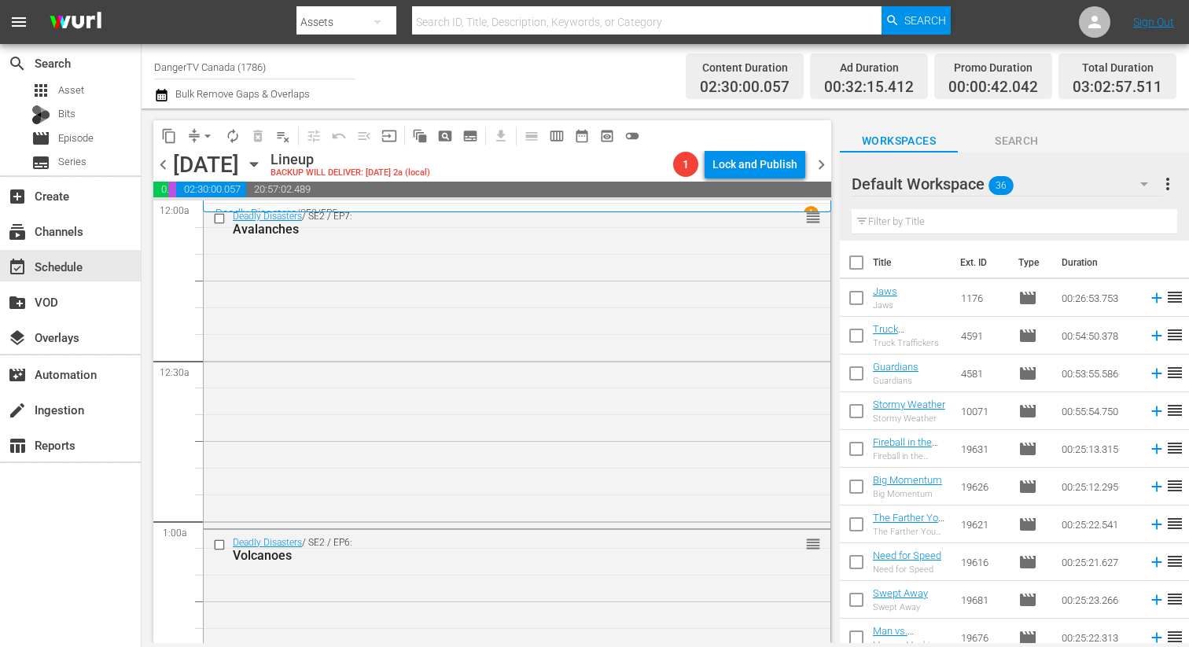
checkbox input "true"
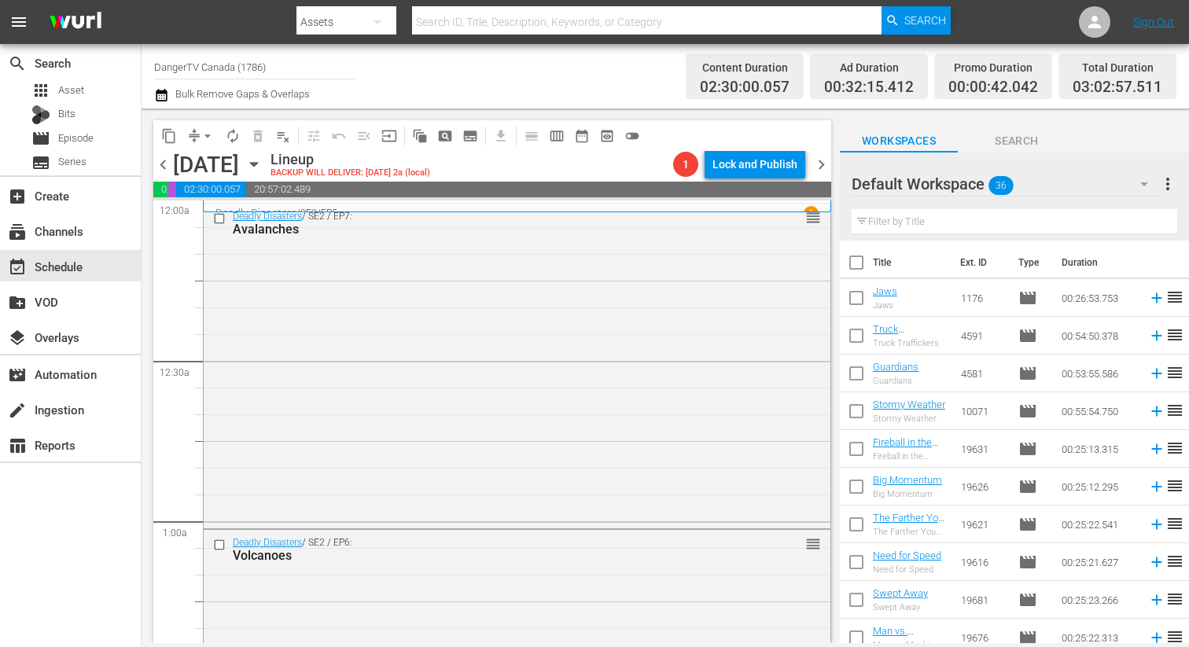
checkbox input "true"
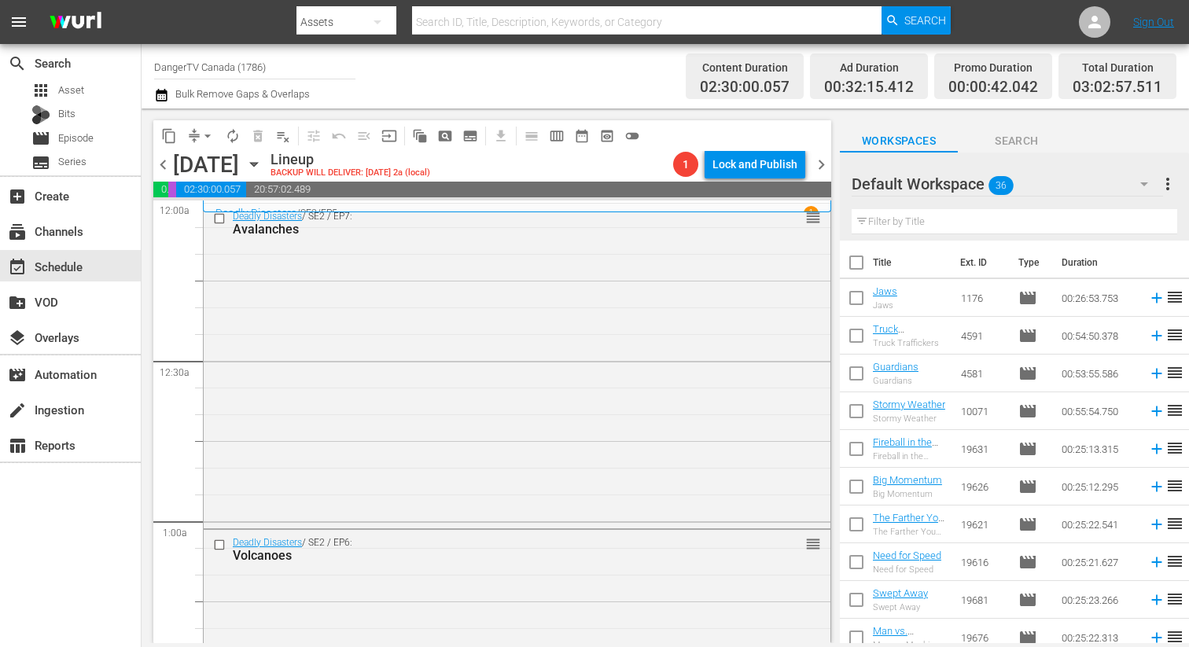
checkbox input "true"
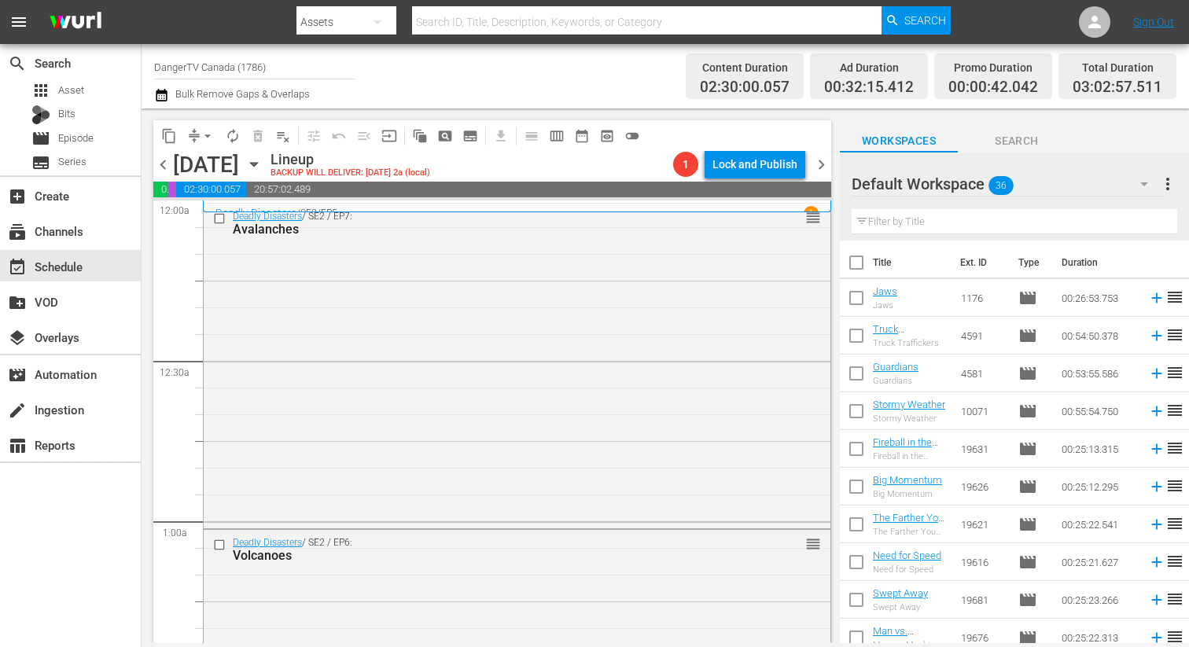
checkbox input "true"
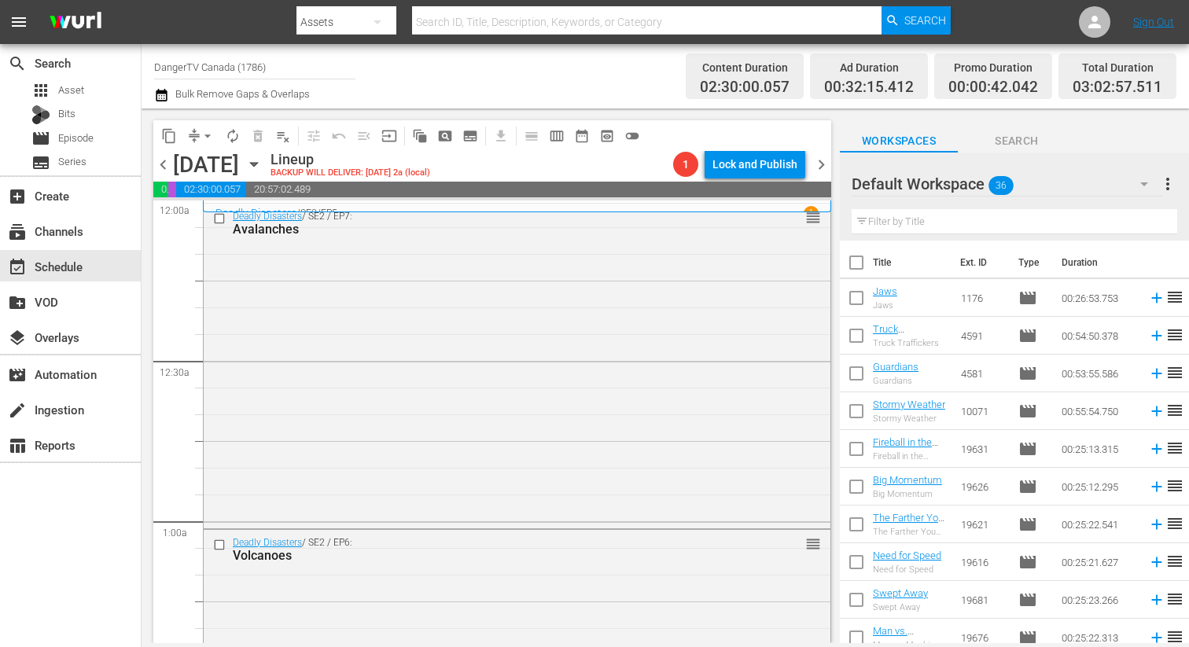
checkbox input "true"
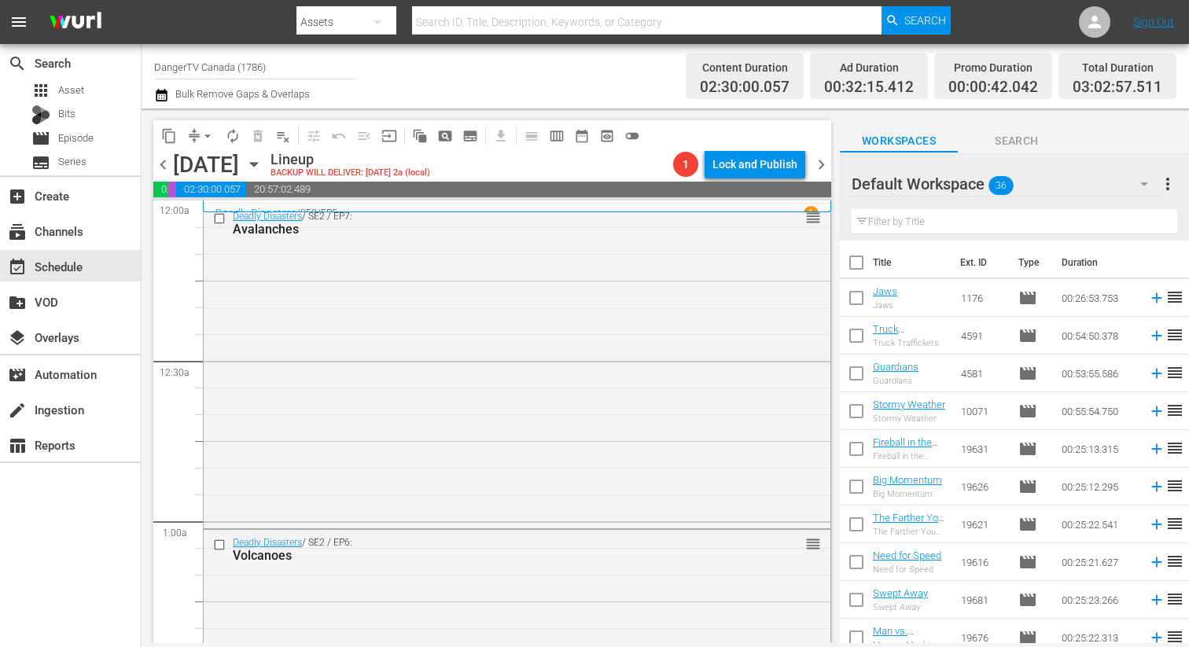
checkbox input "true"
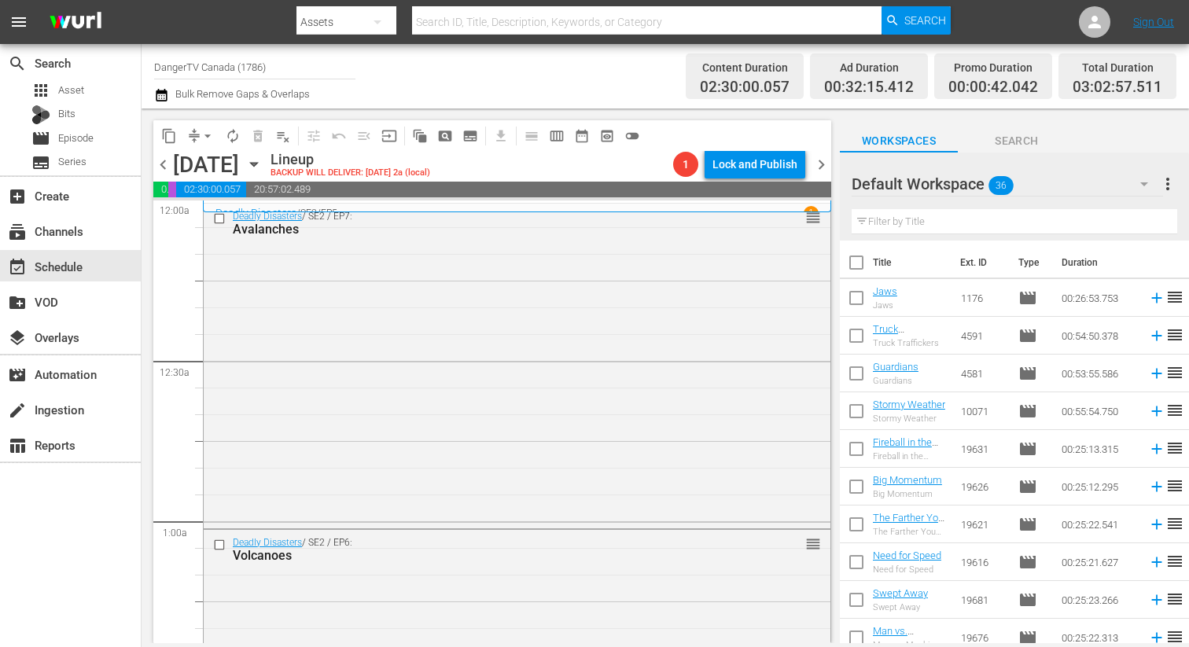
checkbox input "true"
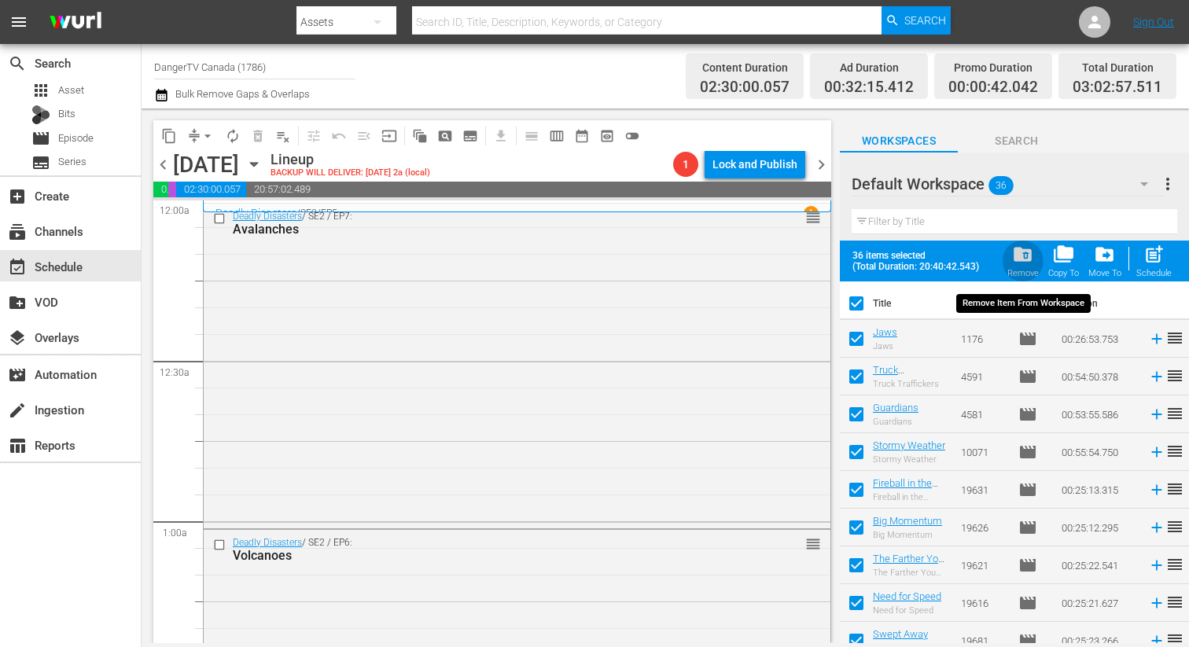
click at [1026, 249] on span "folder_delete" at bounding box center [1022, 254] width 21 height 21
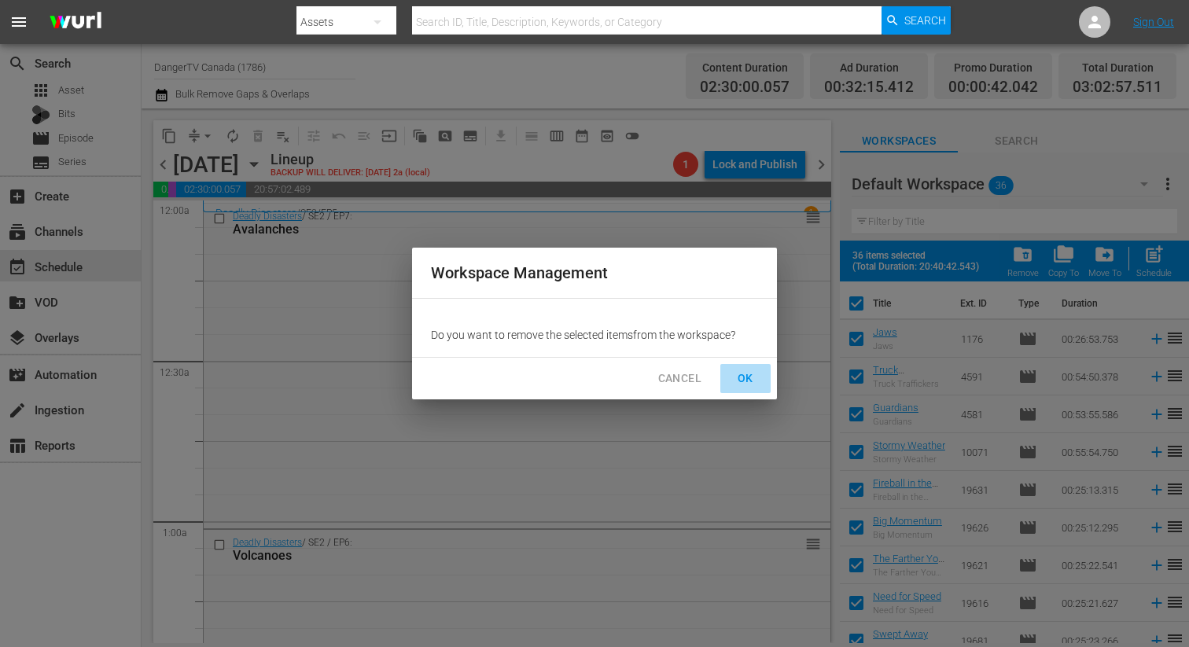
click at [741, 380] on span "OK" at bounding box center [745, 379] width 25 height 20
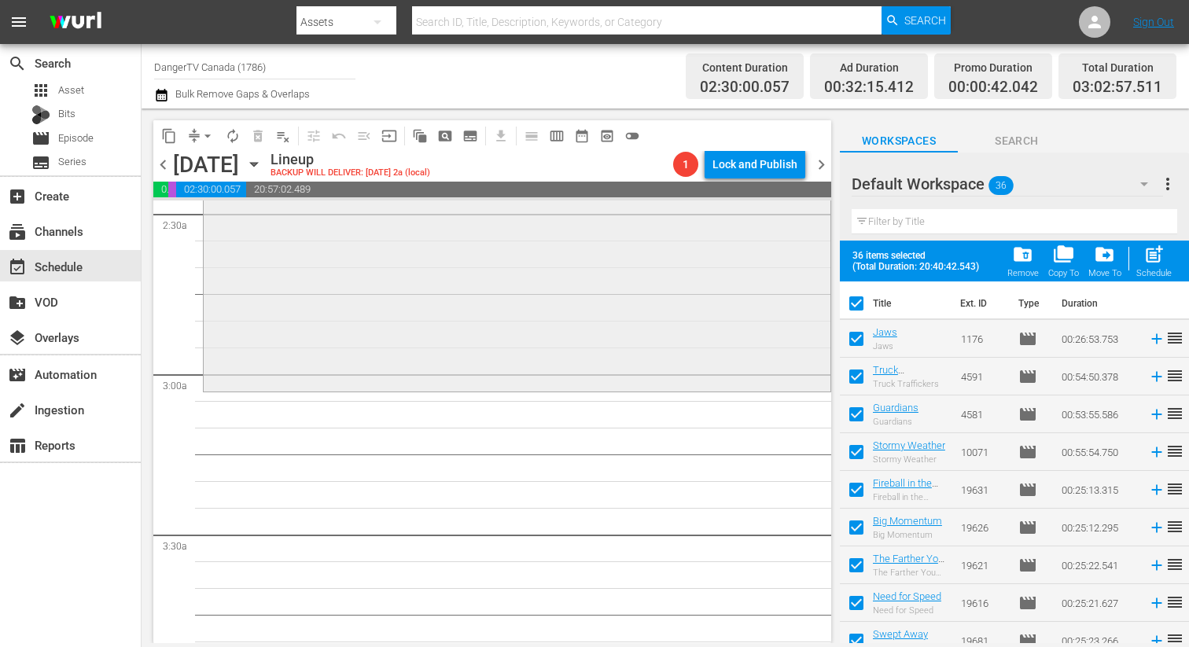
scroll to position [858, 0]
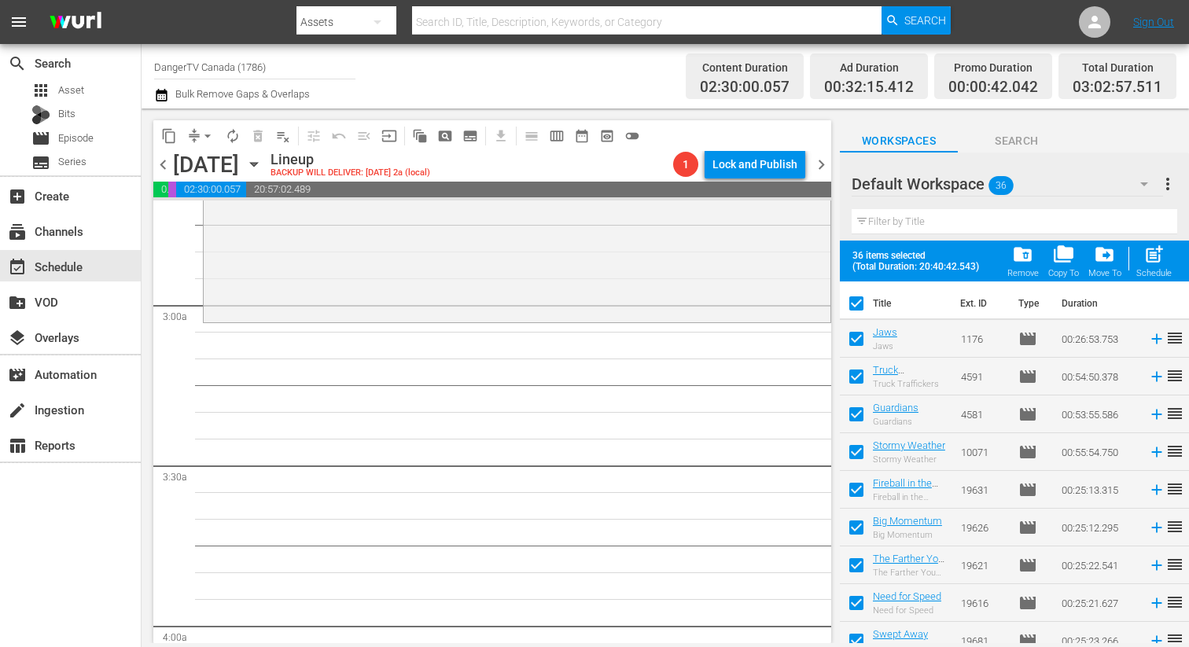
checkbox input "false"
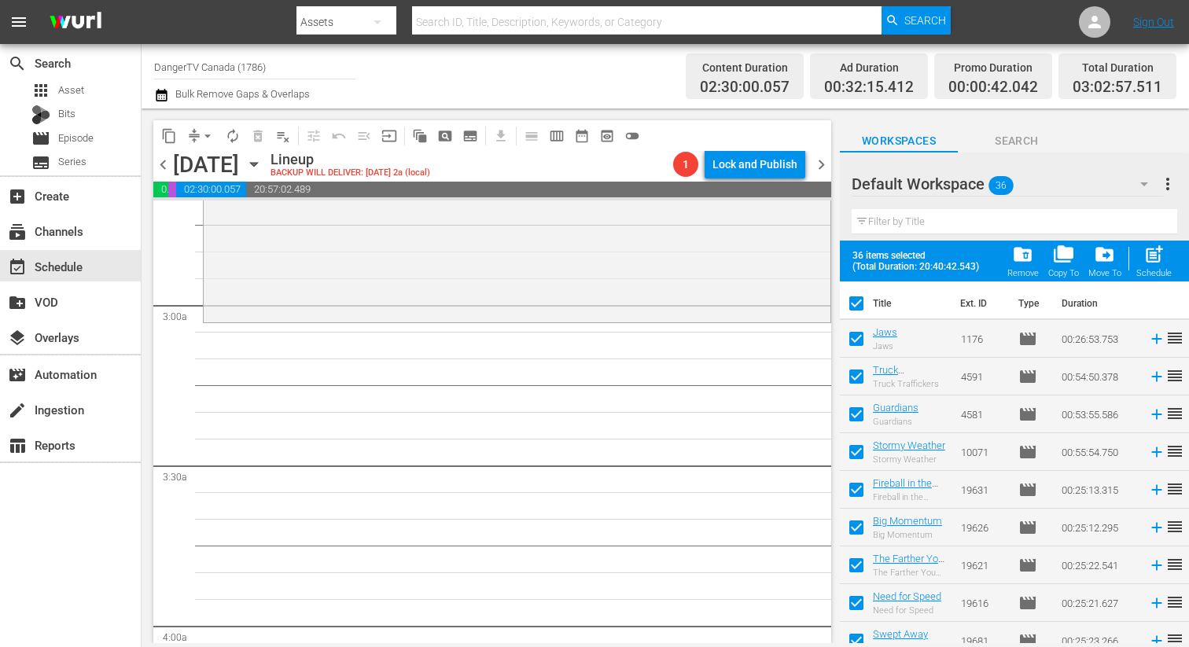
checkbox input "false"
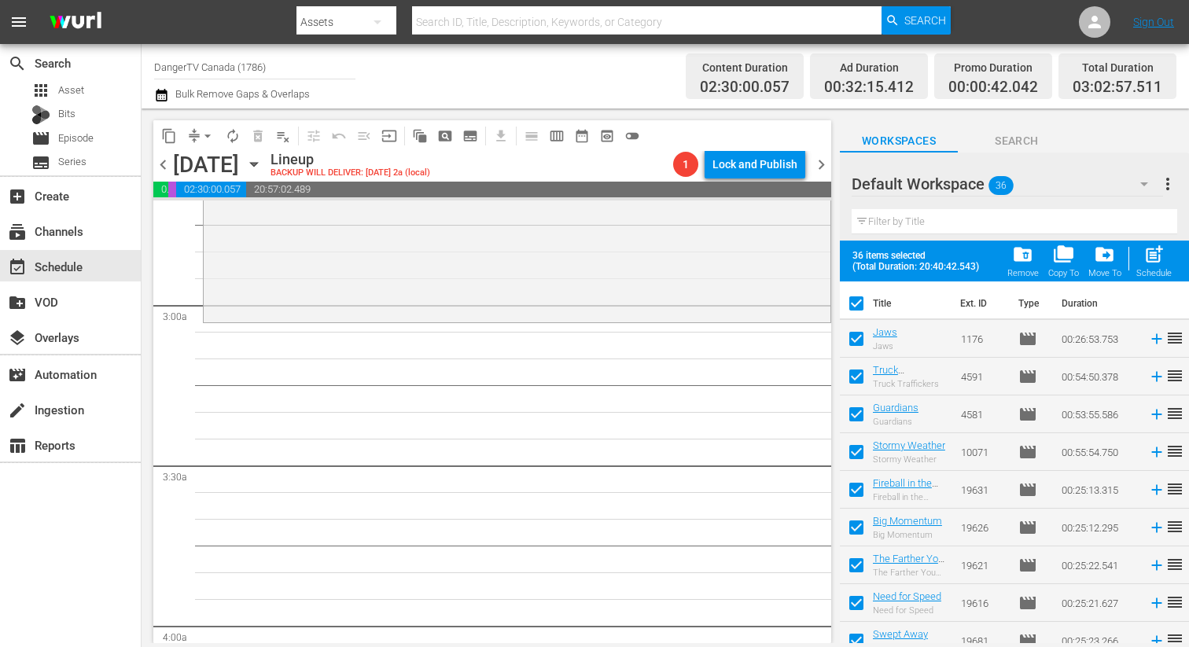
checkbox input "false"
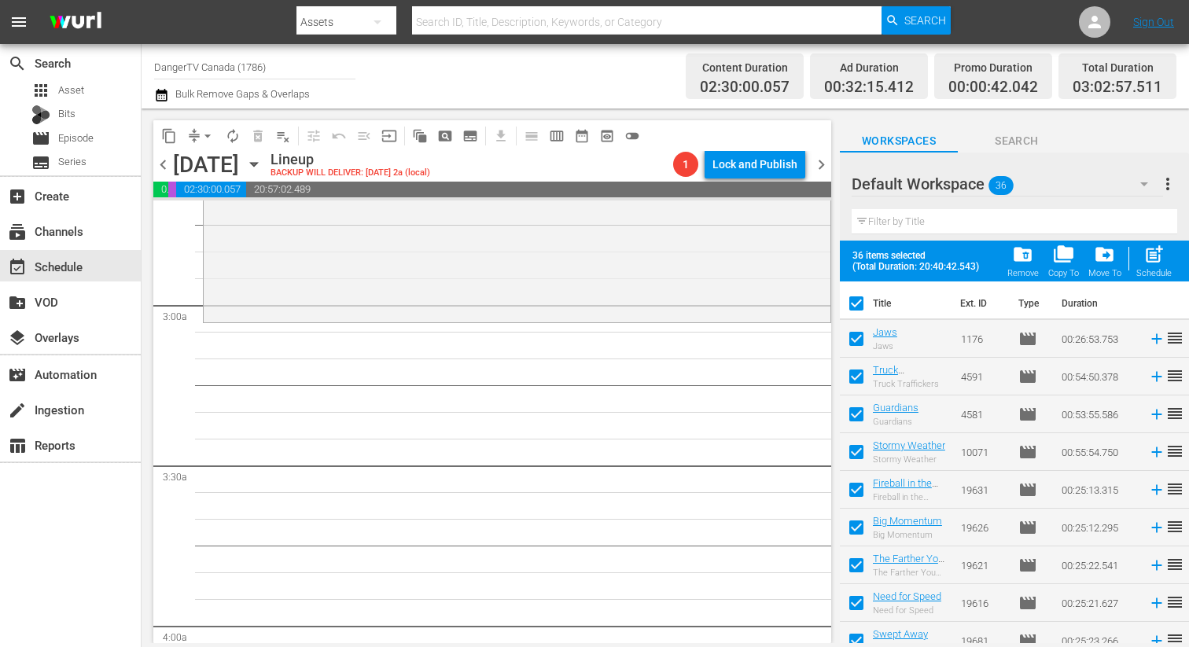
checkbox input "false"
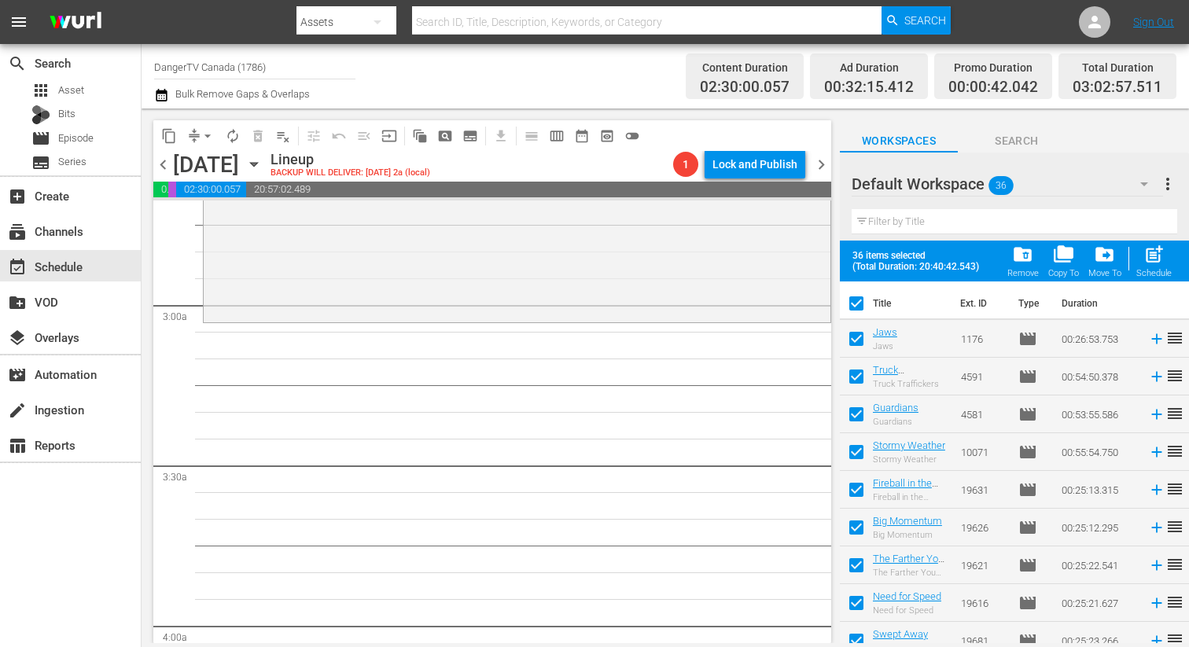
checkbox input "false"
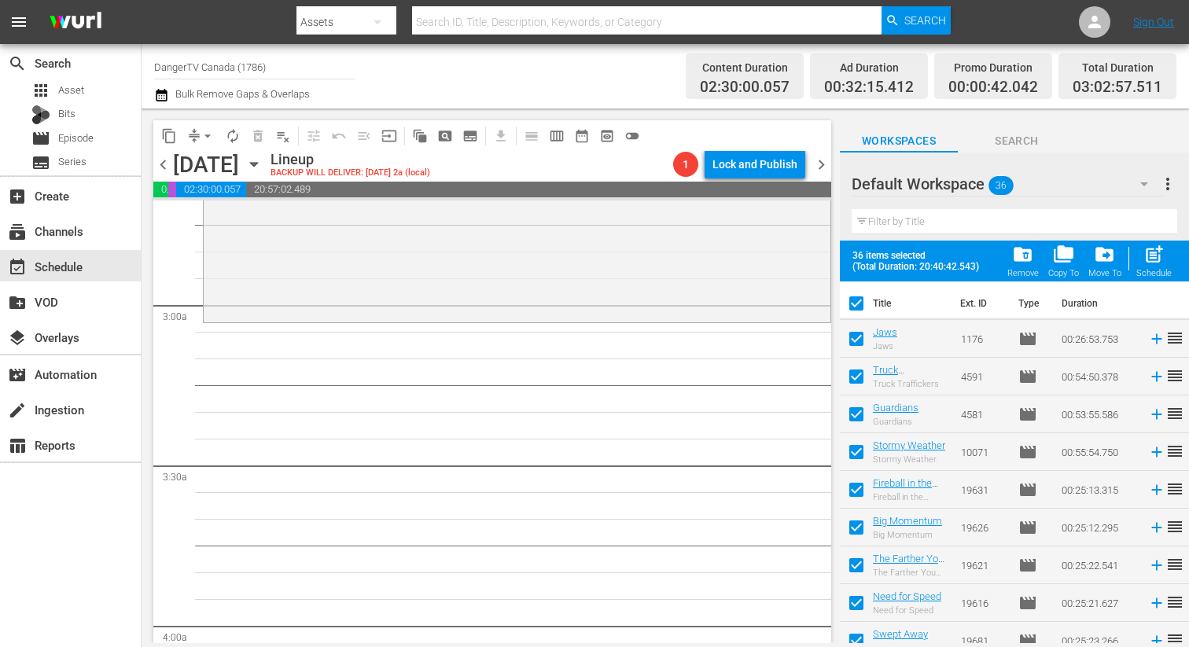
checkbox input "false"
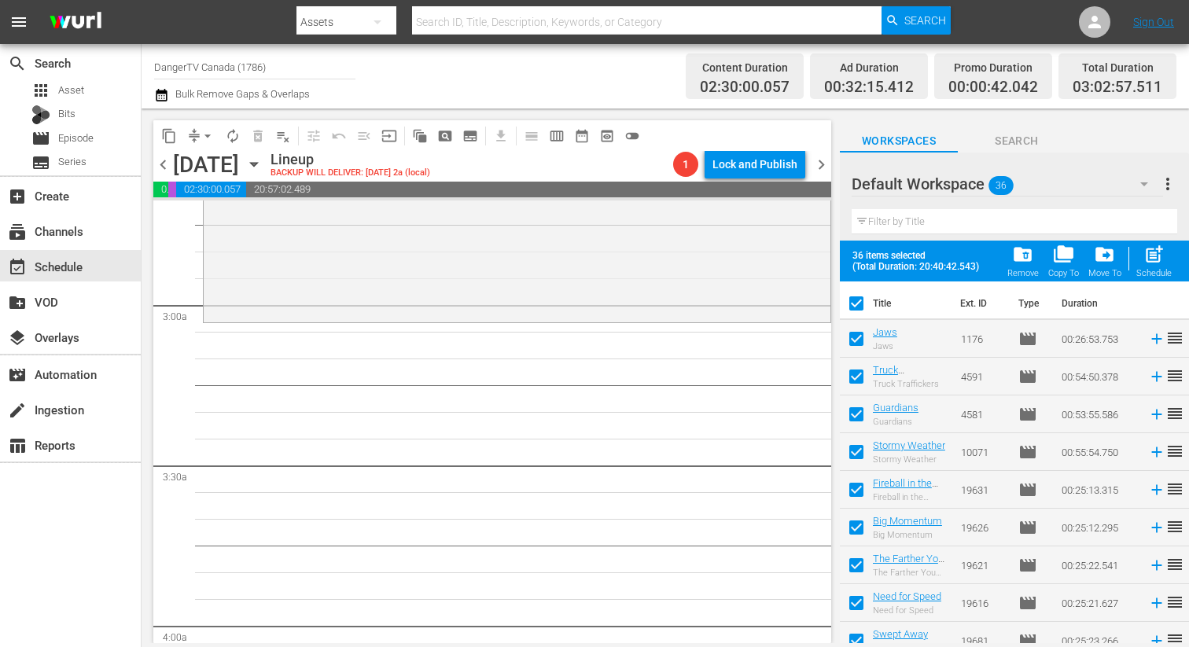
checkbox input "false"
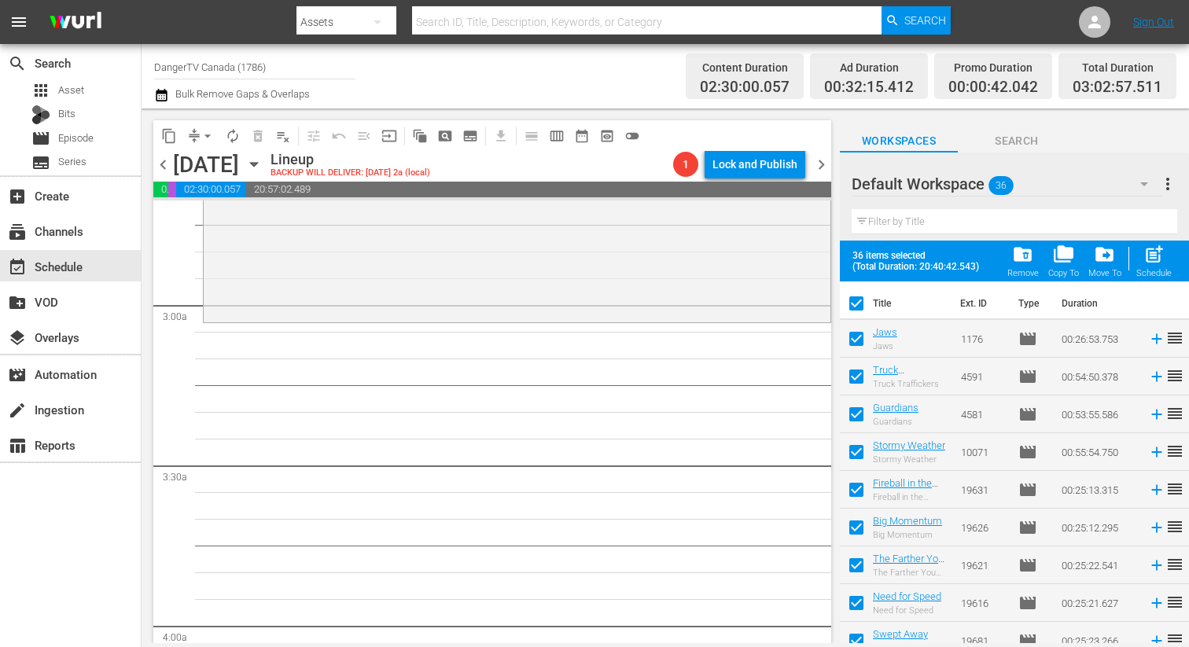
checkbox input "false"
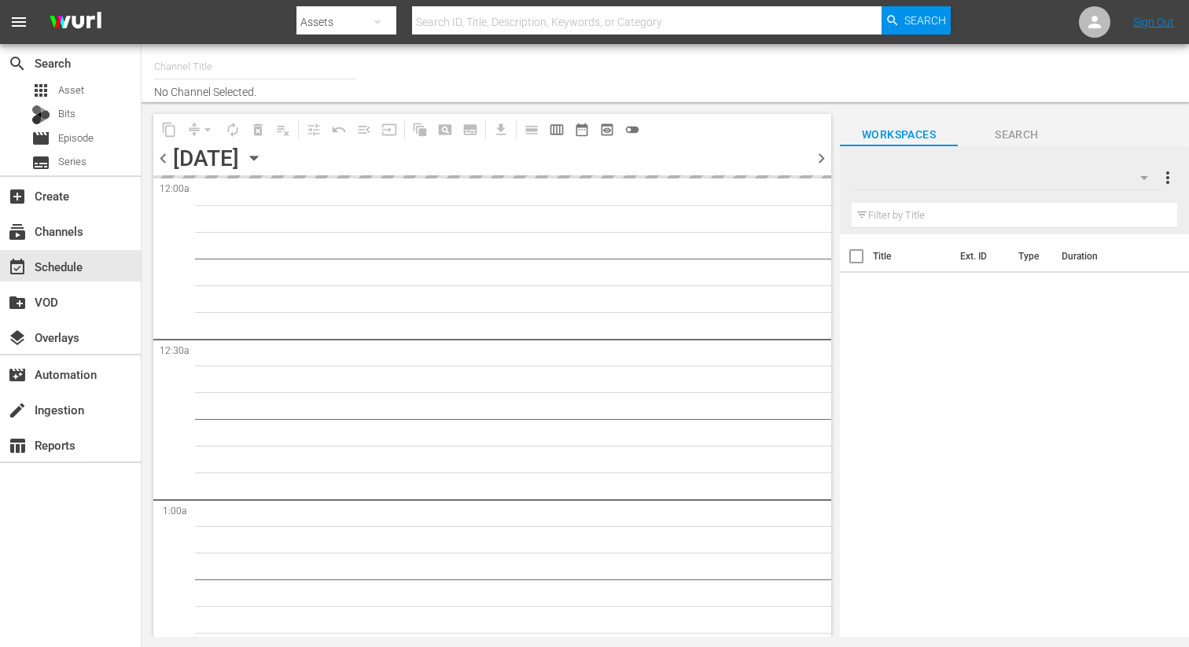
type input "DangerTV Canada (1786)"
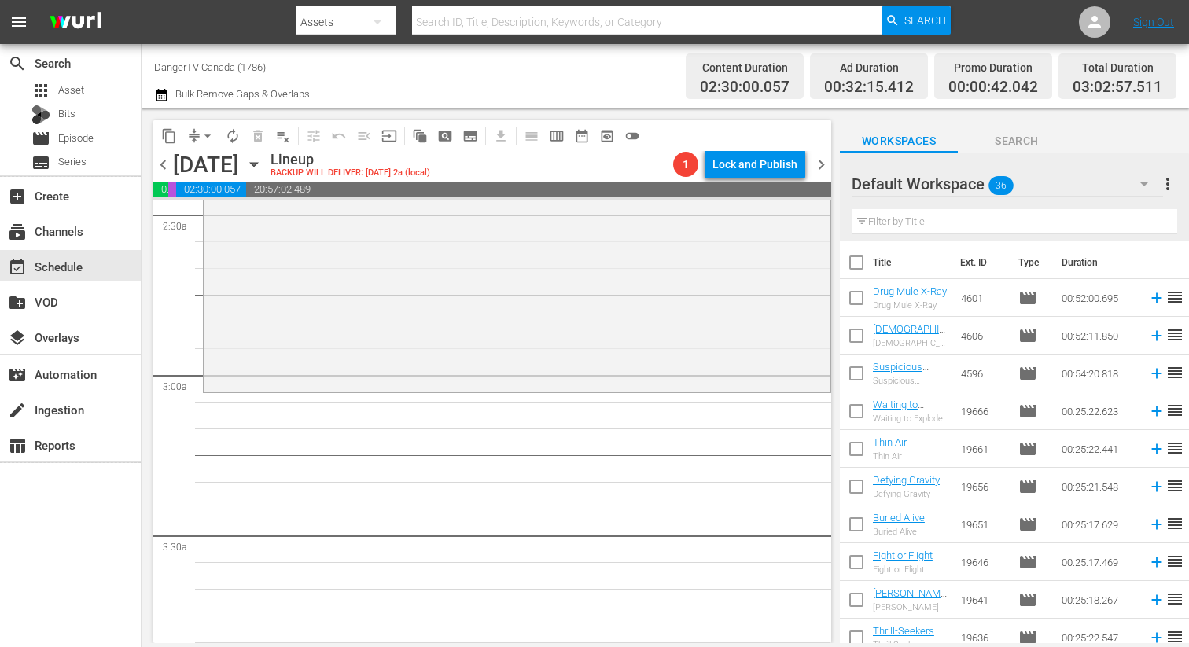
click at [856, 262] on input "checkbox" at bounding box center [856, 265] width 33 height 33
checkbox input "true"
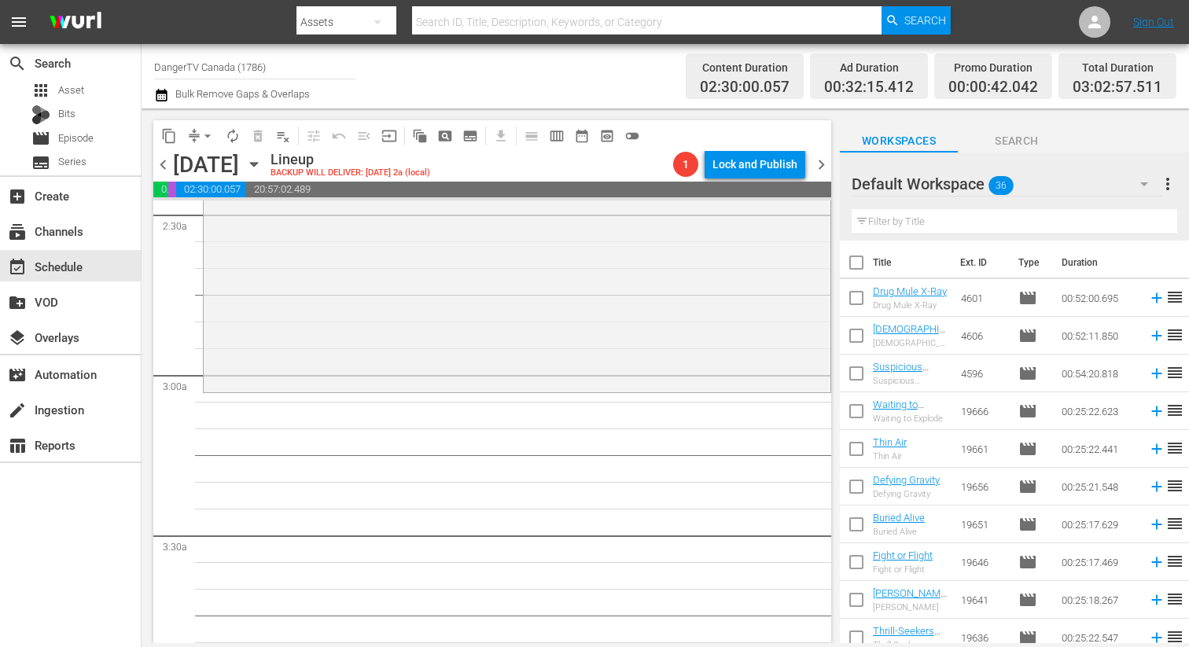
checkbox input "true"
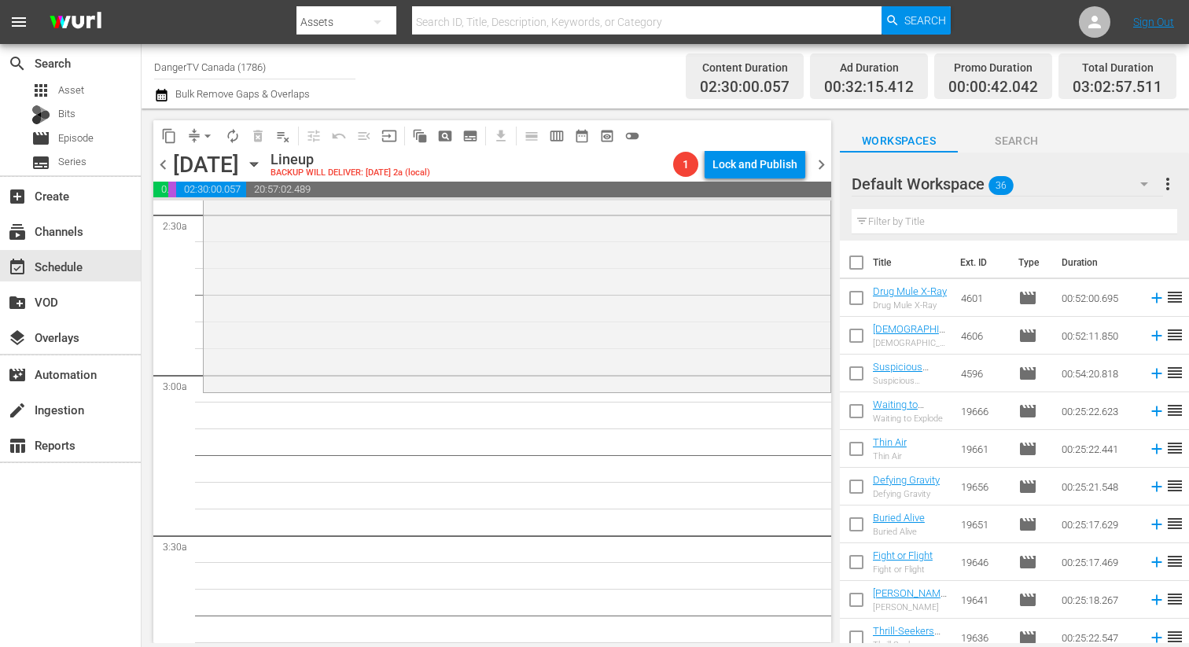
checkbox input "true"
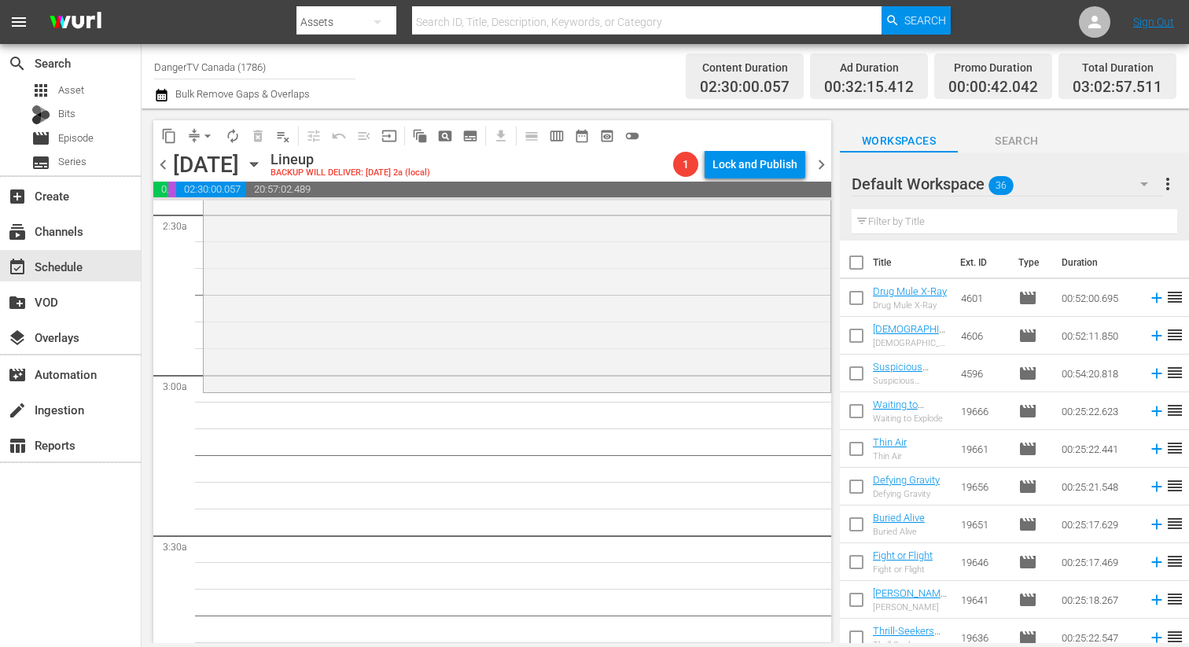
checkbox input "true"
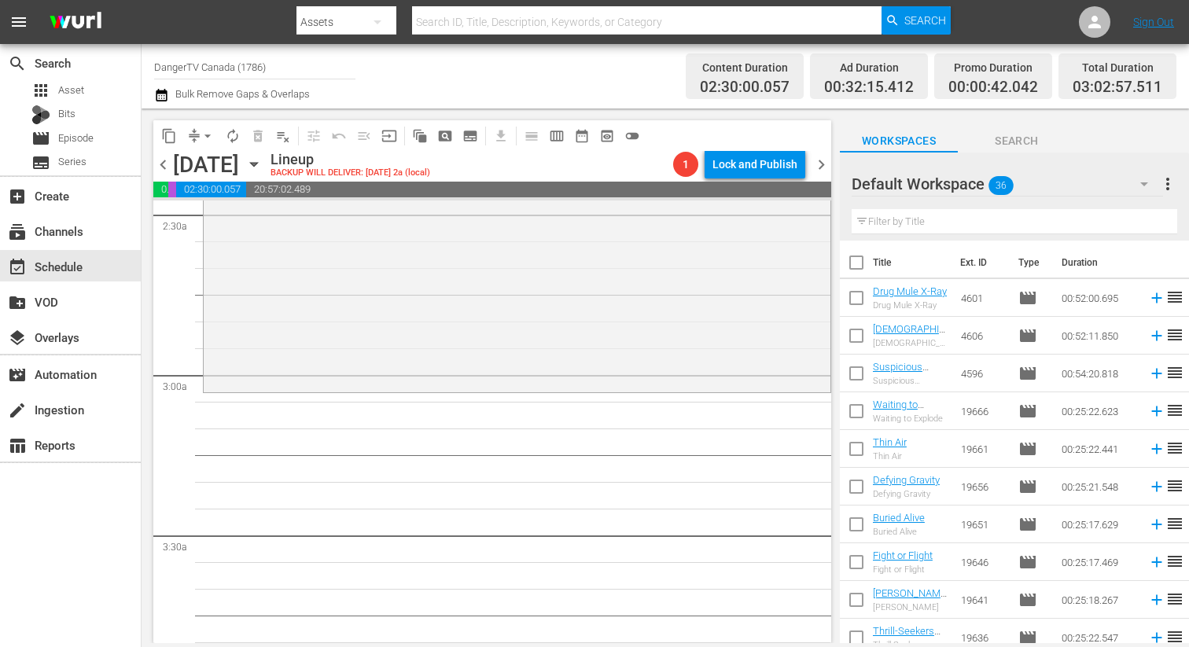
checkbox input "true"
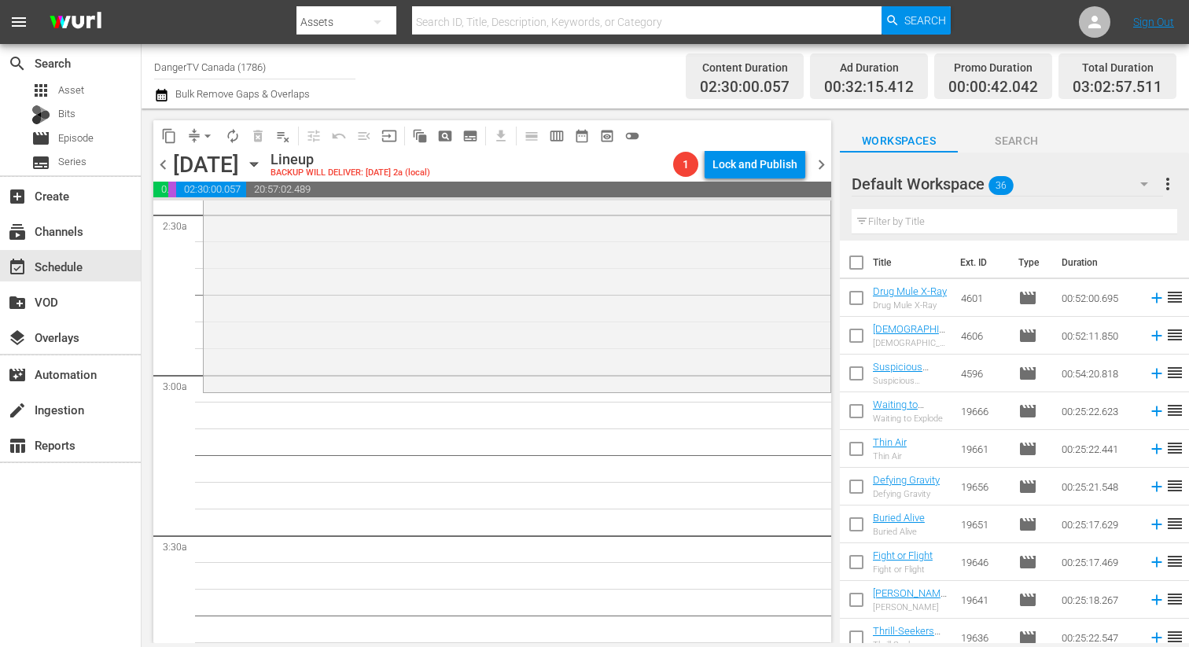
checkbox input "true"
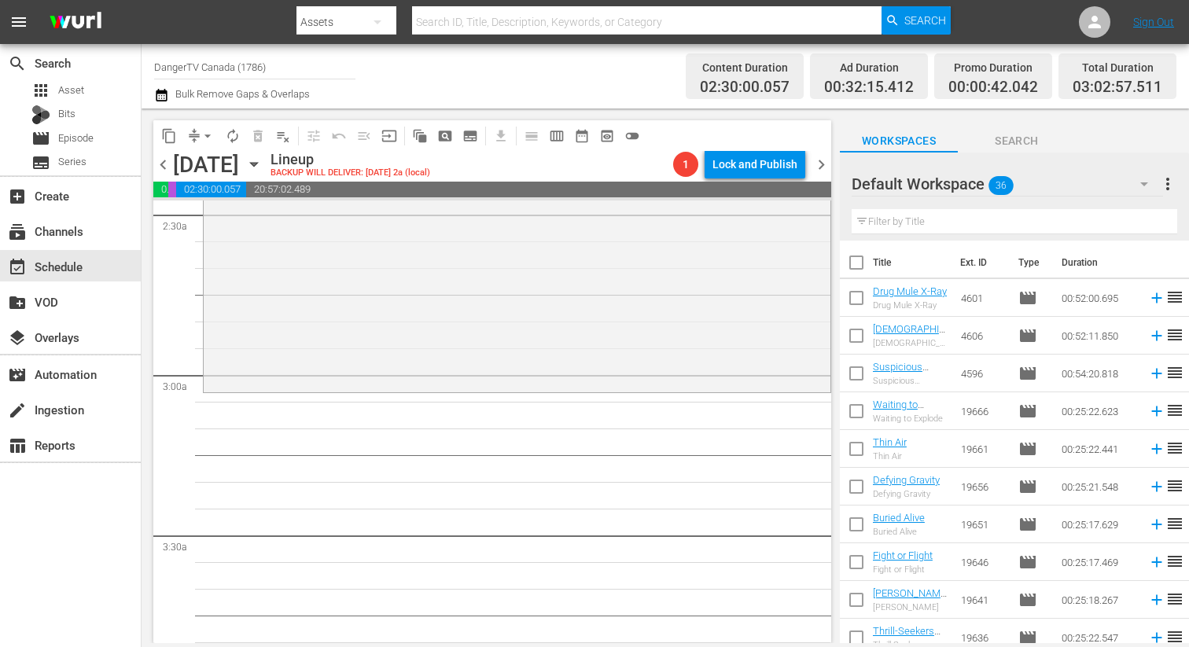
checkbox input "true"
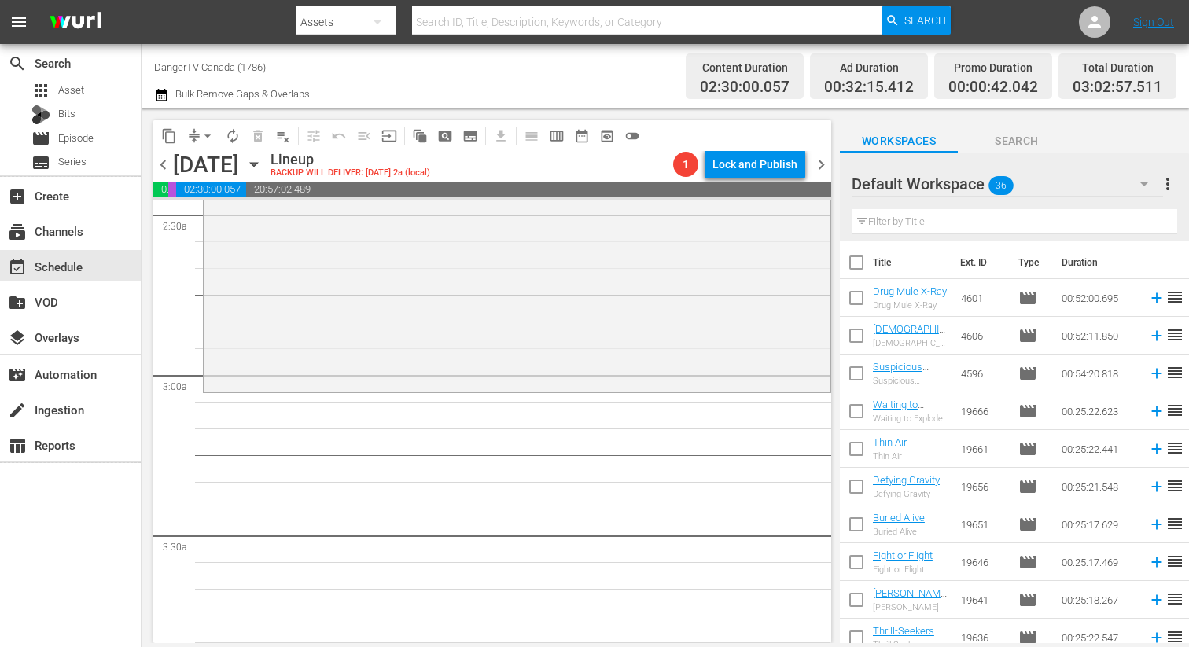
checkbox input "true"
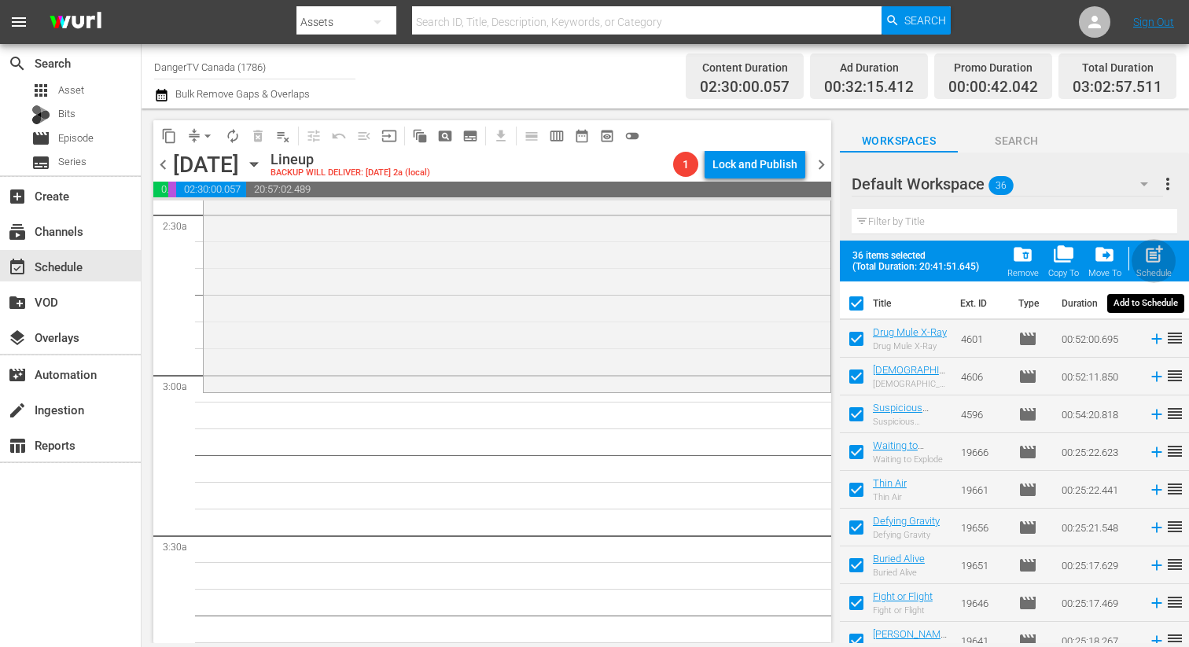
click at [1155, 257] on span "post_add" at bounding box center [1153, 254] width 21 height 21
checkbox input "false"
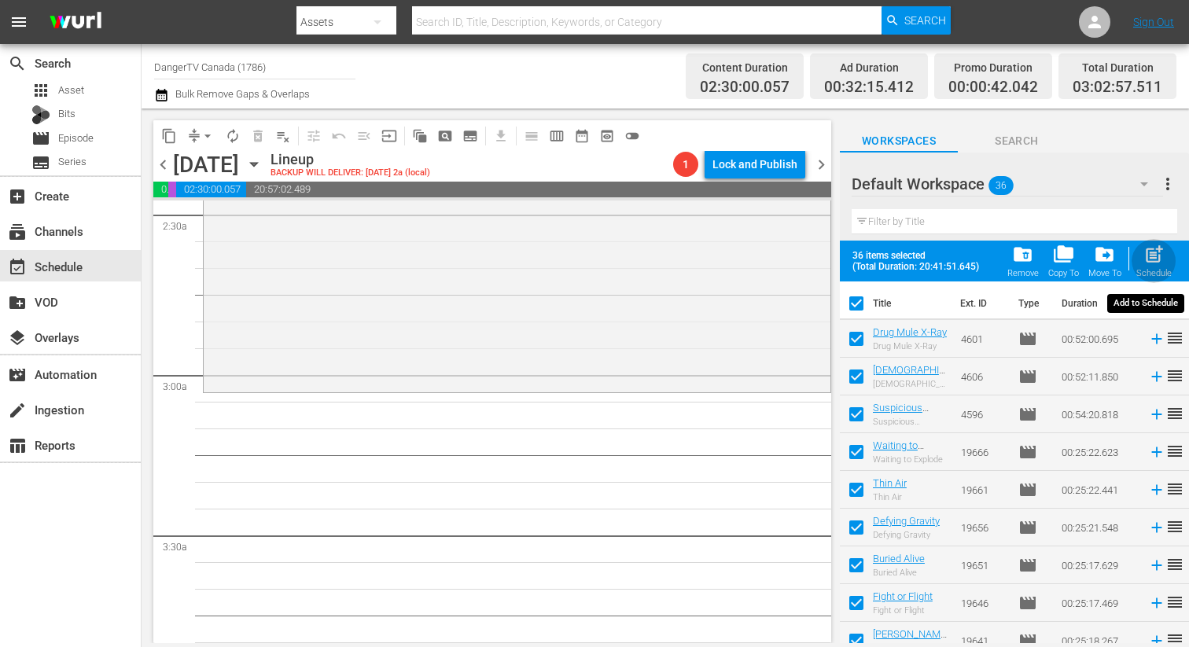
checkbox input "false"
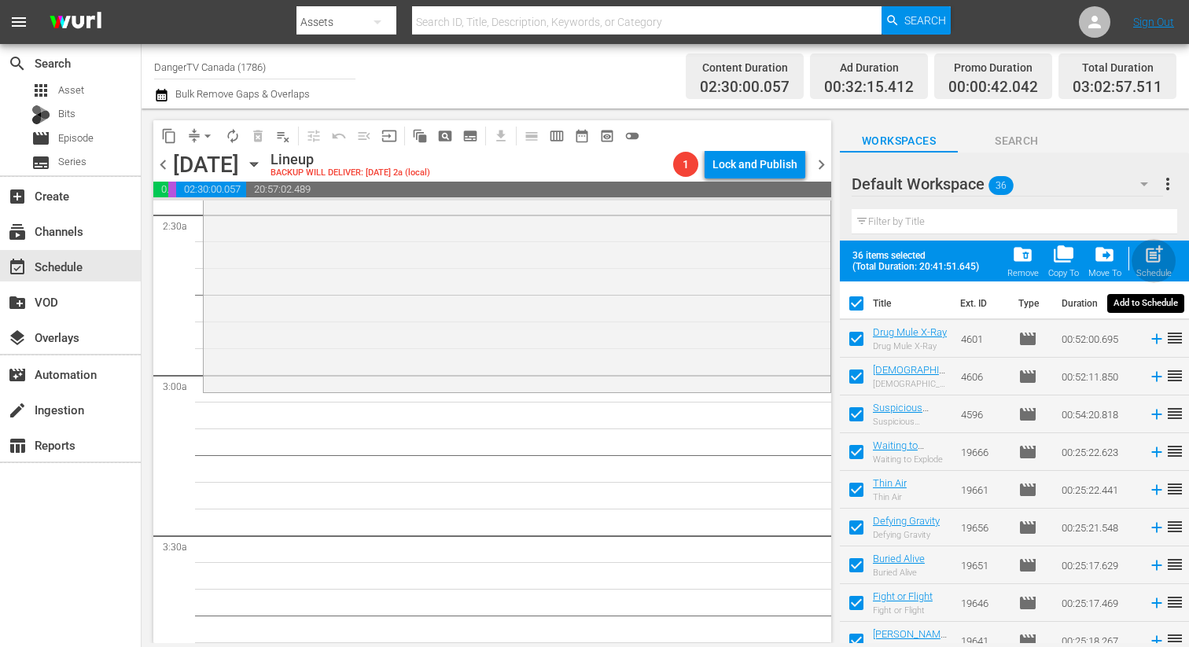
checkbox input "false"
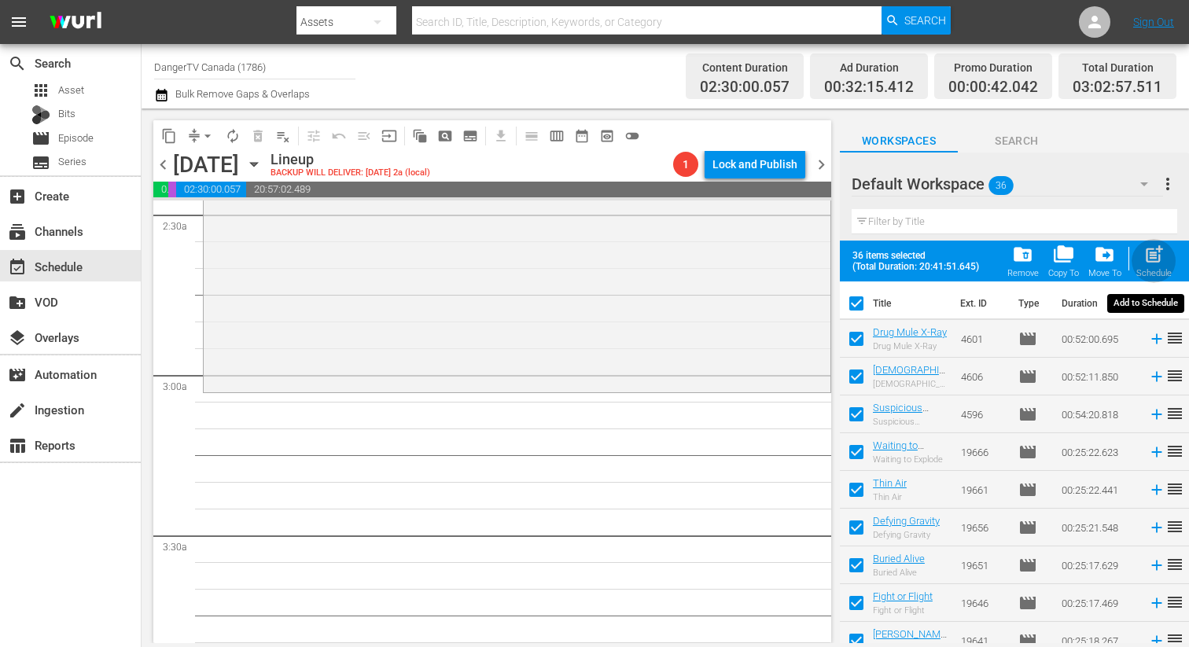
checkbox input "false"
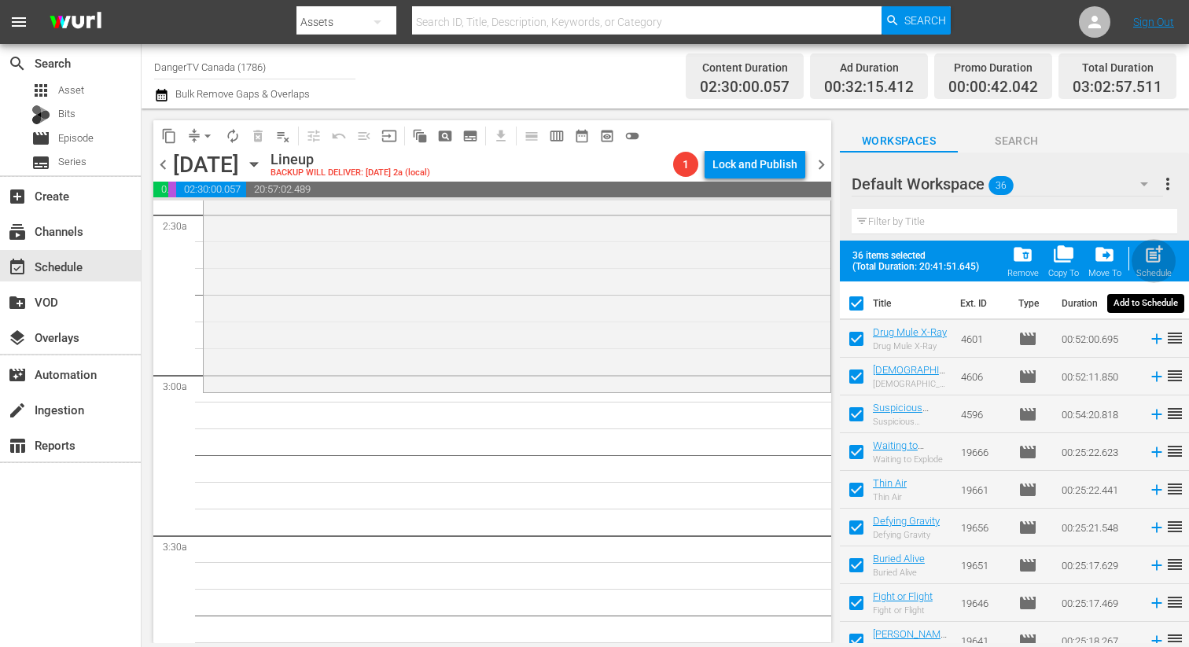
checkbox input "false"
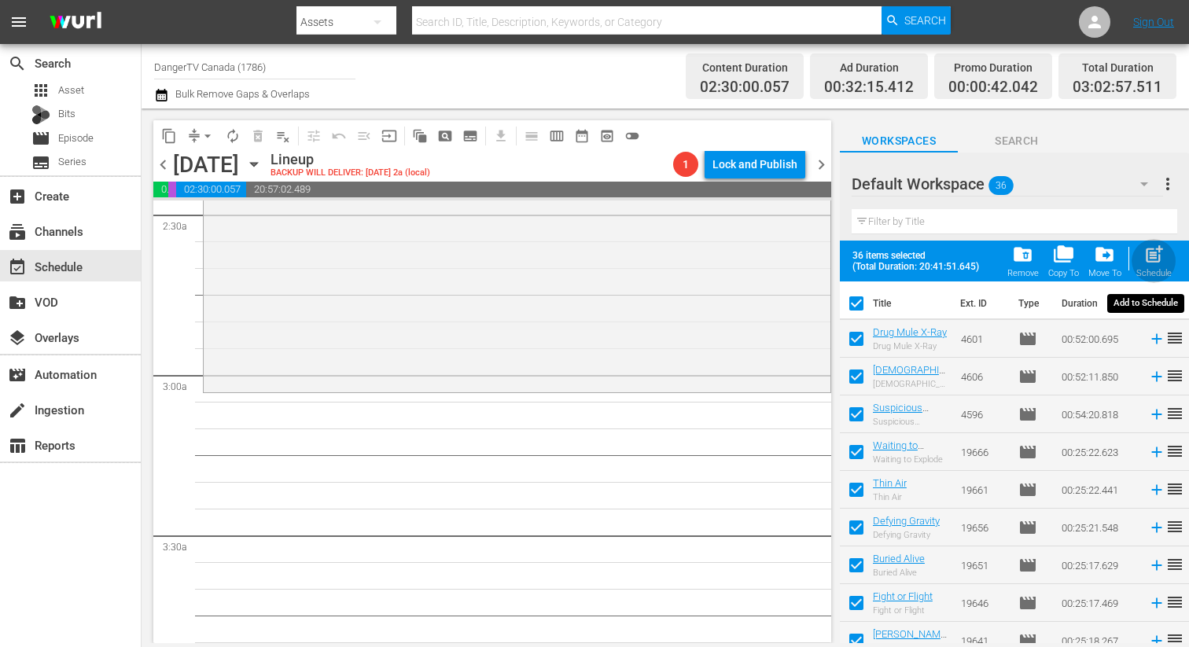
checkbox input "false"
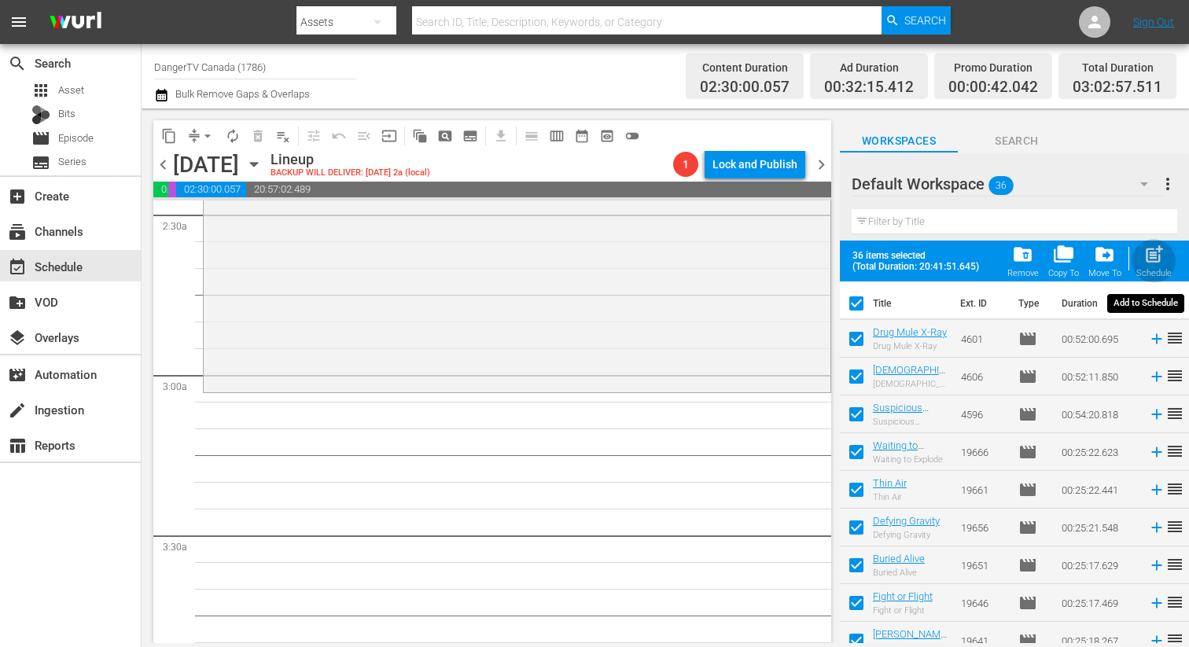
checkbox input "false"
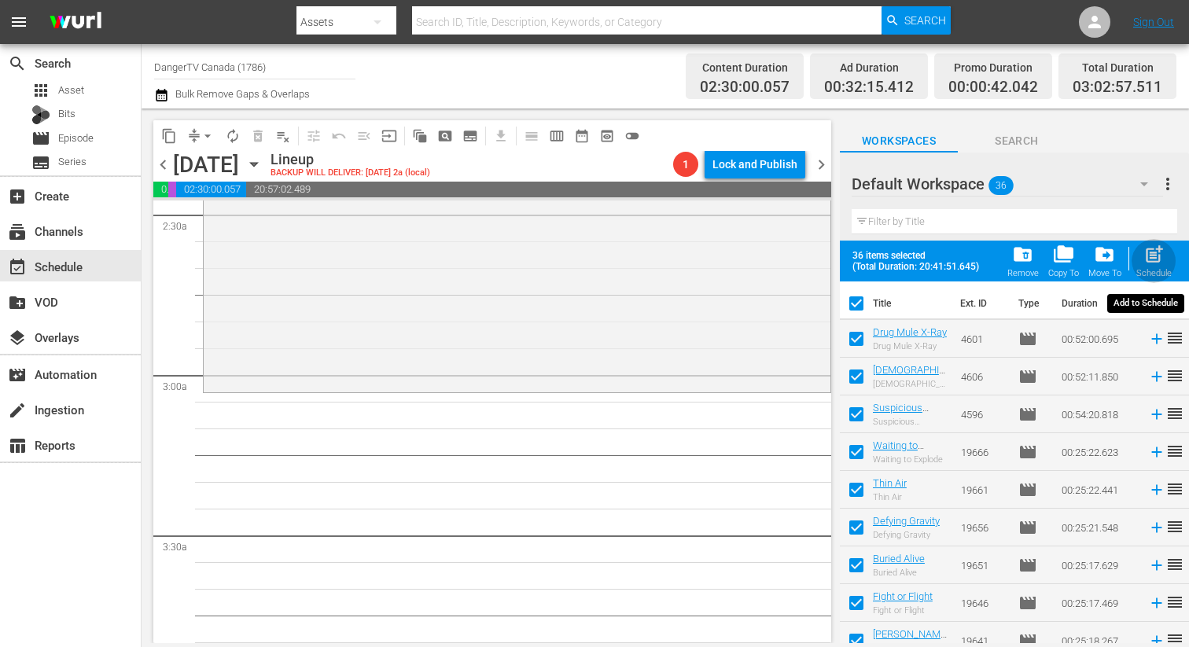
checkbox input "false"
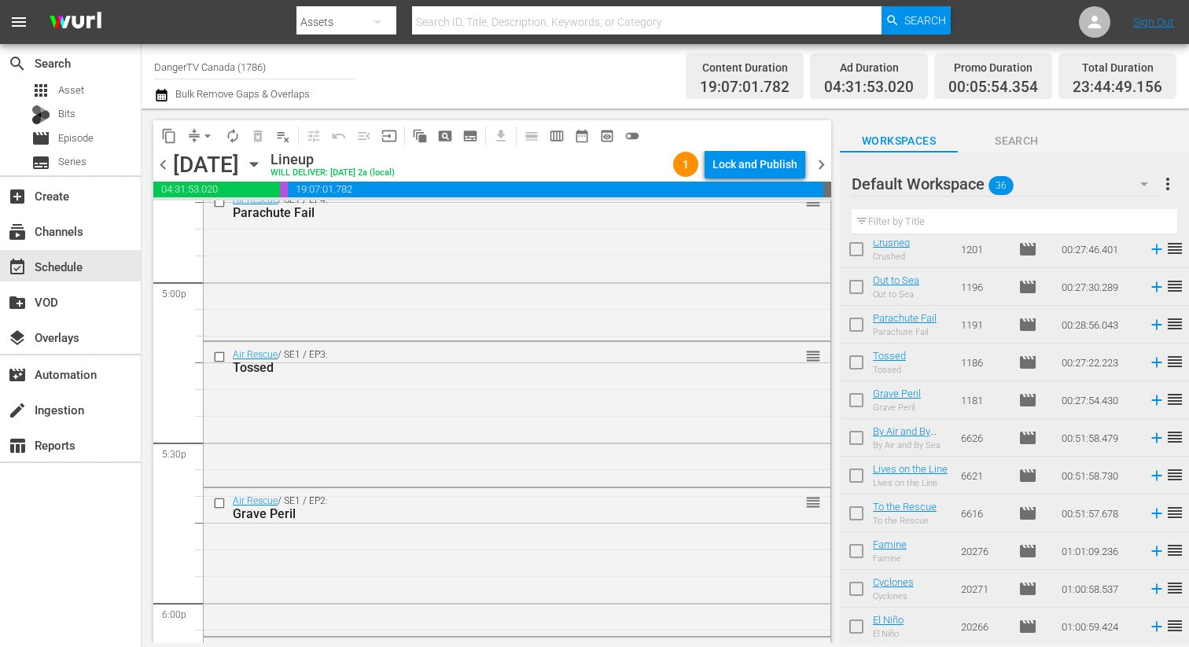
scroll to position [5362, 0]
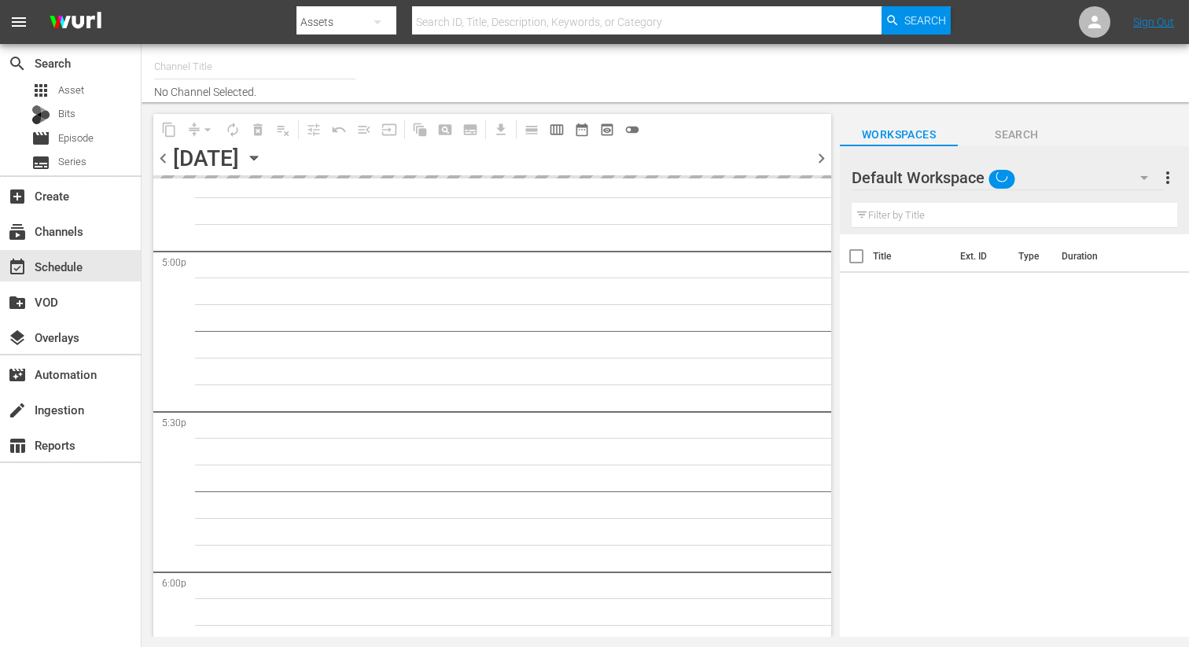
scroll to position [5455, 0]
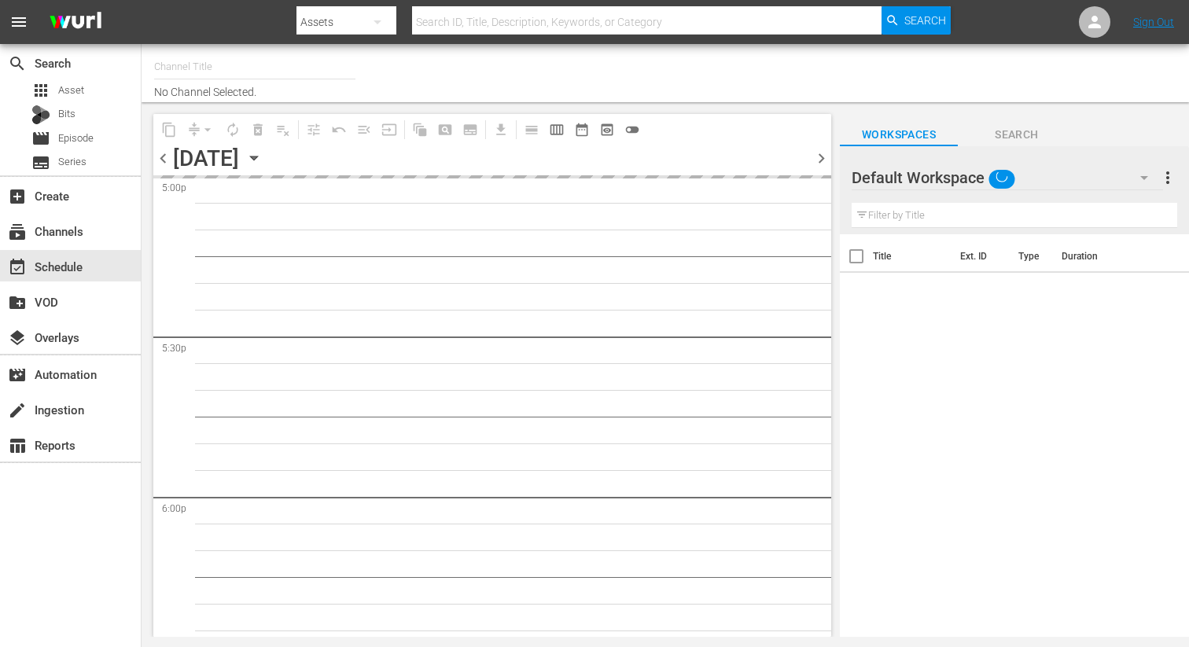
type input "DangerTV Canada (1786)"
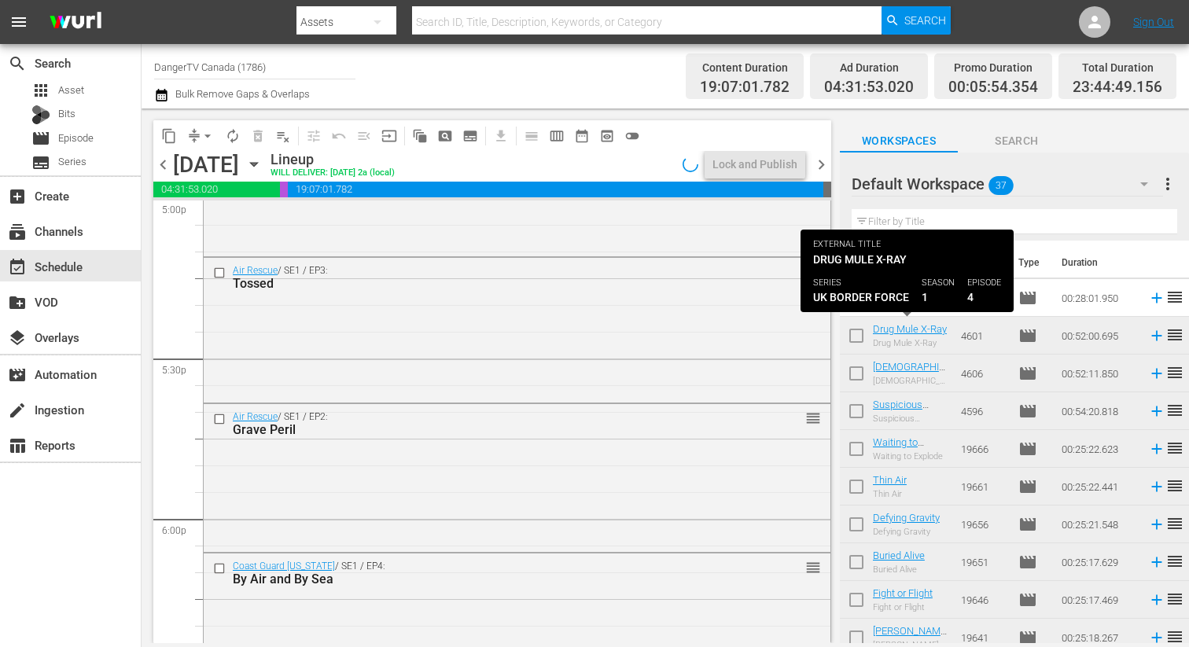
scroll to position [4921, 0]
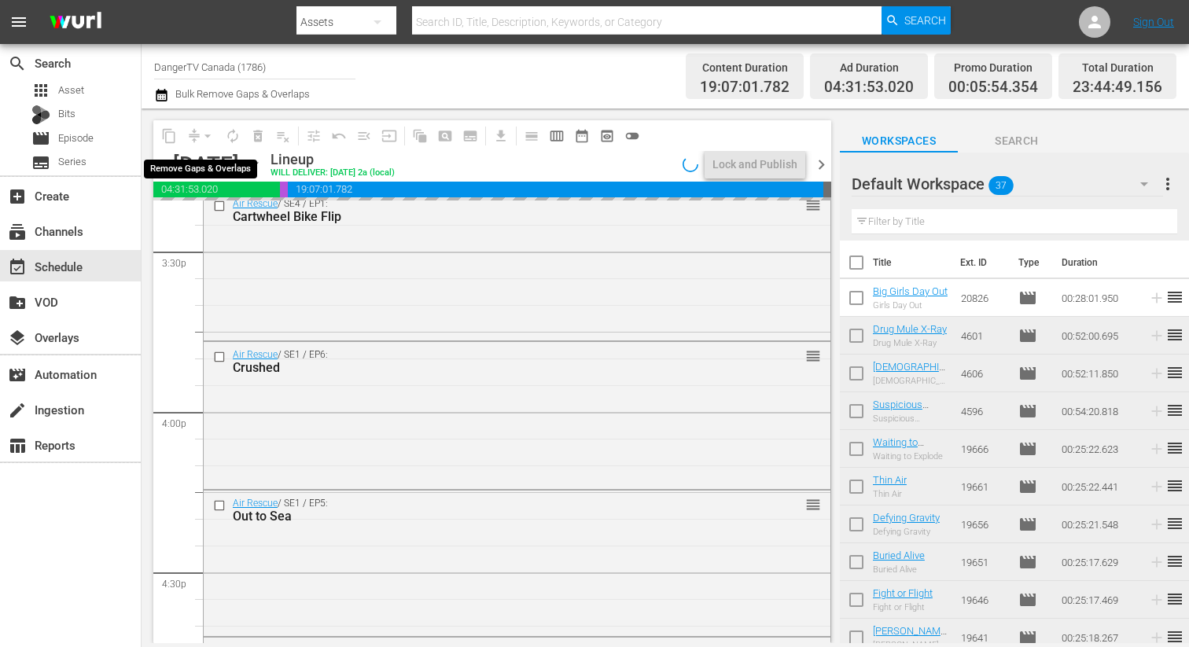
click at [206, 138] on div "arrow_drop_down" at bounding box center [207, 135] width 25 height 25
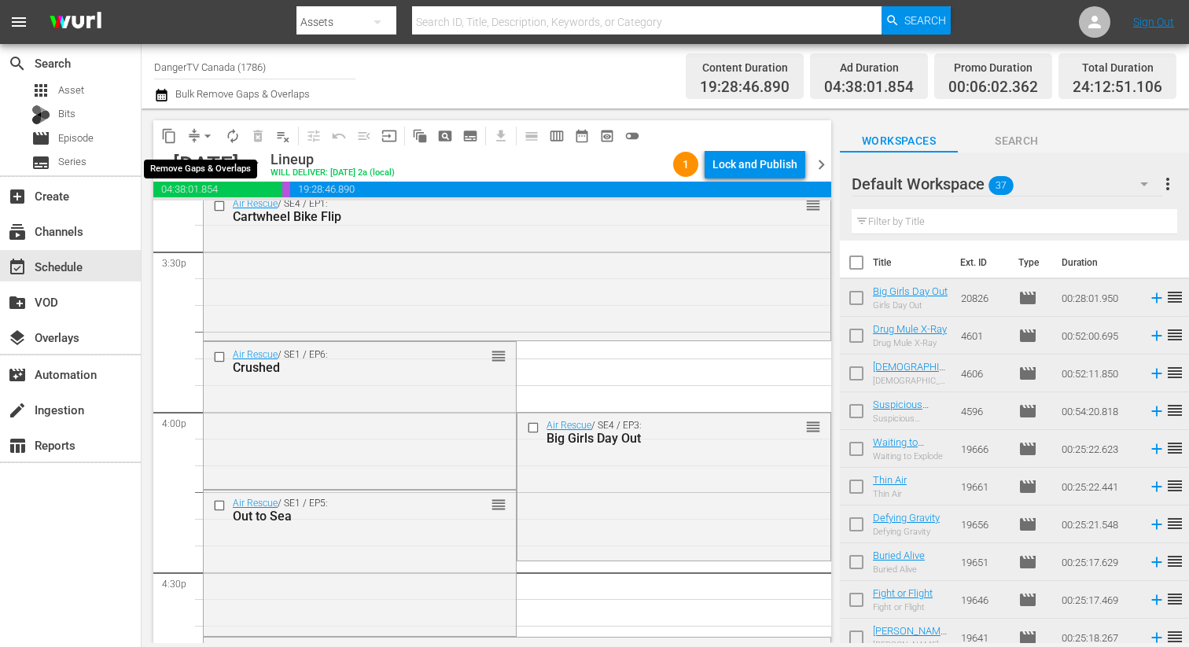
click at [207, 135] on span "arrow_drop_down" at bounding box center [208, 136] width 16 height 16
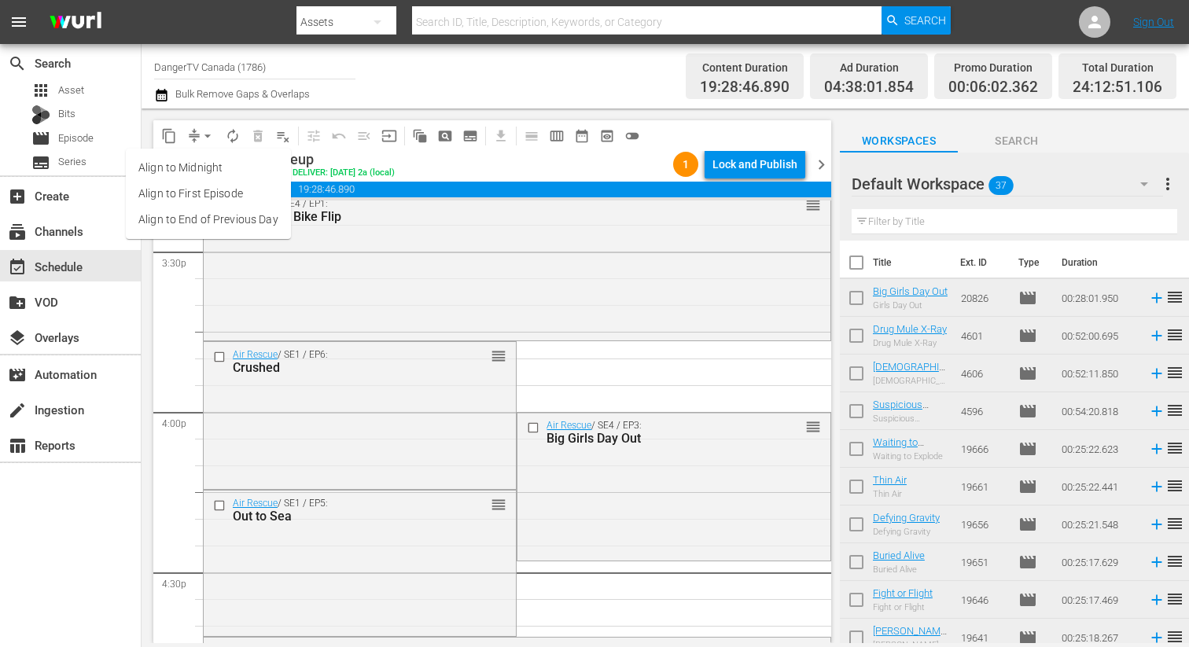
click at [213, 218] on li "Align to End of Previous Day" at bounding box center [208, 220] width 165 height 26
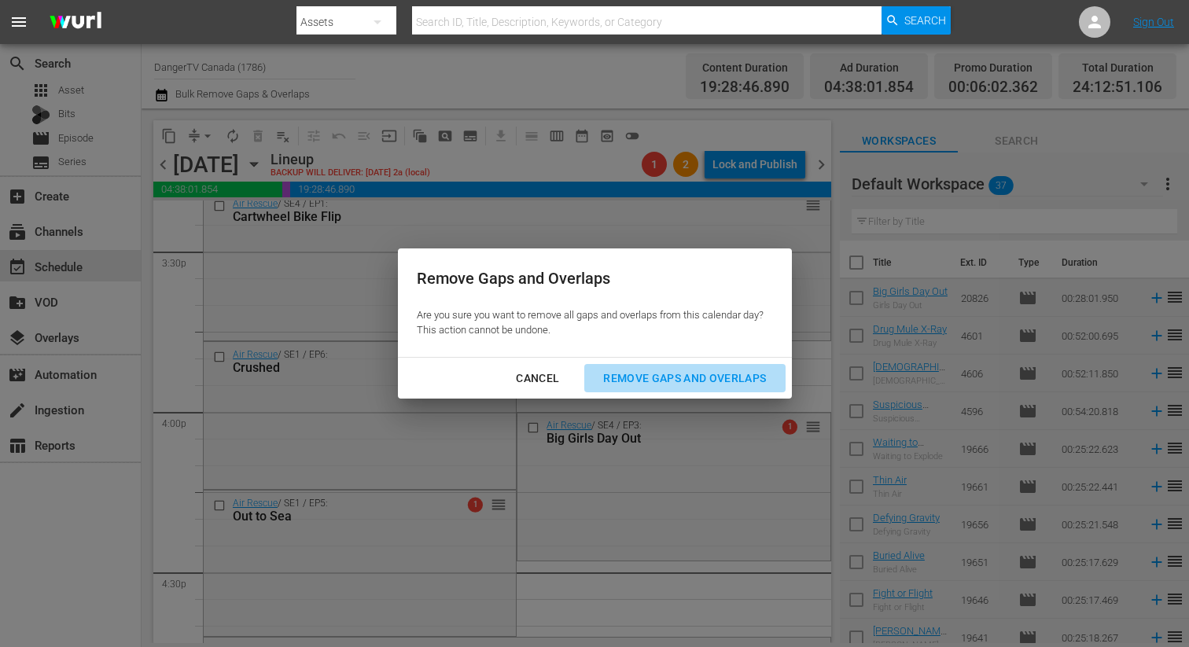
click at [705, 377] on div "Remove Gaps and Overlaps" at bounding box center [684, 379] width 188 height 20
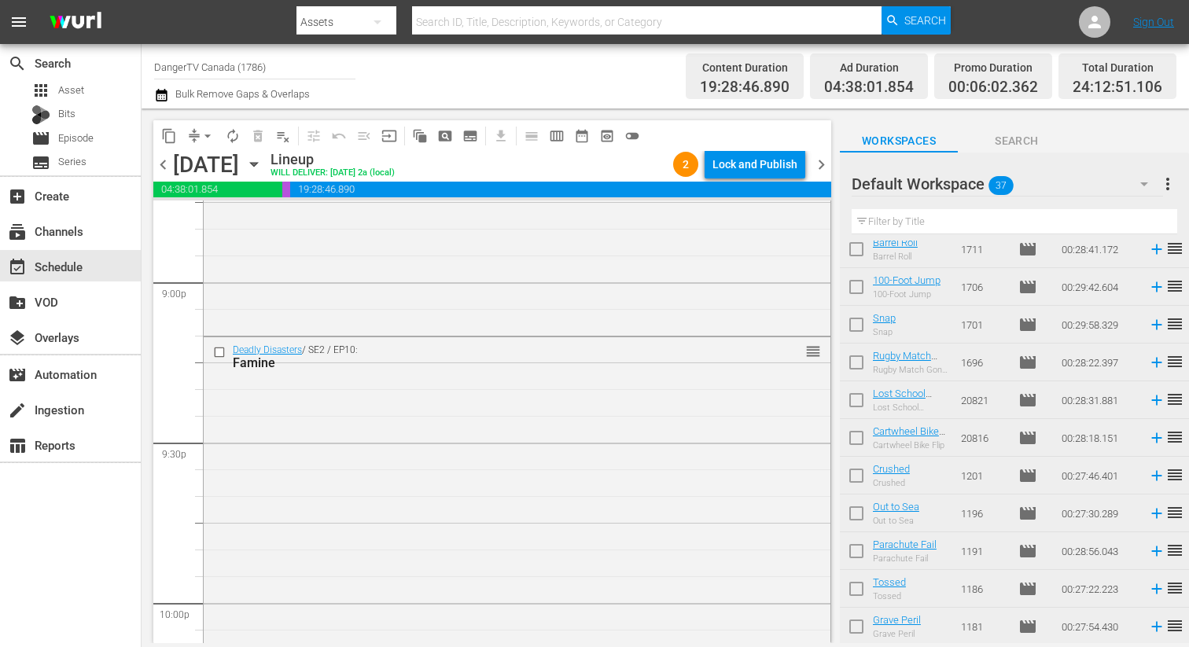
scroll to position [1030, 0]
click at [859, 552] on input "checkbox" at bounding box center [856, 554] width 33 height 33
checkbox input "true"
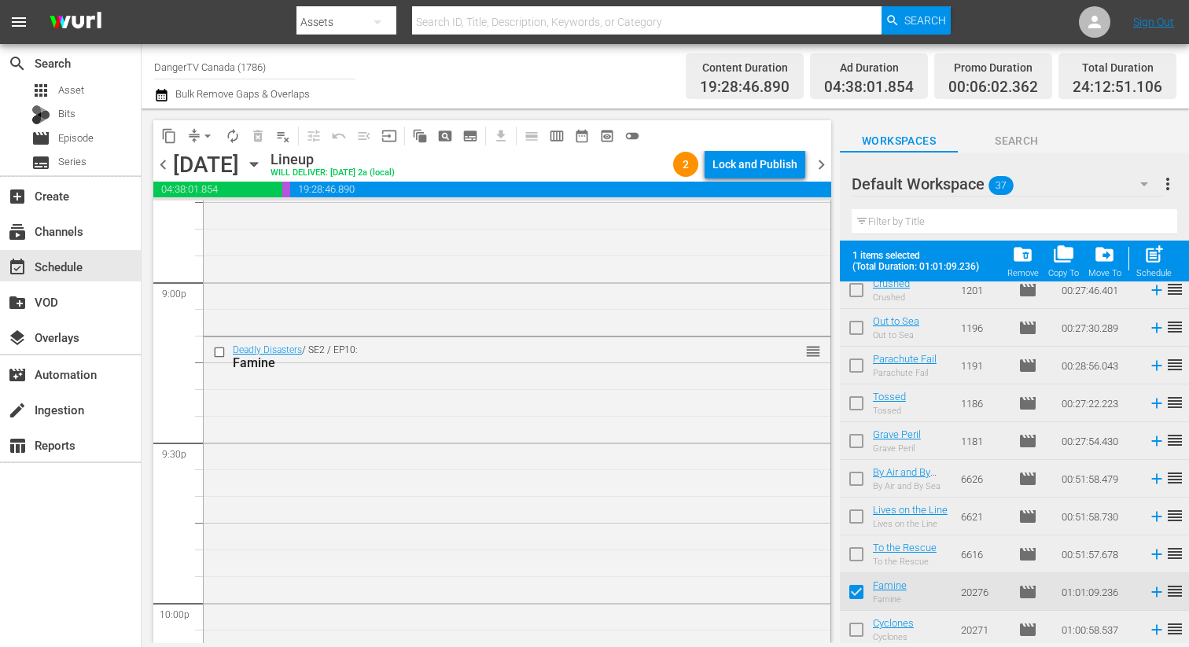
scroll to position [1071, 0]
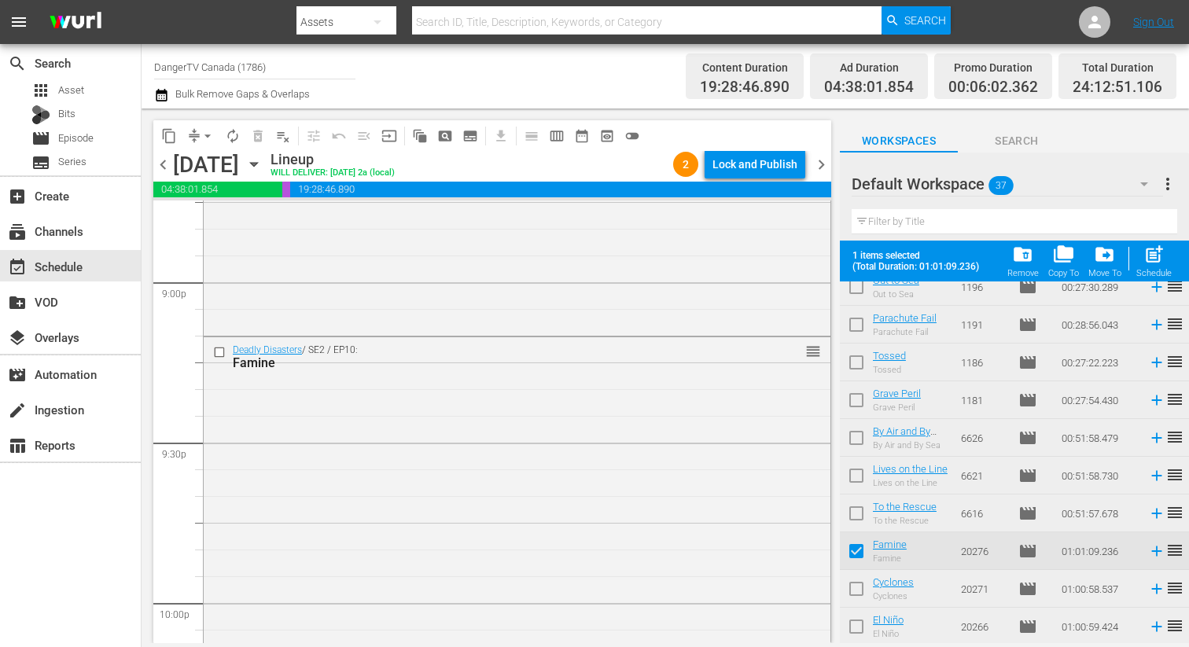
click at [859, 588] on input "checkbox" at bounding box center [856, 591] width 33 height 33
checkbox input "true"
click at [858, 630] on input "checkbox" at bounding box center [856, 629] width 33 height 33
checkbox input "true"
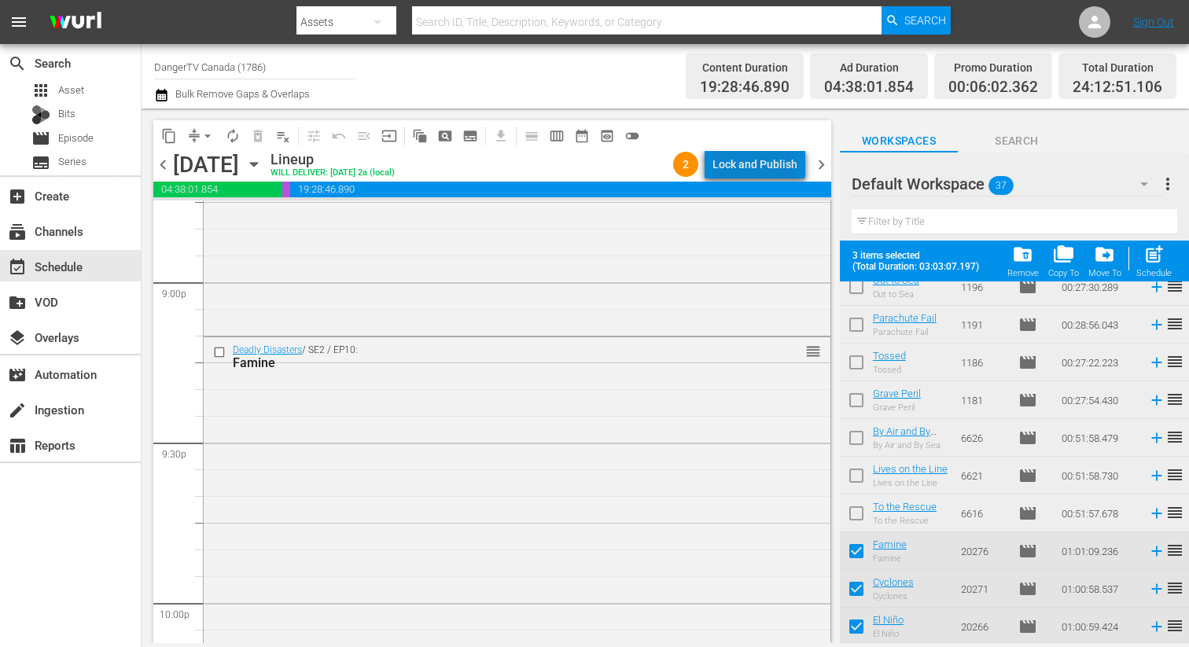
click at [765, 172] on div "Lock and Publish" at bounding box center [754, 164] width 85 height 28
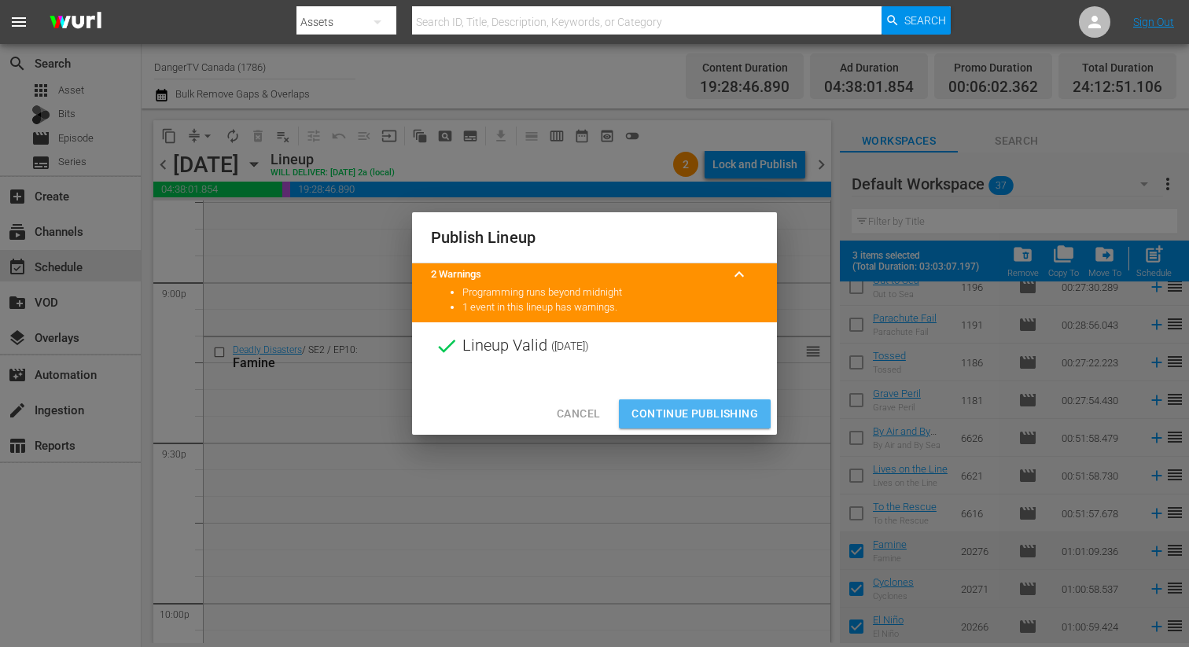
click at [695, 411] on span "Continue Publishing" at bounding box center [694, 414] width 127 height 20
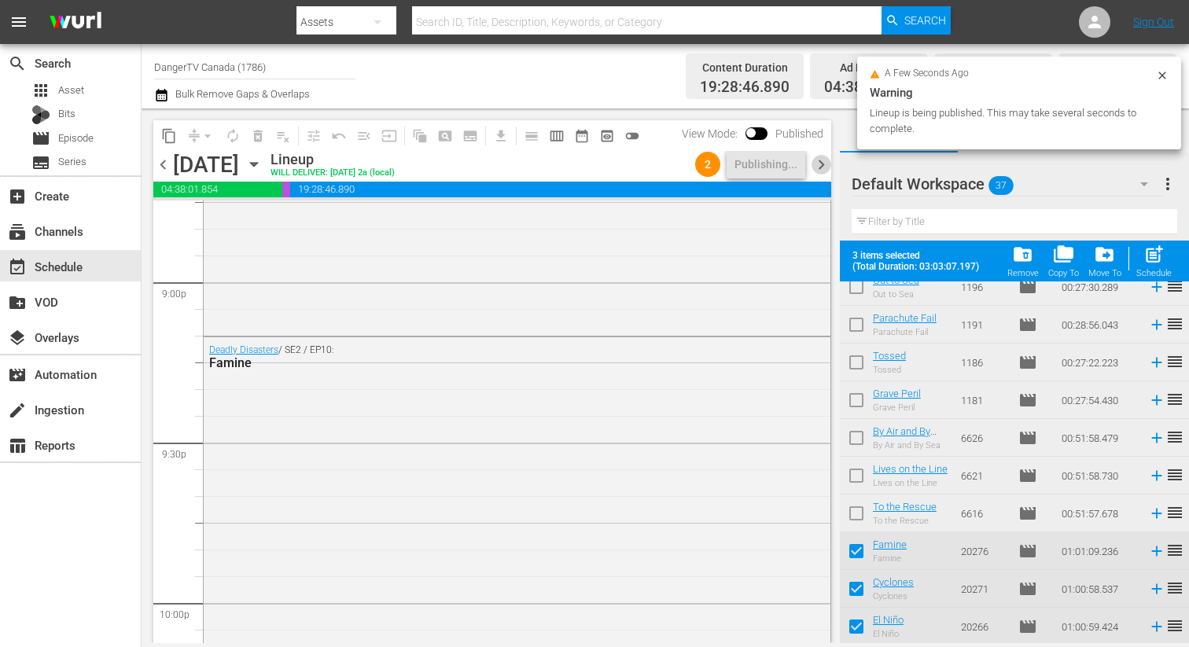
click at [826, 164] on span "chevron_right" at bounding box center [821, 165] width 20 height 20
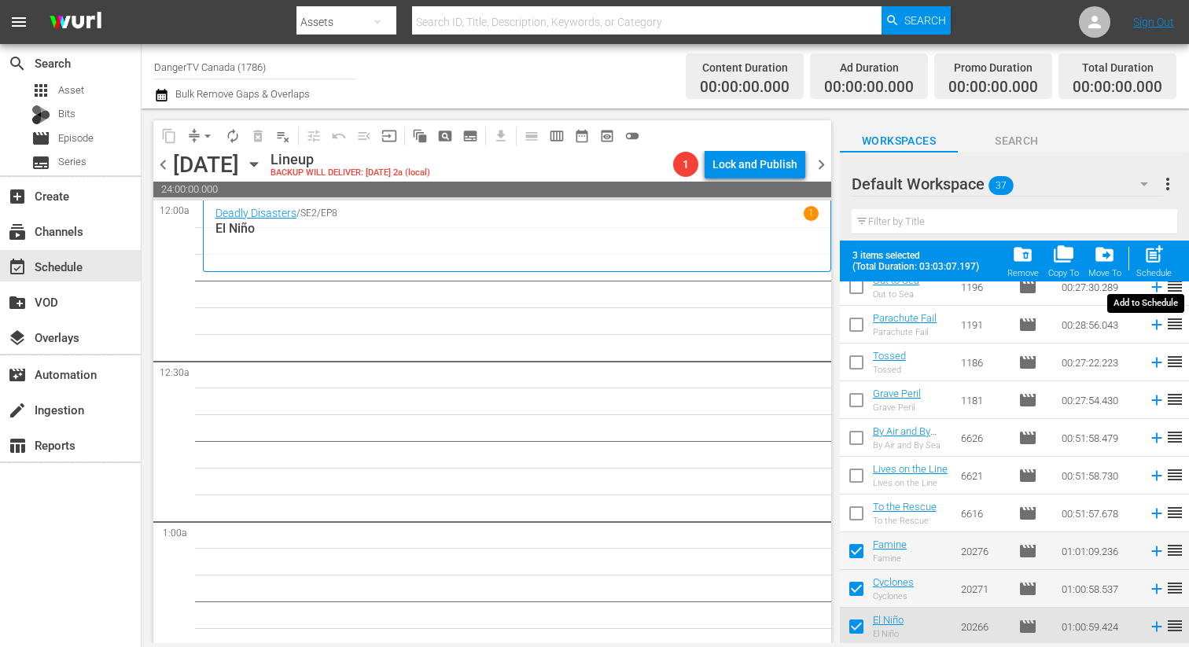
click at [1162, 262] on span "post_add" at bounding box center [1153, 254] width 21 height 21
checkbox input "false"
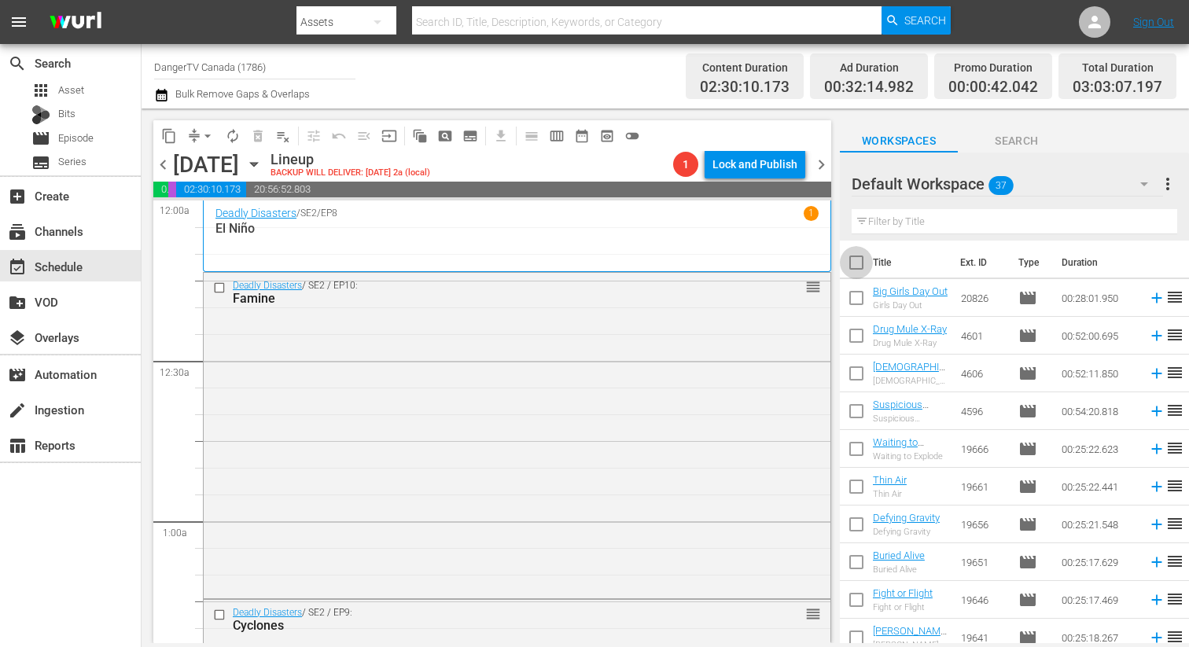
click at [858, 264] on input "checkbox" at bounding box center [856, 265] width 33 height 33
checkbox input "true"
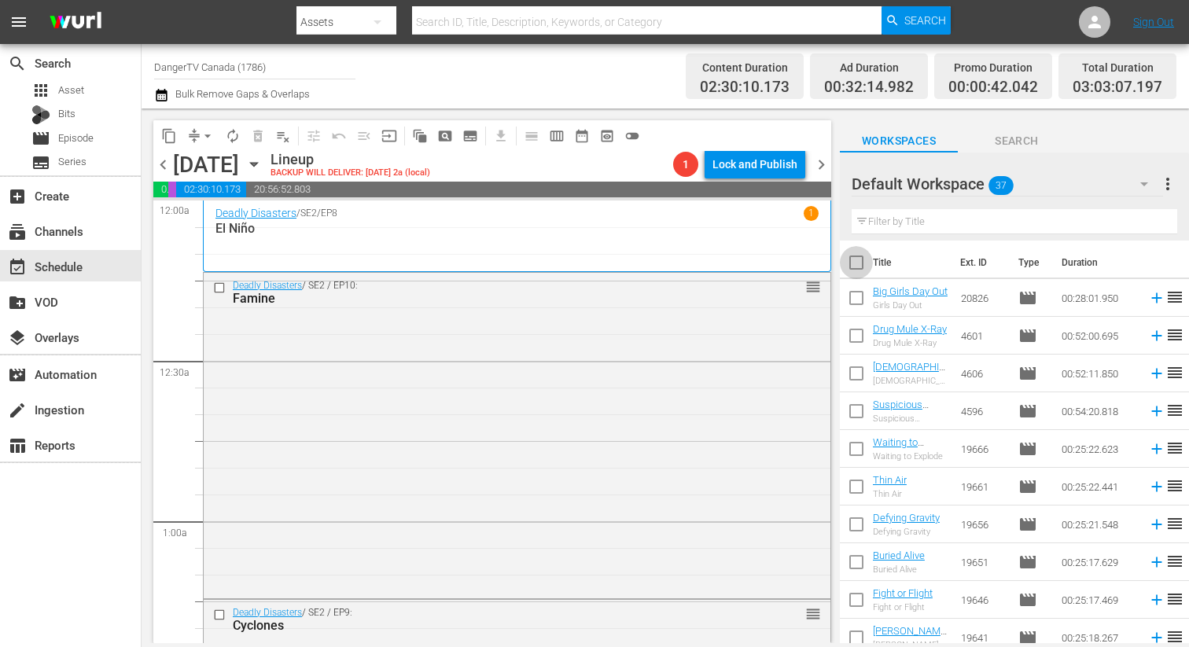
checkbox input "true"
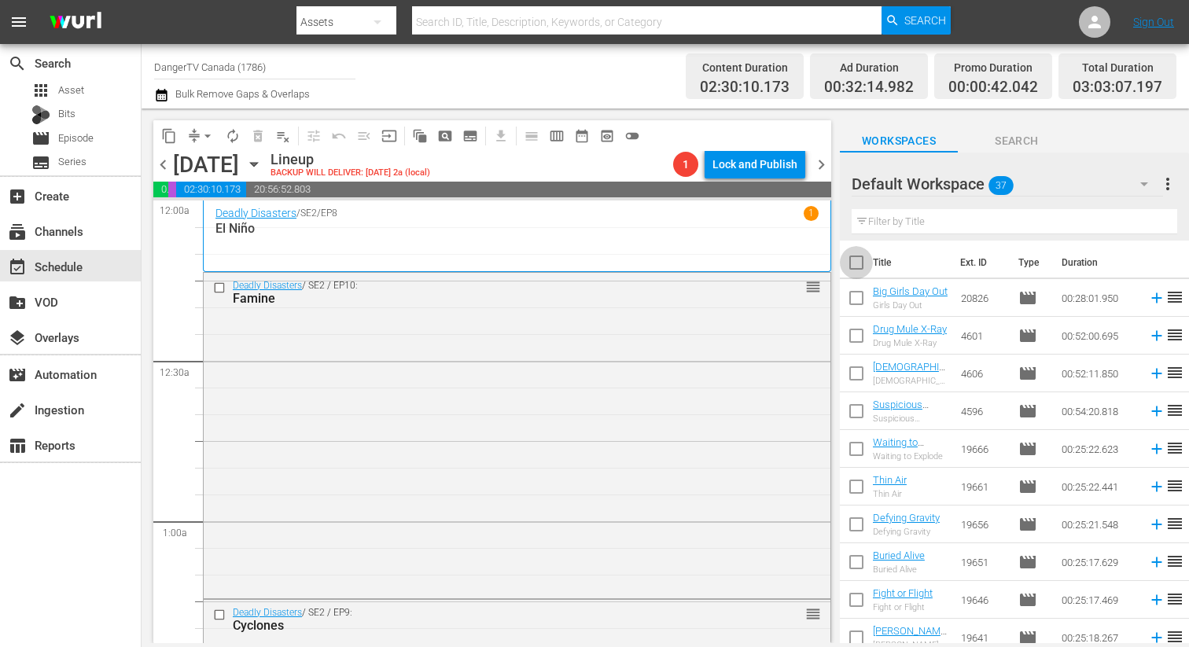
checkbox input "true"
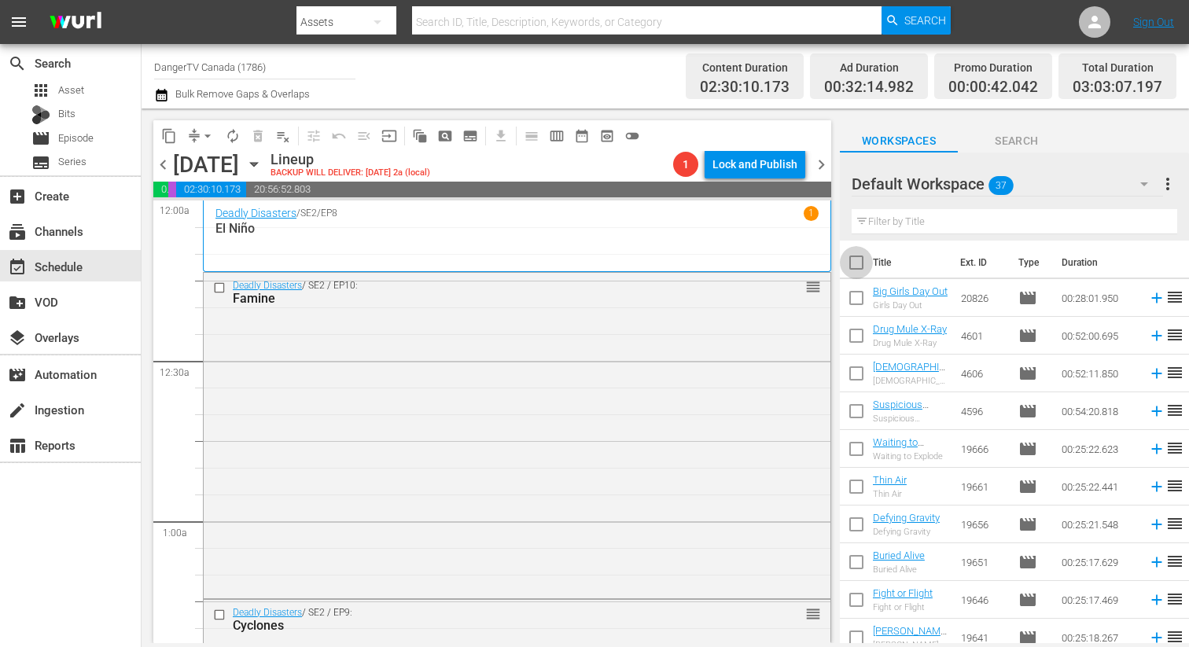
checkbox input "true"
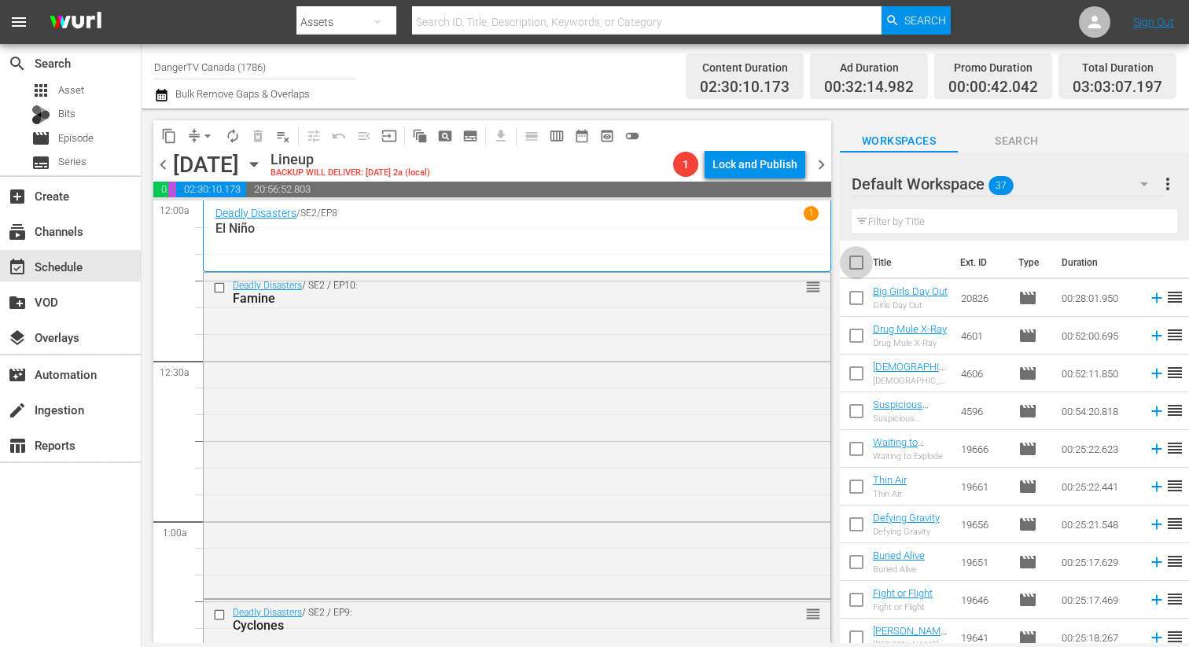
checkbox input "true"
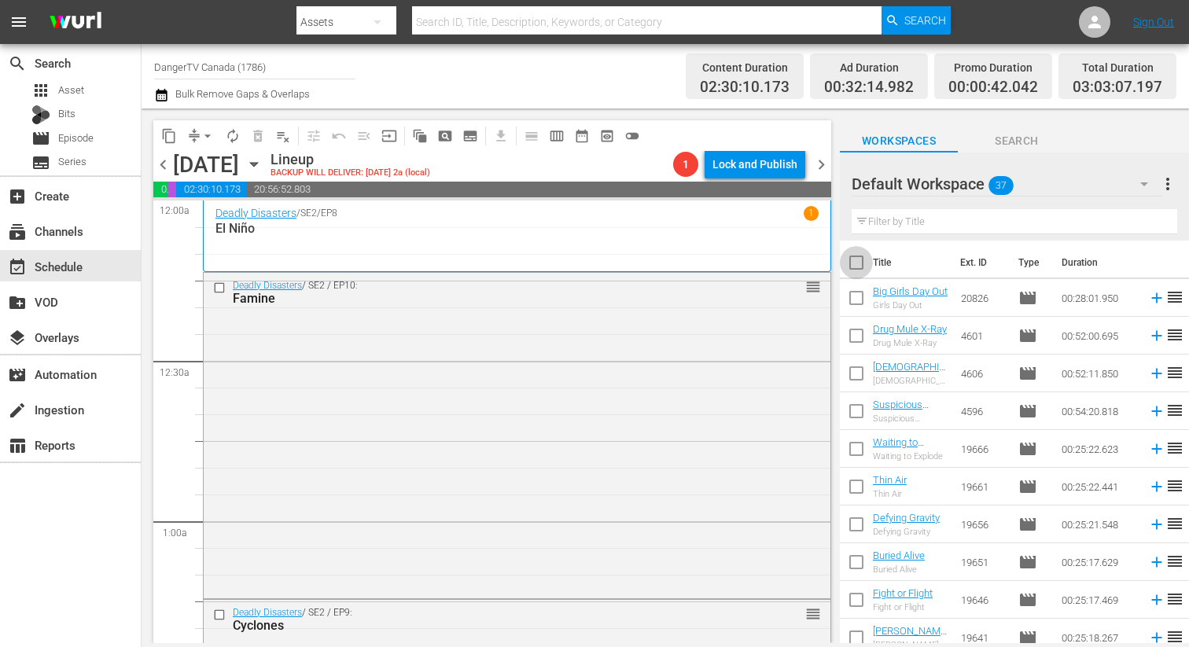
checkbox input "true"
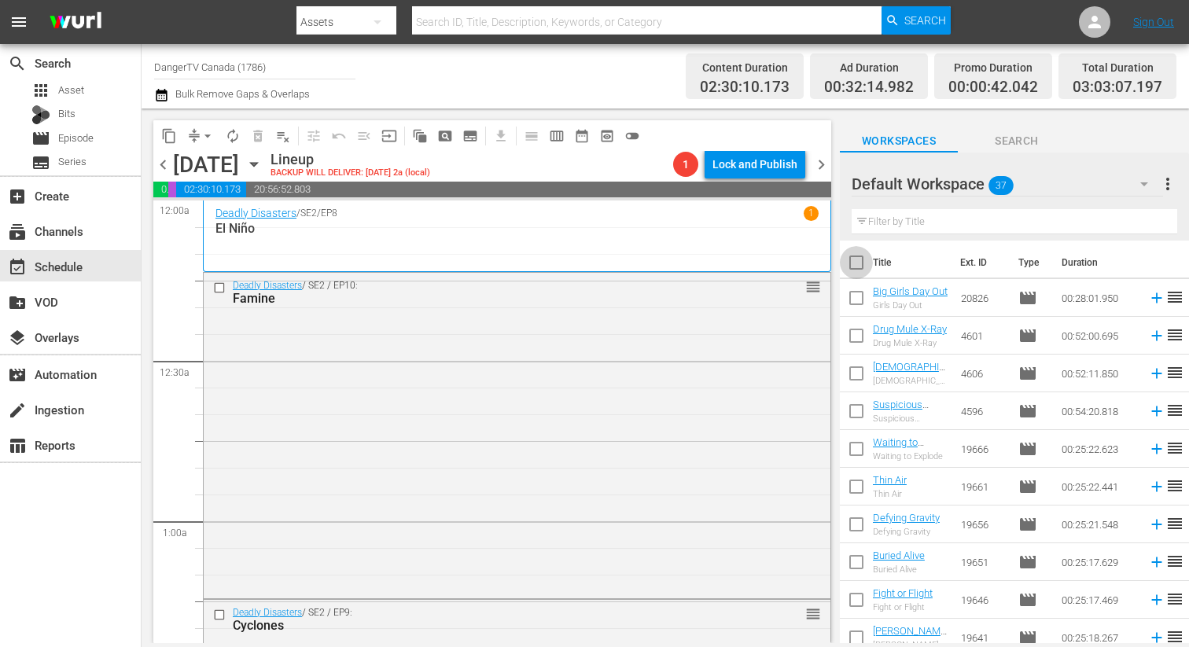
checkbox input "true"
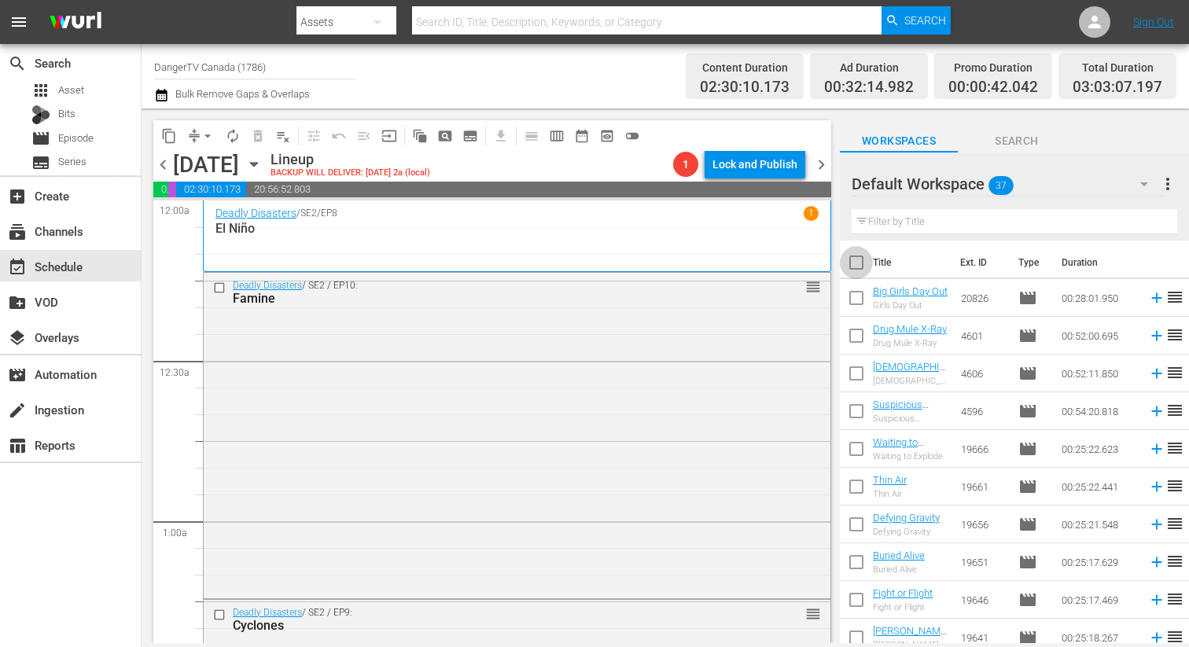
checkbox input "true"
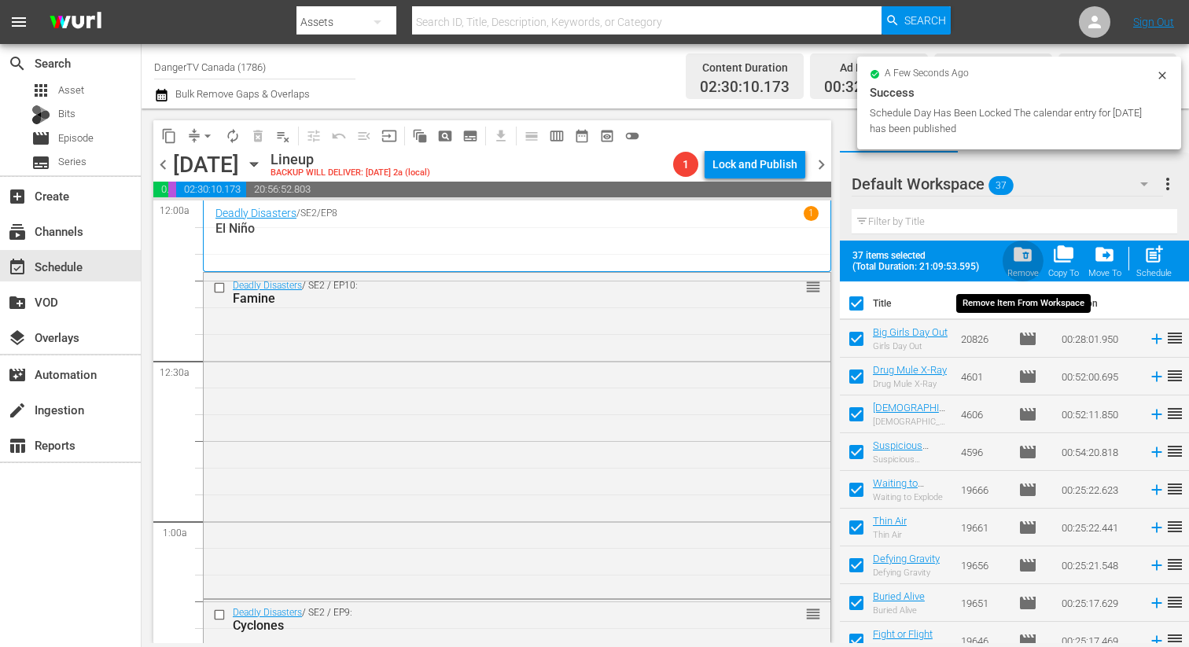
click at [1024, 254] on span "folder_delete" at bounding box center [1022, 254] width 21 height 21
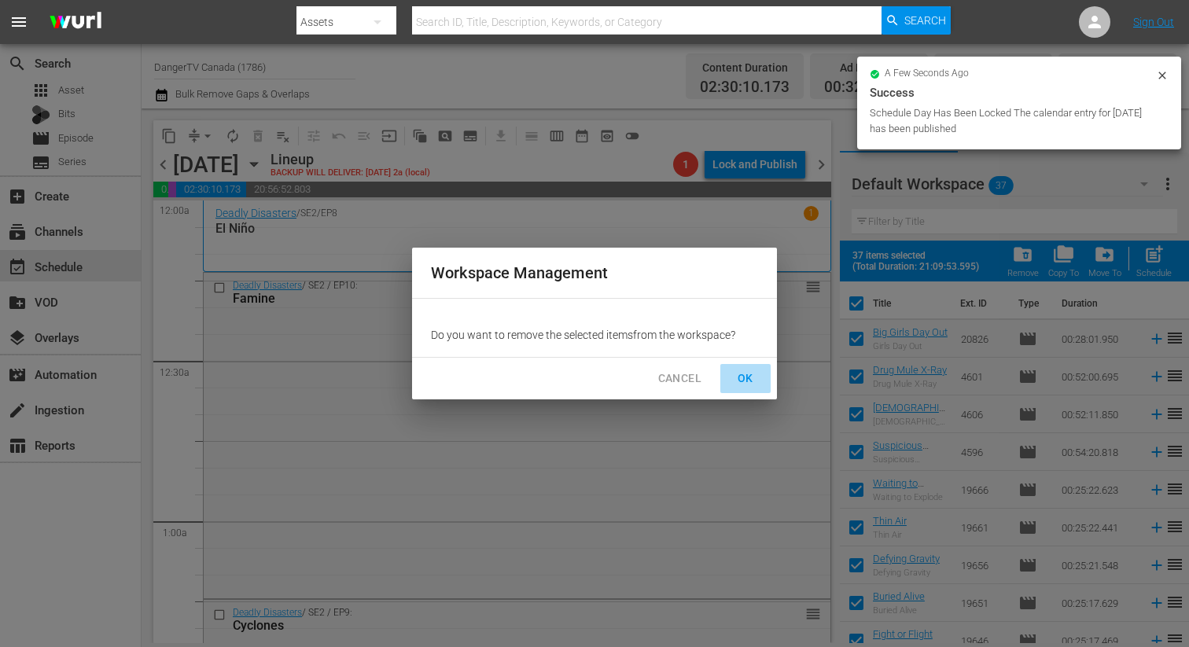
click at [748, 376] on span "OK" at bounding box center [745, 379] width 25 height 20
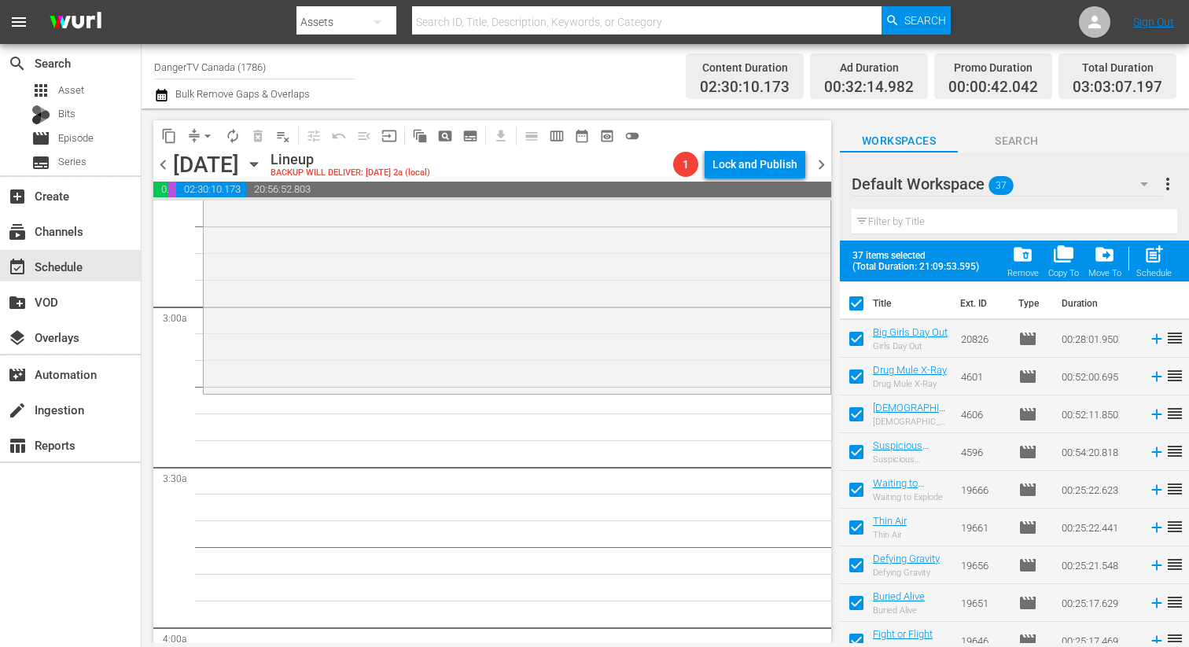
scroll to position [906, 0]
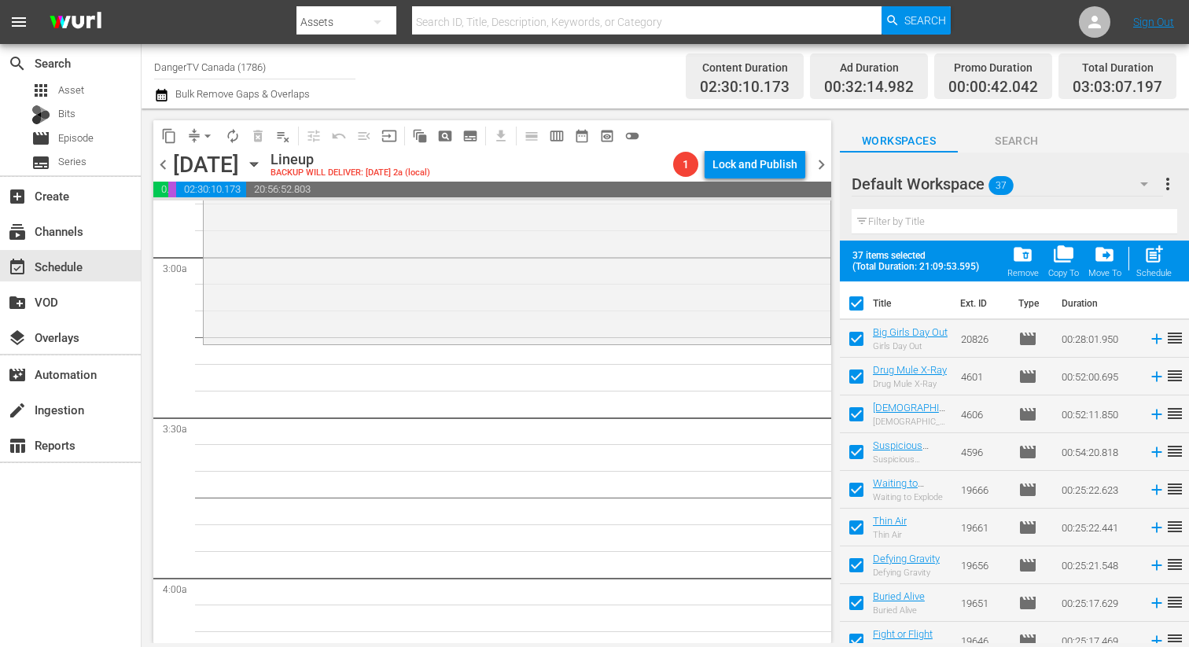
checkbox input "false"
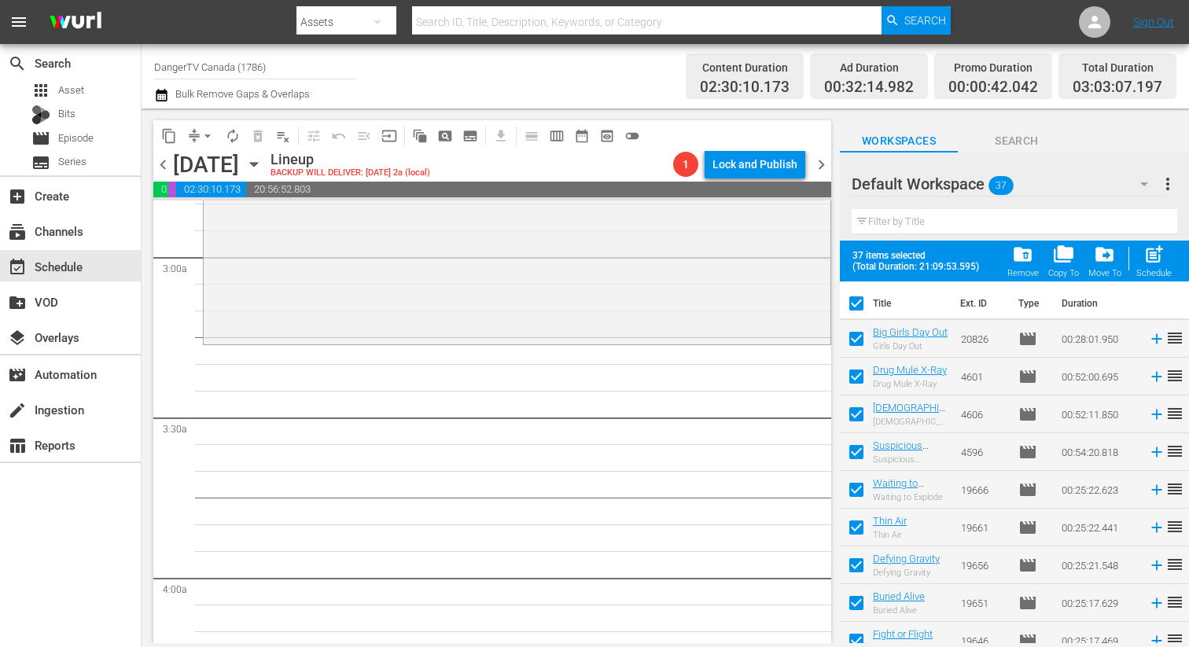
checkbox input "false"
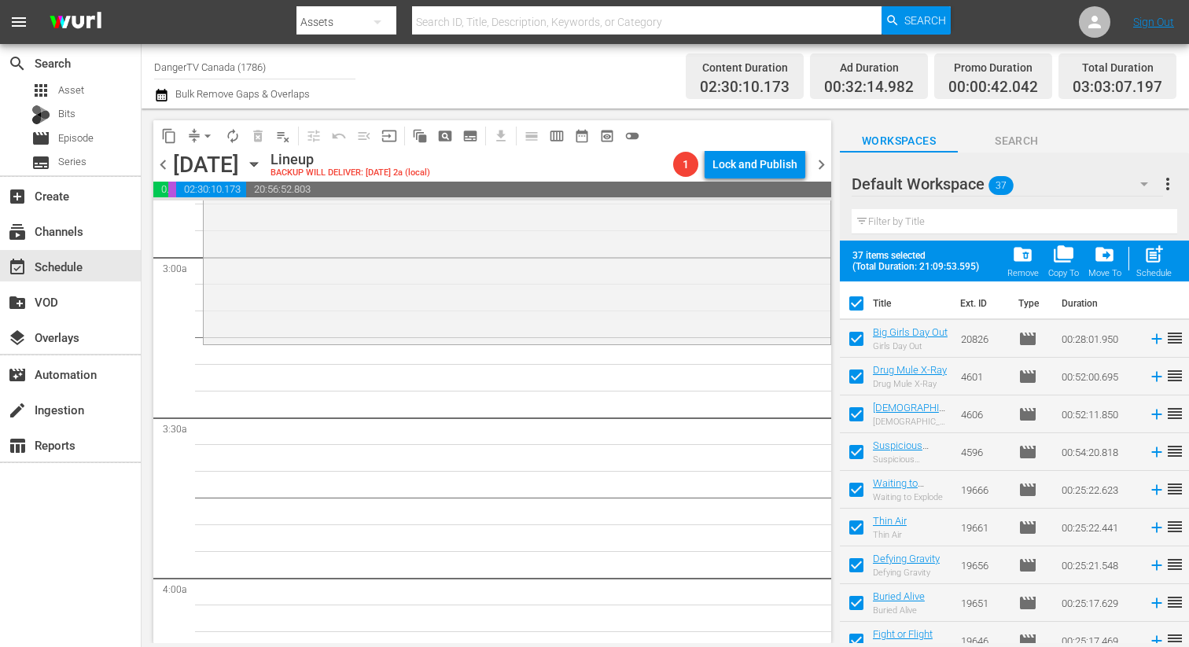
checkbox input "false"
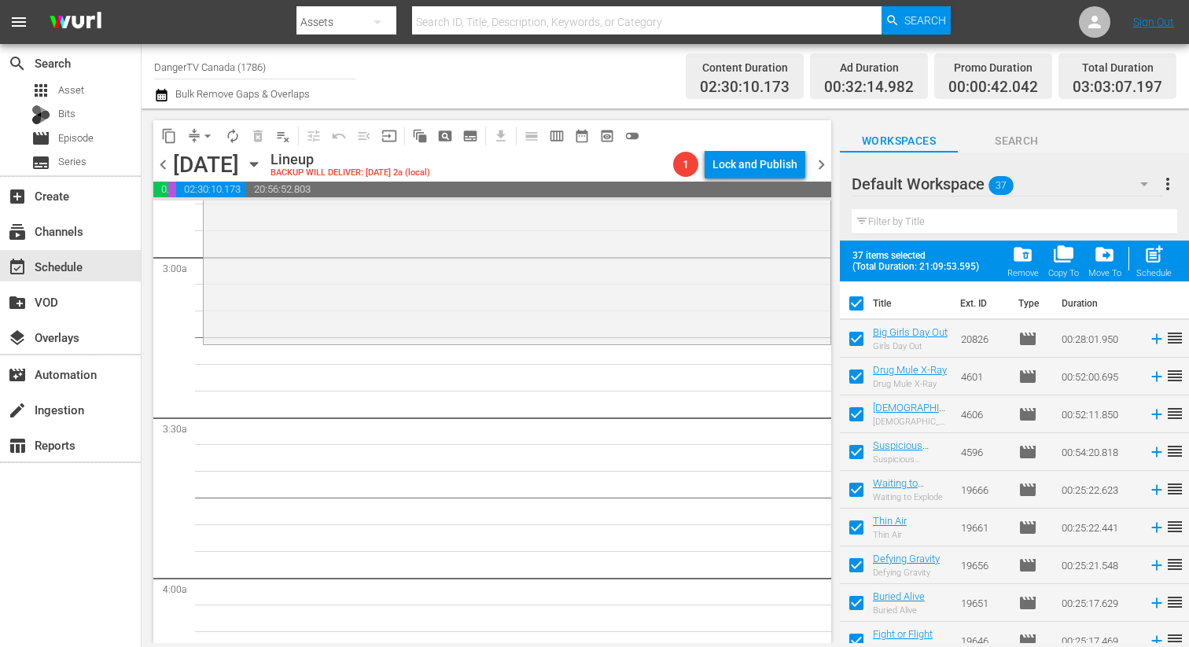
checkbox input "false"
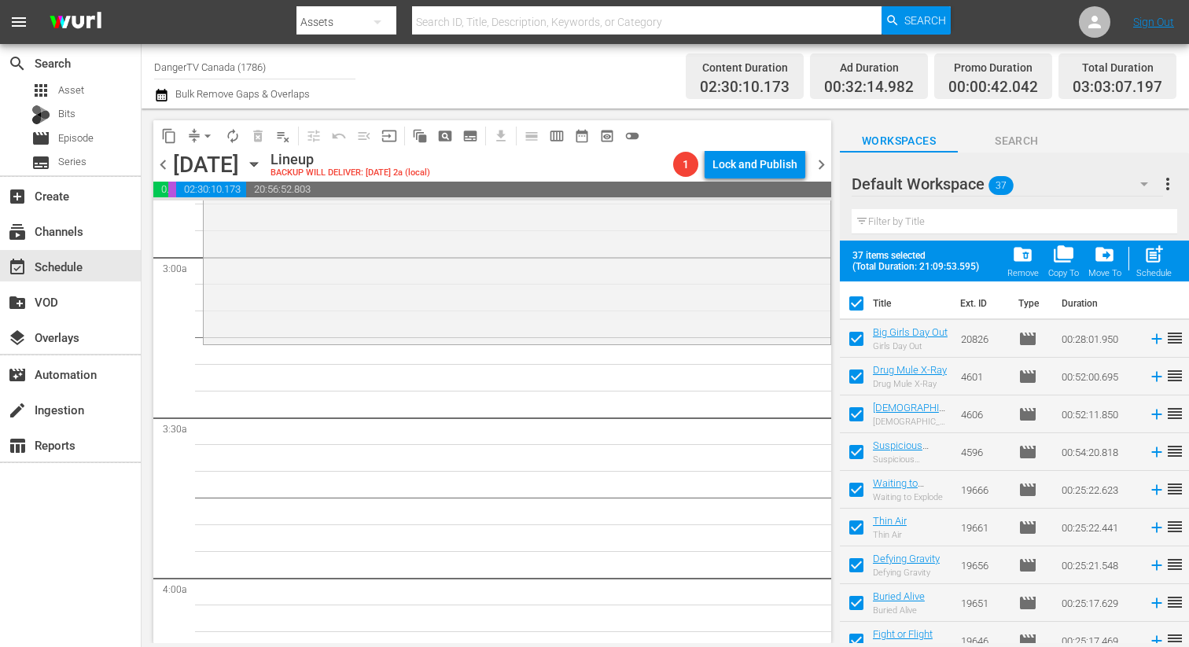
checkbox input "false"
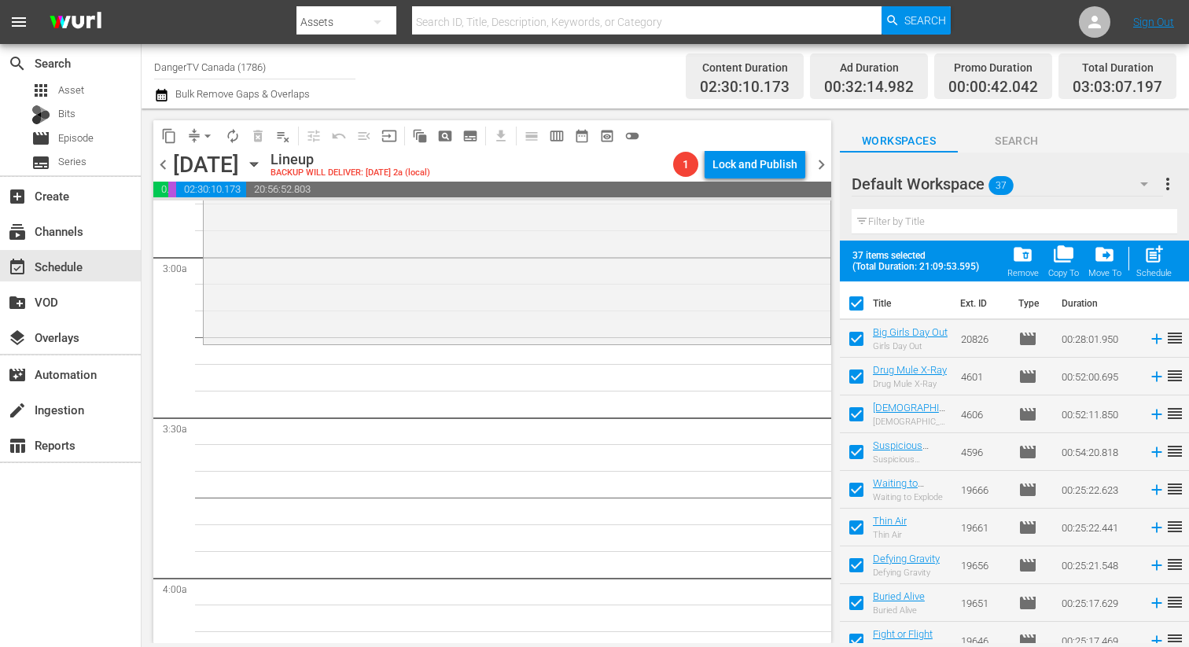
checkbox input "false"
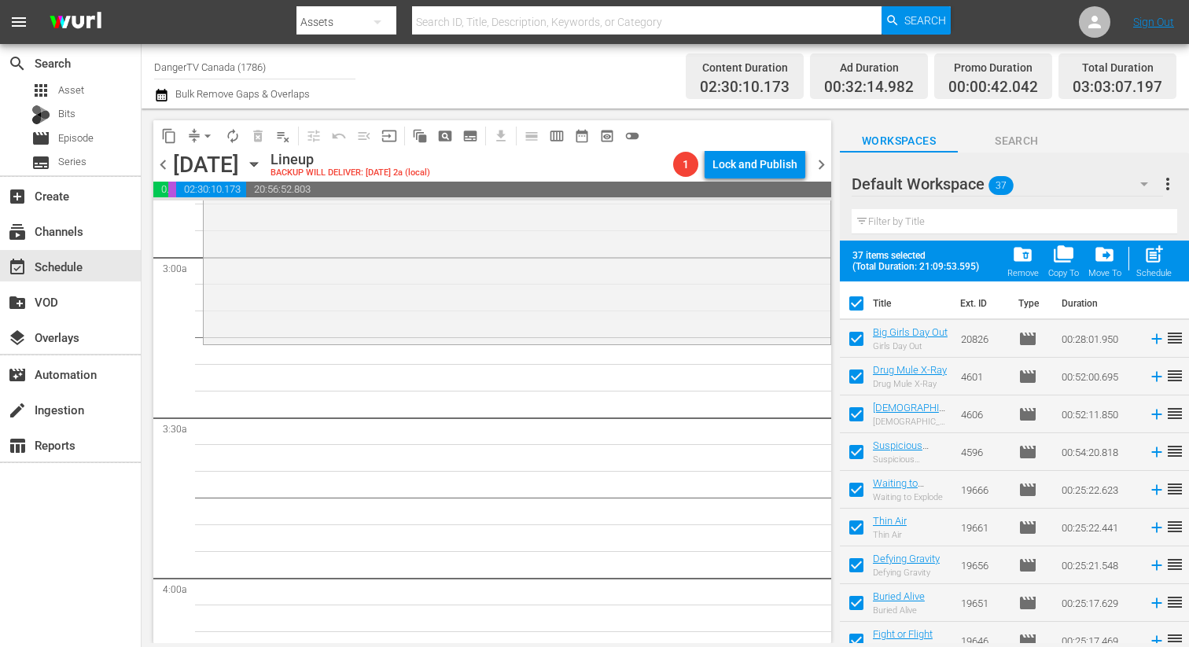
checkbox input "false"
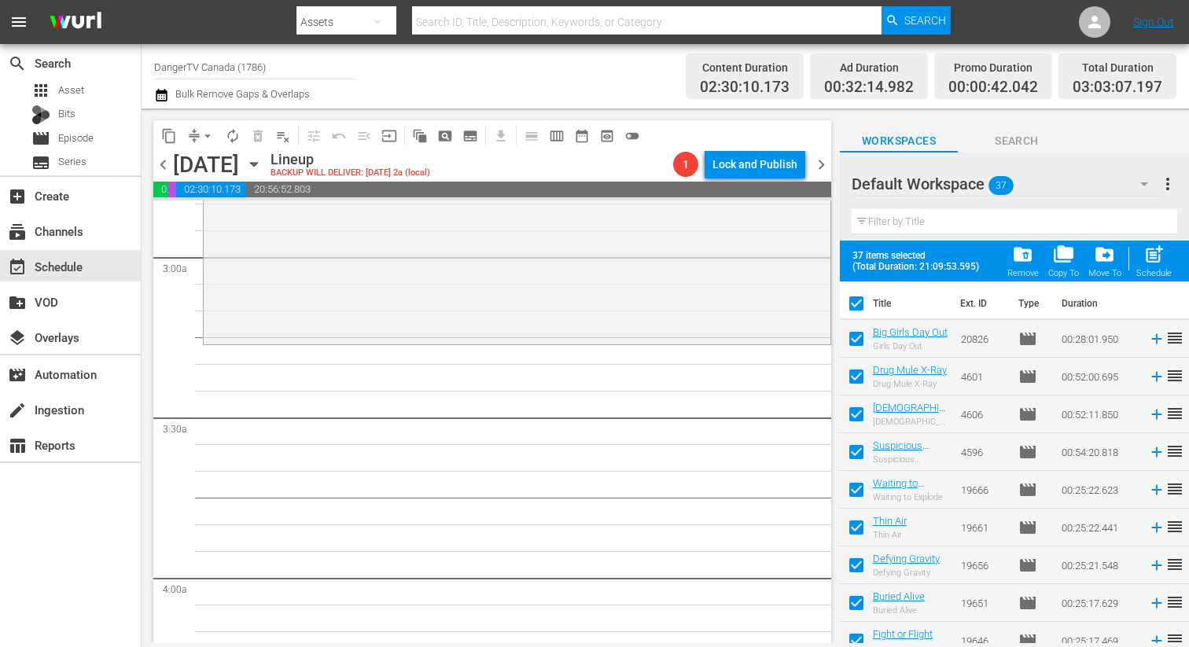
checkbox input "false"
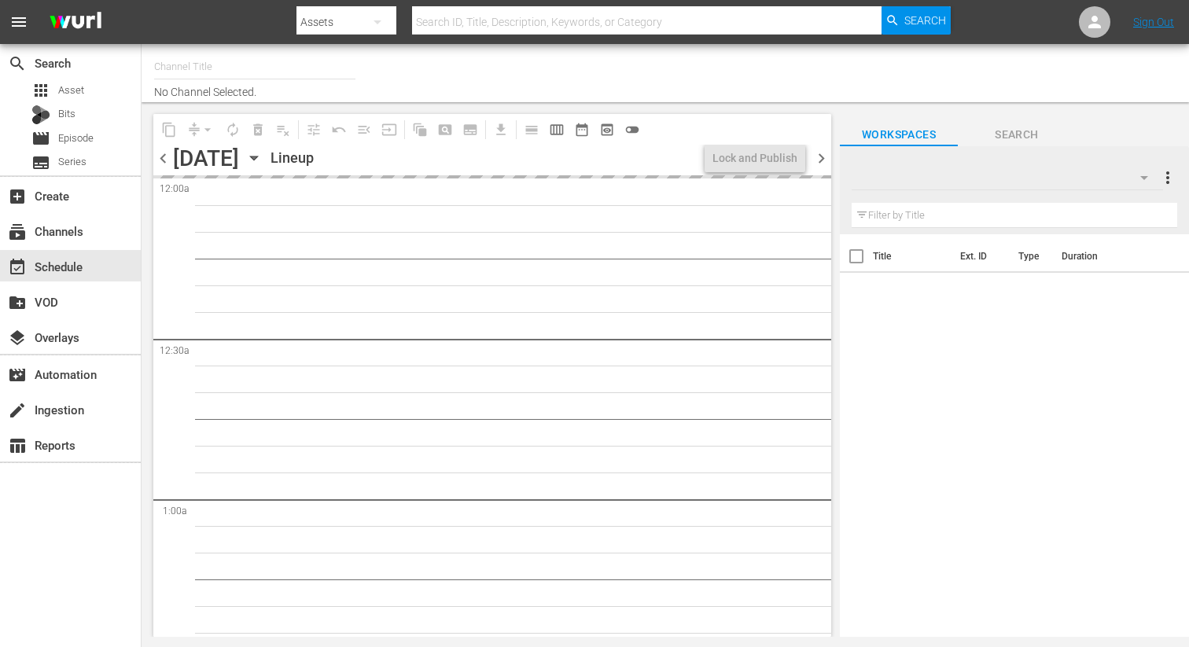
type input "DangerTV Canada (1786)"
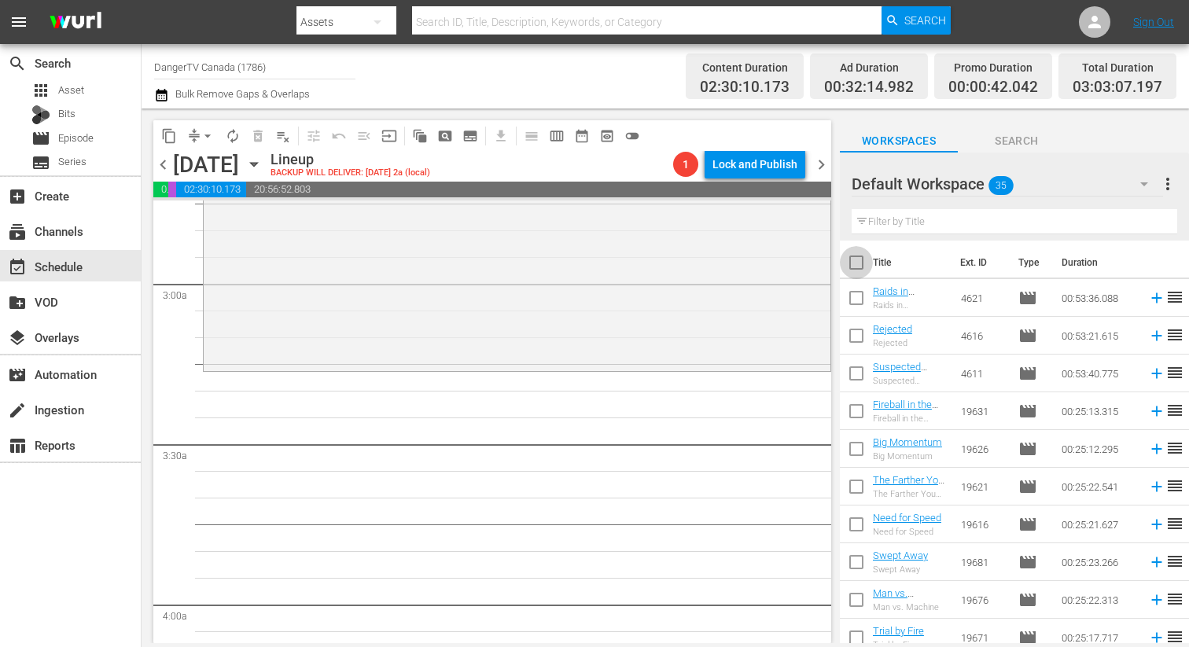
click at [859, 267] on input "checkbox" at bounding box center [856, 265] width 33 height 33
checkbox input "true"
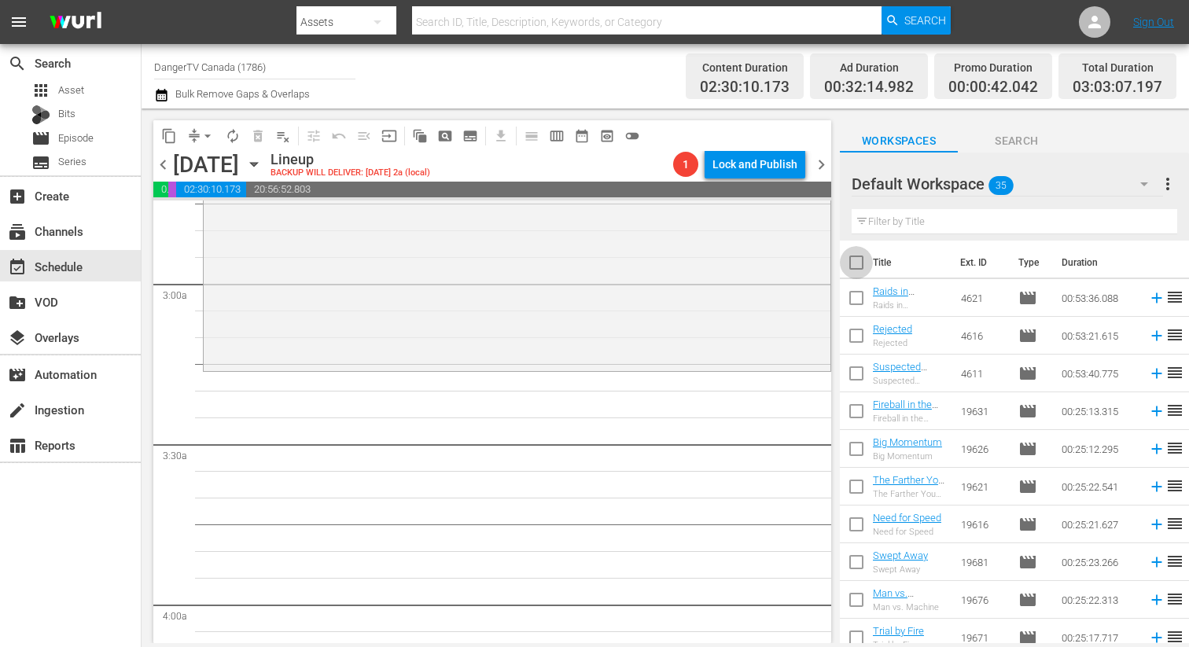
checkbox input "true"
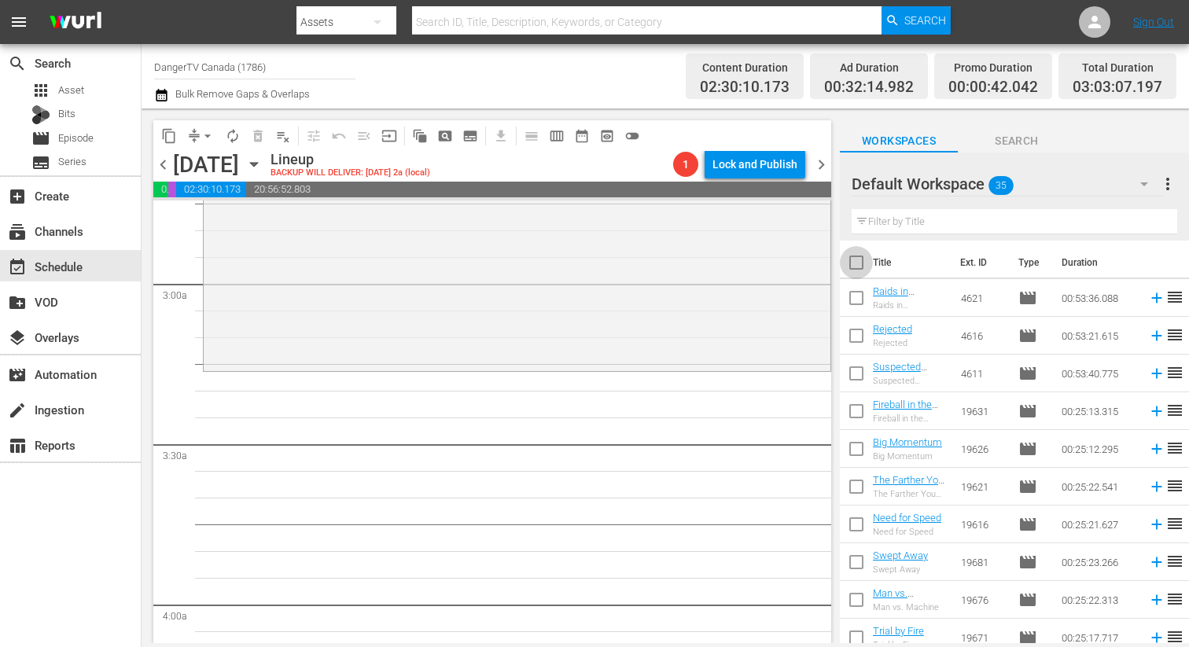
checkbox input "true"
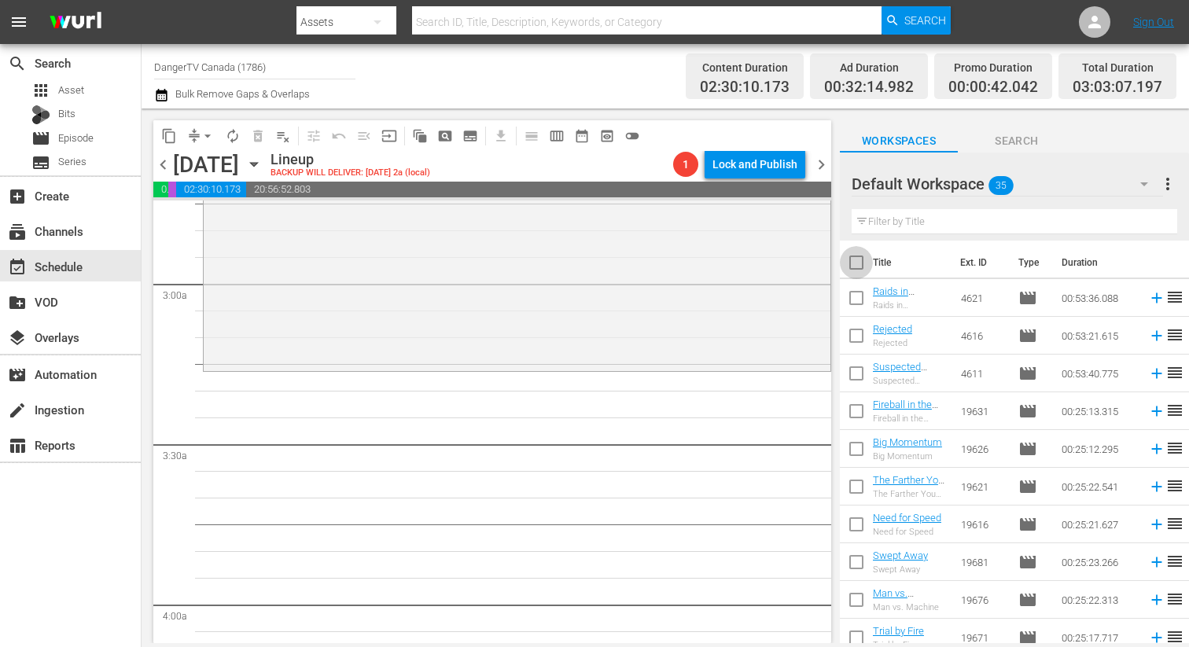
checkbox input "true"
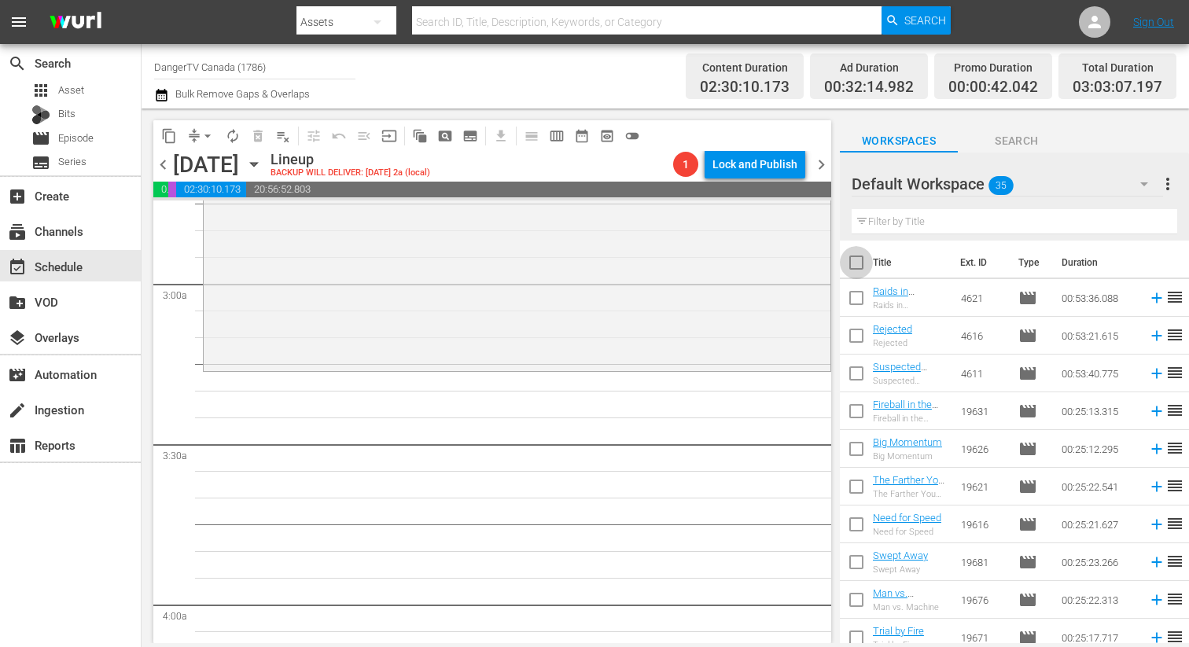
checkbox input "true"
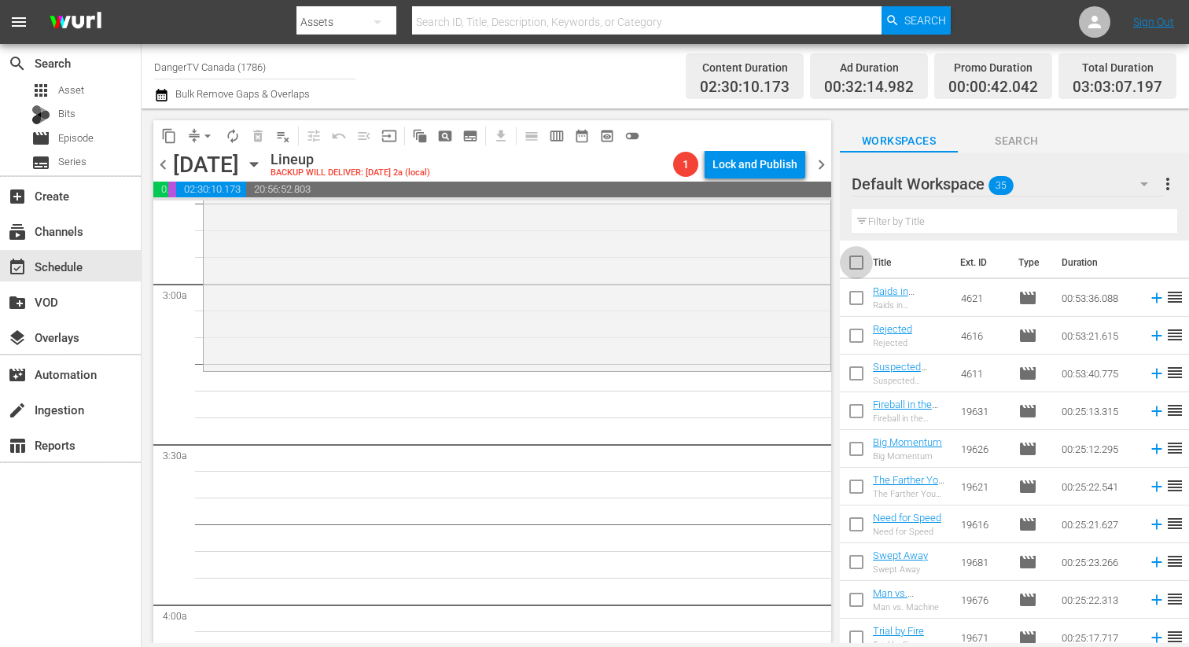
checkbox input "true"
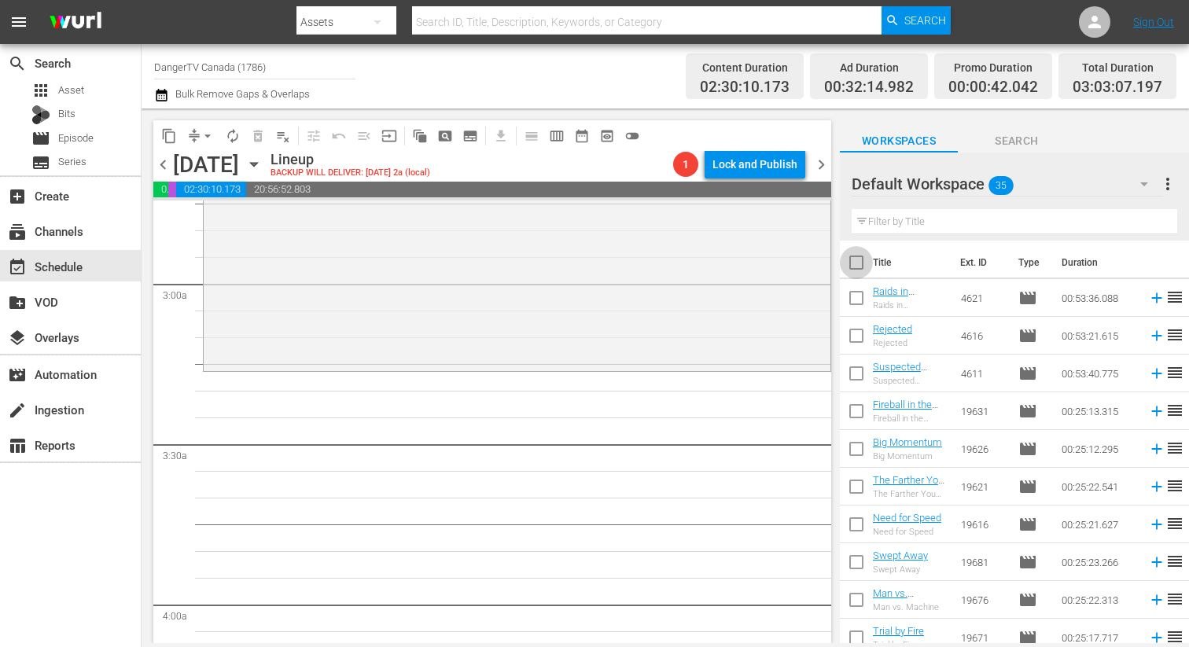
checkbox input "true"
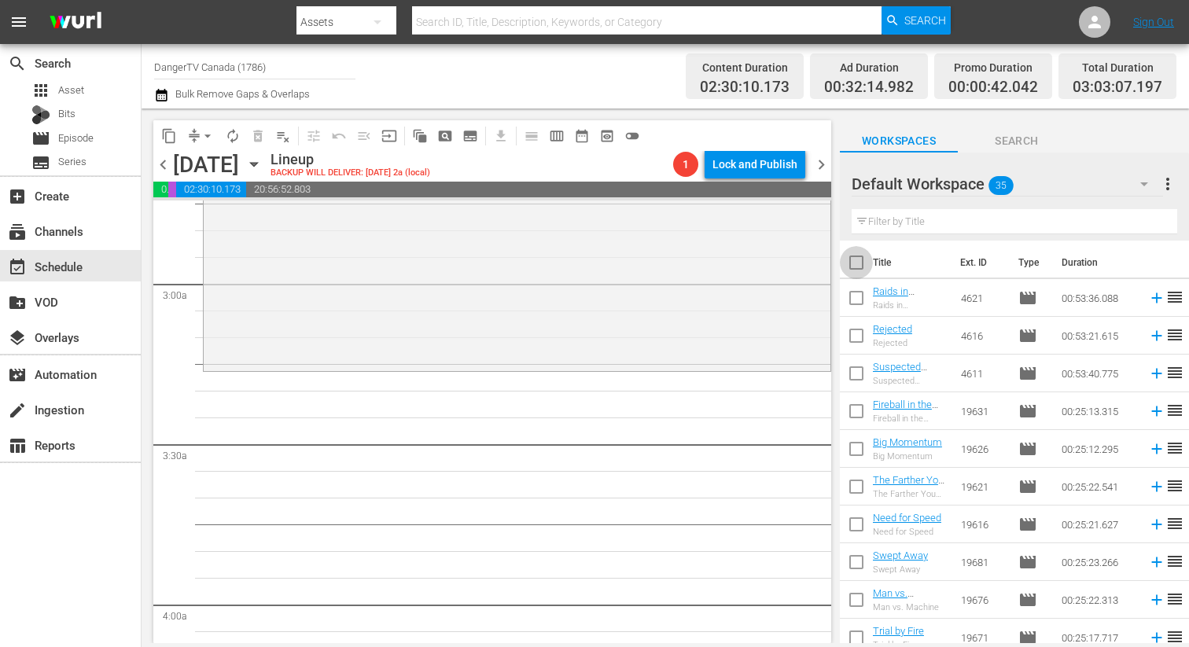
checkbox input "true"
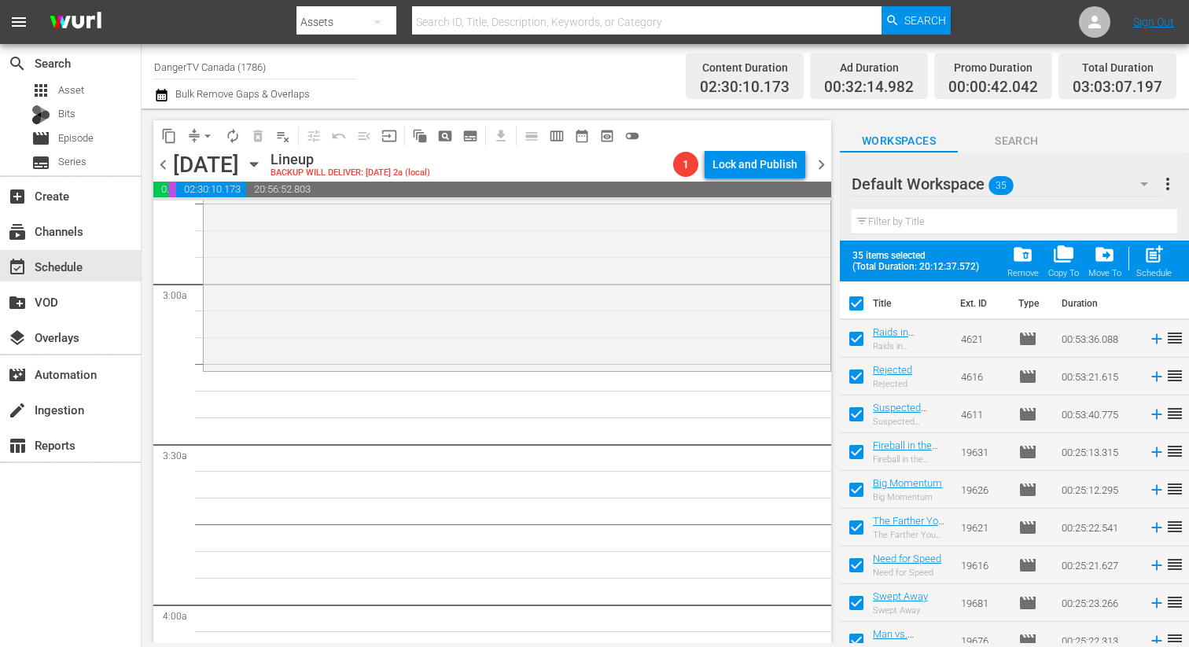
click at [1155, 258] on span "post_add" at bounding box center [1153, 254] width 21 height 21
checkbox input "false"
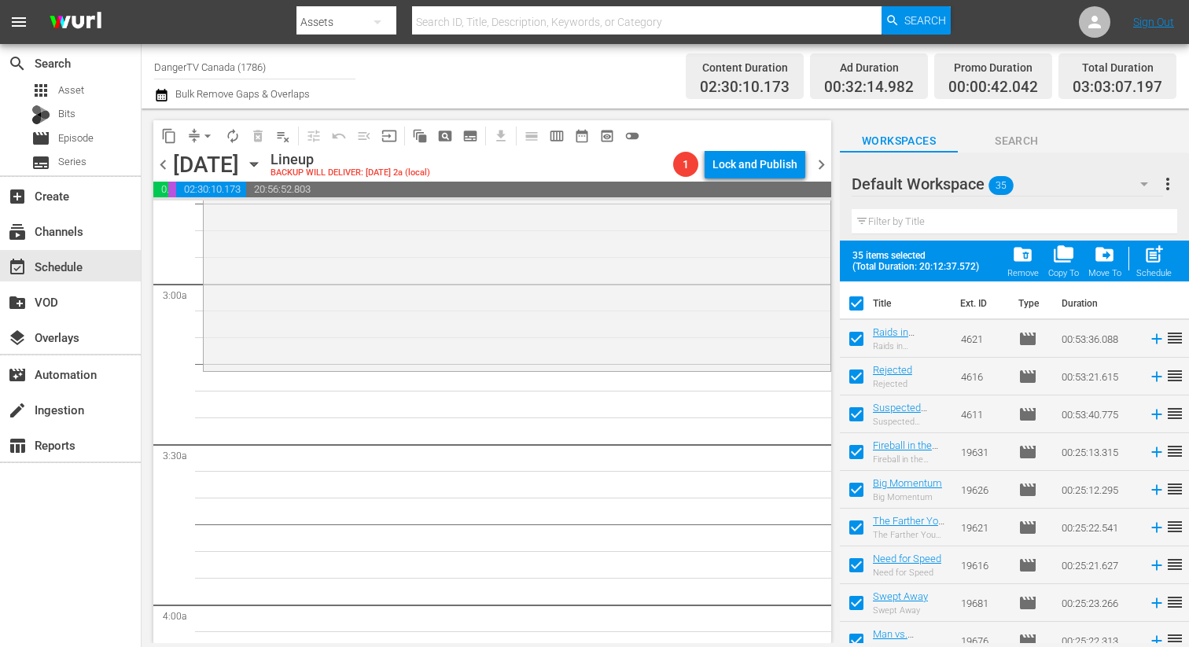
checkbox input "false"
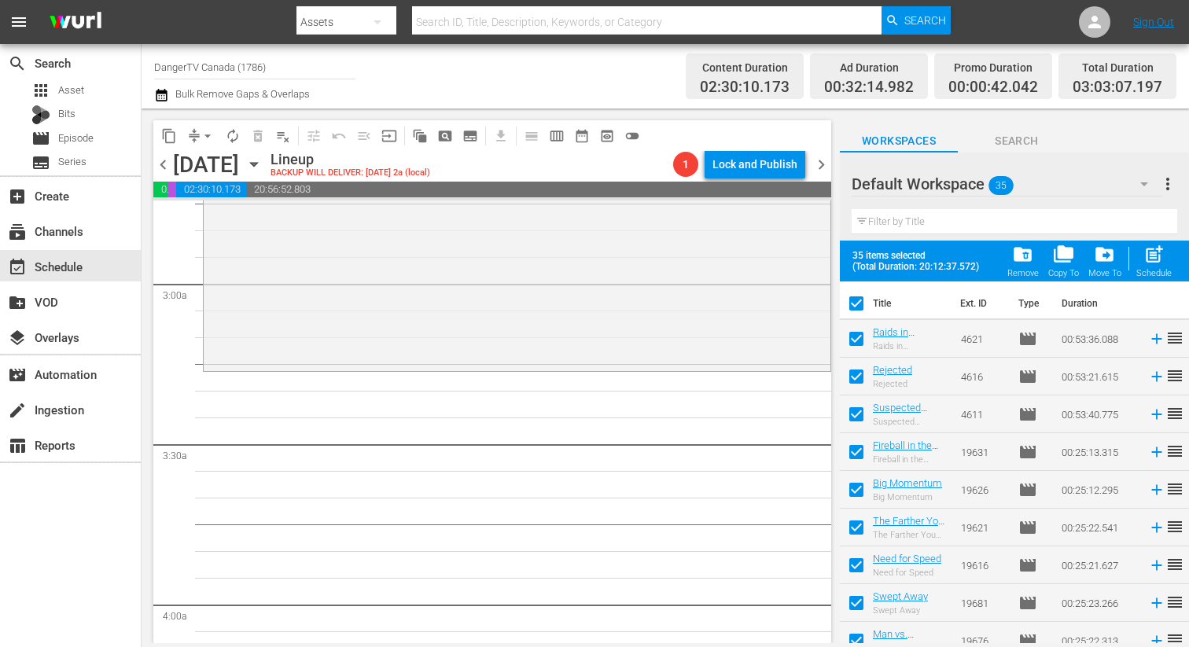
checkbox input "false"
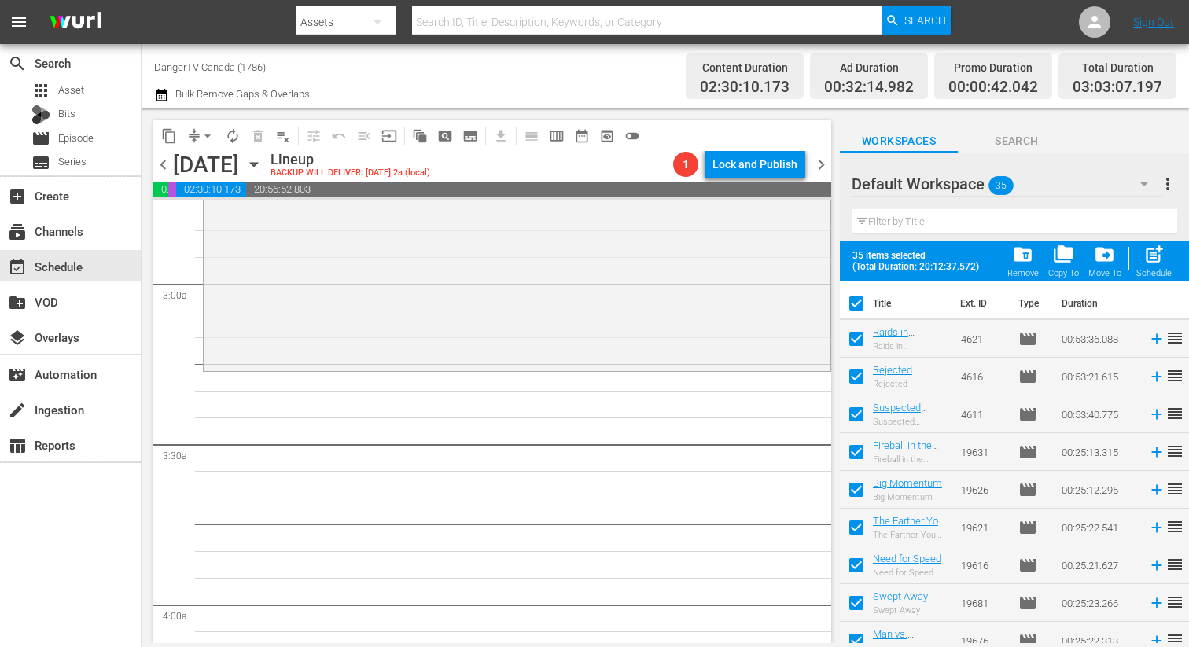
checkbox input "false"
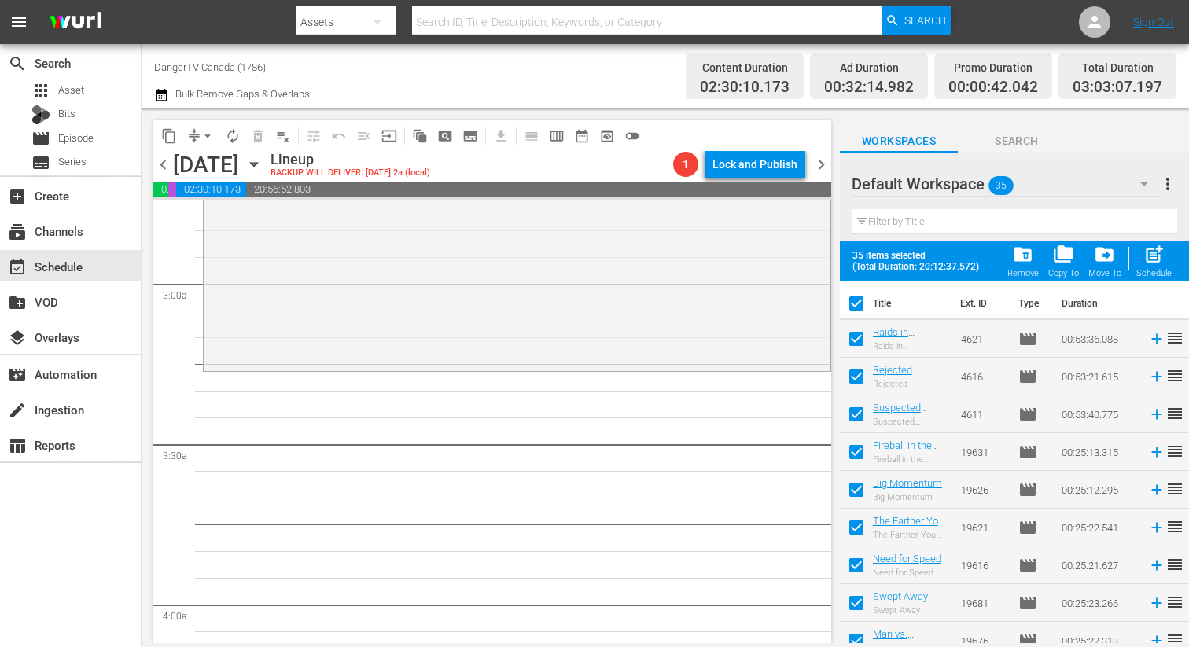
checkbox input "false"
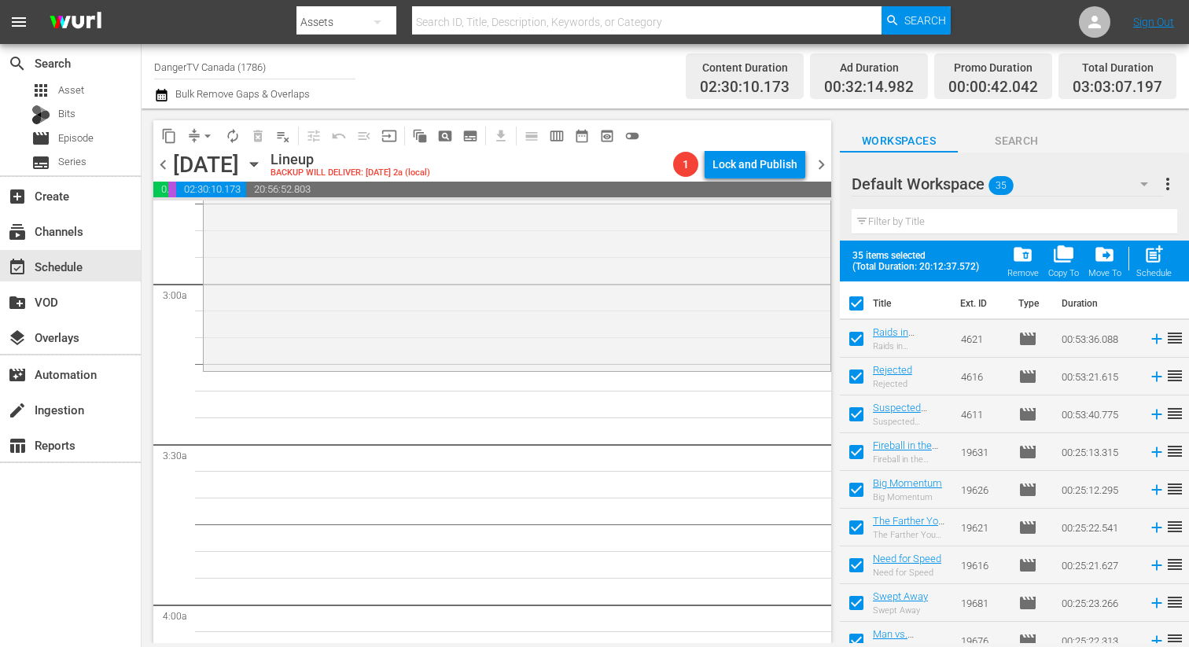
checkbox input "false"
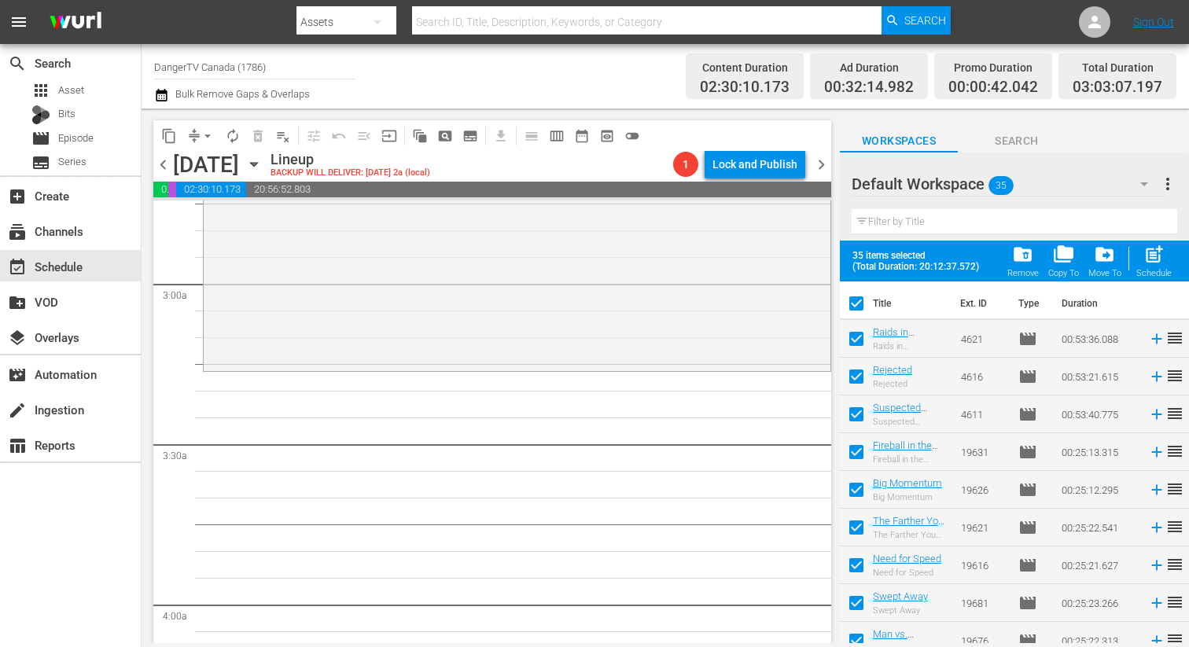
checkbox input "false"
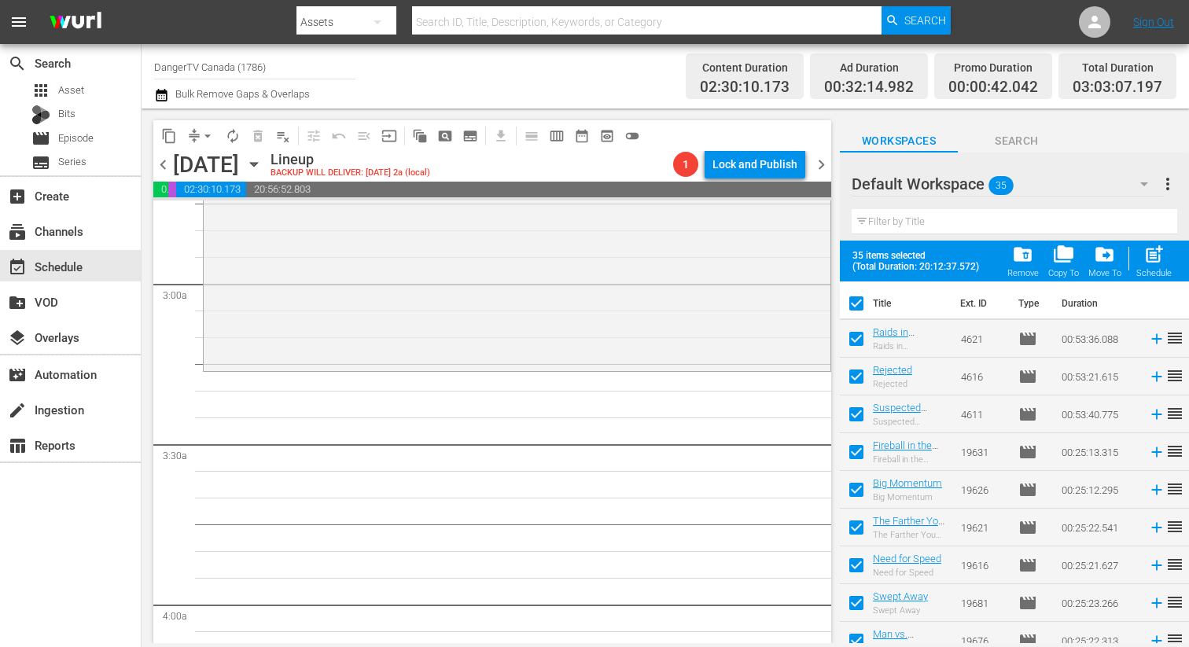
checkbox input "false"
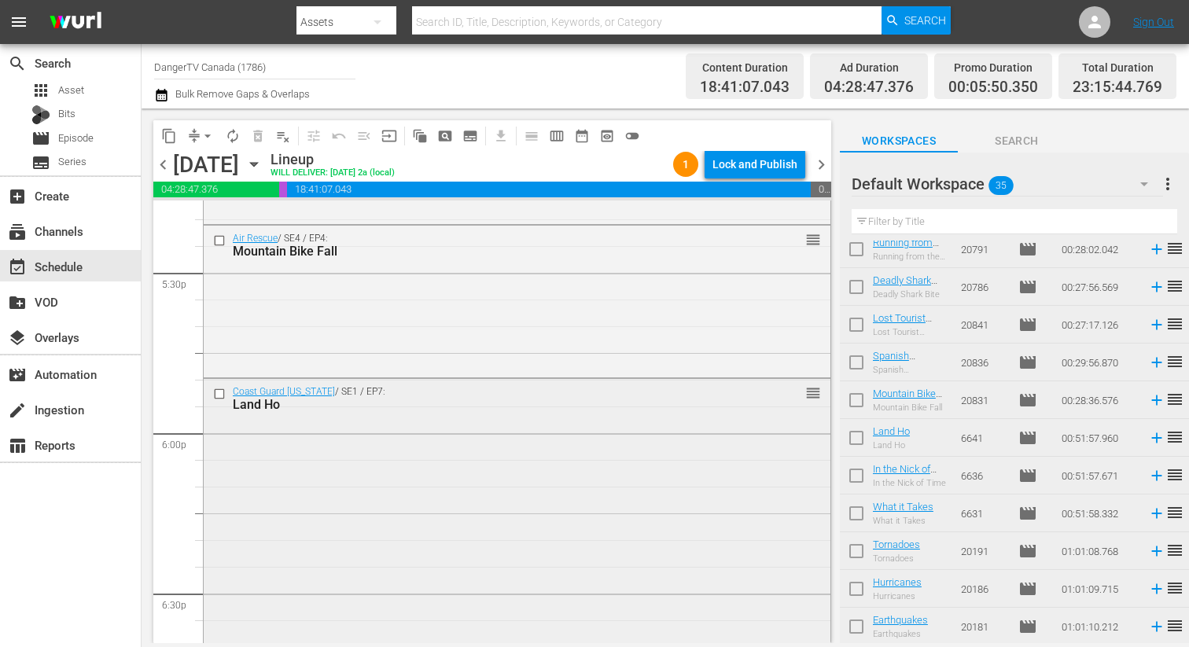
scroll to position [5305, 0]
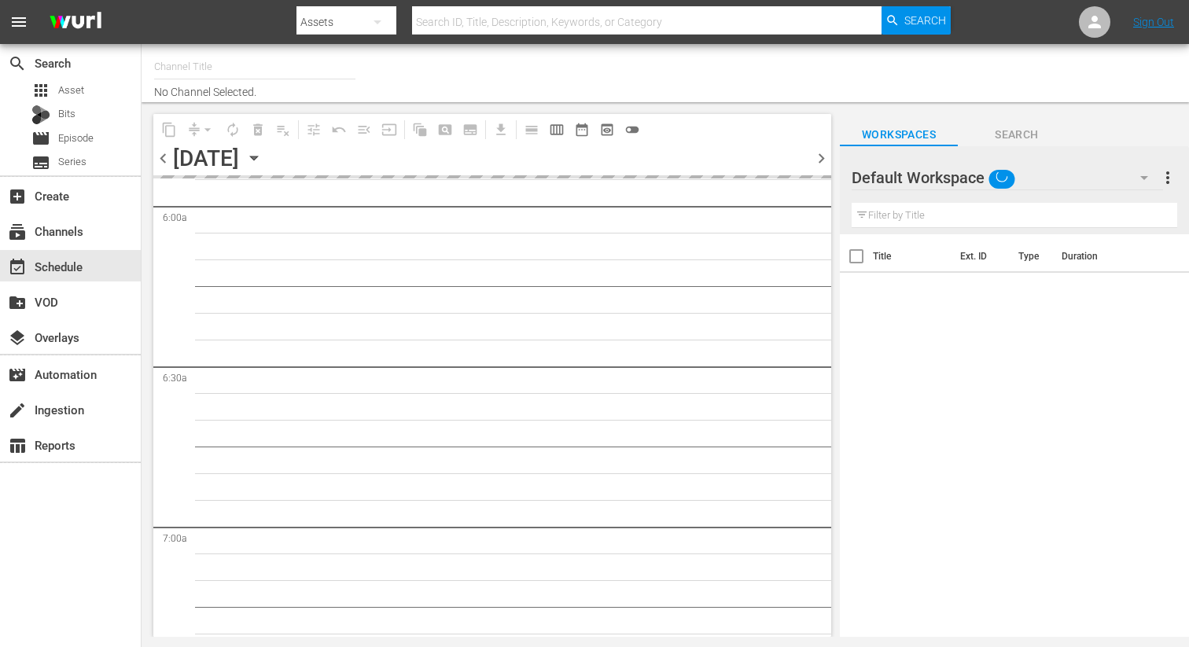
type input "DangerTV Canada (1786)"
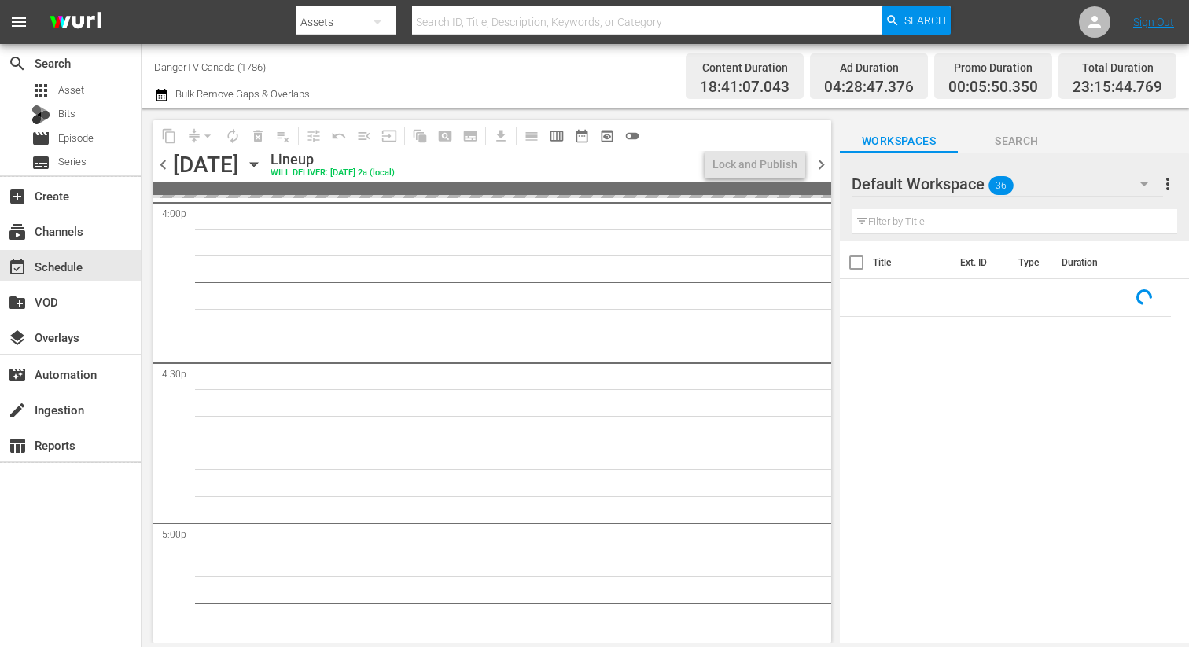
scroll to position [5124, 0]
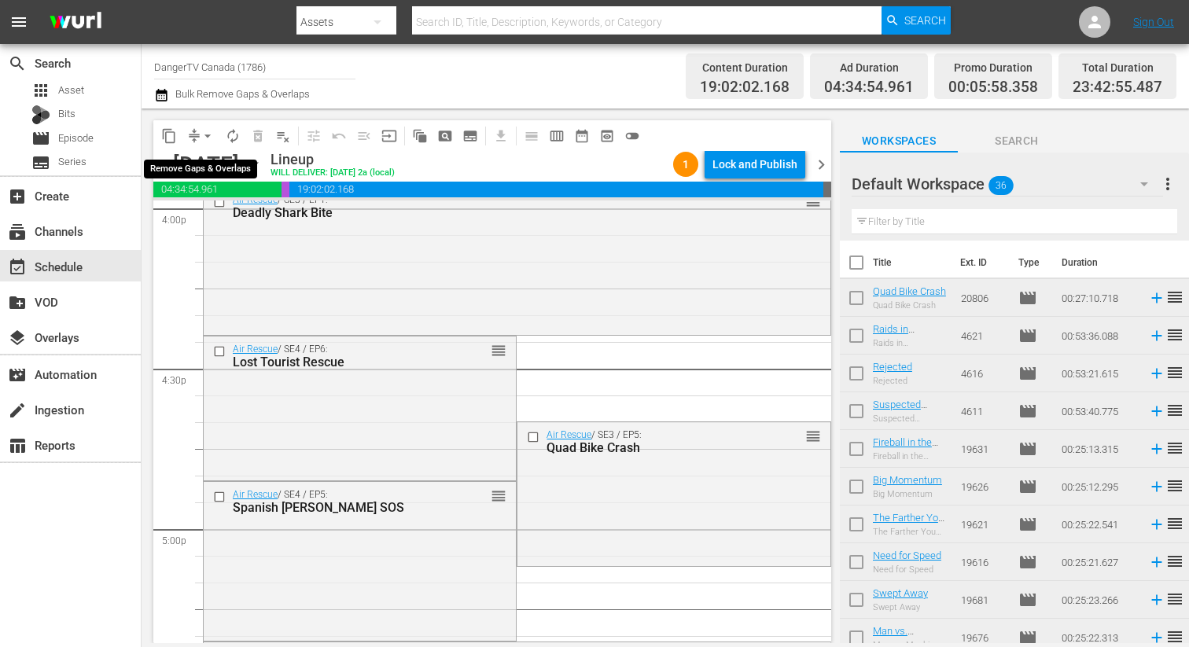
click at [208, 136] on span "arrow_drop_down" at bounding box center [208, 136] width 16 height 16
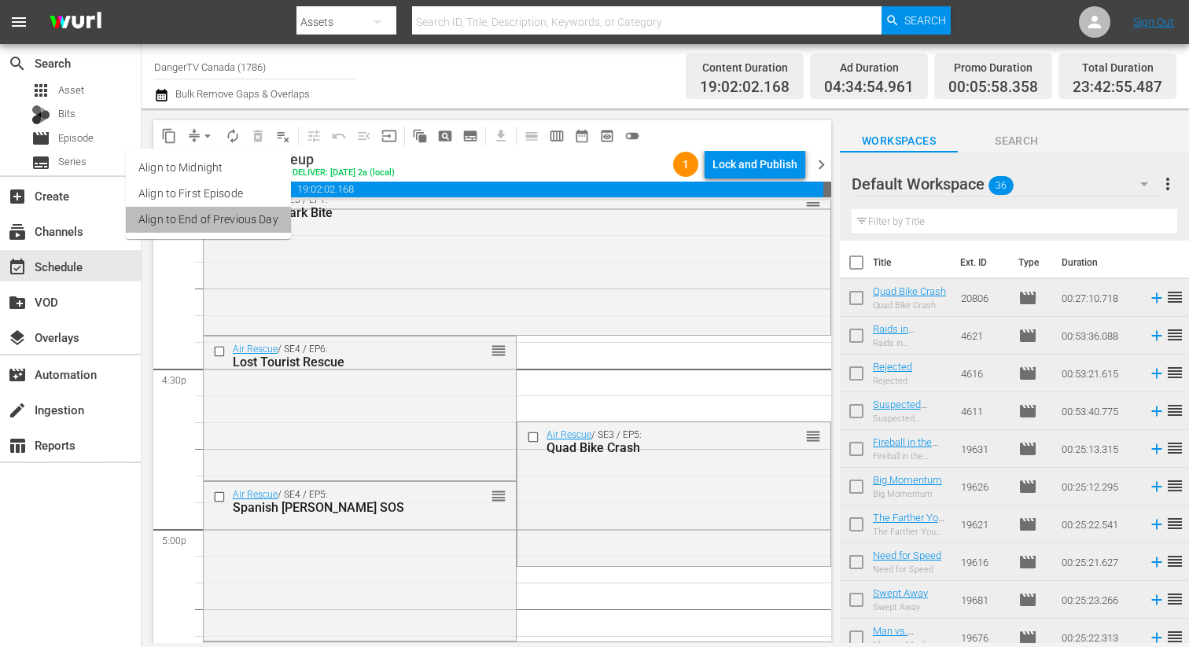
click at [225, 226] on li "Align to End of Previous Day" at bounding box center [208, 220] width 165 height 26
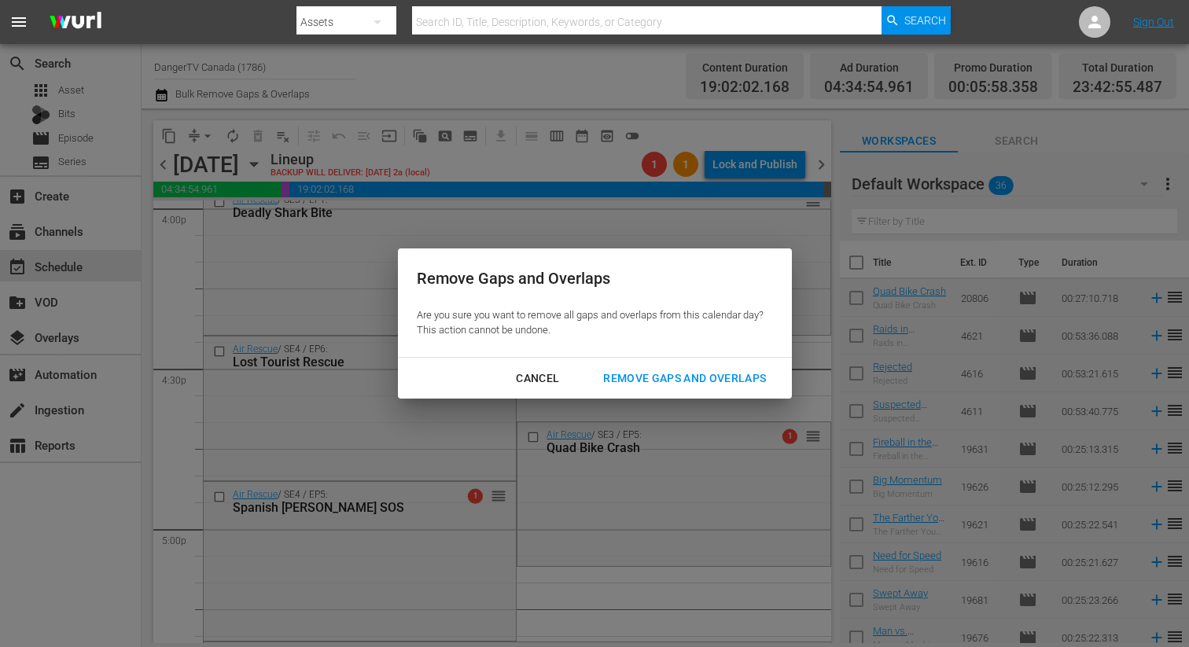
click at [677, 375] on div "Remove Gaps and Overlaps" at bounding box center [684, 379] width 188 height 20
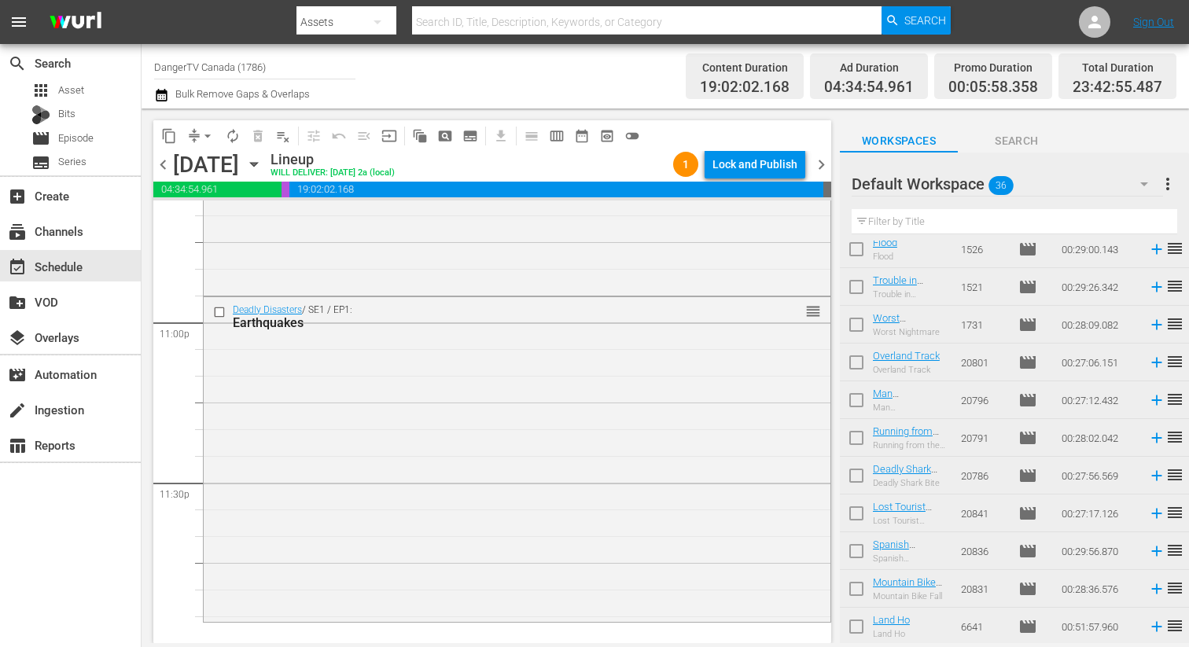
scroll to position [992, 0]
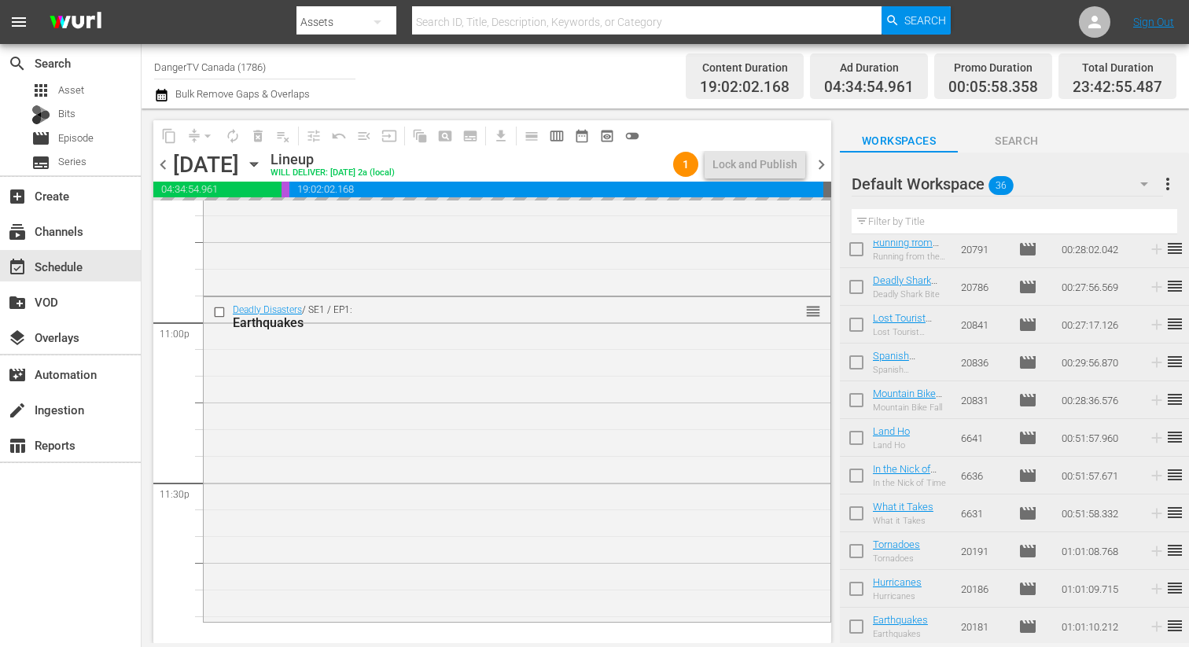
drag, startPoint x: 860, startPoint y: 588, endPoint x: 862, endPoint y: 630, distance: 42.5
click at [860, 588] on input "checkbox" at bounding box center [856, 591] width 33 height 33
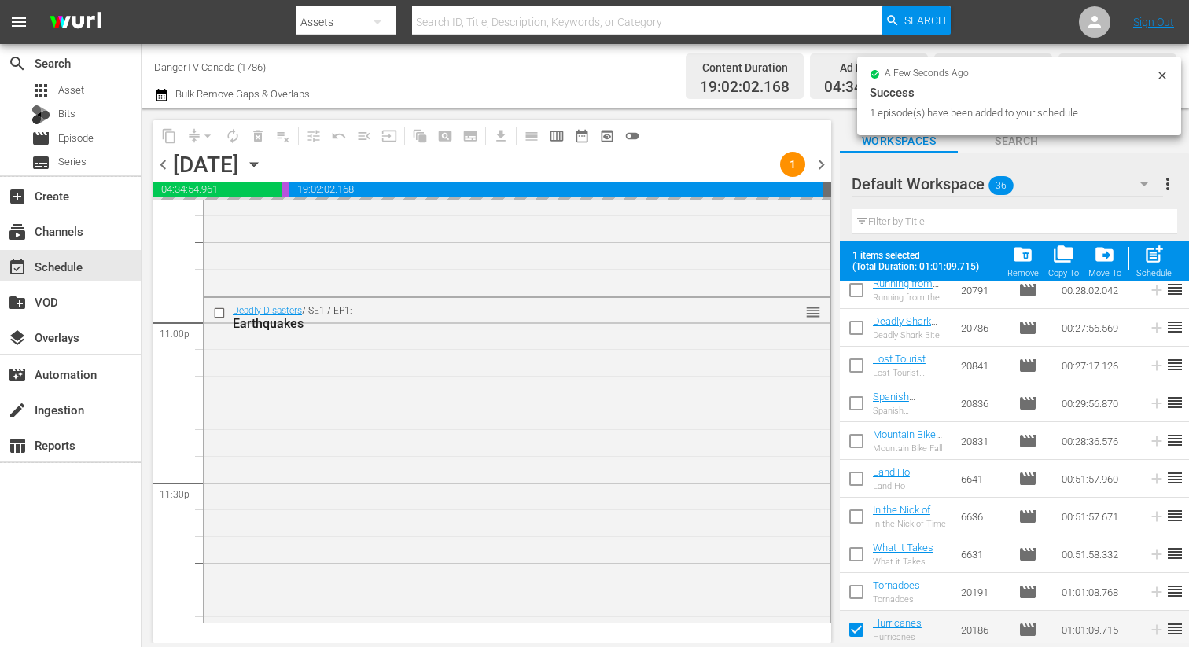
scroll to position [7255, 0]
click at [858, 630] on input "checkbox" at bounding box center [856, 632] width 33 height 33
checkbox input "false"
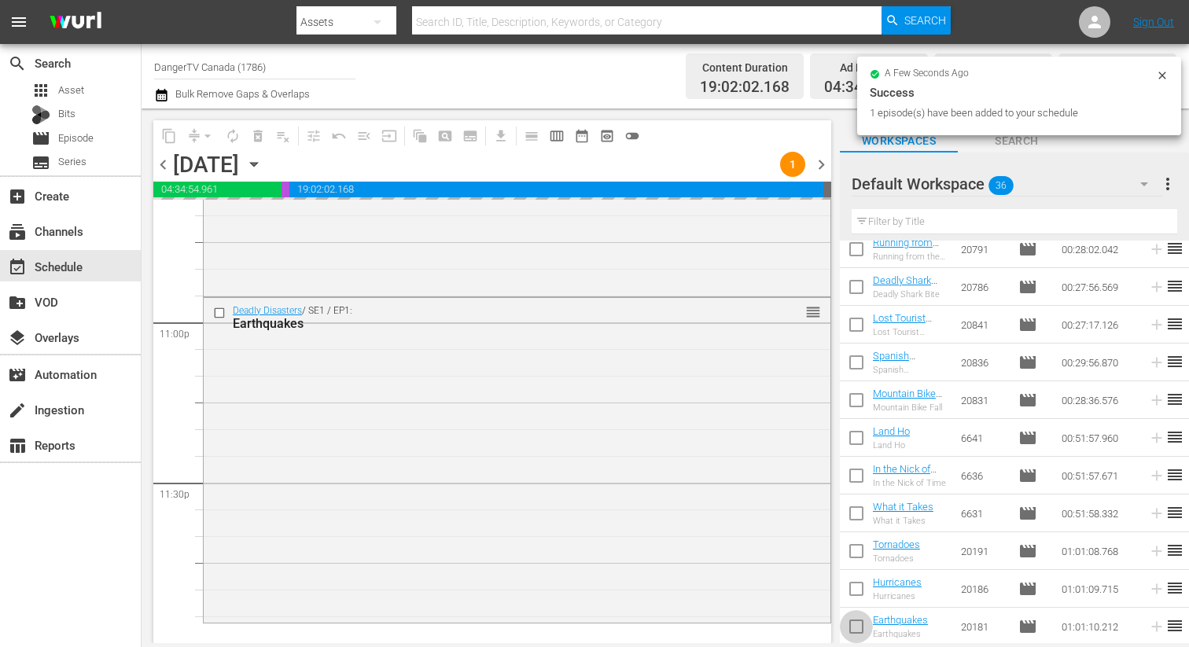
click at [858, 630] on input "checkbox" at bounding box center [856, 629] width 33 height 33
checkbox input "true"
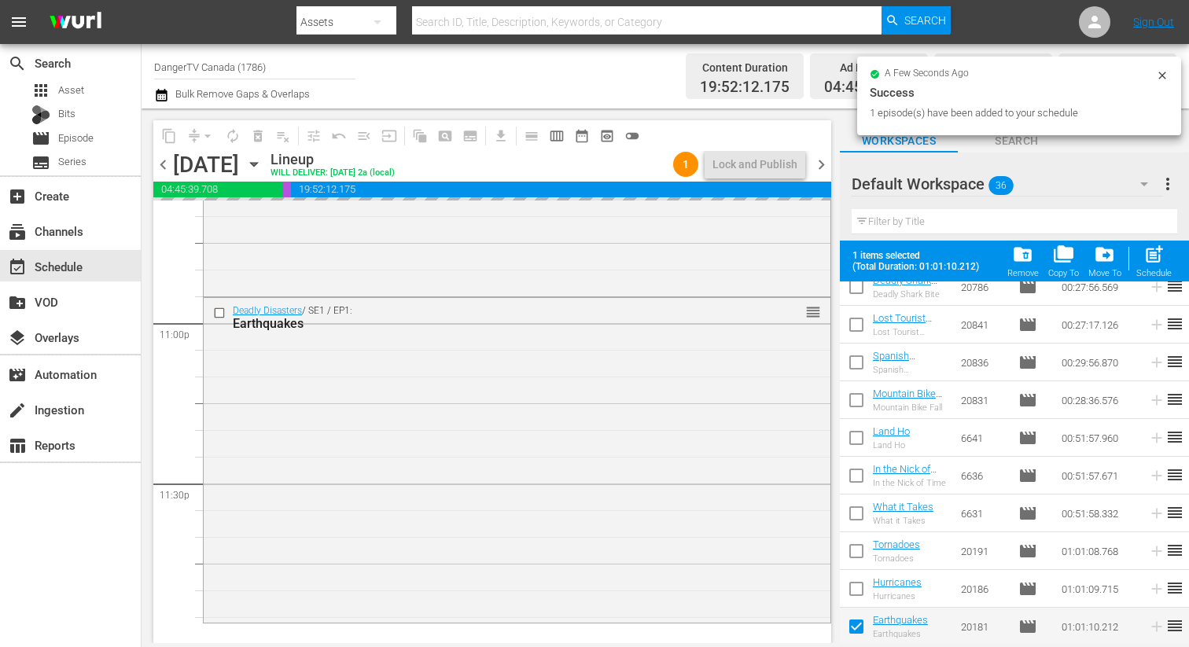
scroll to position [7255, 0]
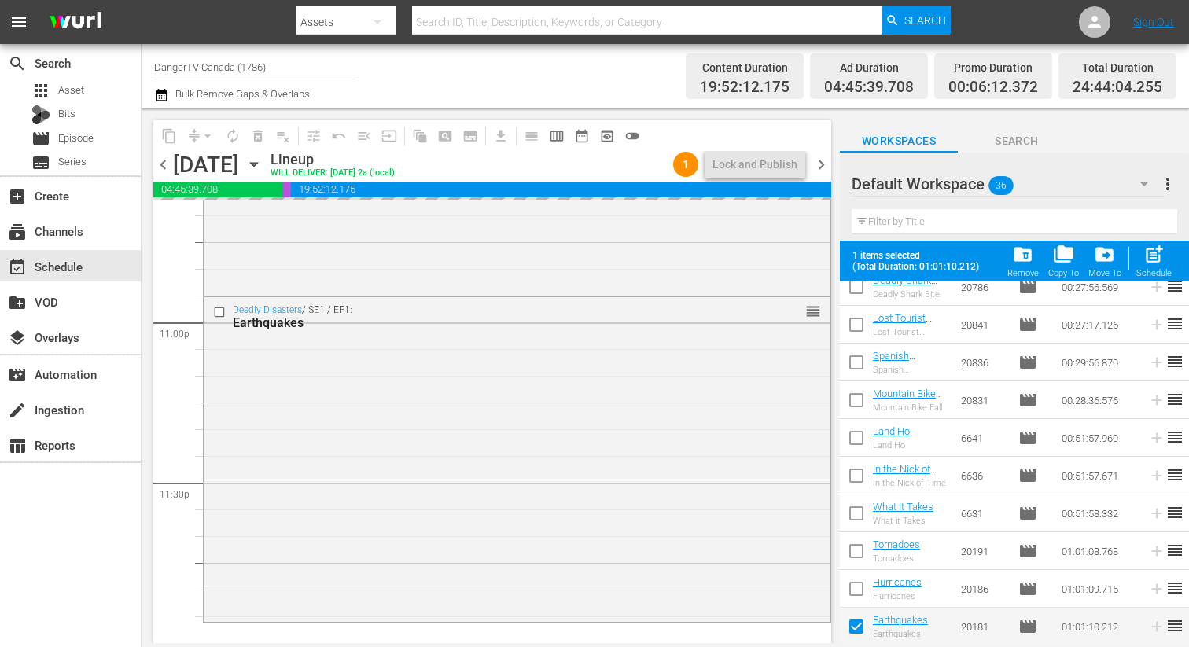
click at [859, 588] on input "checkbox" at bounding box center [856, 591] width 33 height 33
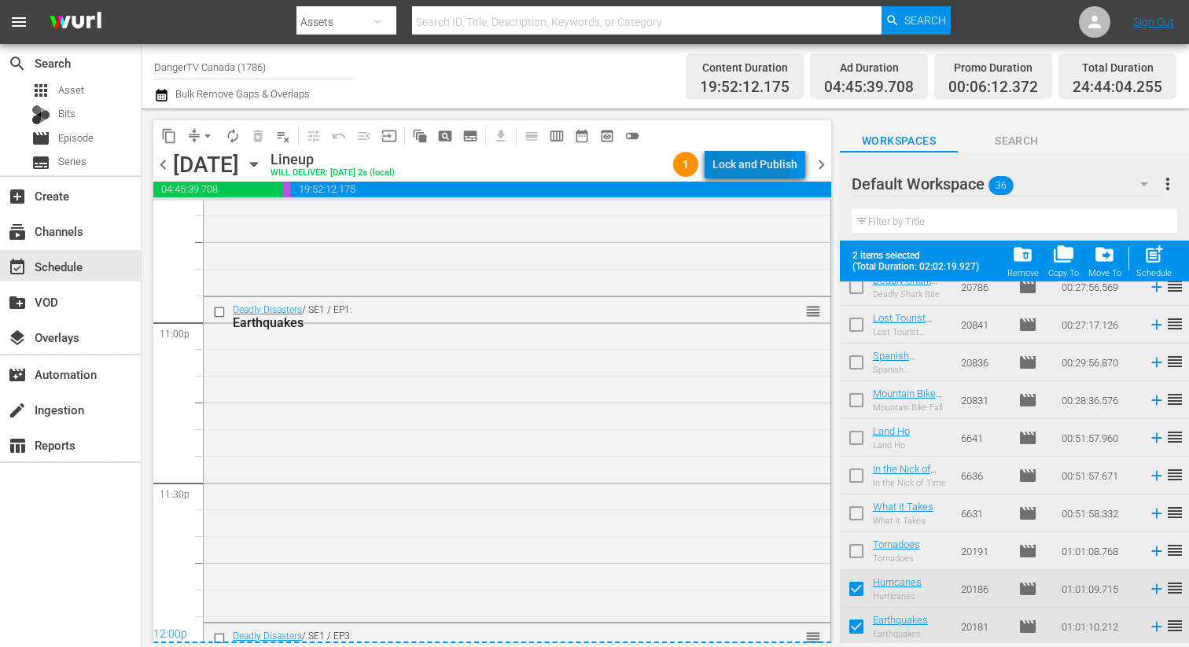
click at [752, 165] on div "Lock and Publish" at bounding box center [754, 164] width 85 height 28
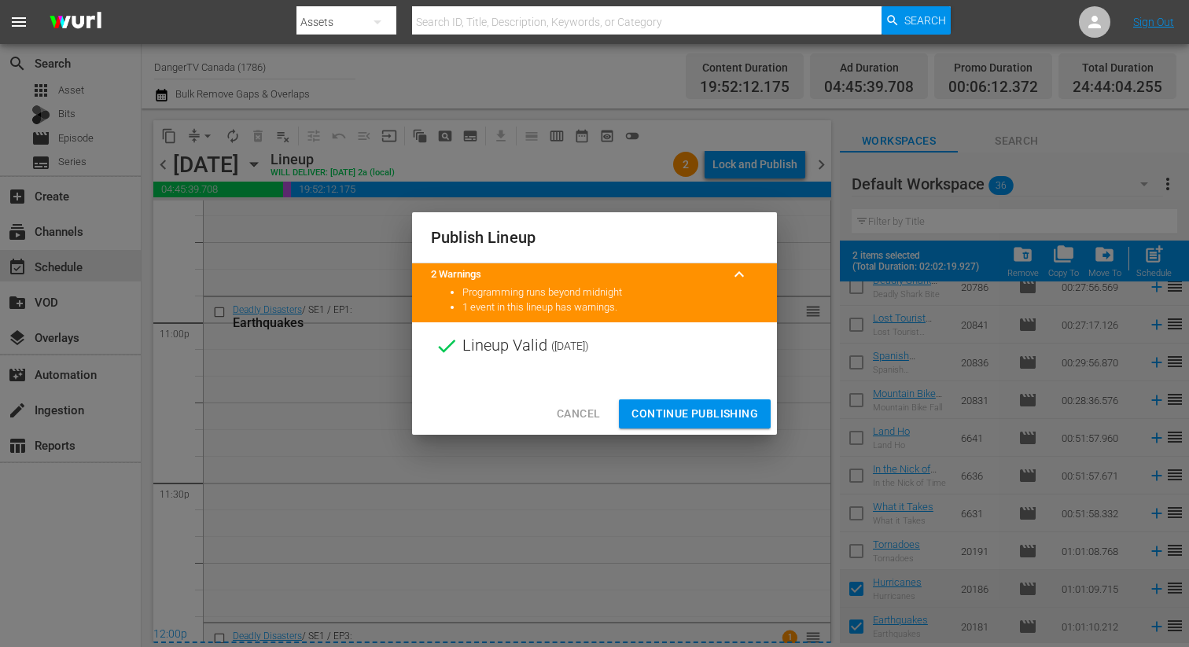
click at [691, 409] on span "Continue Publishing" at bounding box center [694, 414] width 127 height 20
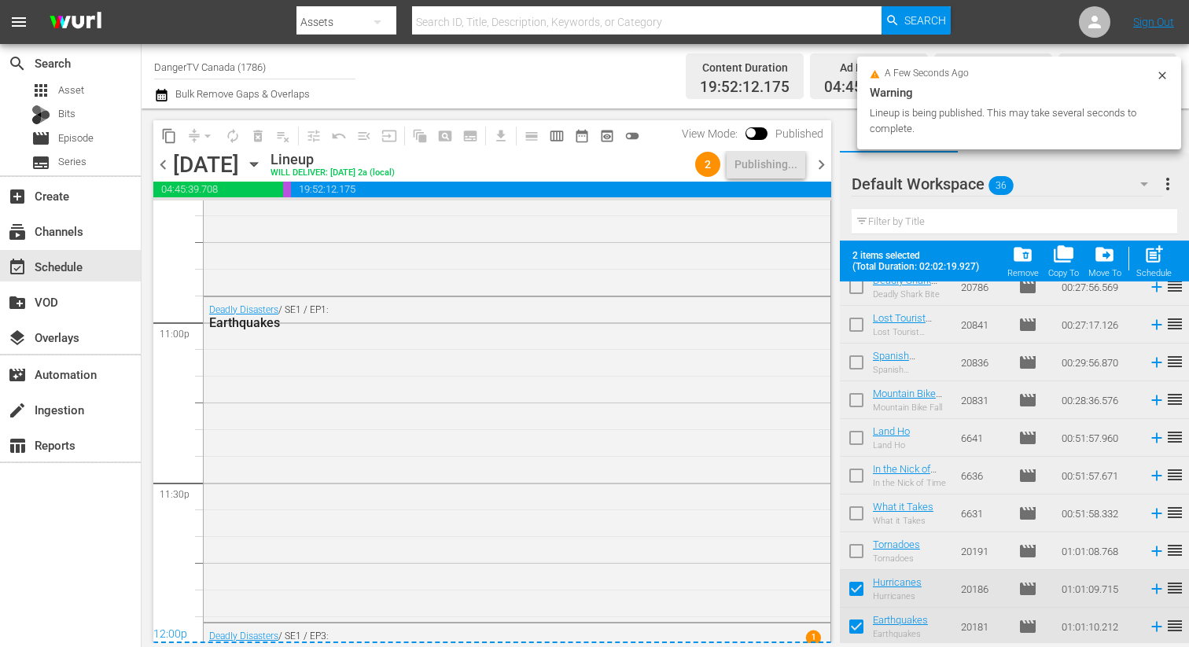
click at [819, 160] on span "chevron_right" at bounding box center [821, 165] width 20 height 20
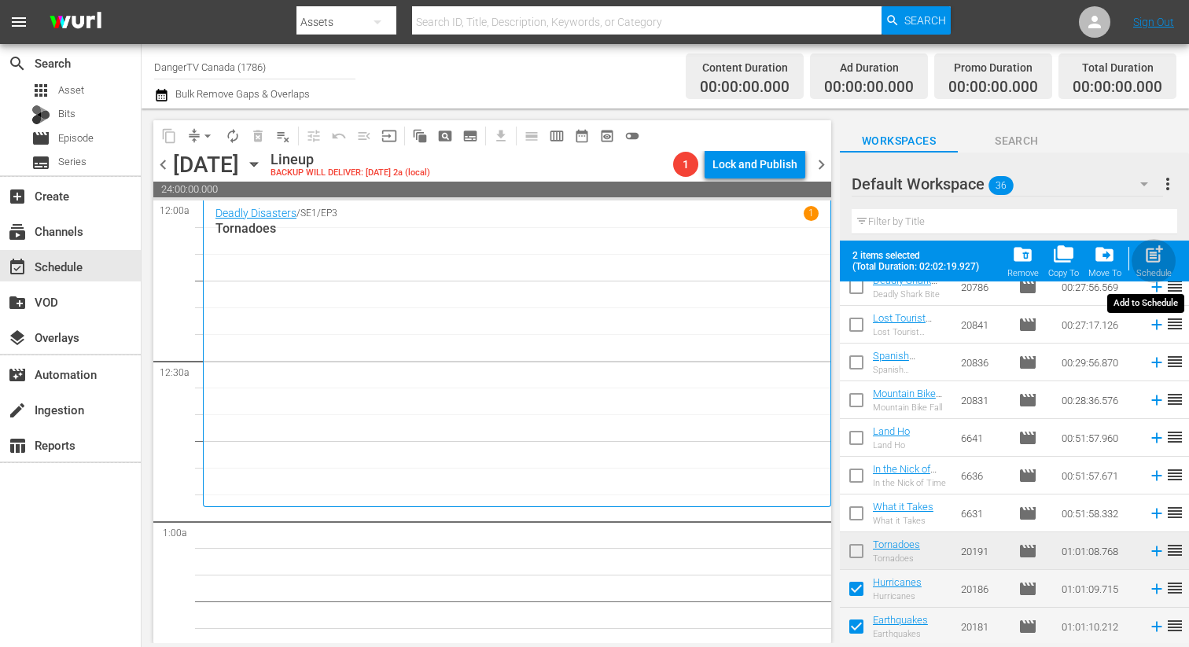
click at [1153, 256] on span "post_add" at bounding box center [1153, 254] width 21 height 21
checkbox input "false"
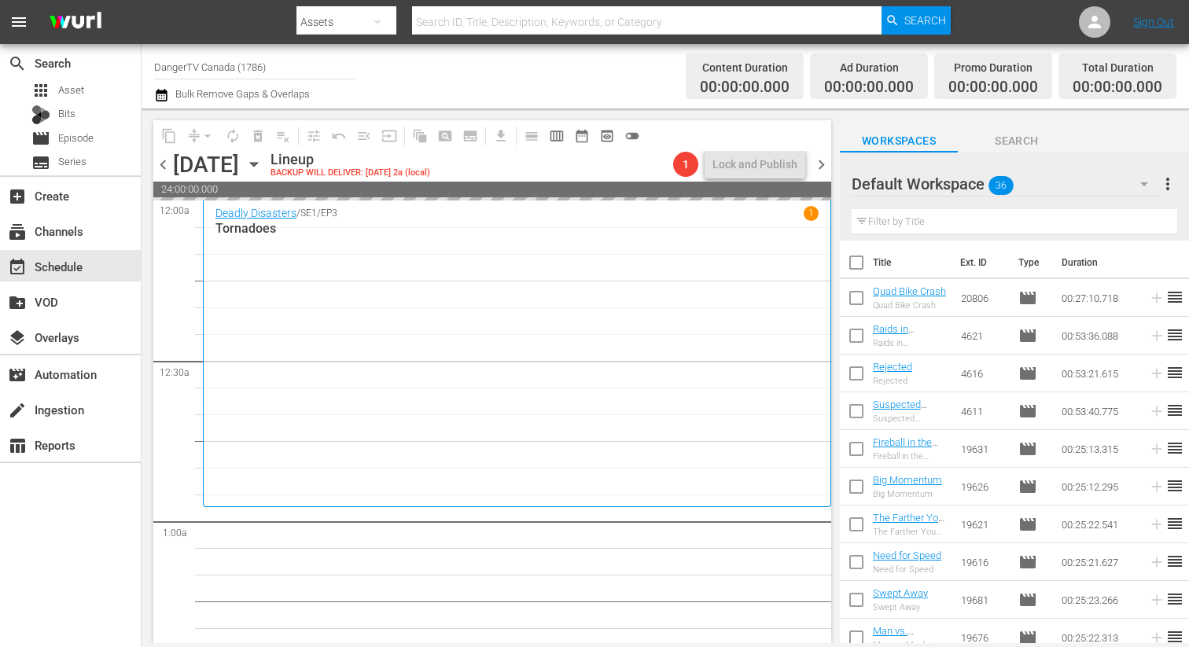
click at [859, 264] on input "checkbox" at bounding box center [856, 265] width 33 height 33
checkbox input "true"
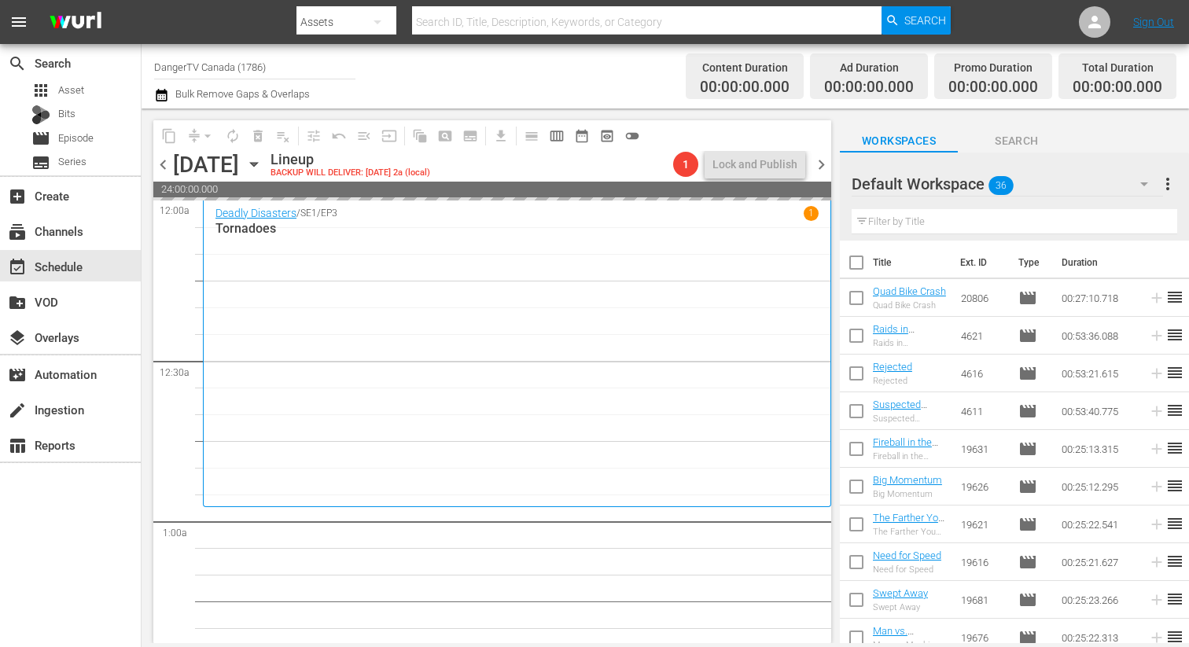
checkbox input "true"
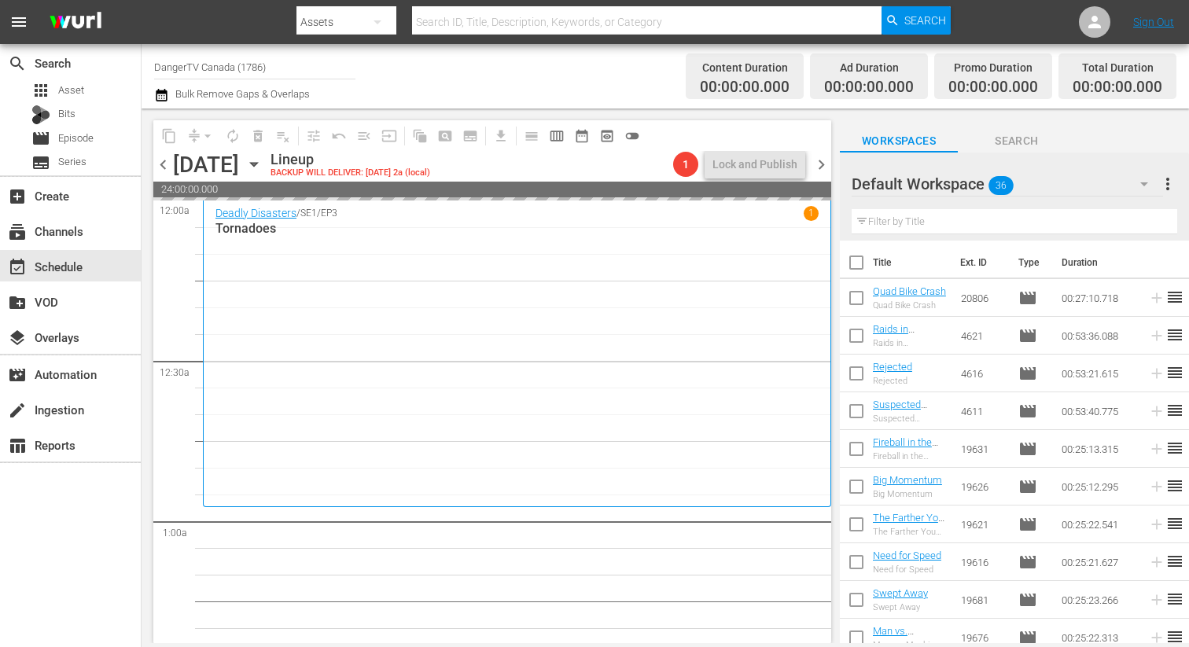
checkbox input "true"
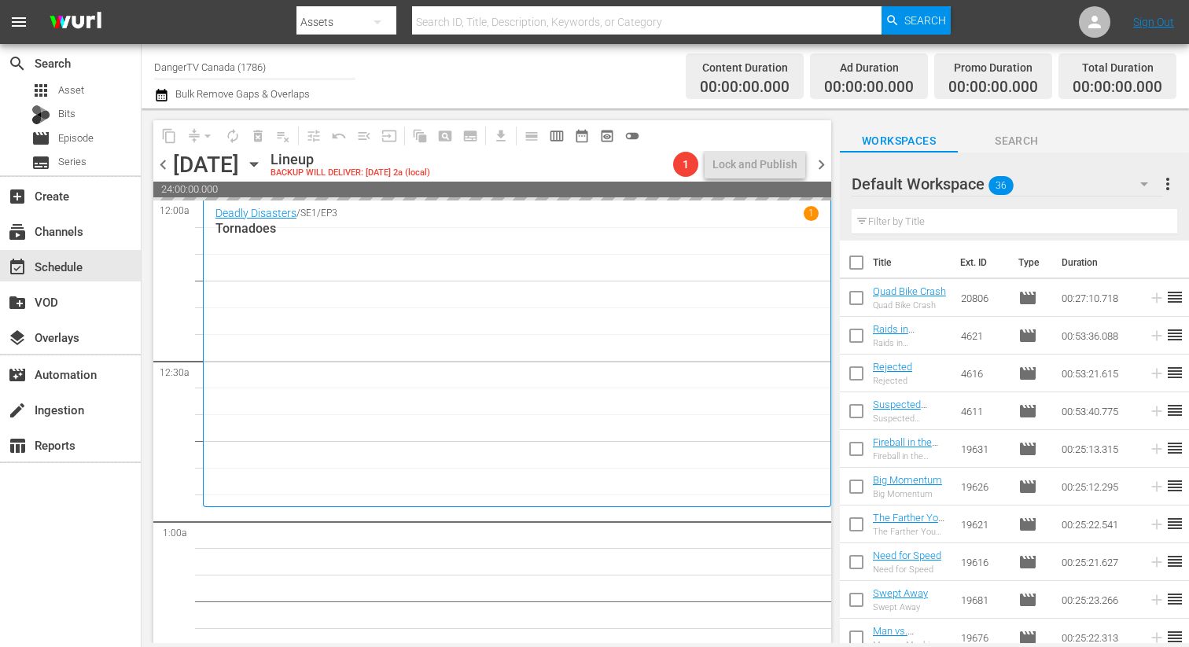
checkbox input "true"
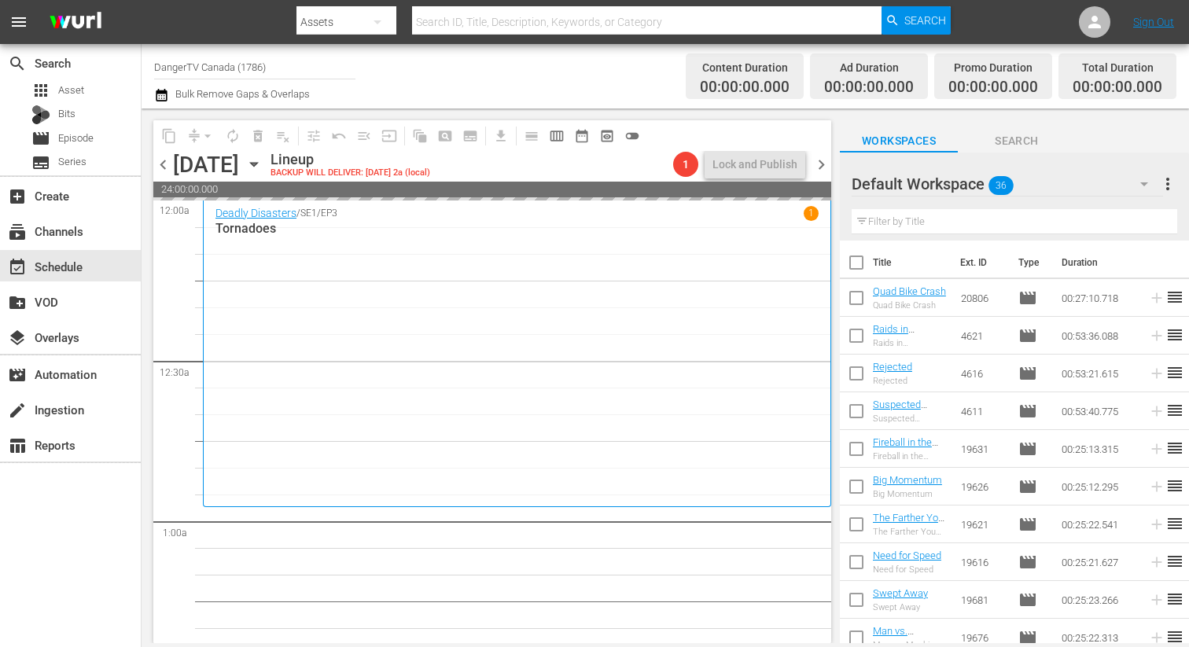
checkbox input "true"
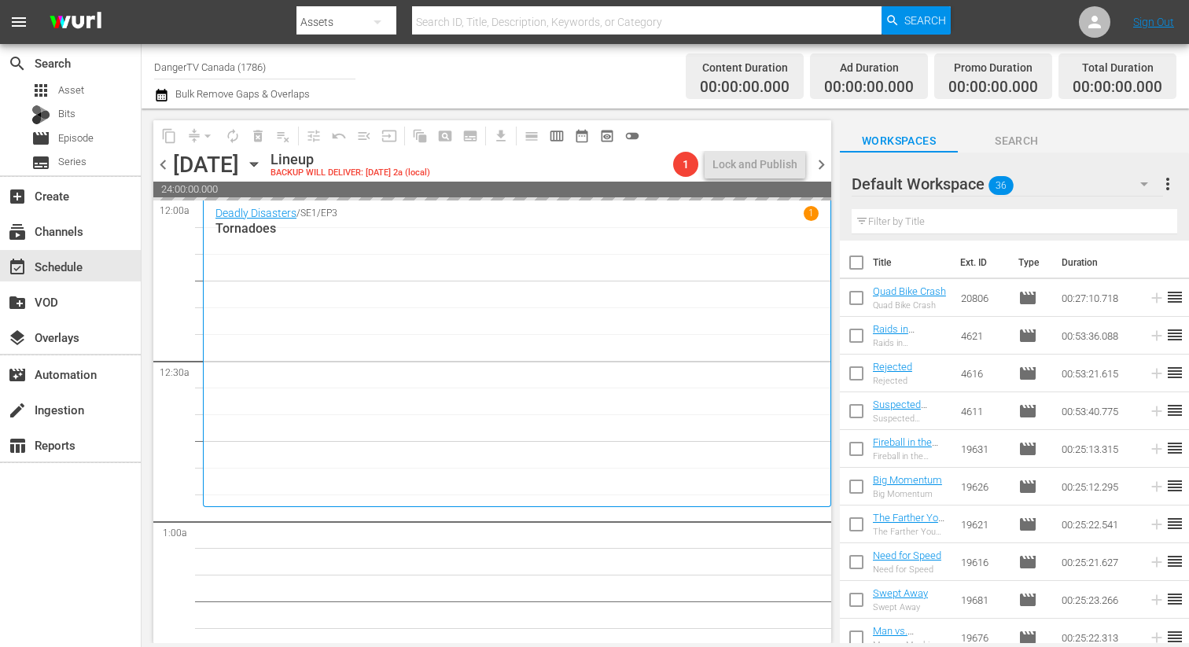
checkbox input "true"
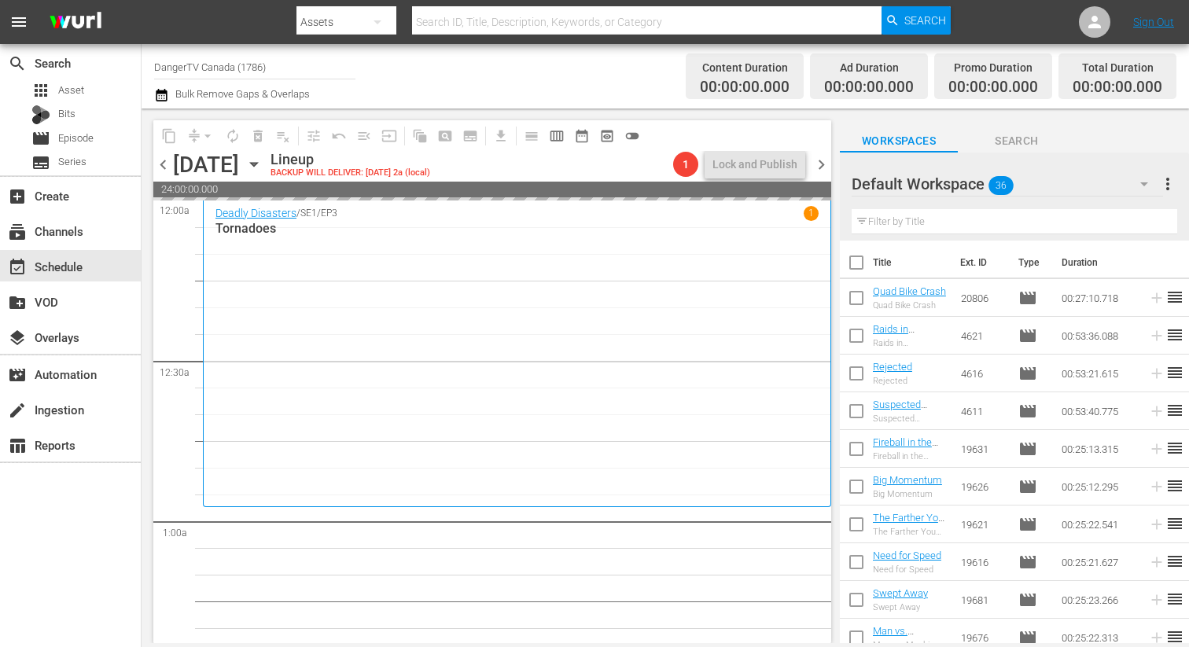
checkbox input "true"
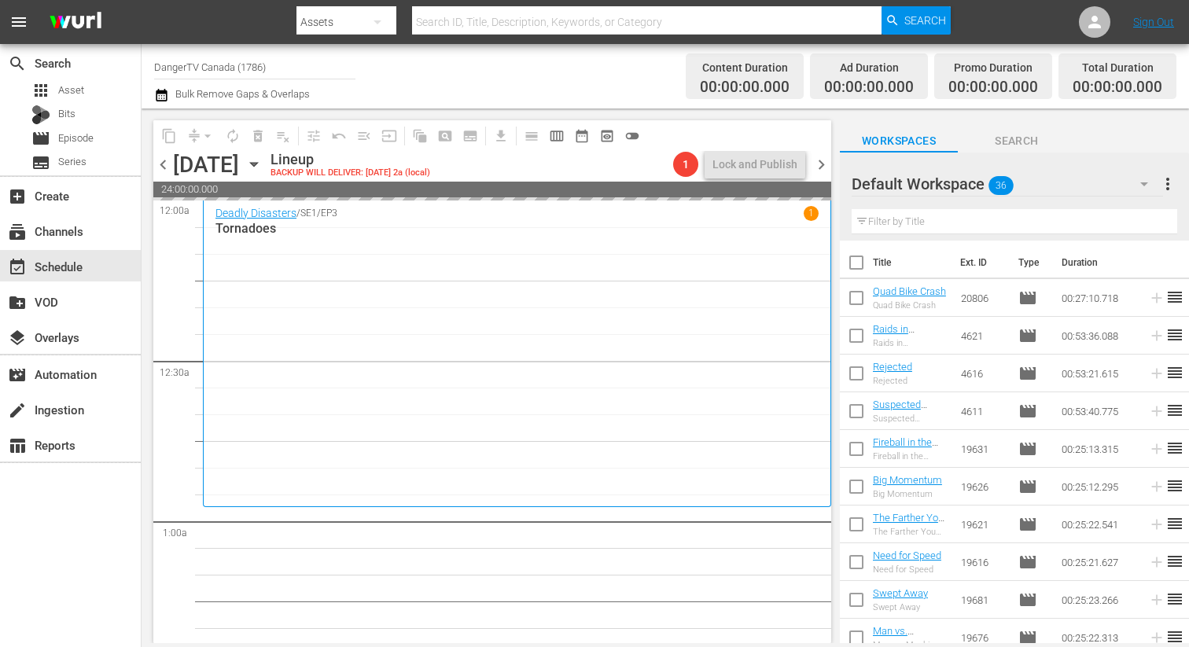
checkbox input "true"
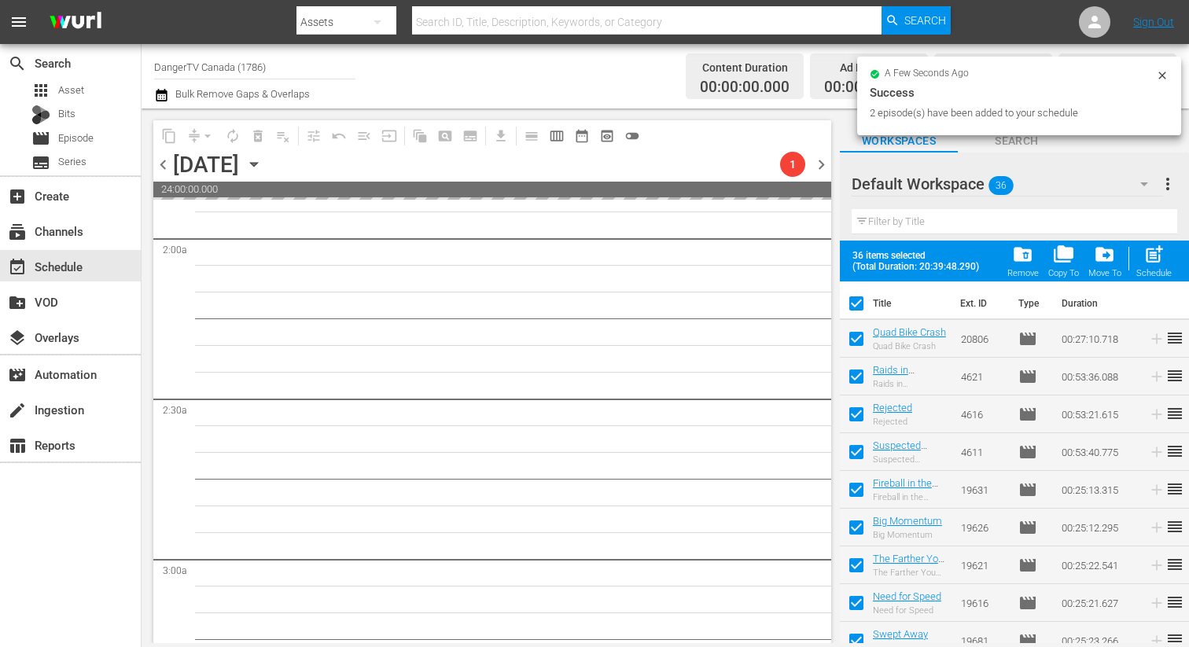
scroll to position [795, 0]
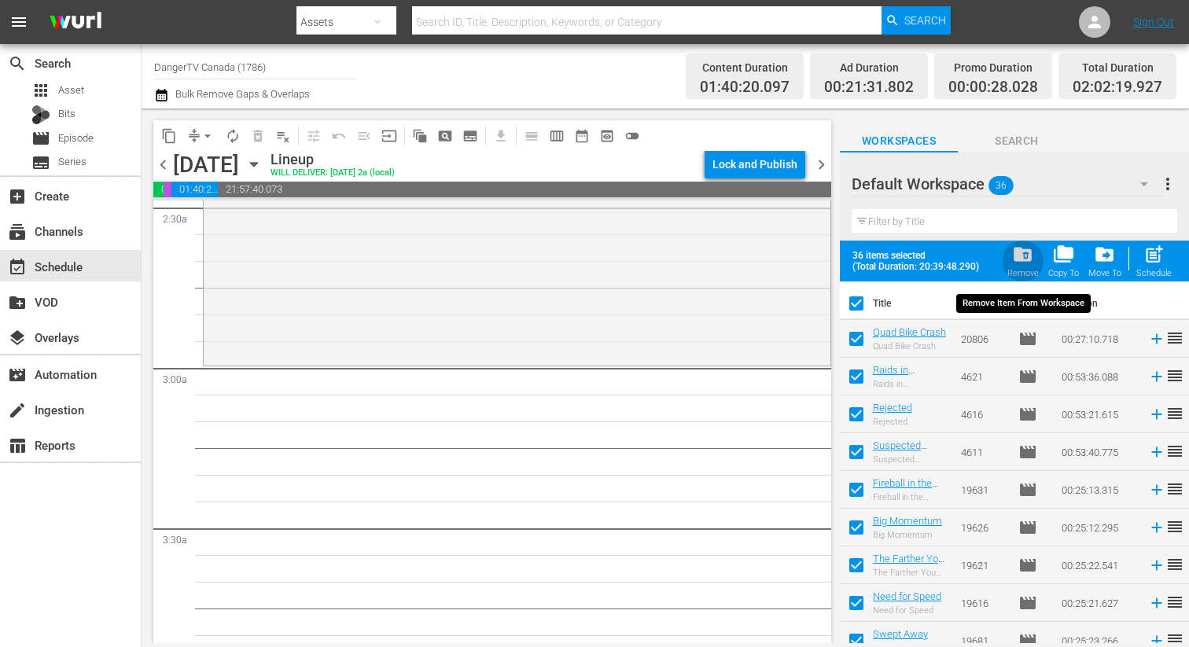
click at [1023, 249] on span "folder_delete" at bounding box center [1022, 254] width 21 height 21
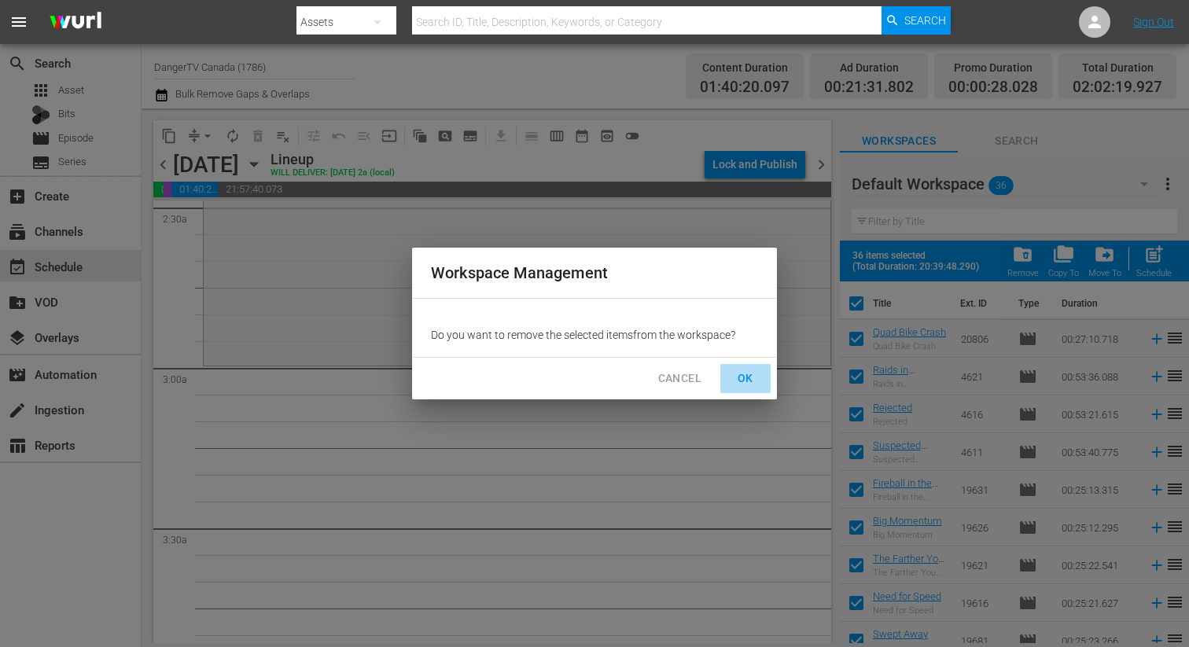
click at [749, 377] on span "OK" at bounding box center [745, 379] width 25 height 20
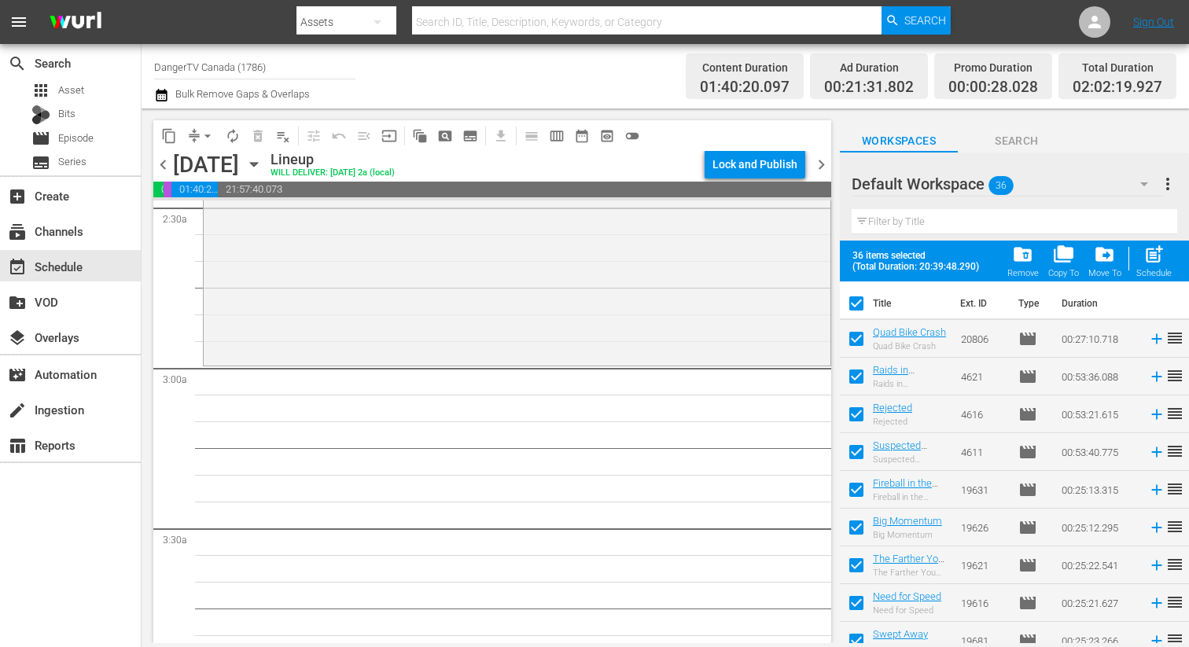
checkbox input "false"
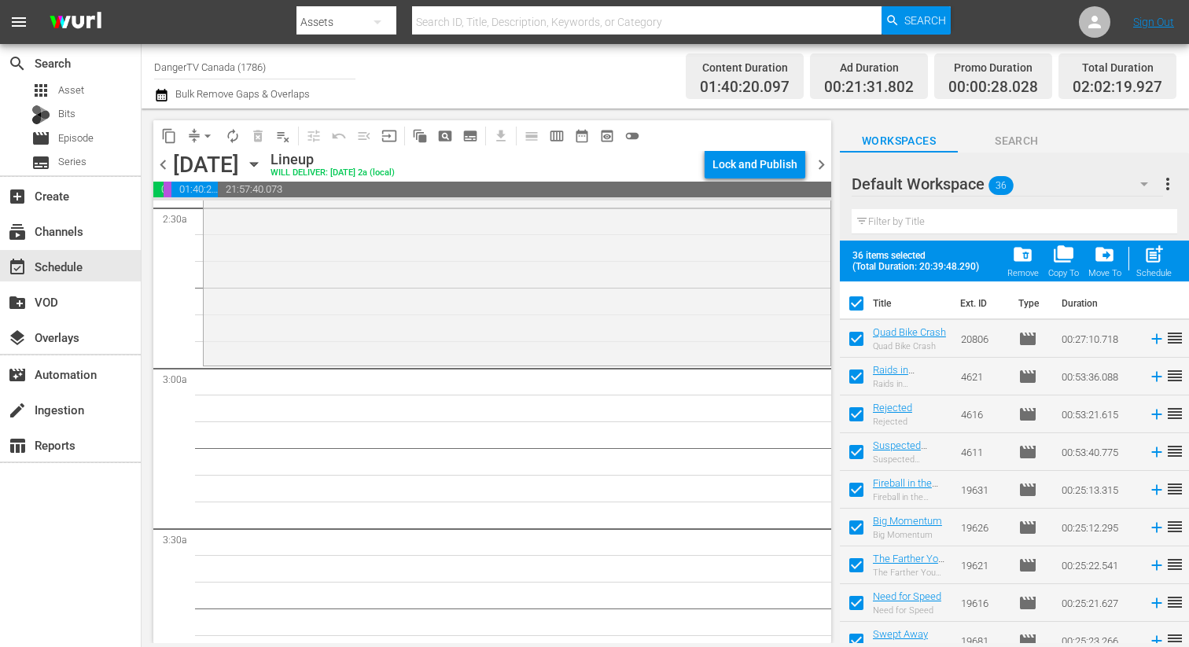
checkbox input "false"
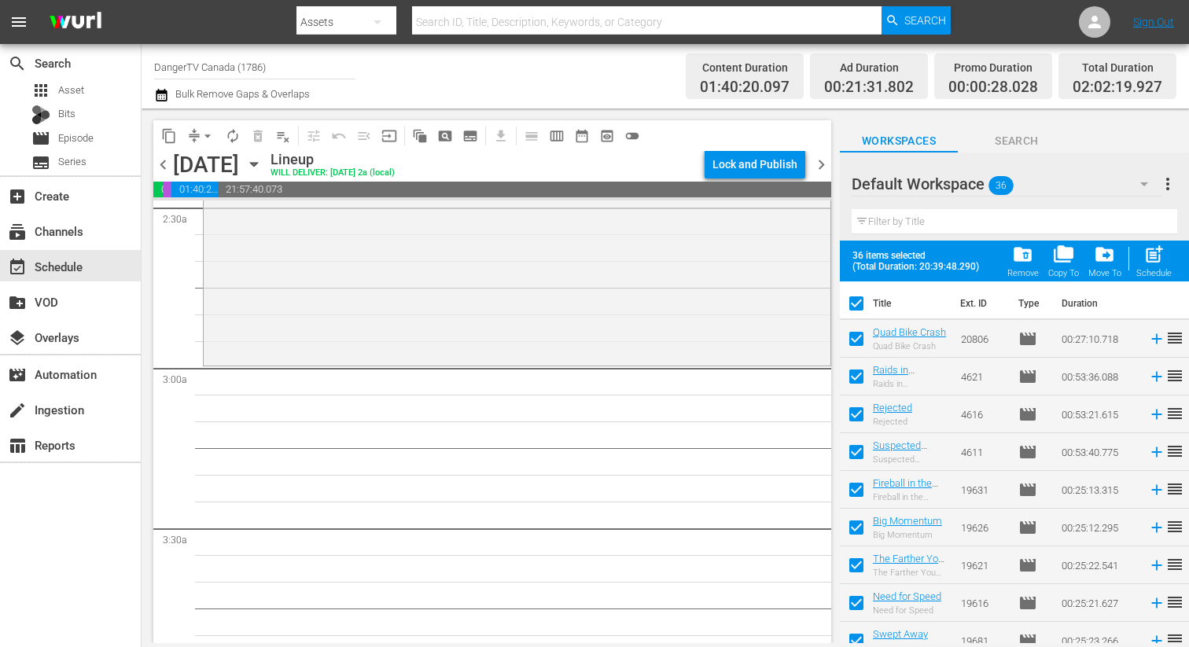
checkbox input "false"
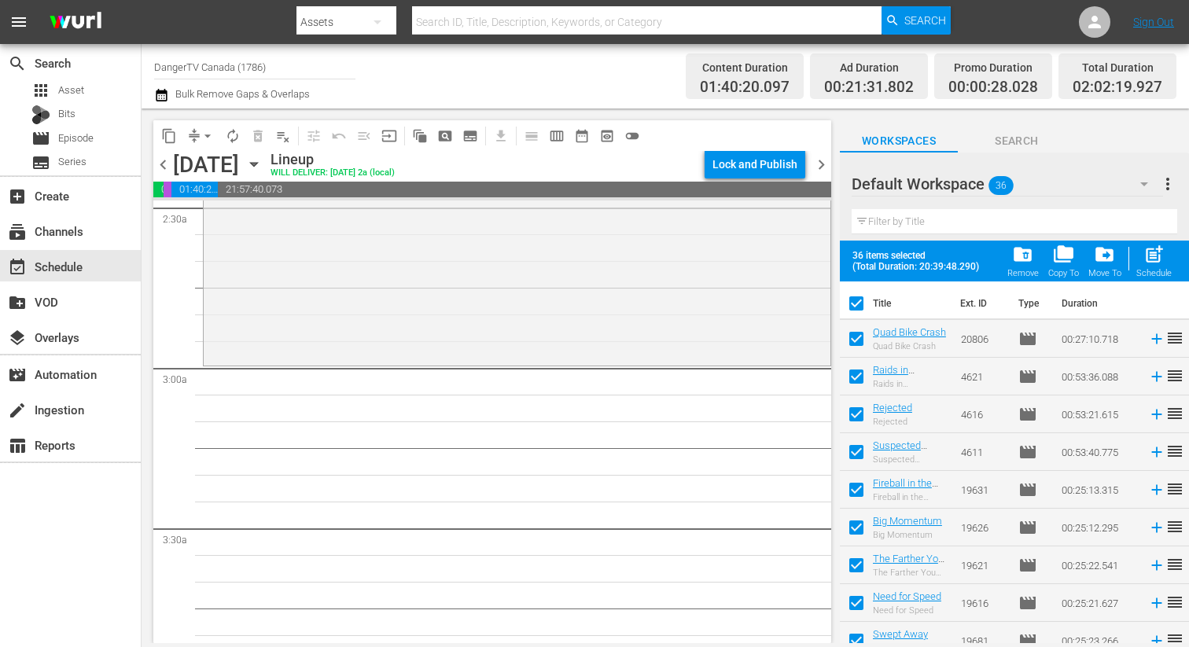
checkbox input "false"
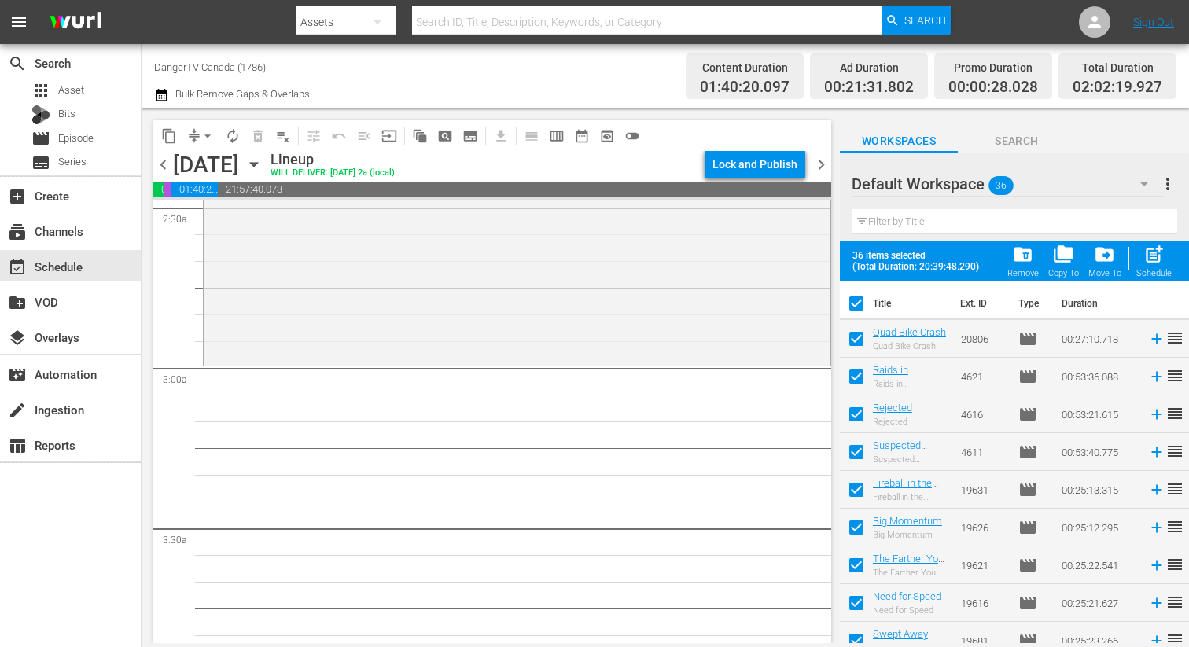
checkbox input "false"
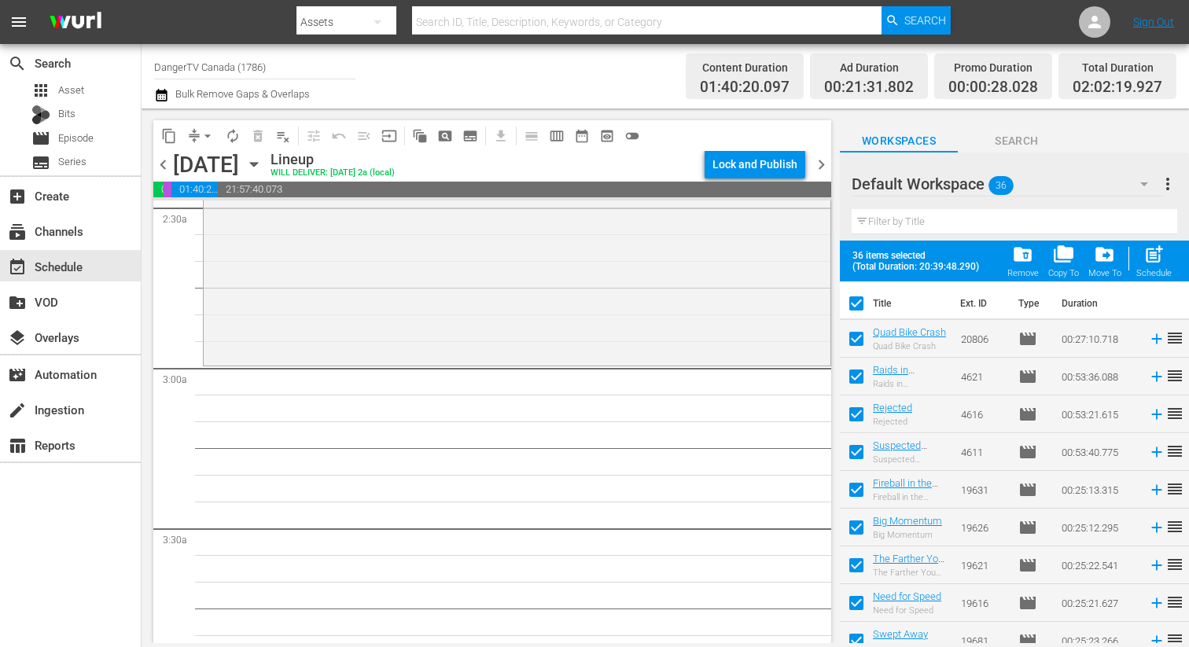
checkbox input "false"
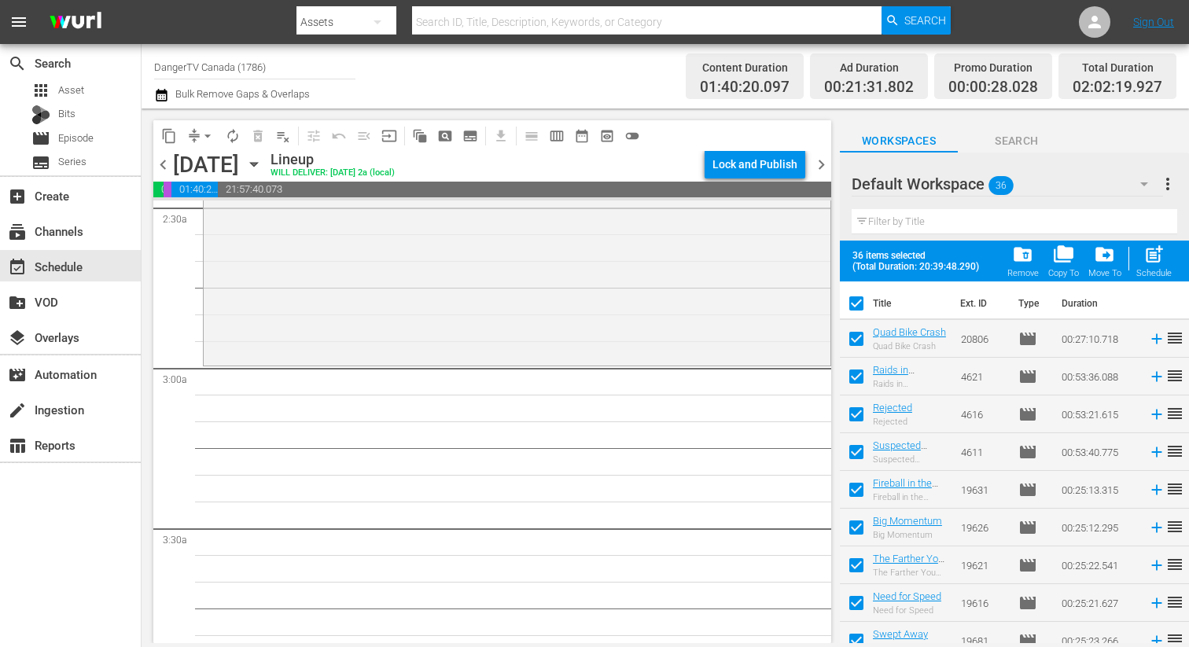
checkbox input "false"
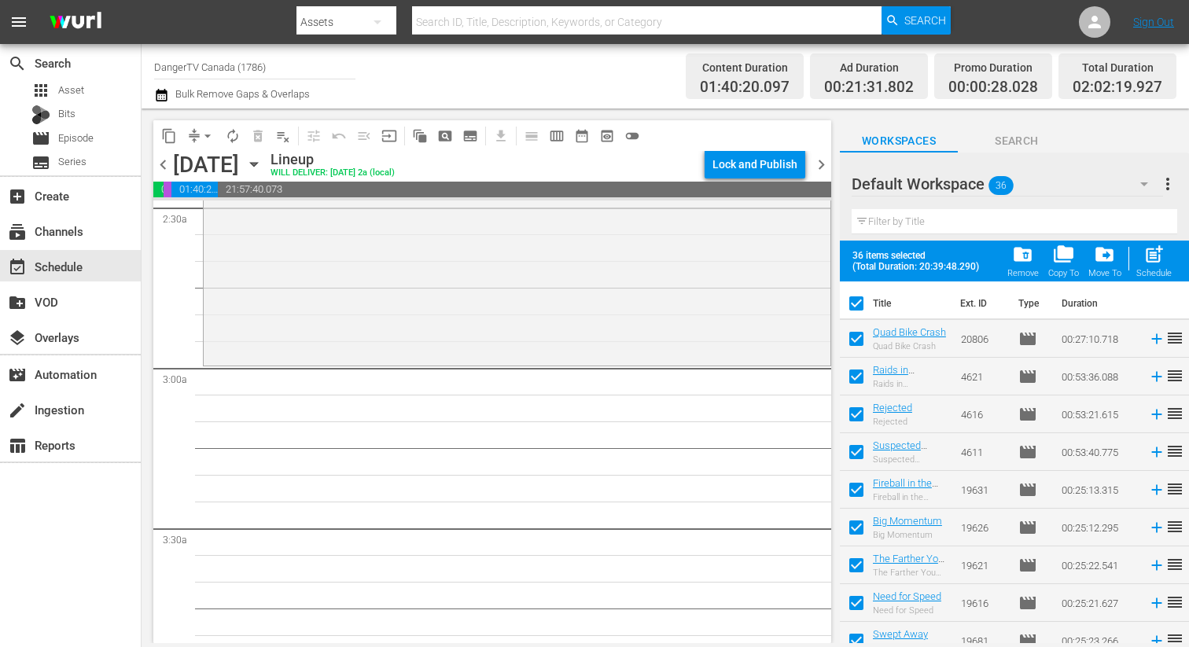
checkbox input "false"
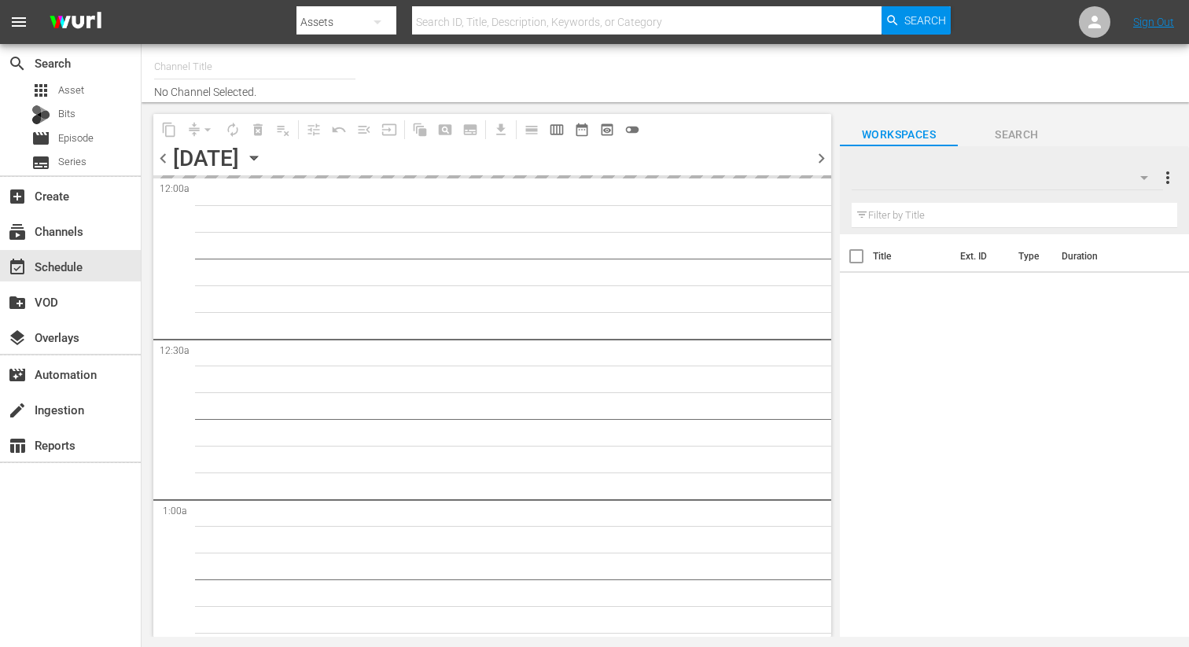
type input "DangerTV Canada (1786)"
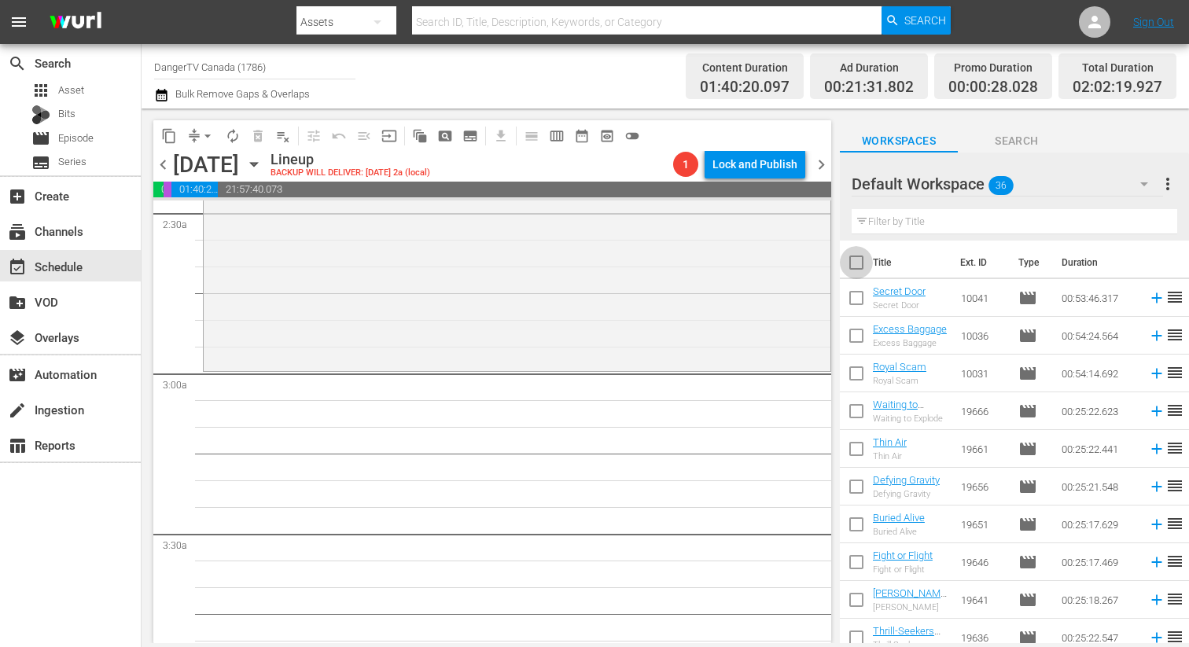
click at [857, 259] on input "checkbox" at bounding box center [856, 265] width 33 height 33
checkbox input "true"
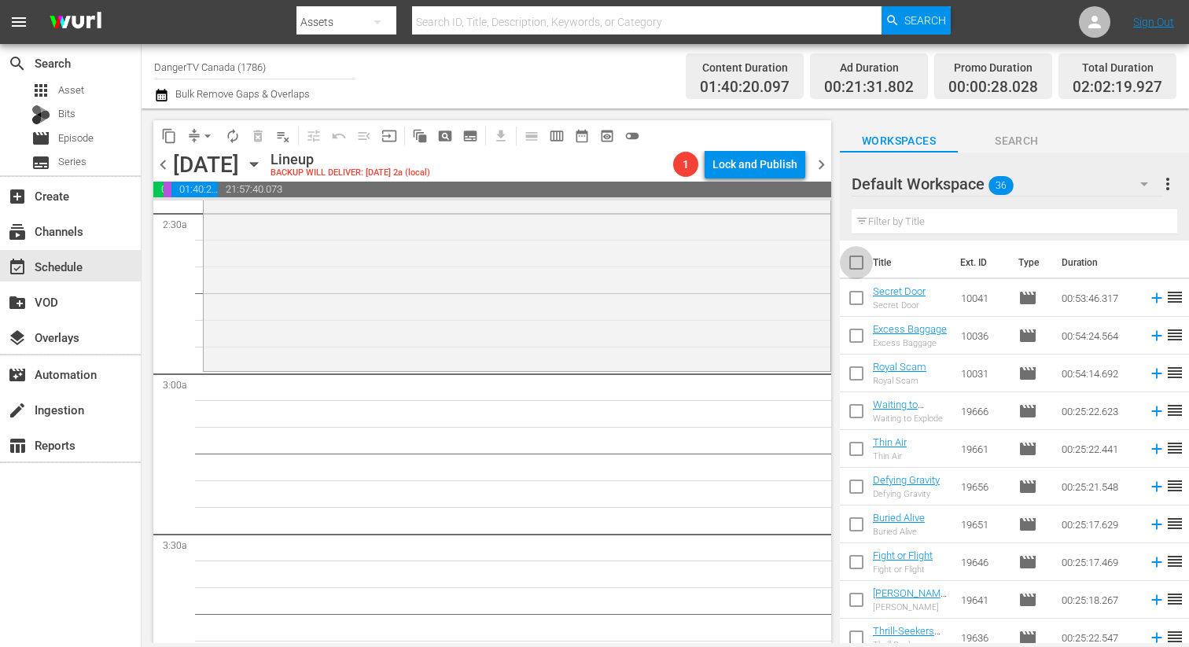
checkbox input "true"
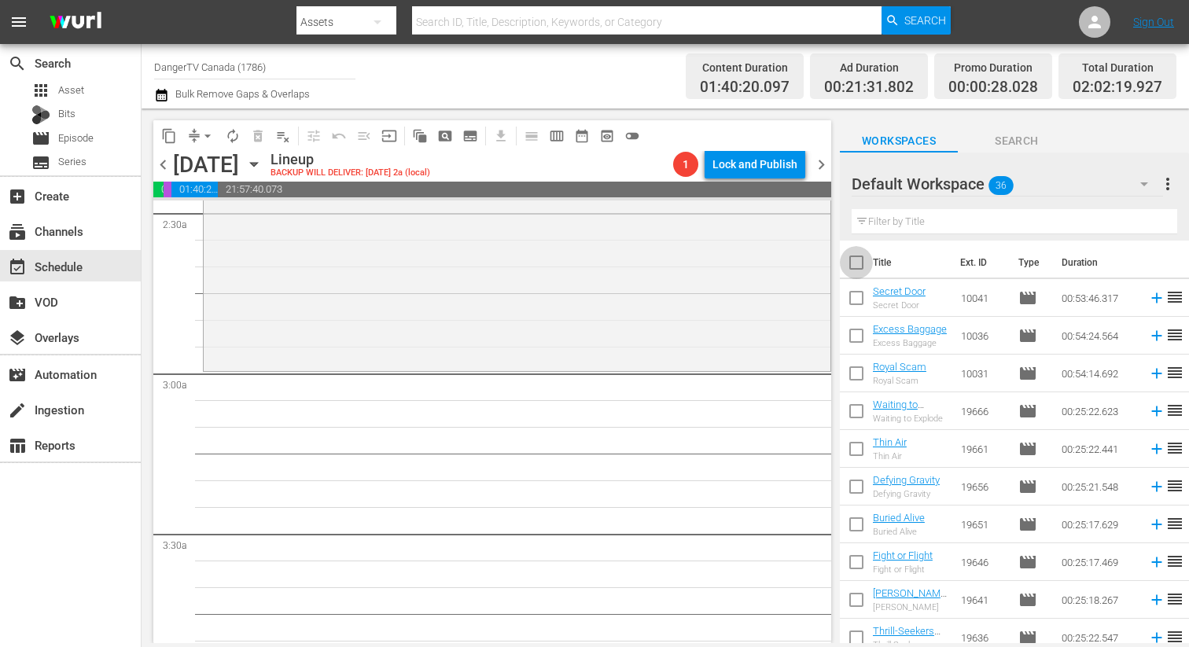
checkbox input "true"
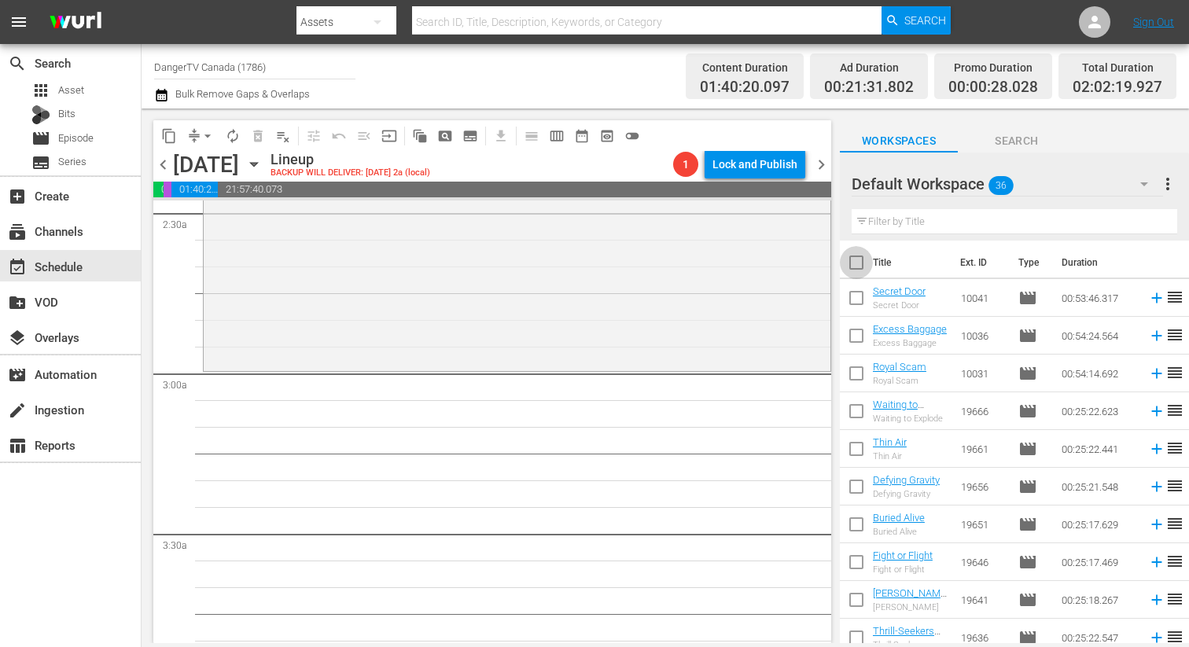
checkbox input "true"
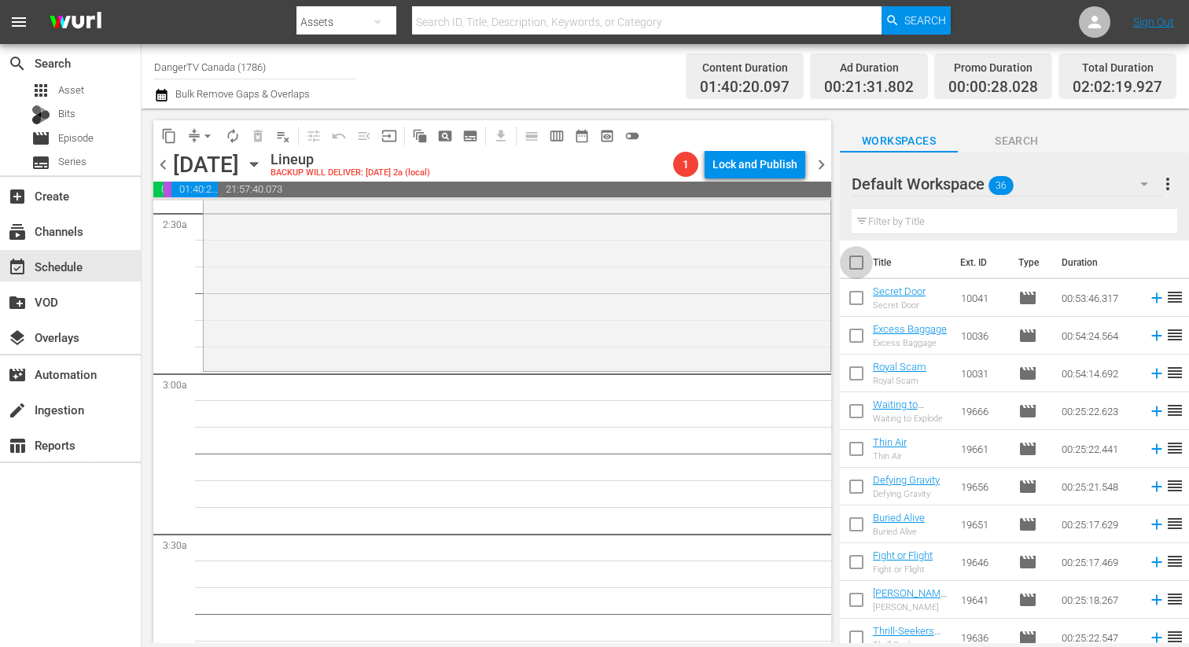
checkbox input "true"
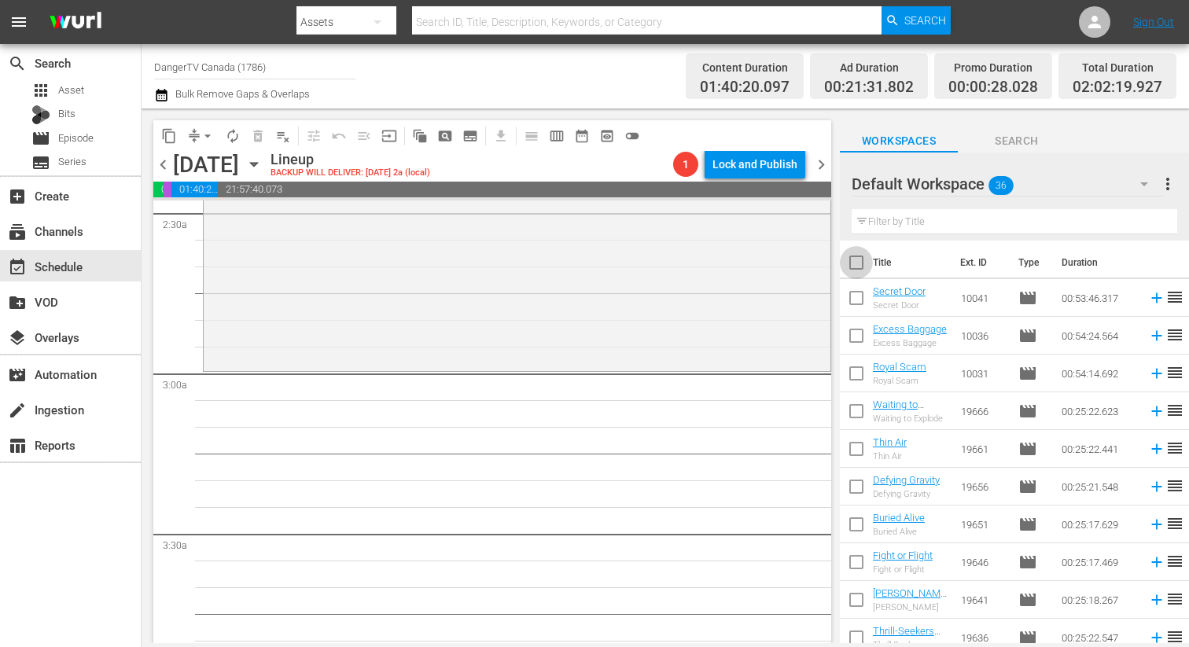
checkbox input "true"
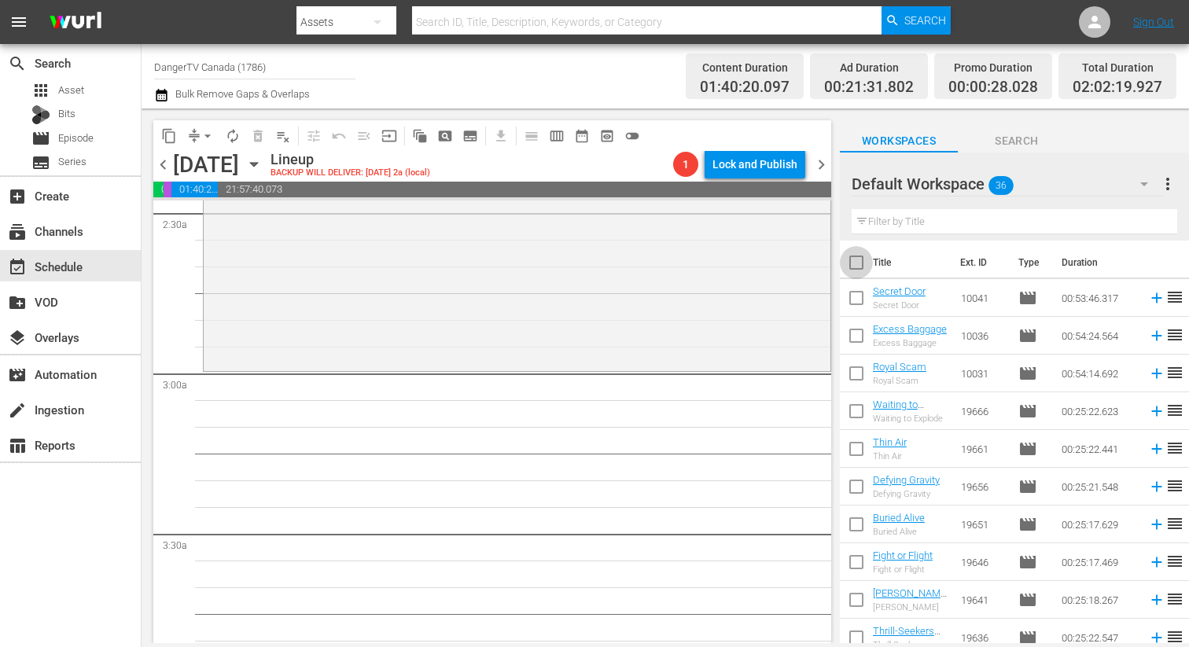
checkbox input "true"
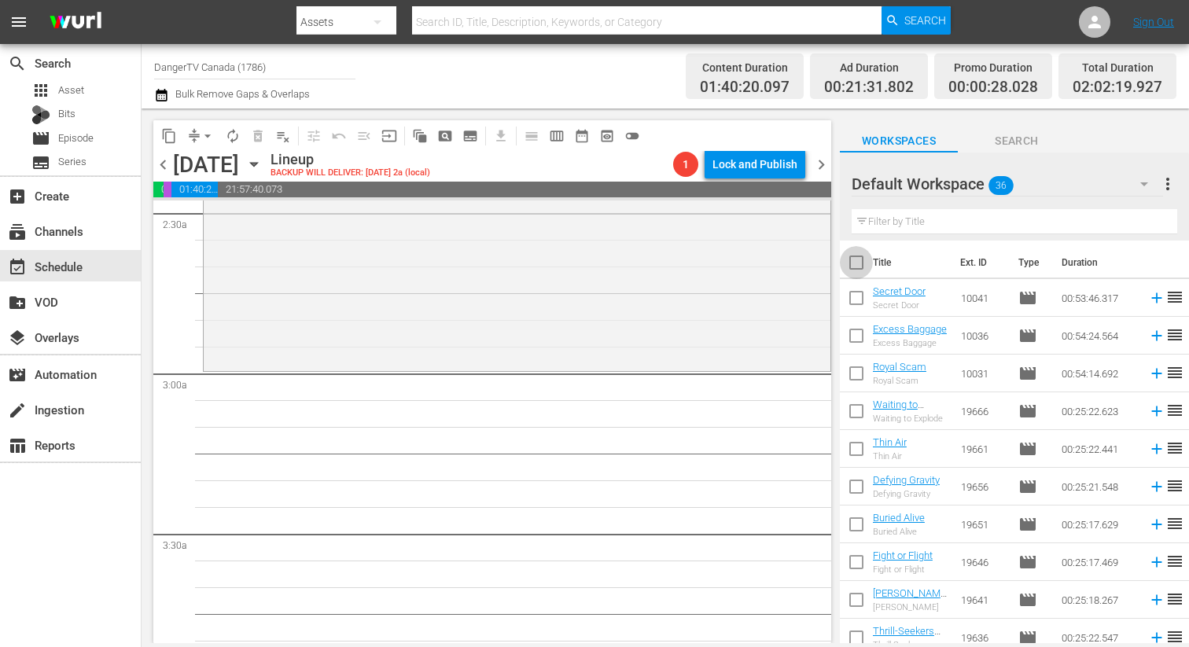
checkbox input "true"
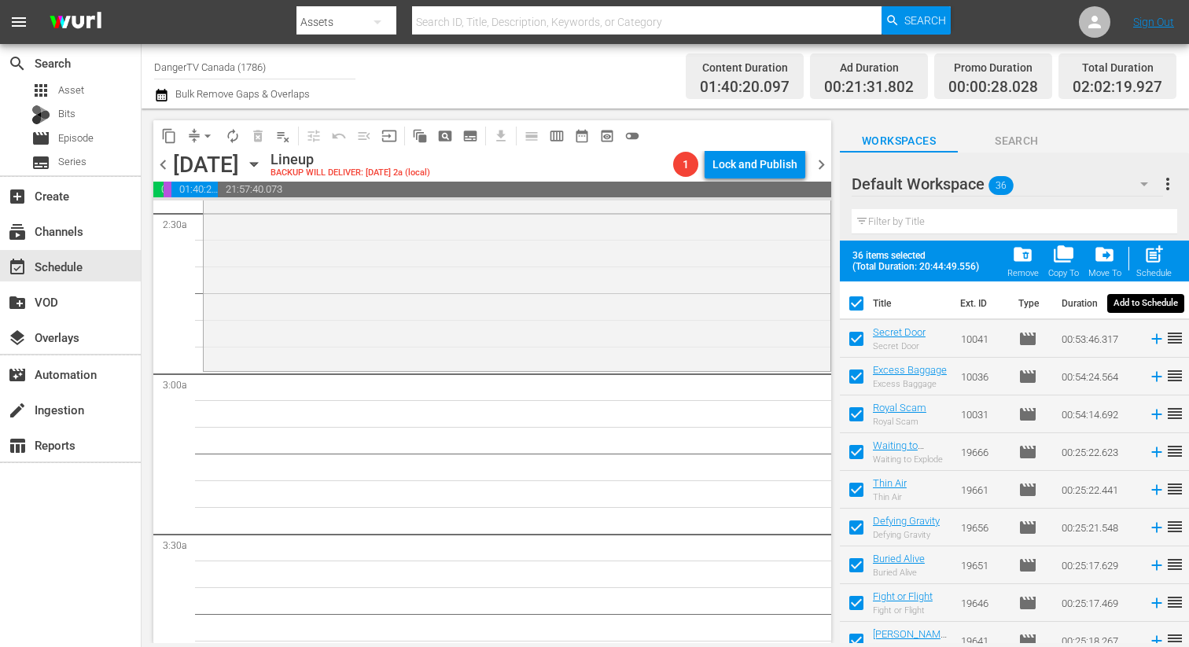
click at [1160, 257] on span "post_add" at bounding box center [1153, 254] width 21 height 21
checkbox input "false"
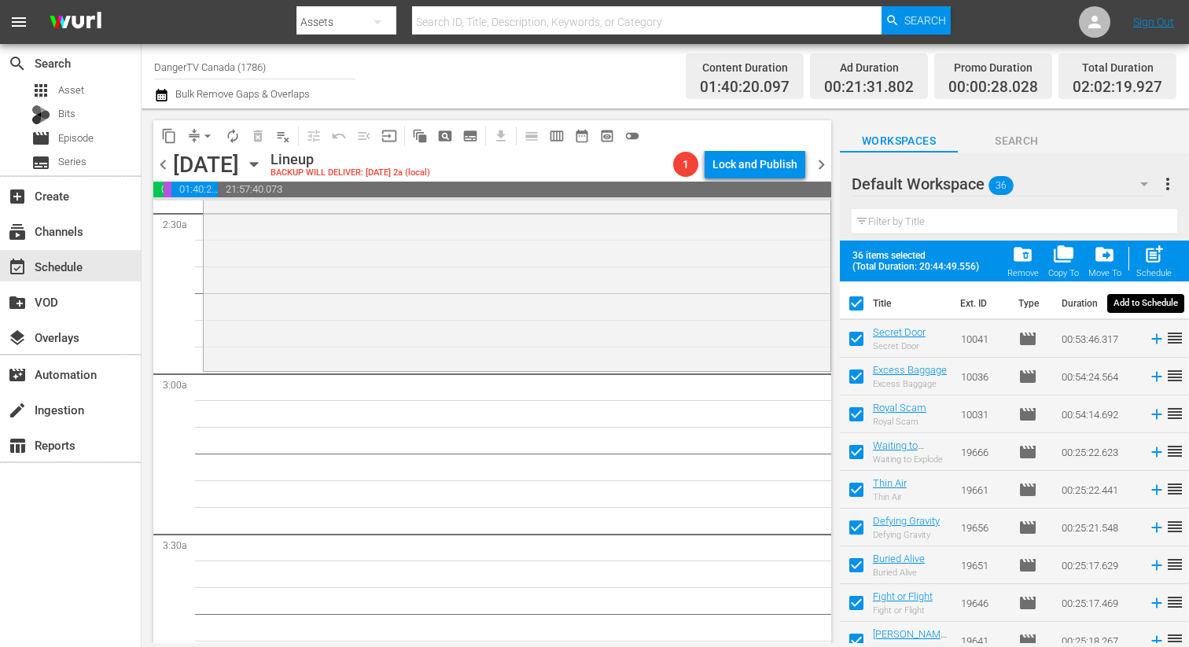
checkbox input "false"
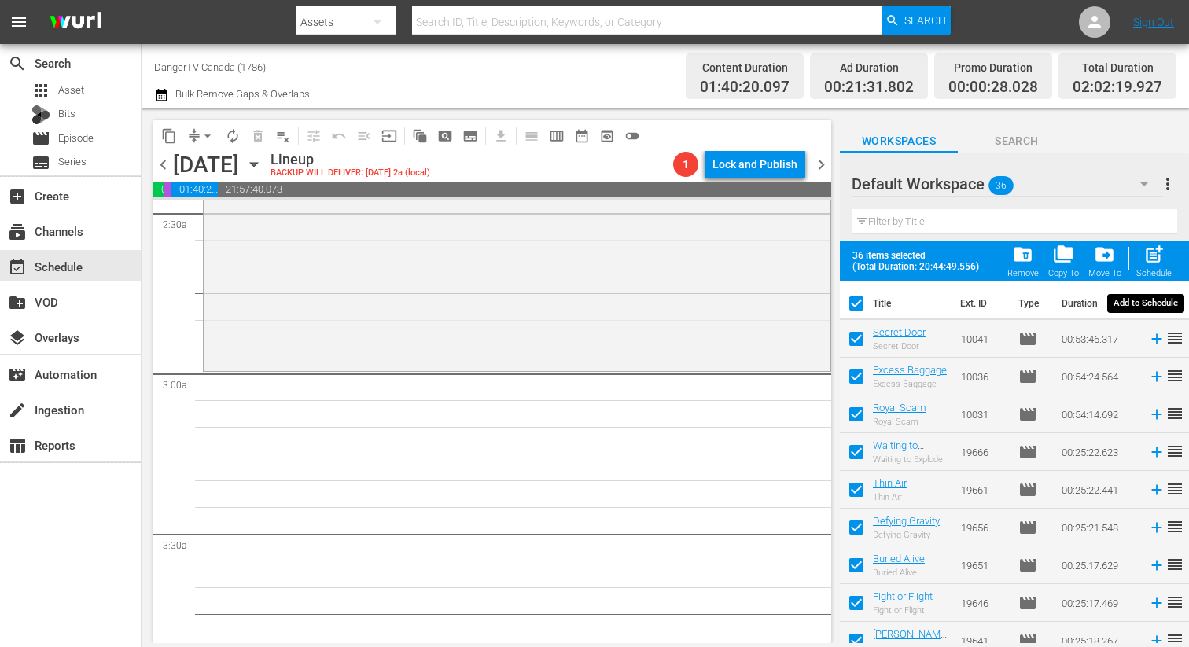
checkbox input "false"
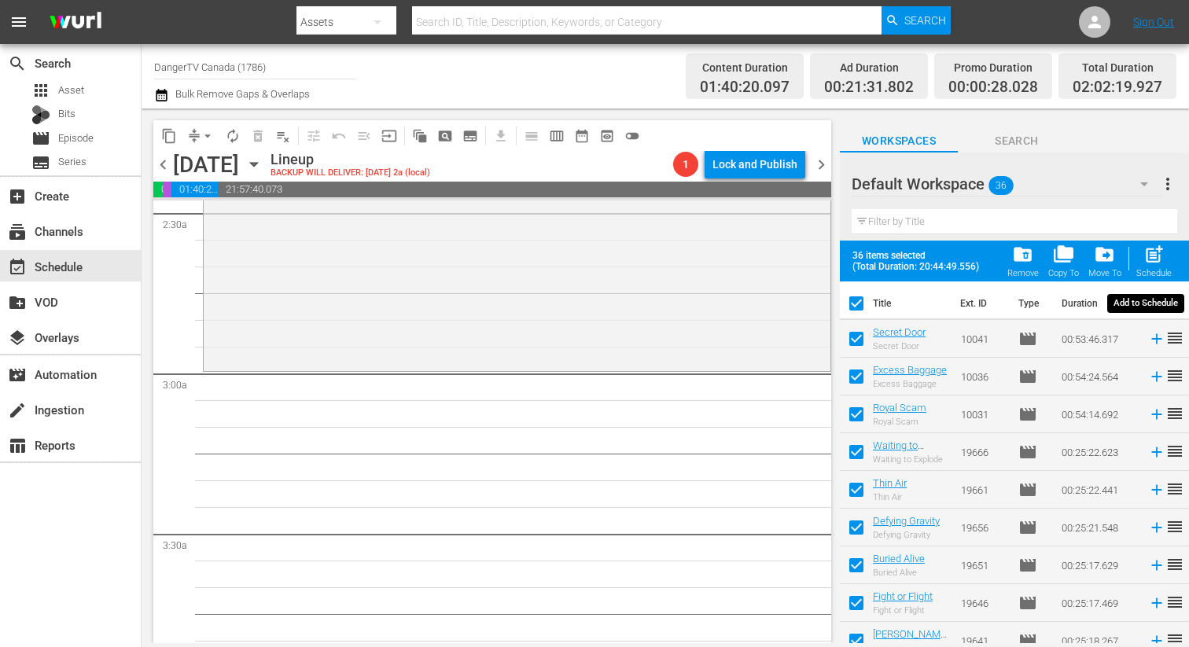
checkbox input "false"
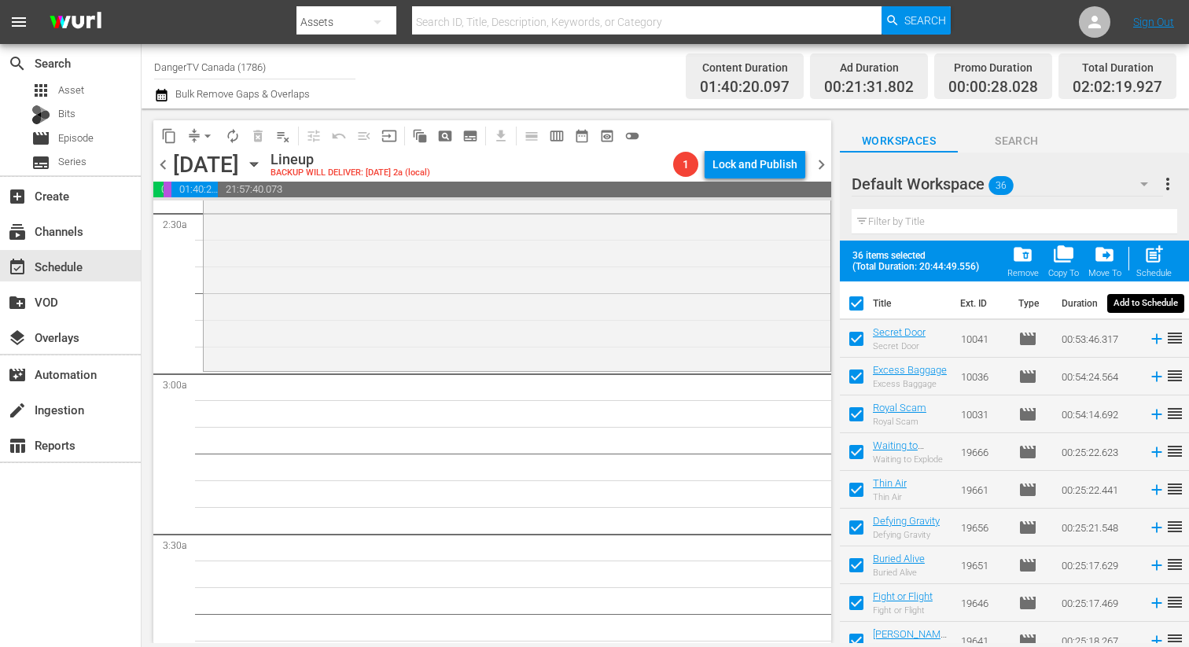
checkbox input "false"
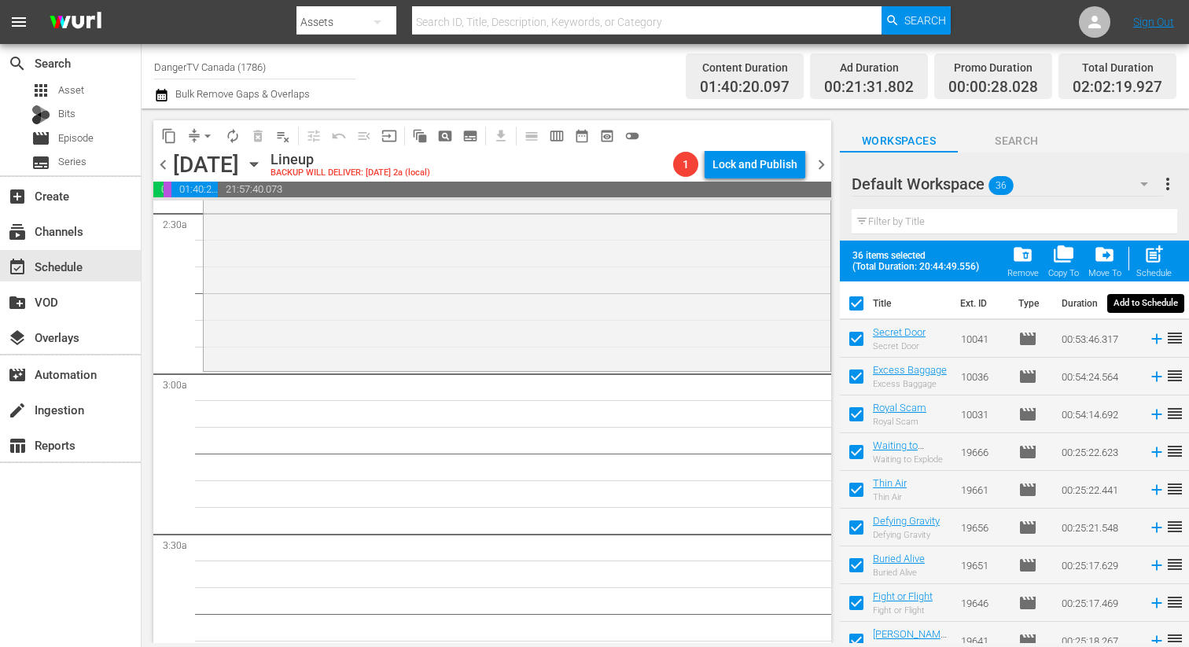
checkbox input "false"
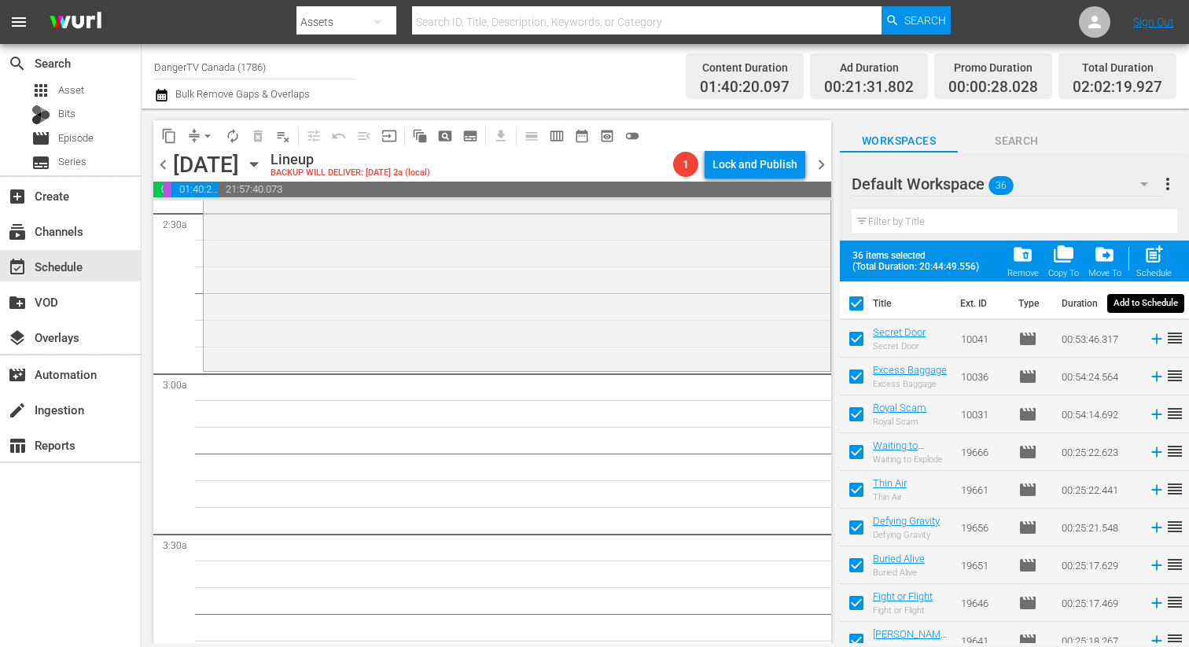
checkbox input "false"
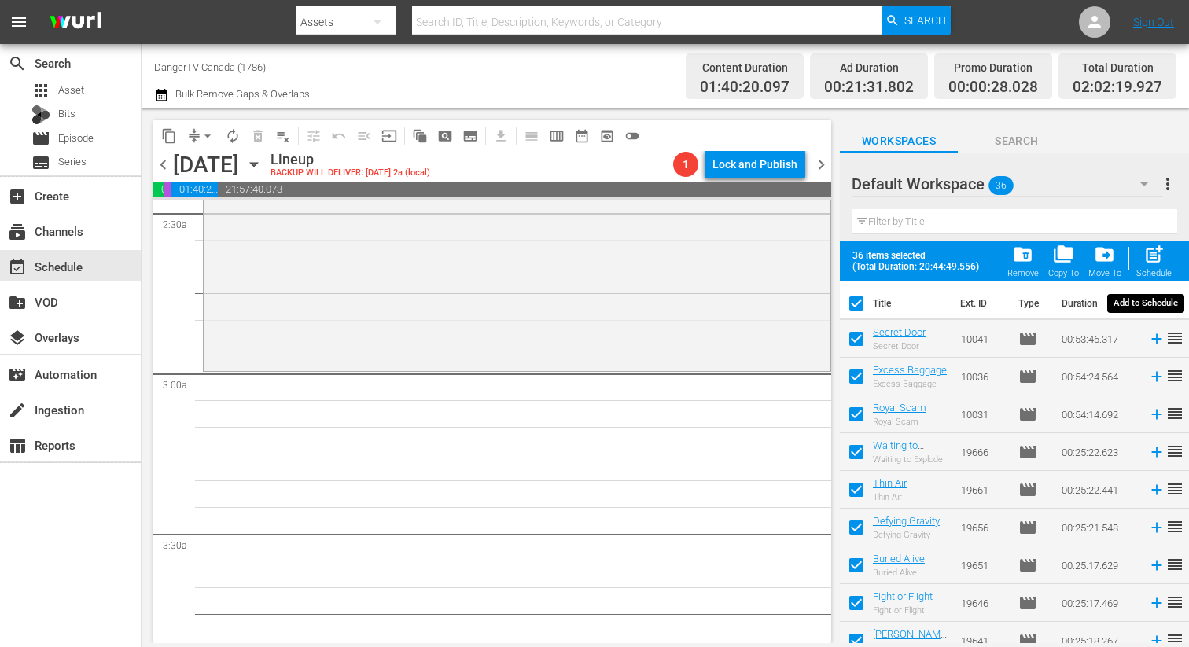
checkbox input "false"
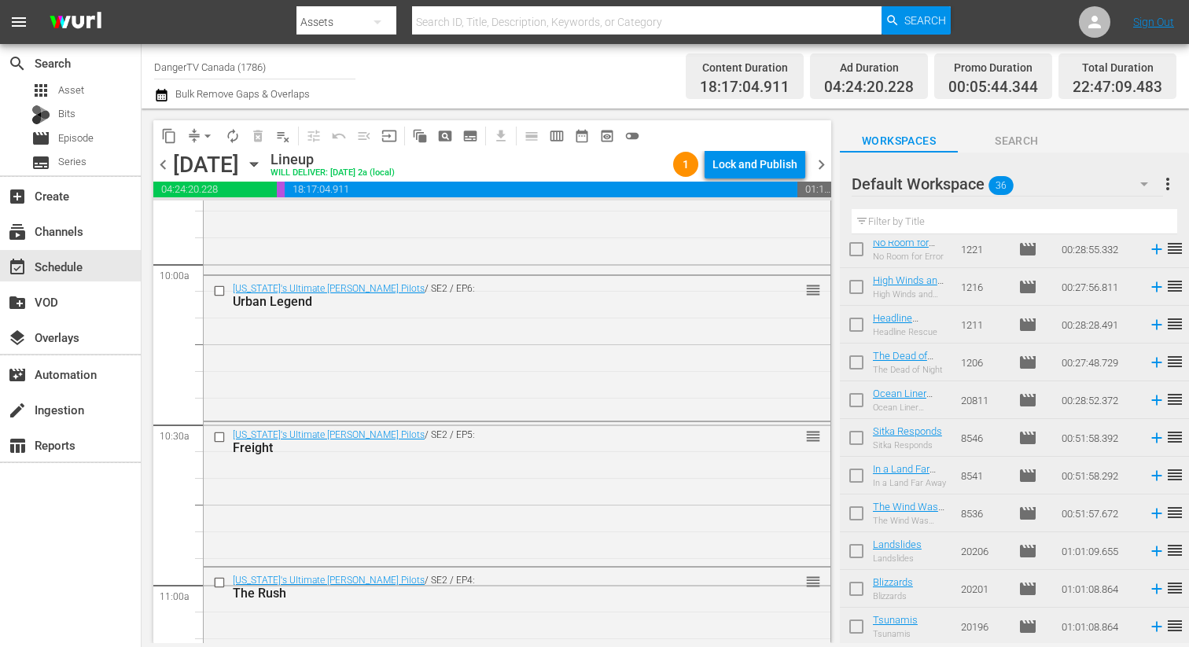
scroll to position [2949, 0]
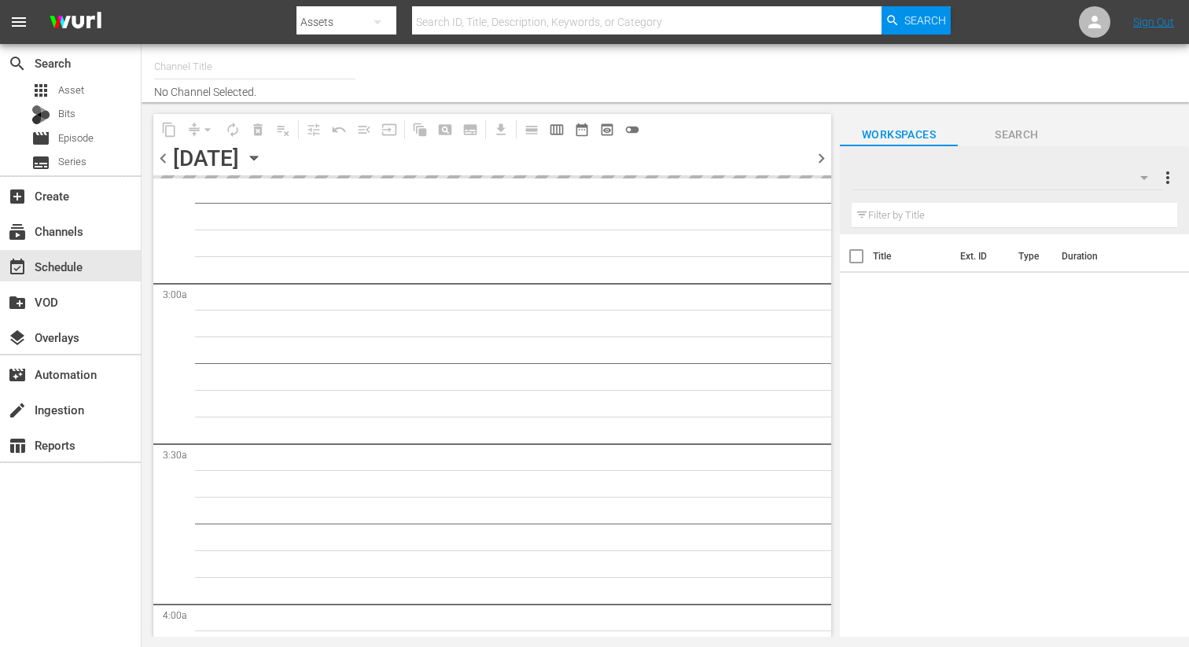
type input "DangerTV Canada (1786)"
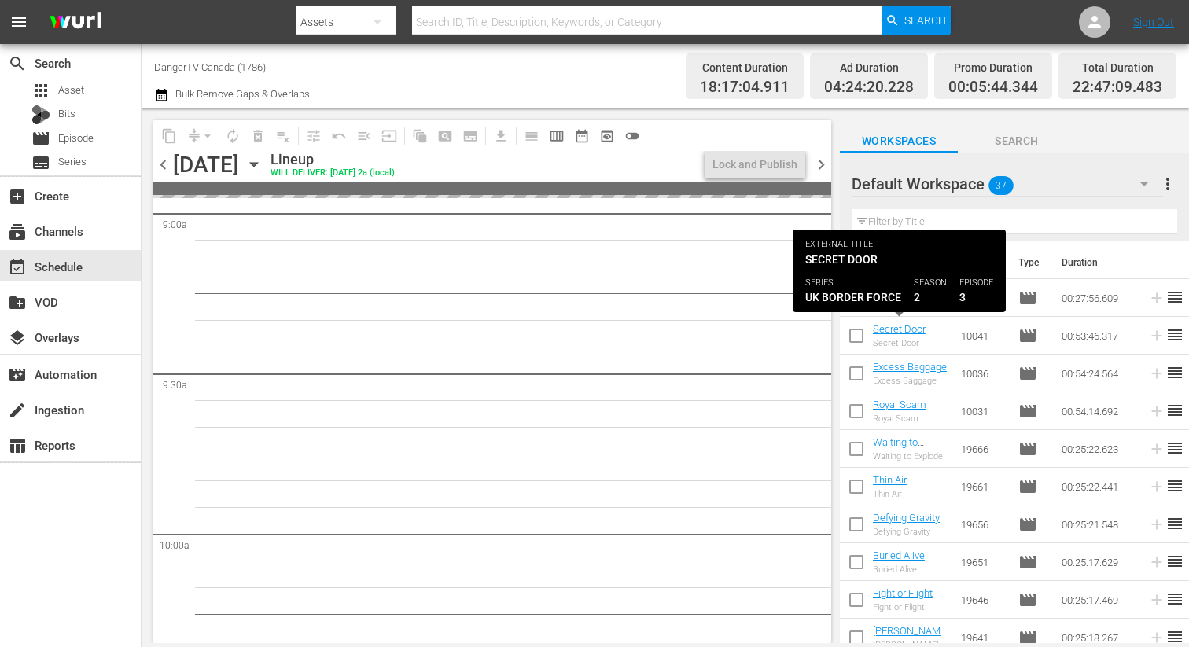
scroll to position [2605, 0]
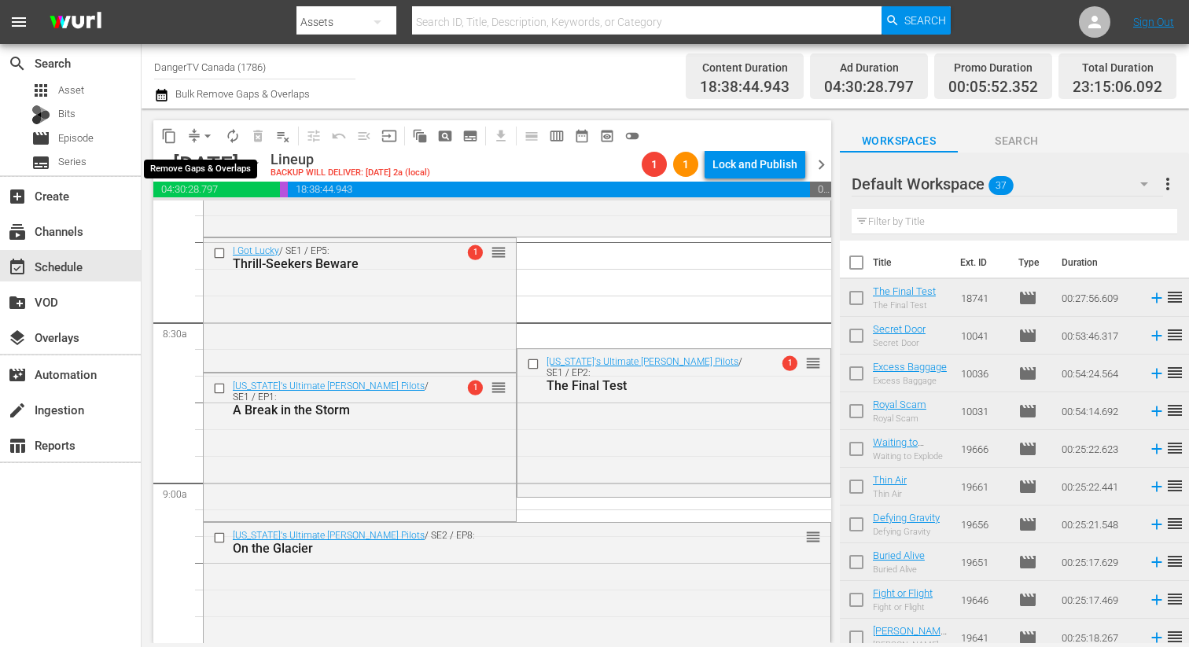
click at [210, 136] on span "arrow_drop_down" at bounding box center [208, 136] width 16 height 16
click at [253, 222] on li "Align to End of Previous Day" at bounding box center [208, 220] width 165 height 26
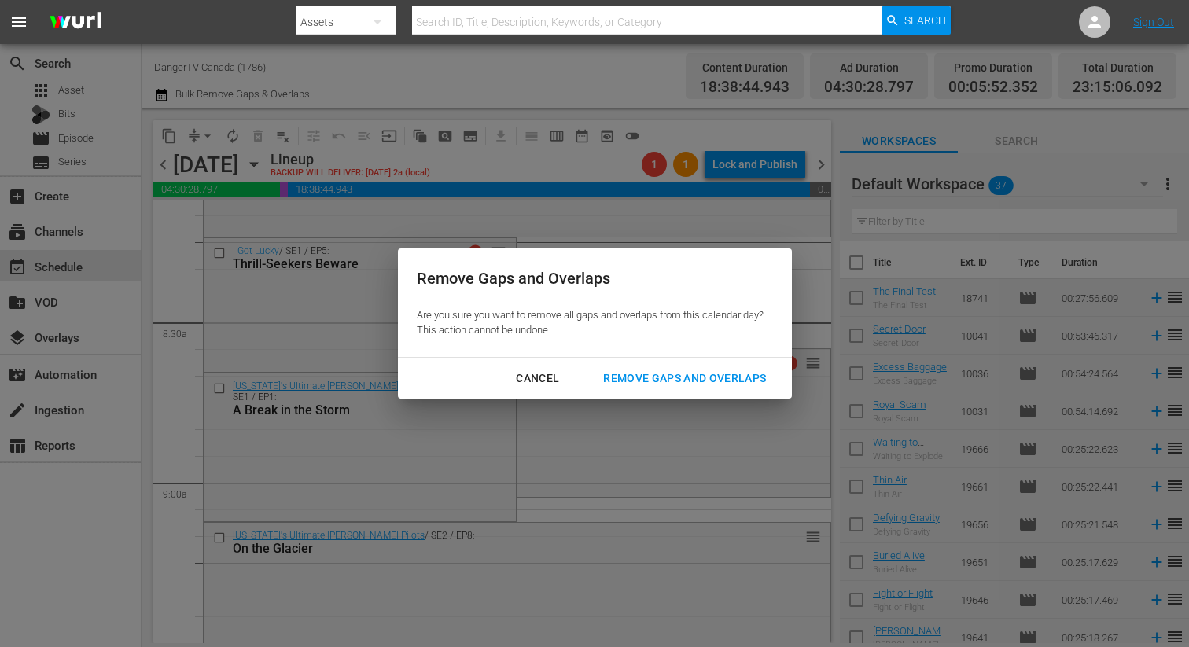
click at [678, 375] on div "Remove Gaps and Overlaps" at bounding box center [684, 379] width 188 height 20
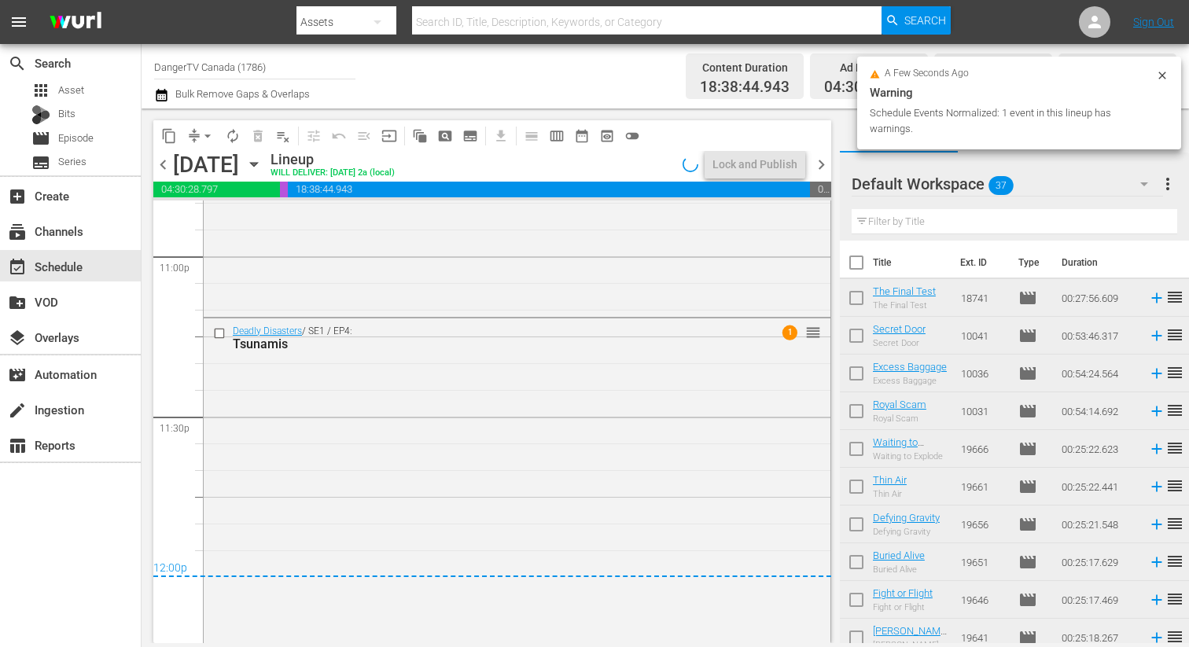
scroll to position [7322, 0]
